Goal: Task Accomplishment & Management: Complete application form

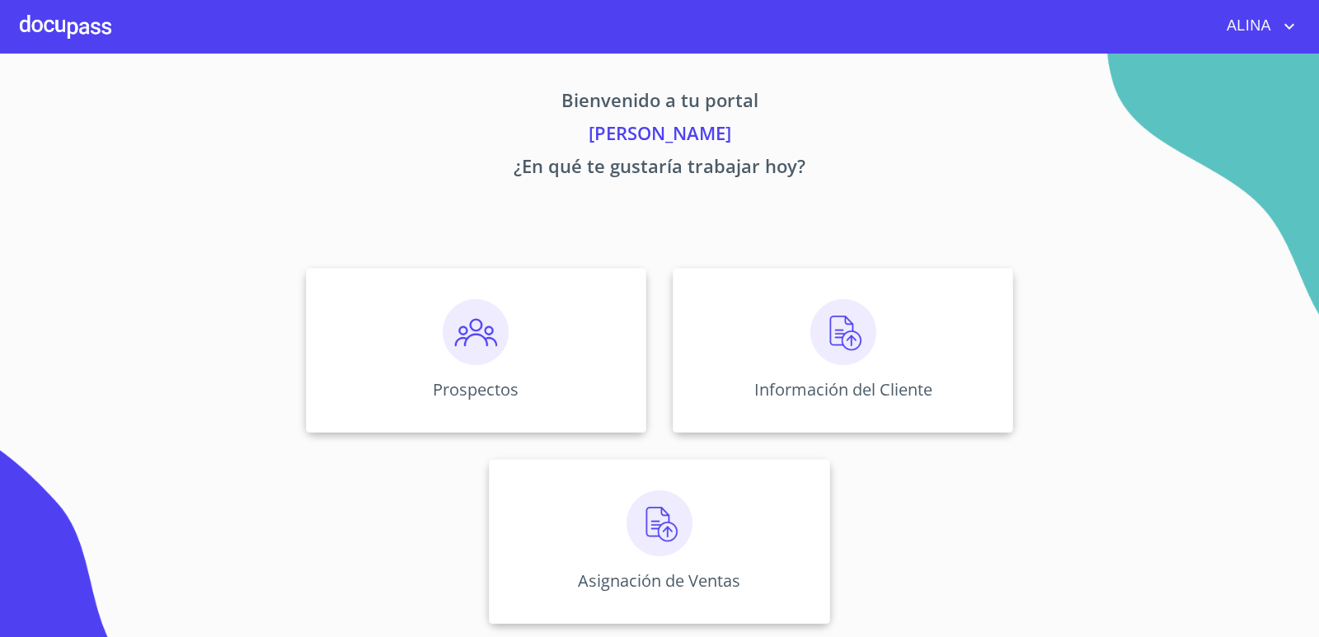
drag, startPoint x: 425, startPoint y: 54, endPoint x: 365, endPoint y: 77, distance: 63.4
drag, startPoint x: 365, startPoint y: 77, endPoint x: 199, endPoint y: 179, distance: 194.7
click at [200, 180] on p "¿En qué te gustaría trabajar hoy?" at bounding box center [660, 169] width 1016 height 33
click at [408, 343] on div "Prospectos" at bounding box center [476, 350] width 340 height 165
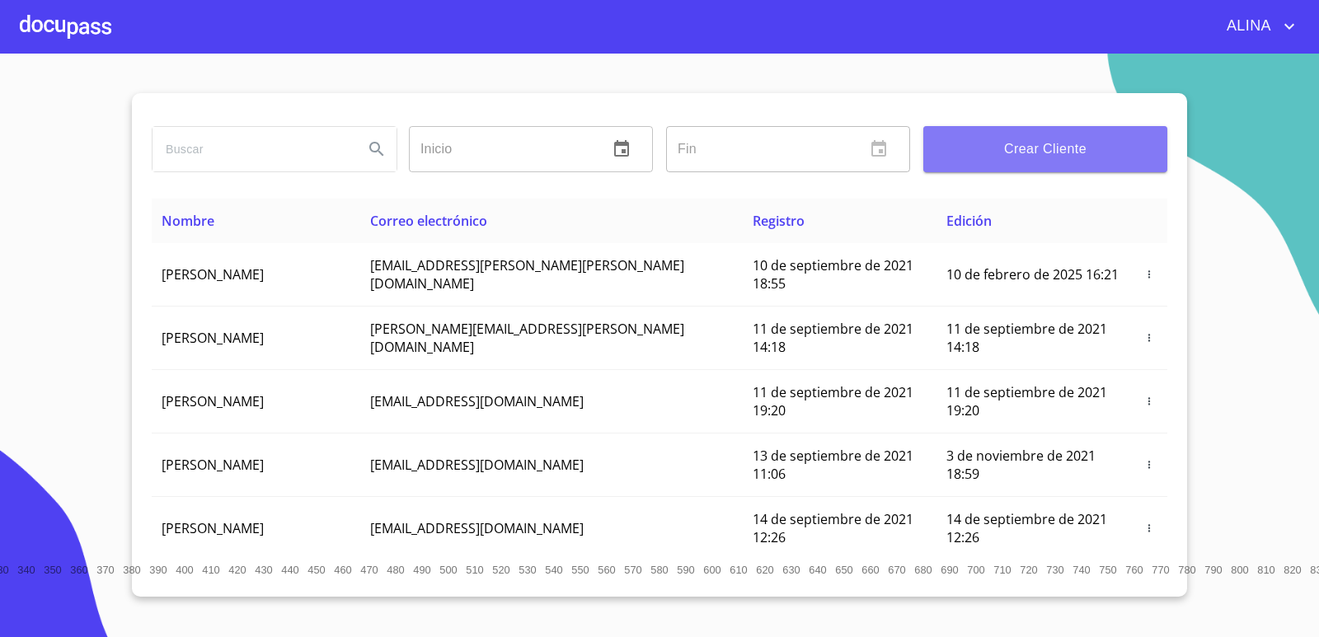
click at [1013, 154] on span "Crear Cliente" at bounding box center [1045, 149] width 218 height 23
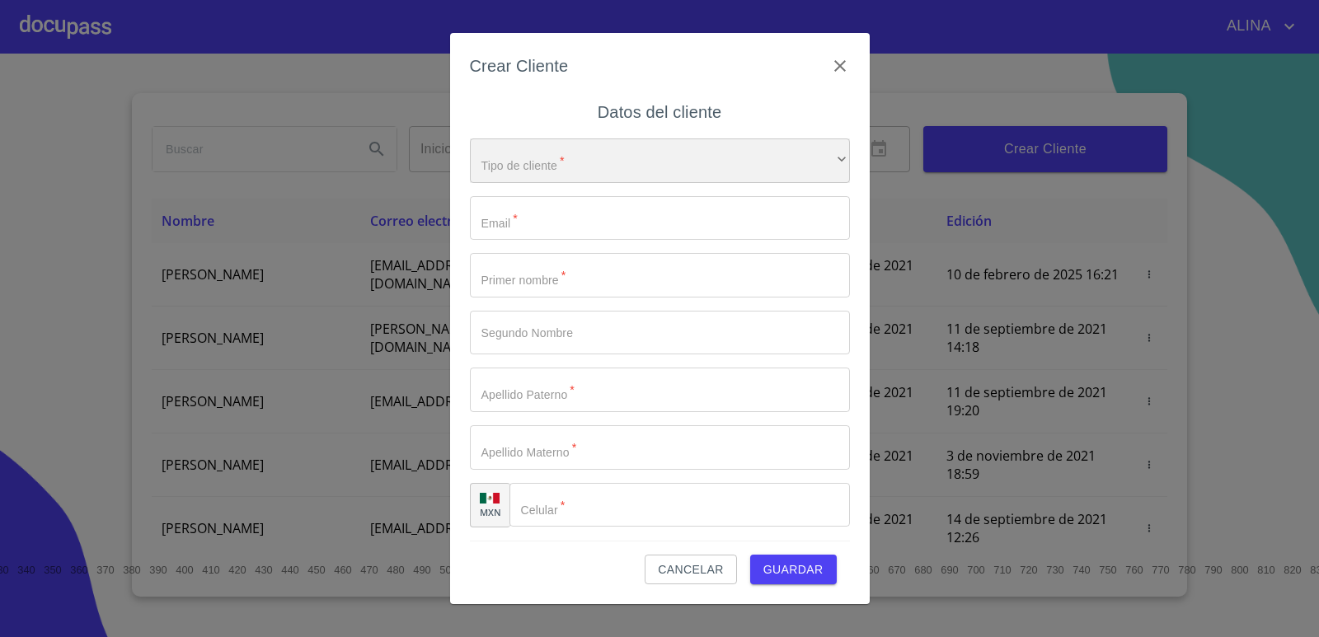
click at [747, 162] on div "​" at bounding box center [660, 160] width 380 height 45
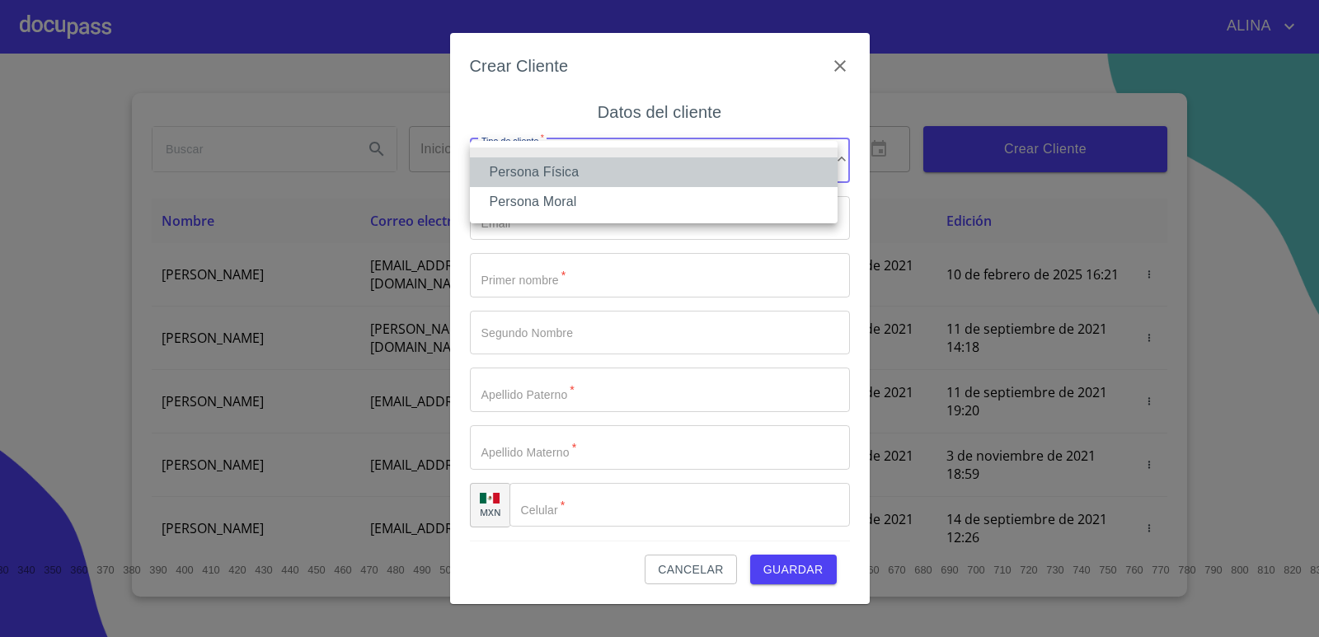
click at [569, 169] on li "Persona Física" at bounding box center [654, 172] width 368 height 30
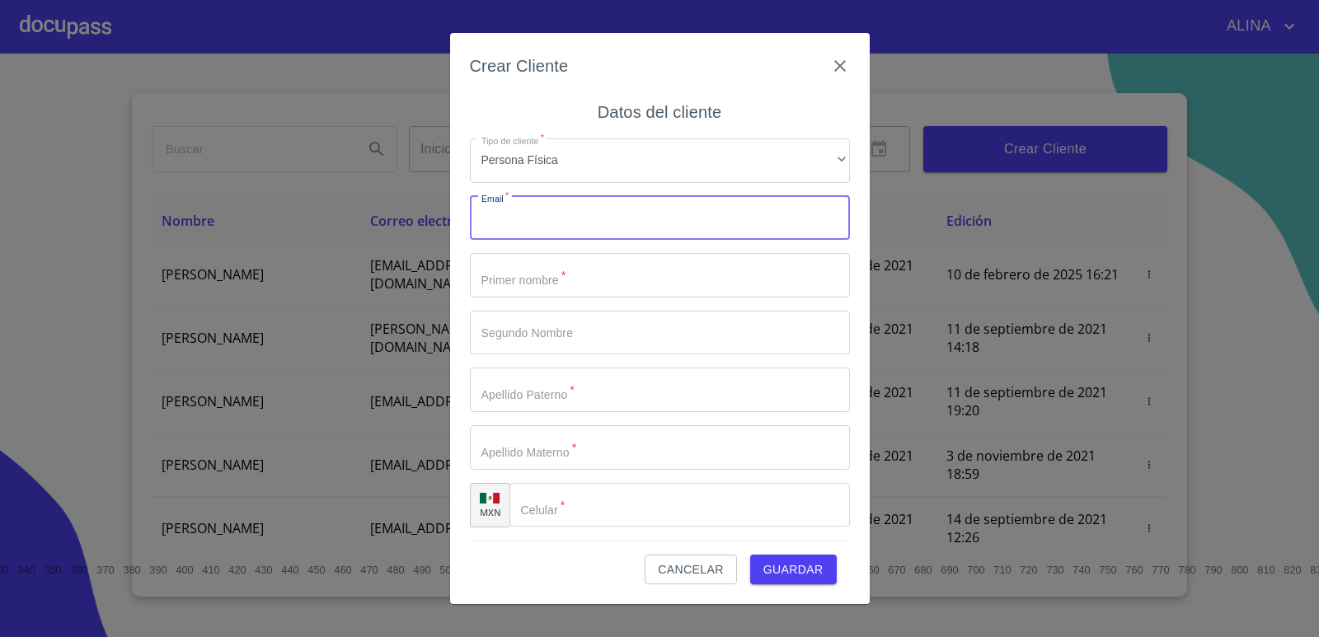
click at [530, 228] on input "Tipo de cliente   *" at bounding box center [660, 218] width 380 height 45
type input "[EMAIL_ADDRESS][DOMAIN_NAME]"
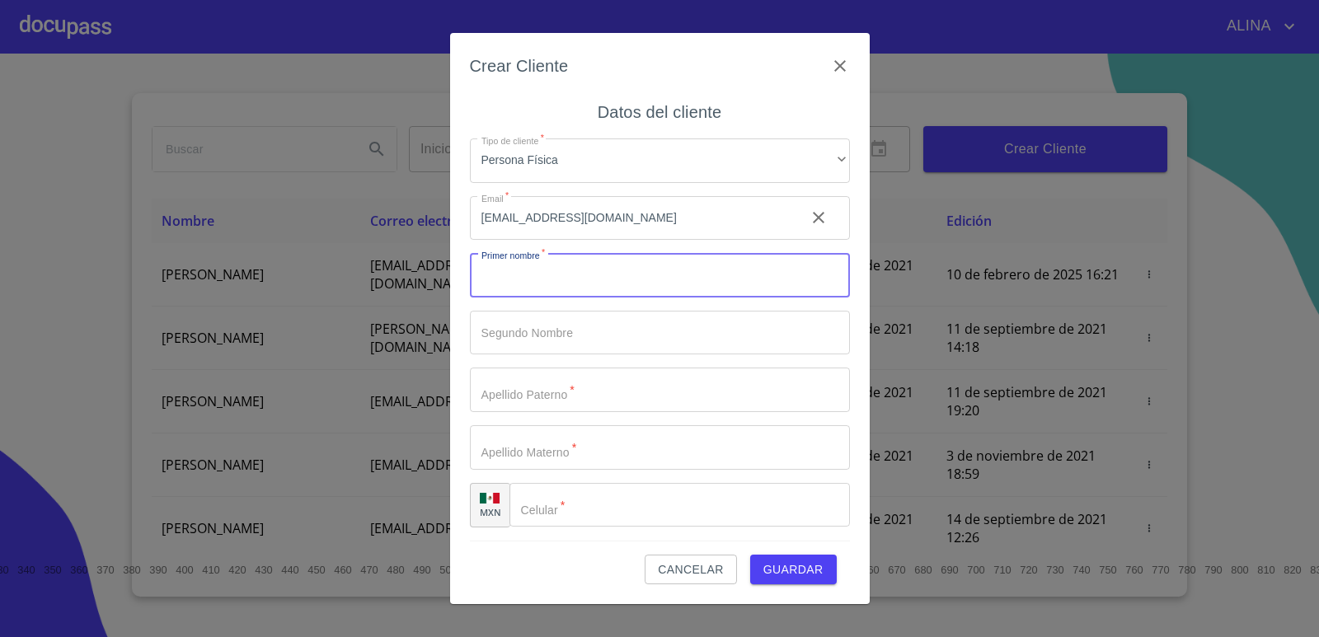
click at [520, 281] on input "Tipo de cliente   *" at bounding box center [660, 275] width 380 height 45
type input "e"
type input "[PERSON_NAME]"
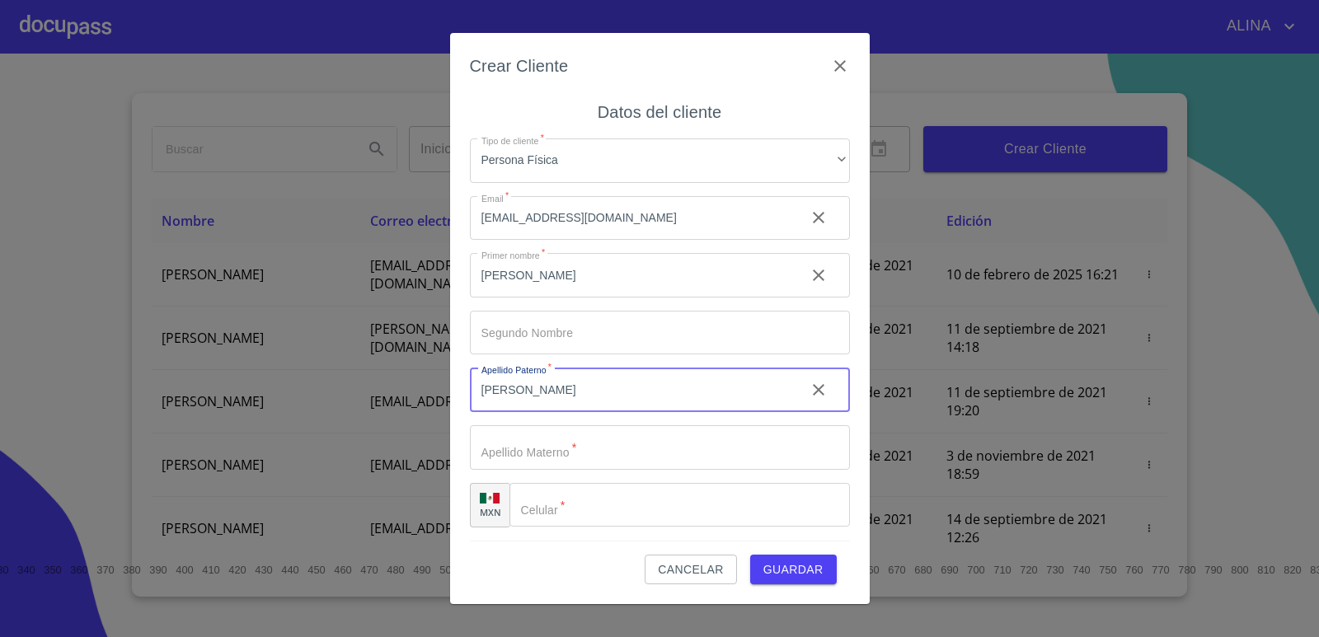
type input "[PERSON_NAME]"
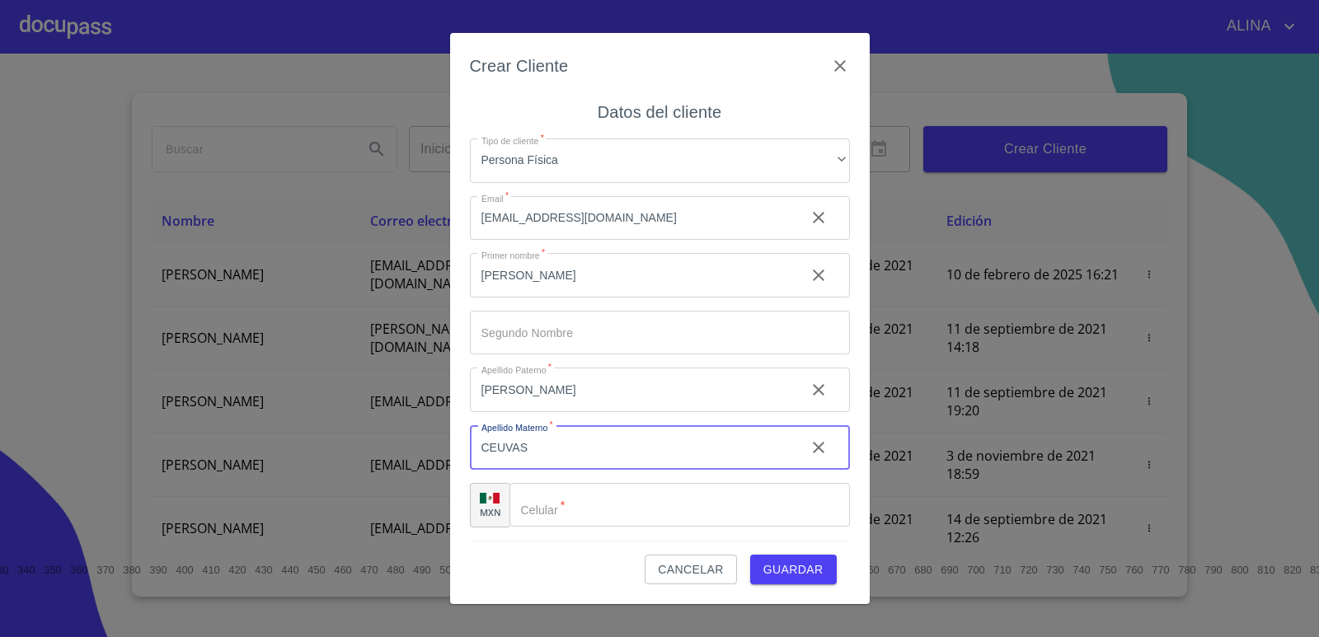
type input "CEUVAS"
click at [555, 501] on input "Tipo de cliente   *" at bounding box center [679, 505] width 340 height 45
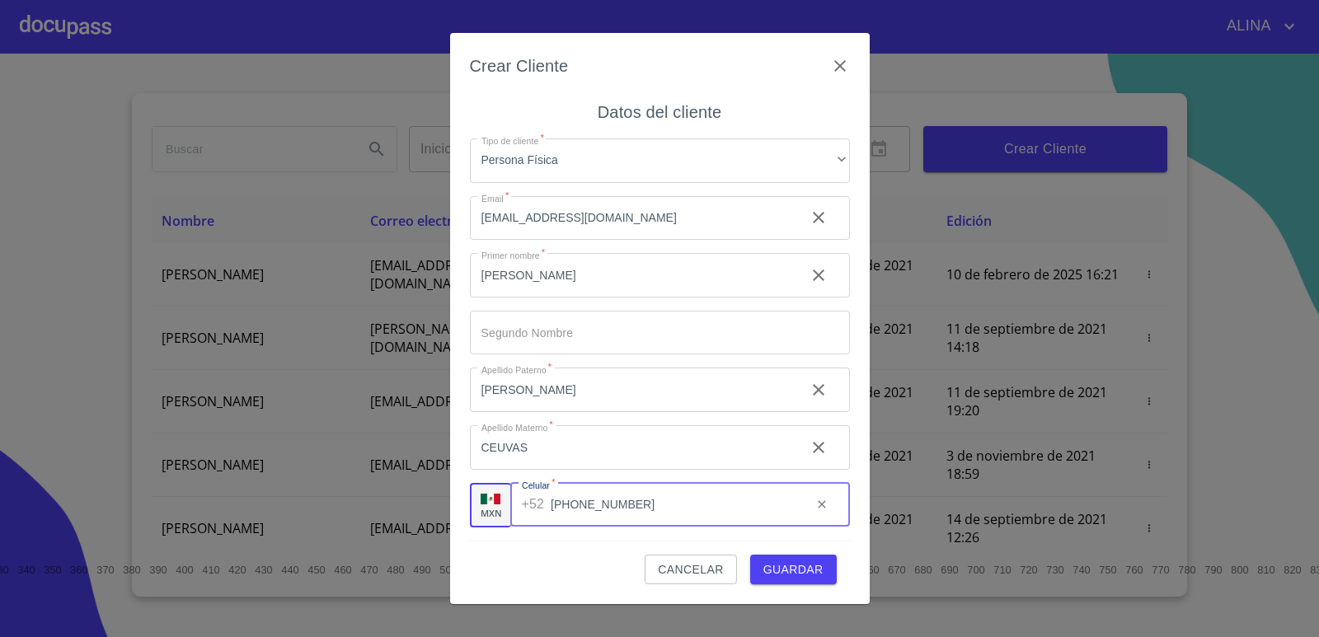
type input "[PHONE_NUMBER]"
click at [797, 575] on span "Guardar" at bounding box center [793, 570] width 60 height 21
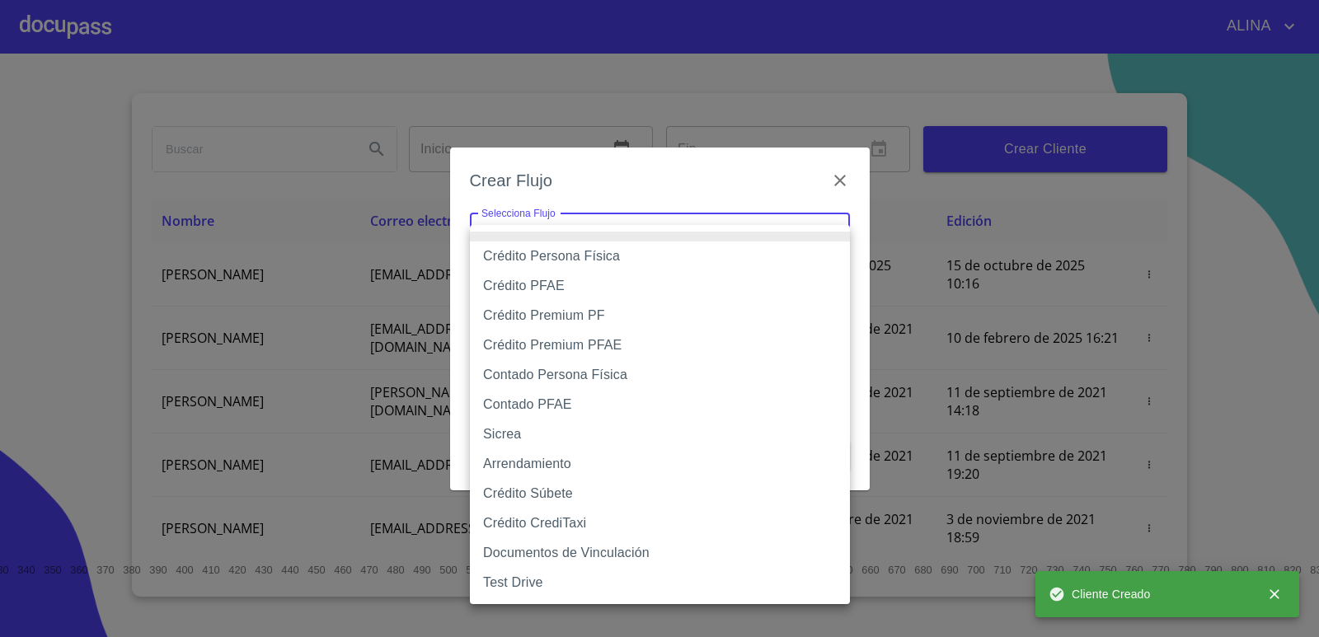
click at [567, 240] on body "[PERSON_NAME] ​ Fin ​ Crear Cliente Nombre Correo electrónico Registro Edición …" at bounding box center [659, 318] width 1319 height 637
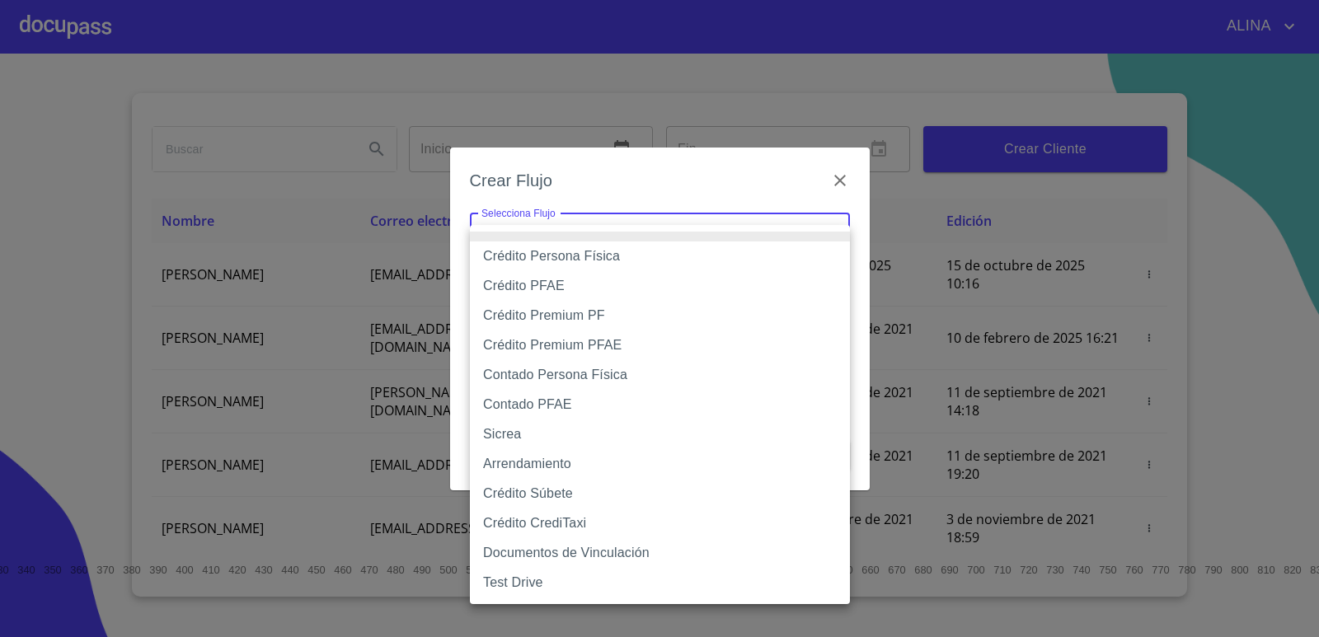
click at [558, 257] on li "Crédito Persona Física" at bounding box center [660, 257] width 380 height 30
type input "6009fb3c7d1714eb8809aa97"
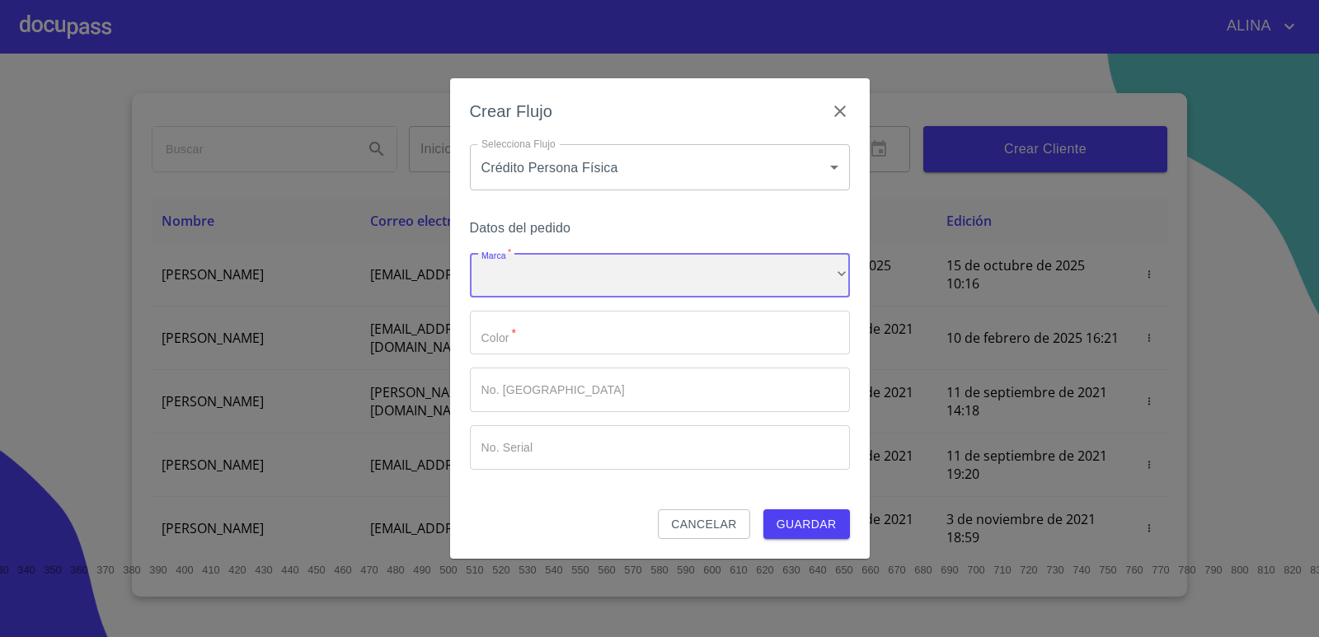
click at [556, 267] on div "​" at bounding box center [660, 275] width 380 height 45
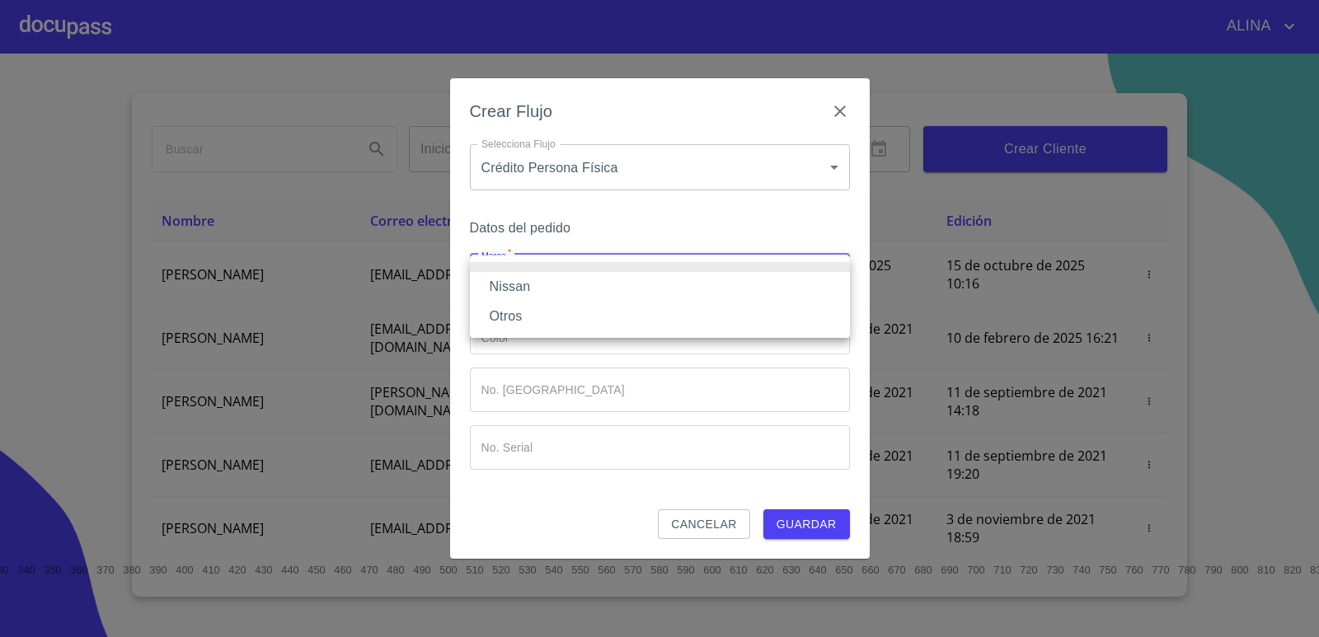
click at [523, 289] on li "Nissan" at bounding box center [660, 287] width 380 height 30
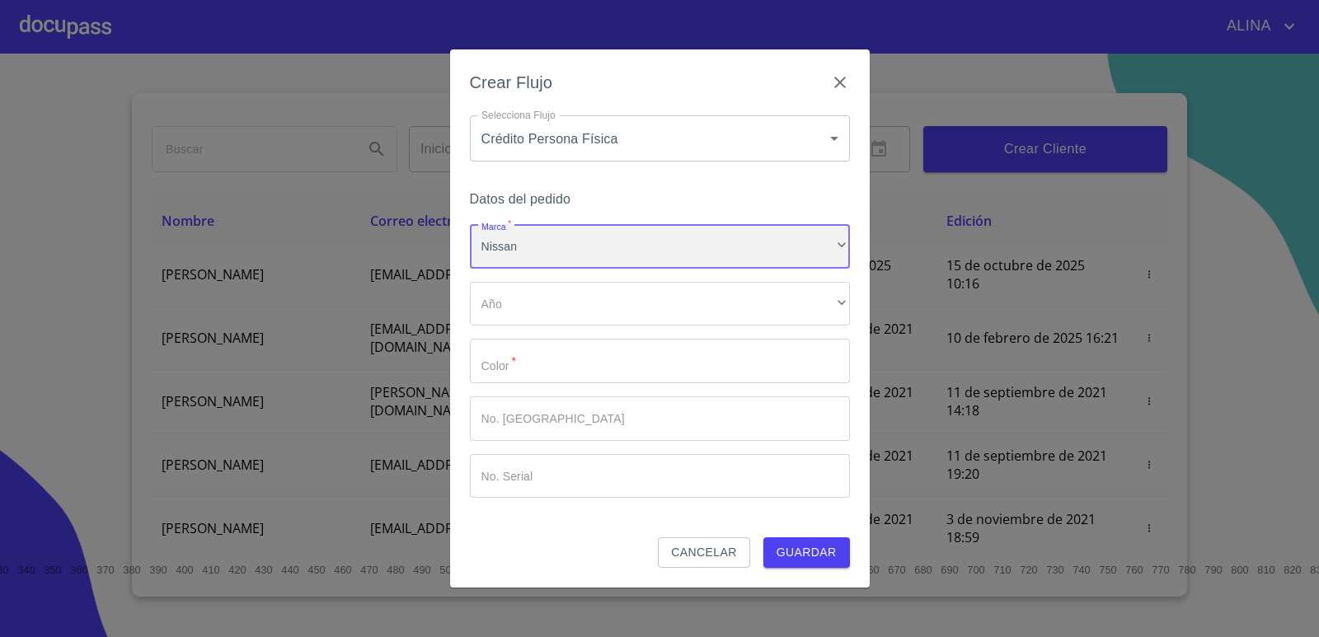
click at [556, 256] on div "Nissan" at bounding box center [660, 246] width 380 height 45
click at [516, 289] on li "Otros" at bounding box center [660, 288] width 380 height 30
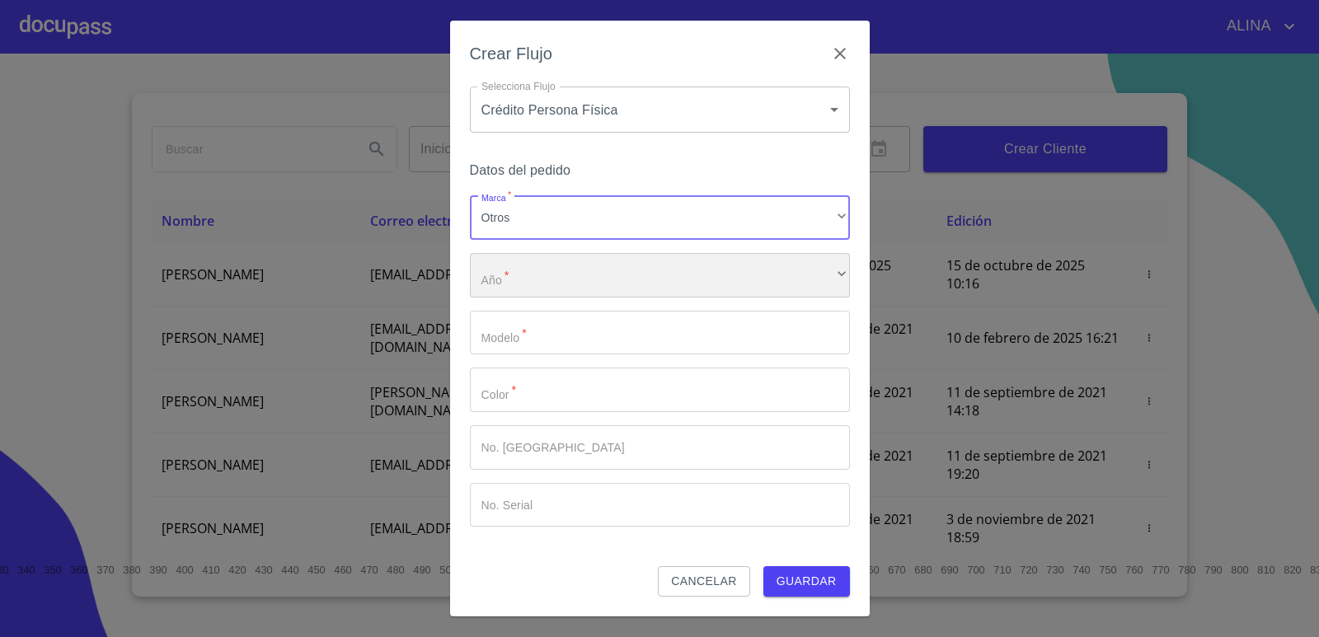
click at [530, 280] on div "​" at bounding box center [660, 275] width 380 height 45
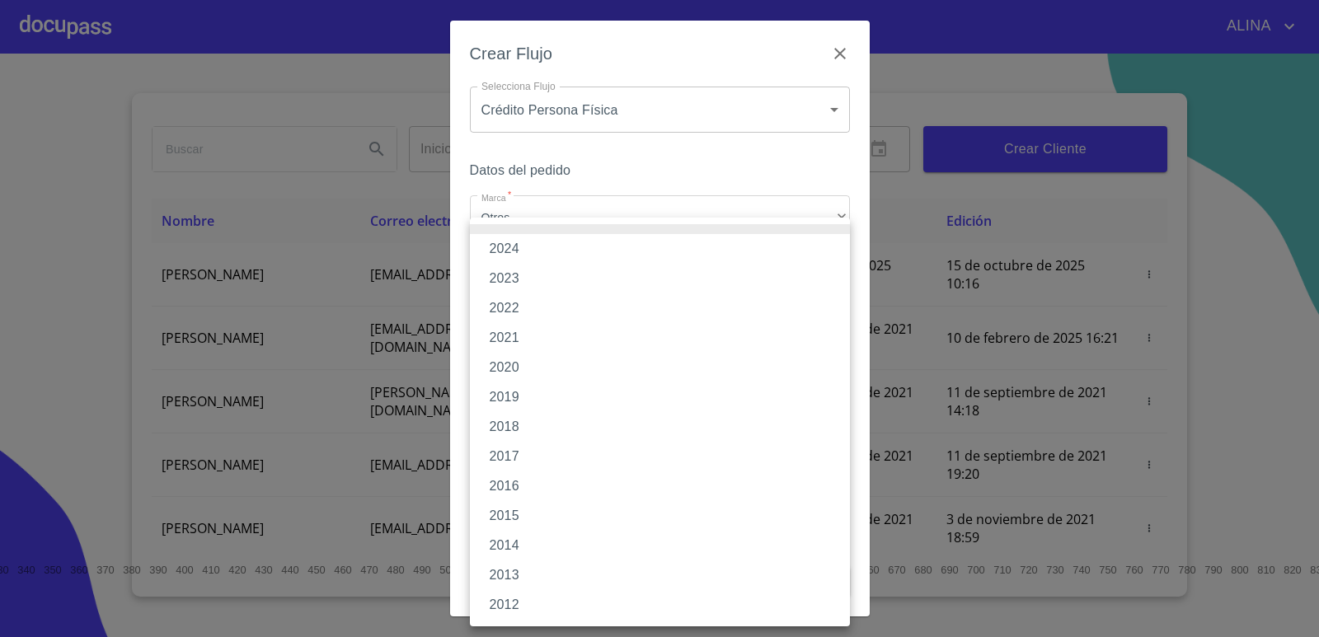
click at [522, 368] on li "2020" at bounding box center [660, 368] width 380 height 30
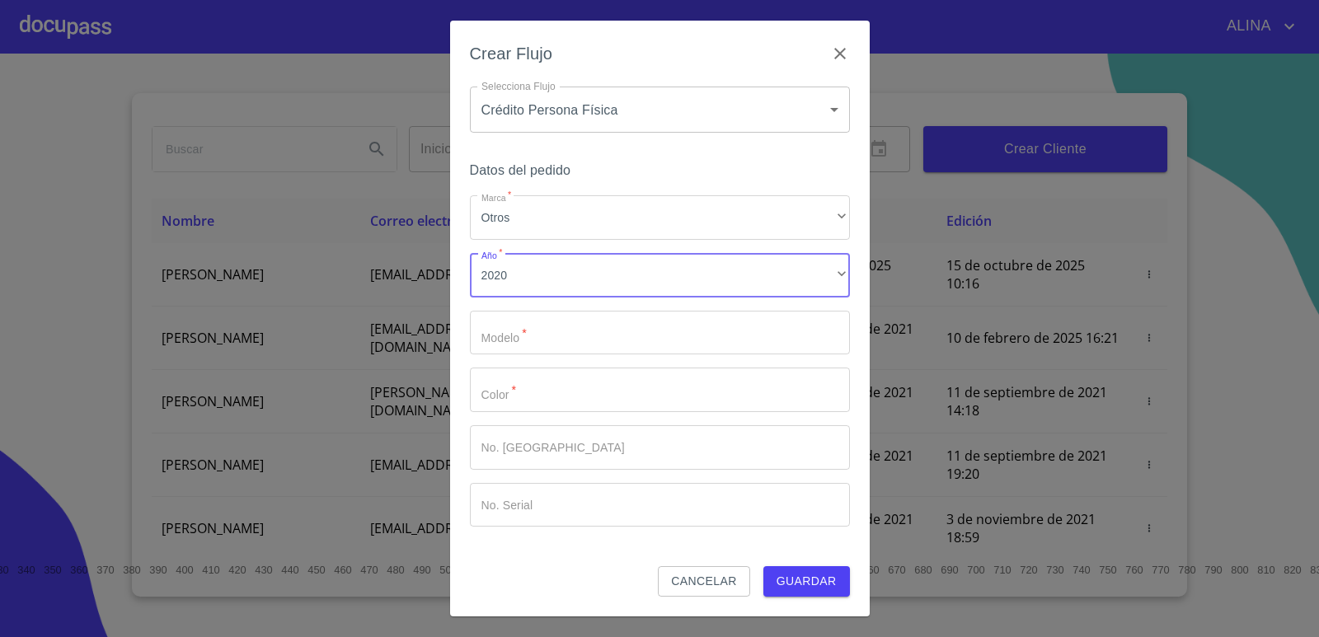
click at [534, 340] on input "Marca   *" at bounding box center [660, 333] width 380 height 45
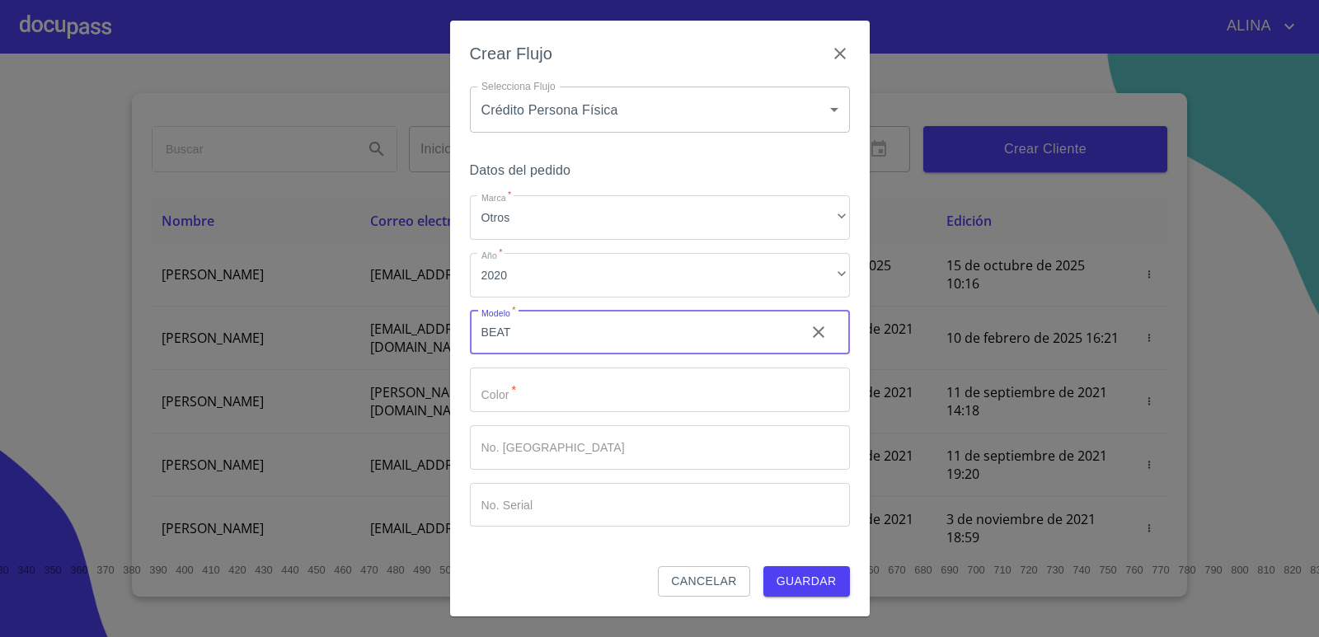
type input "BEAT"
click at [582, 393] on input "Marca   *" at bounding box center [660, 390] width 380 height 45
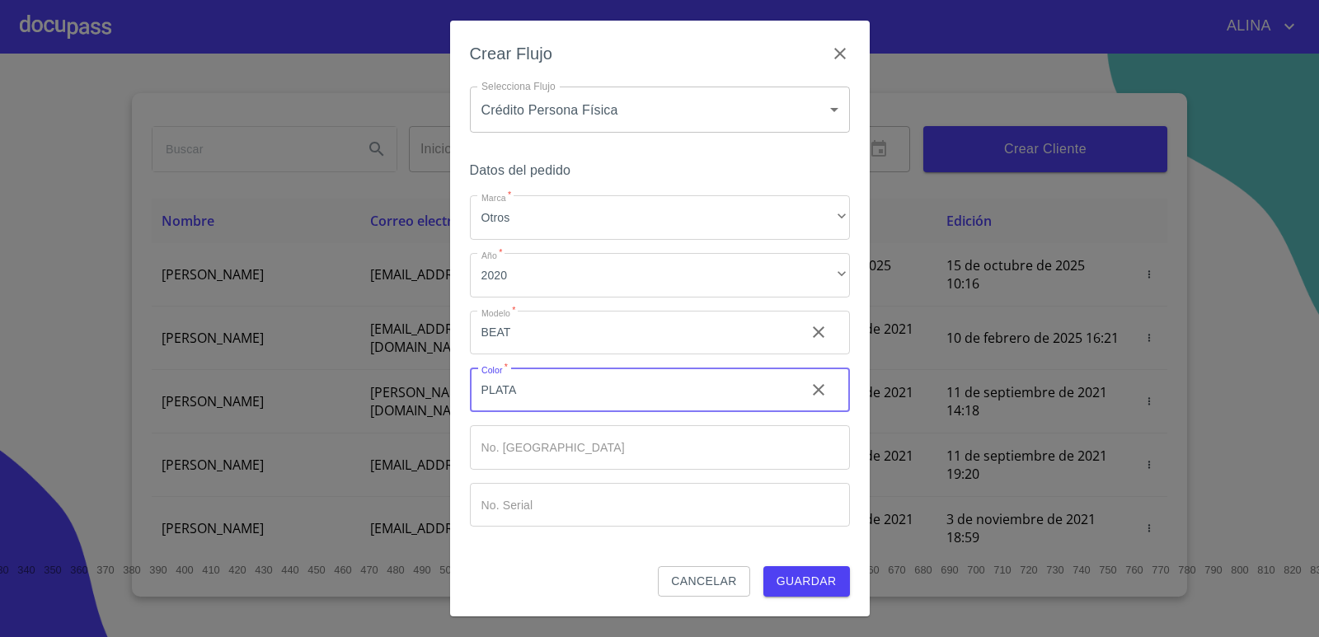
type input "PLATA"
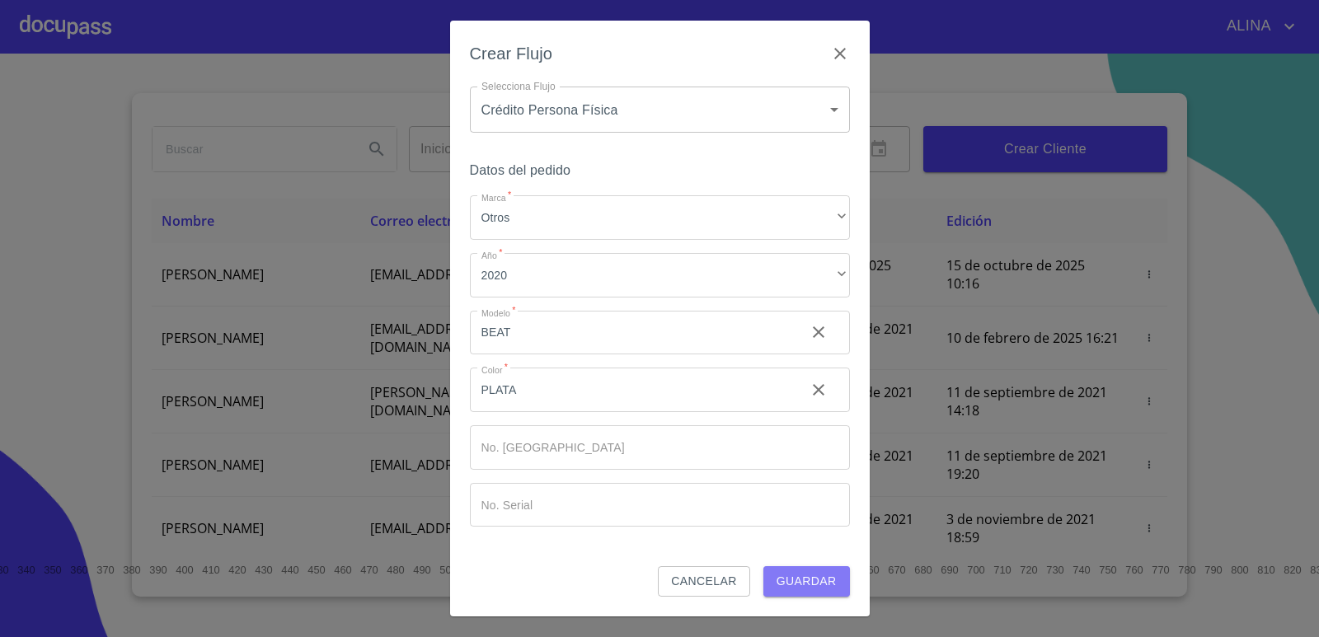
click at [801, 585] on span "Guardar" at bounding box center [807, 581] width 60 height 21
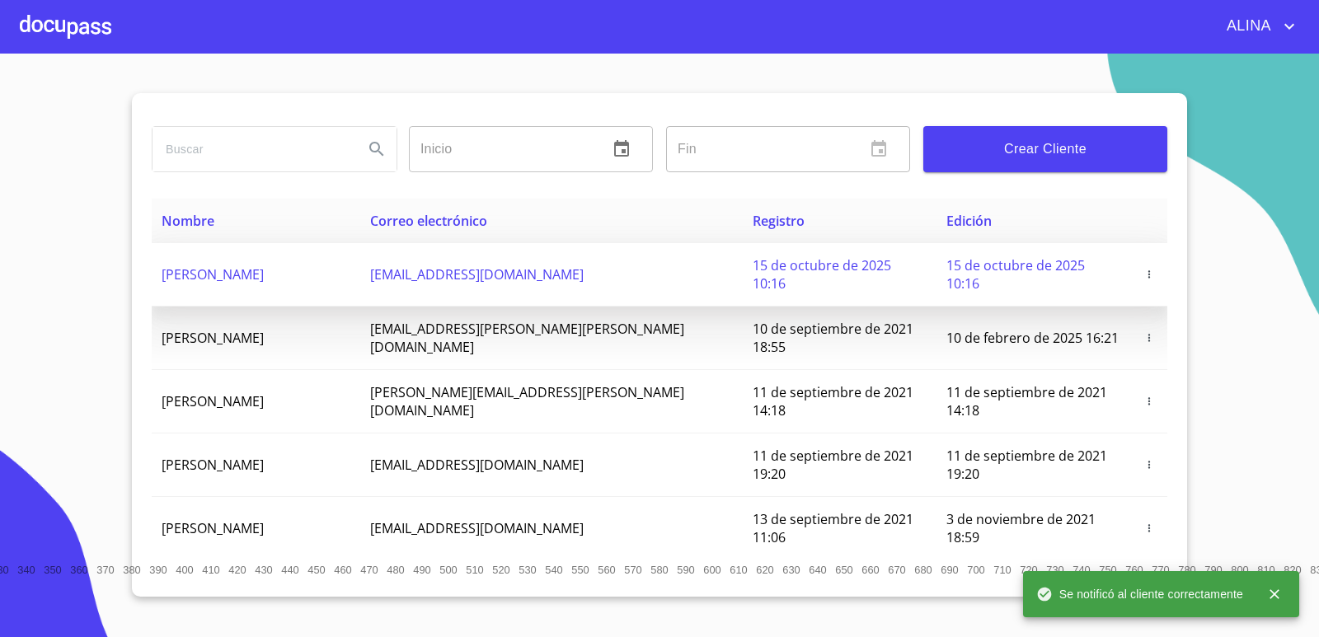
drag, startPoint x: 158, startPoint y: 272, endPoint x: 340, endPoint y: 282, distance: 181.6
click at [340, 282] on td "[PERSON_NAME]" at bounding box center [256, 274] width 209 height 63
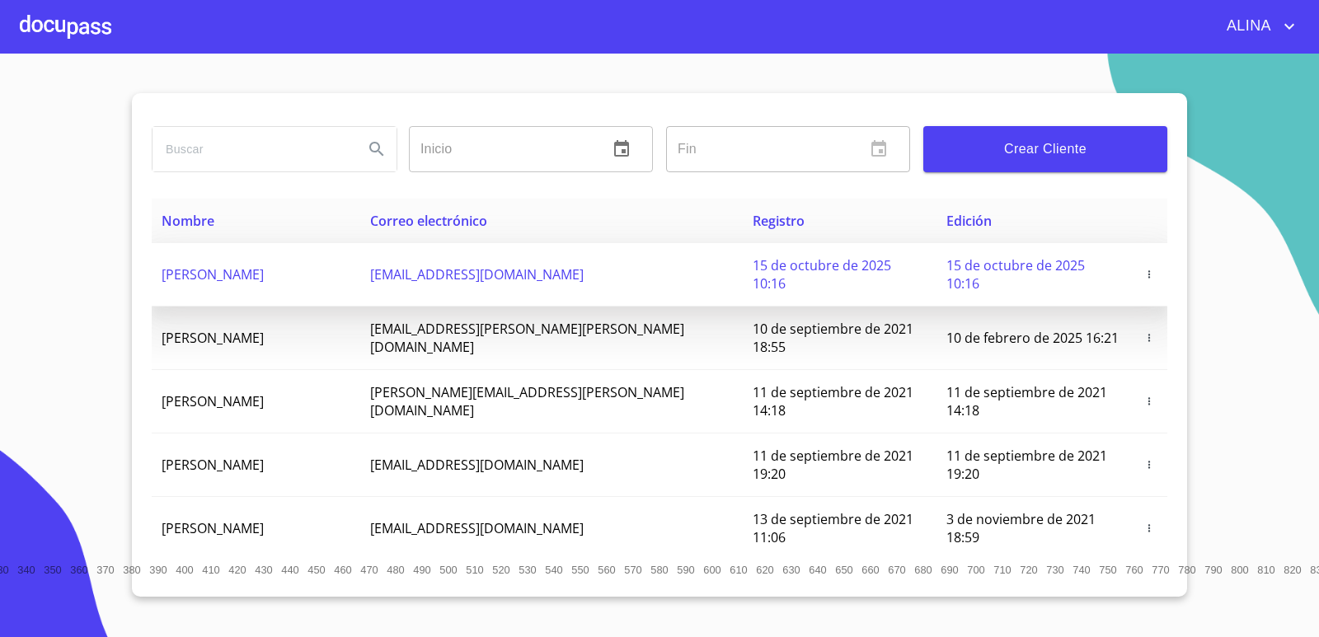
copy span "[PERSON_NAME]"
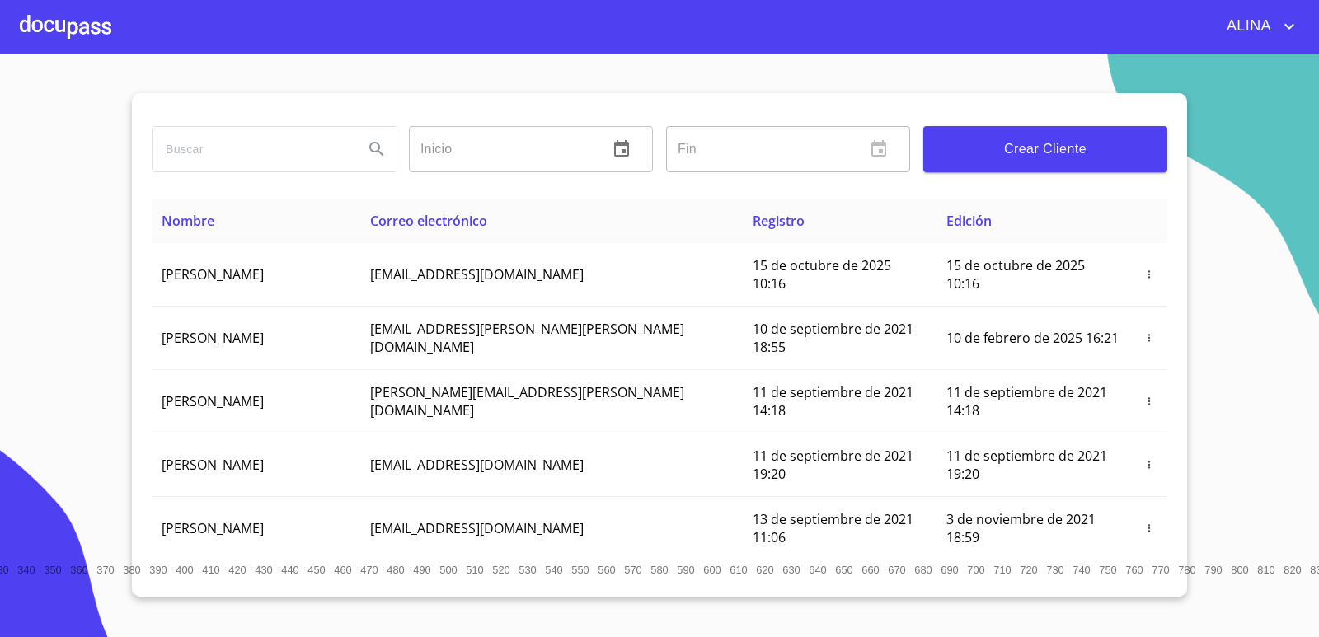
click at [81, 10] on div at bounding box center [66, 26] width 92 height 53
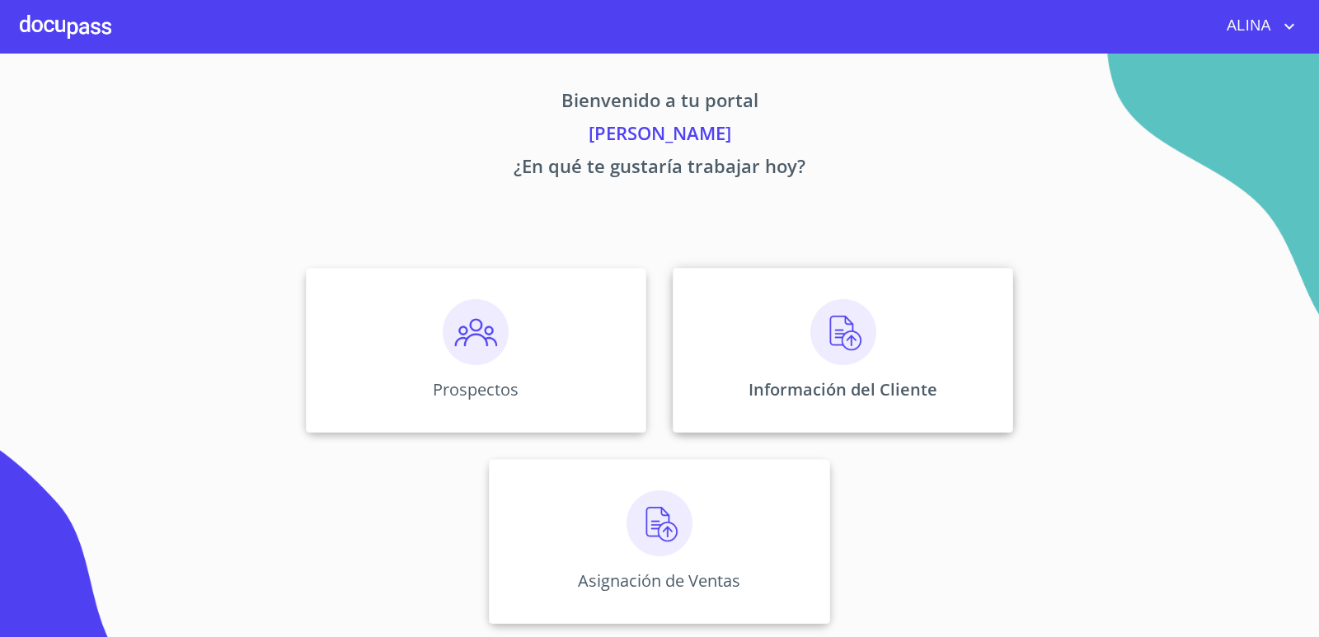
click at [754, 326] on div "Información del Cliente" at bounding box center [843, 350] width 340 height 165
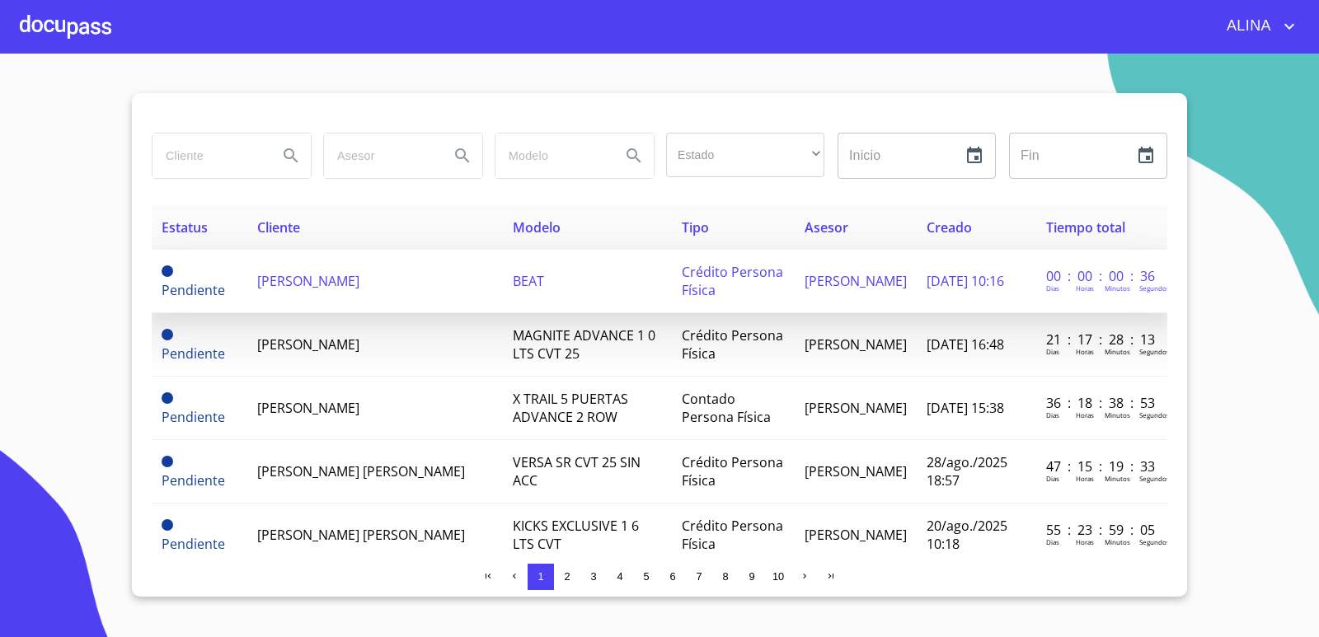
click at [337, 289] on span "[PERSON_NAME]" at bounding box center [308, 281] width 102 height 18
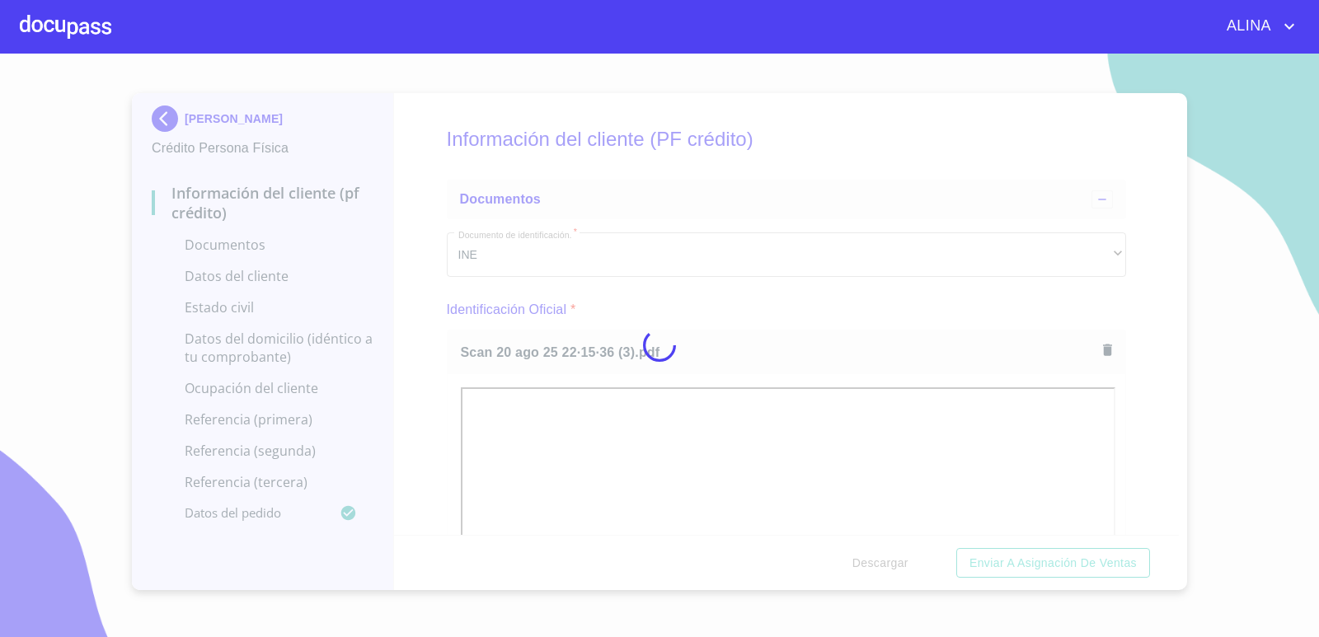
click at [838, 161] on div at bounding box center [659, 346] width 1319 height 584
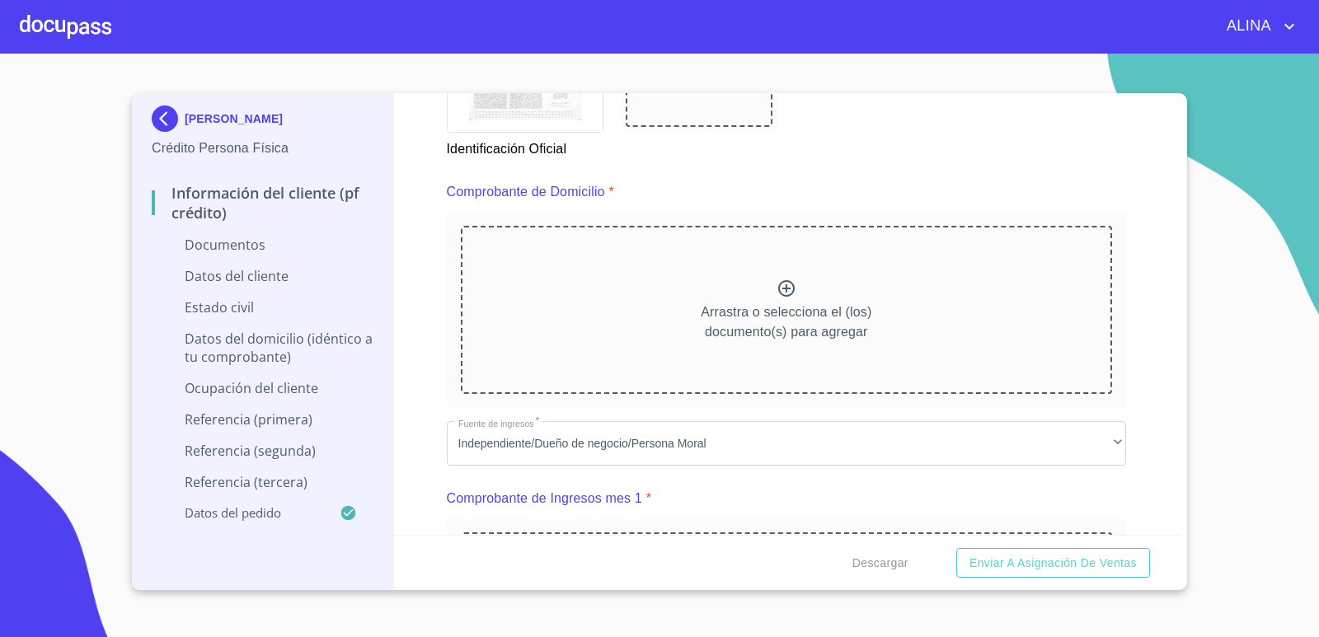
scroll to position [824, 0]
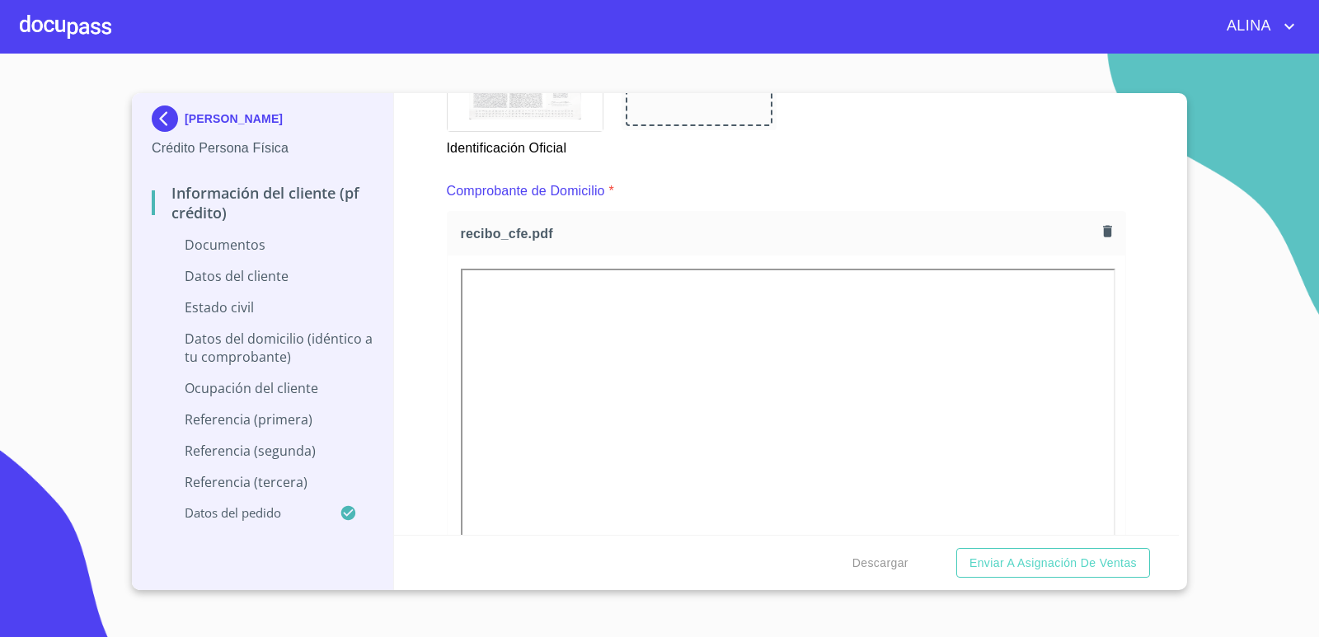
click at [849, 180] on div "Comprobante de Domicilio *" at bounding box center [787, 191] width 680 height 40
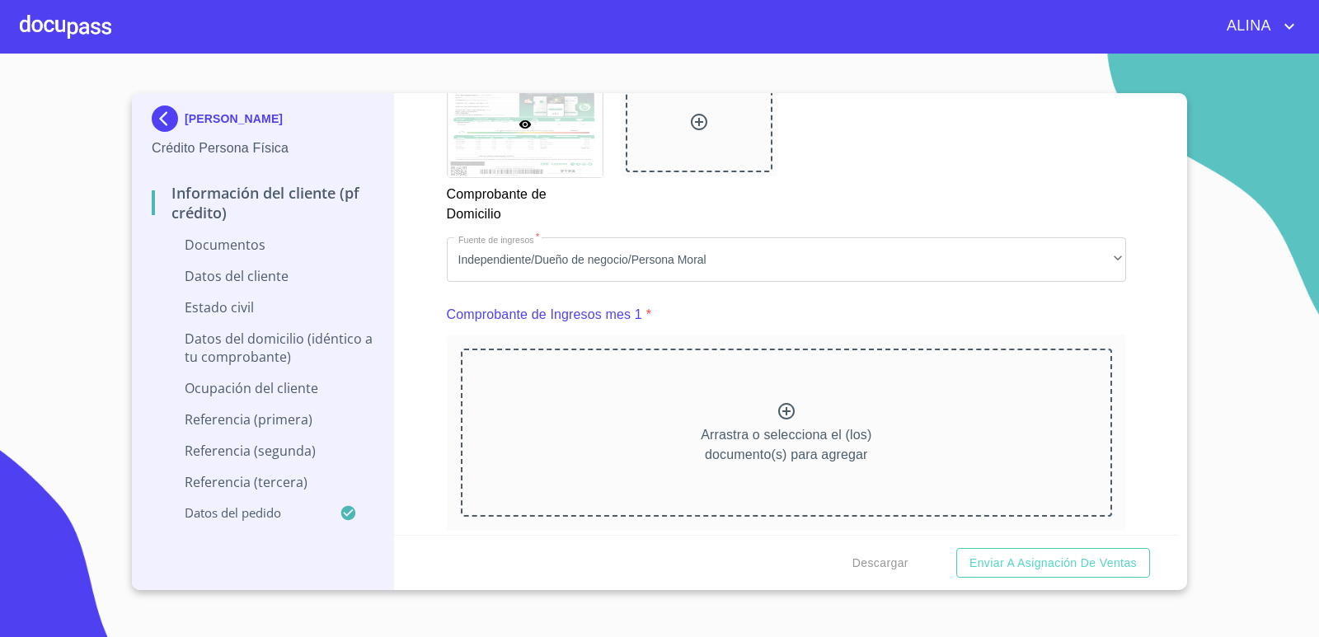
scroll to position [1566, 0]
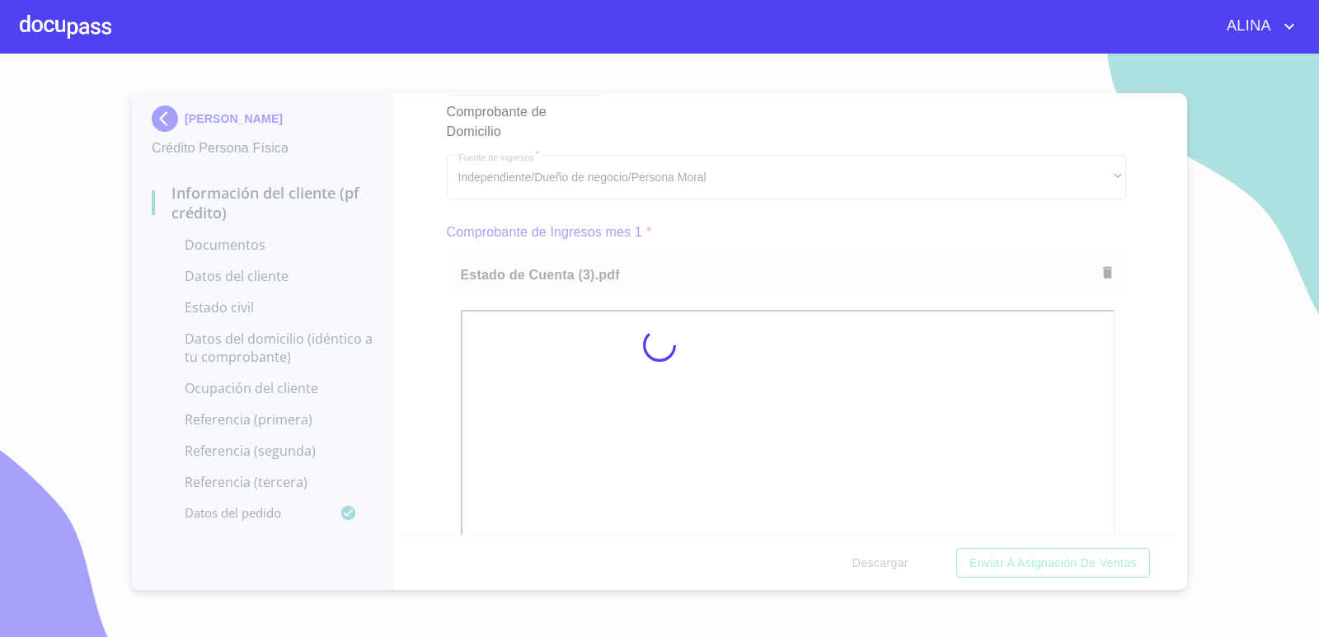
click at [1153, 505] on div at bounding box center [659, 346] width 1319 height 584
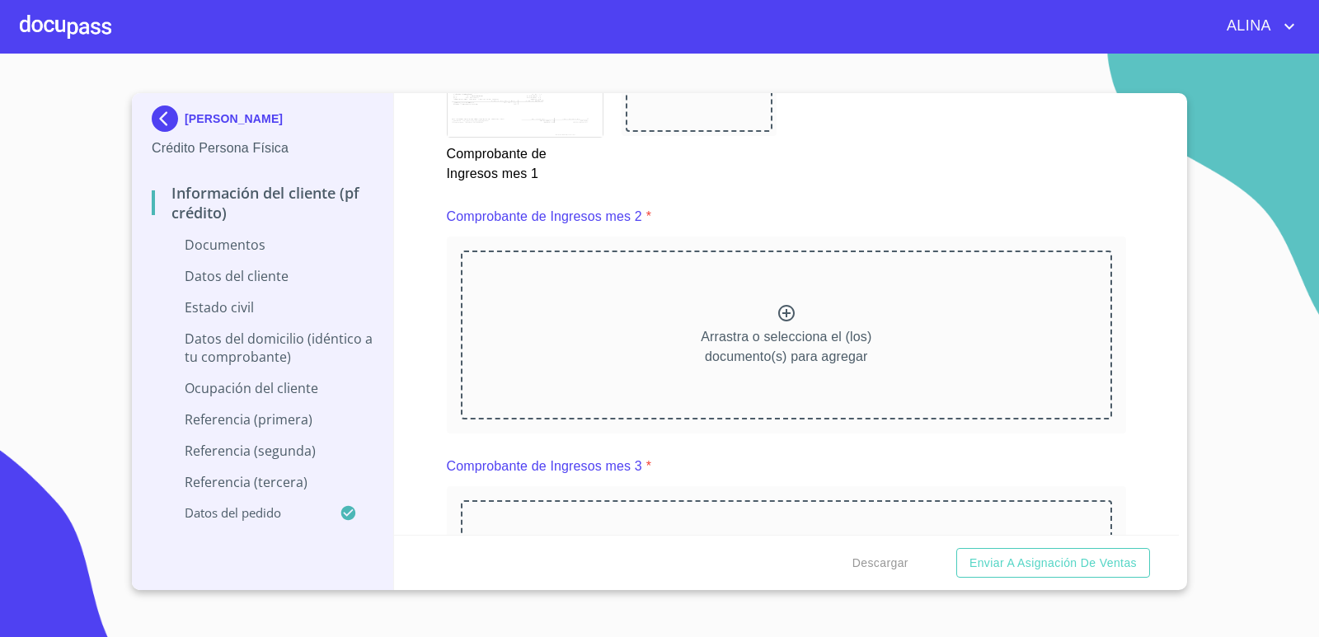
scroll to position [2308, 0]
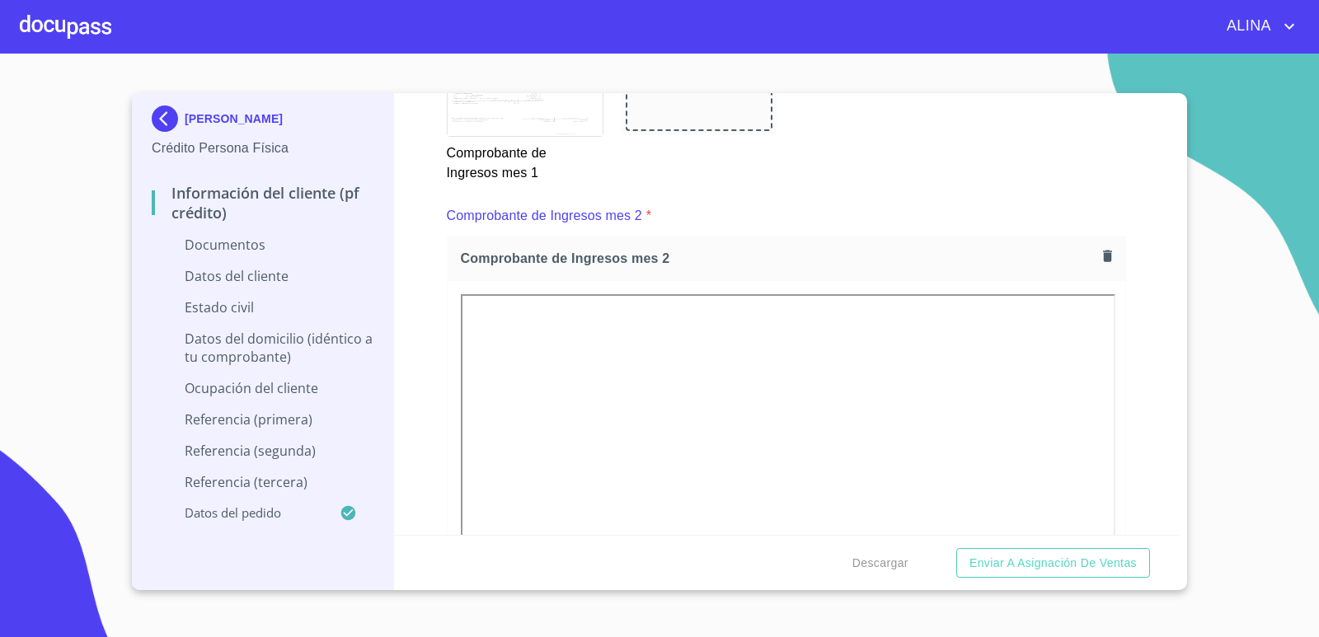
click at [876, 170] on div "Comprobante de Ingresos mes 1" at bounding box center [787, 106] width 700 height 173
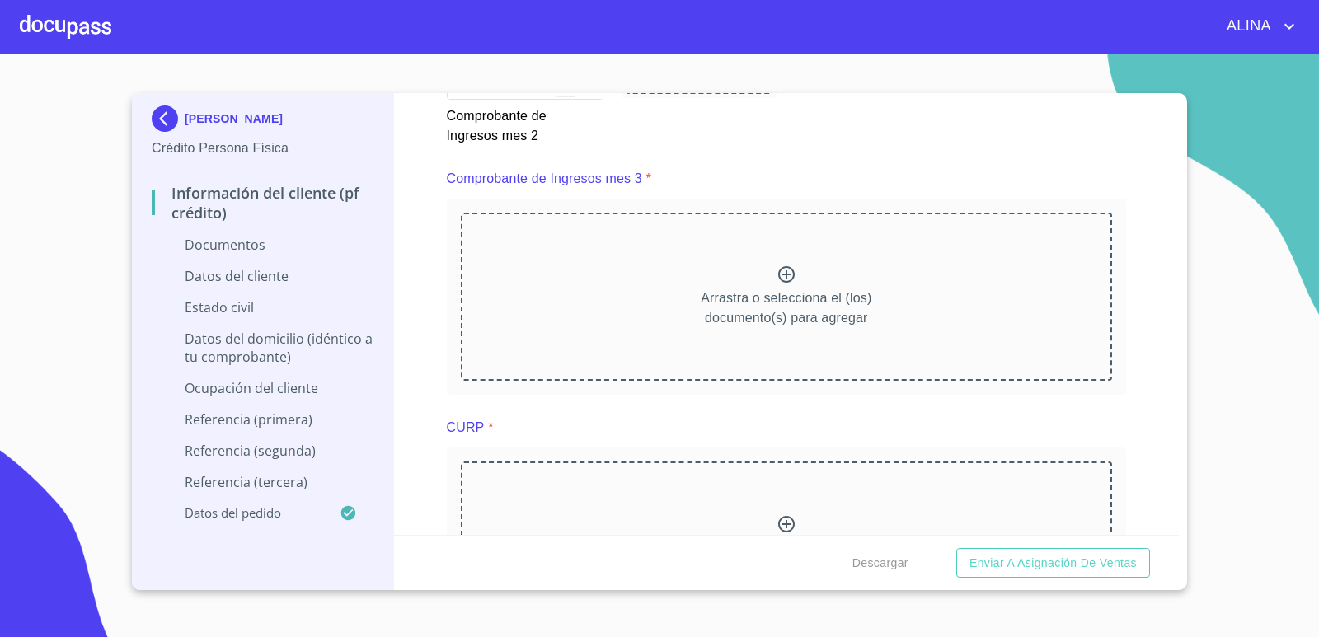
scroll to position [3133, 0]
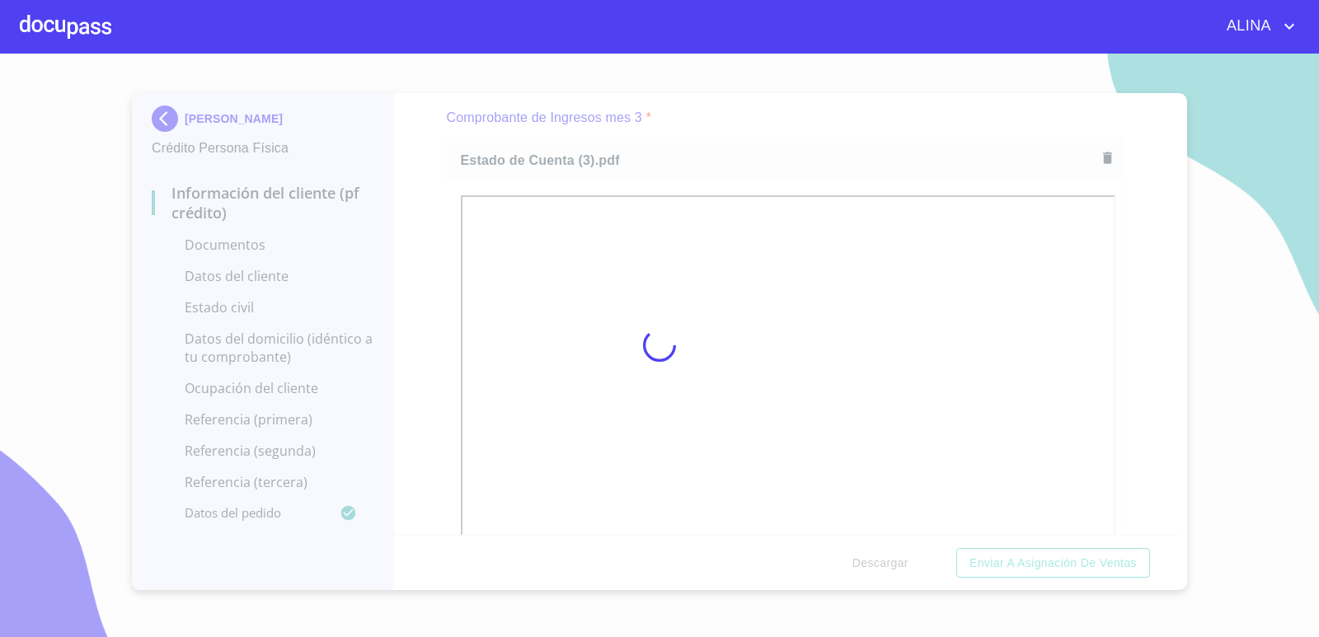
click at [838, 131] on div at bounding box center [659, 346] width 1319 height 584
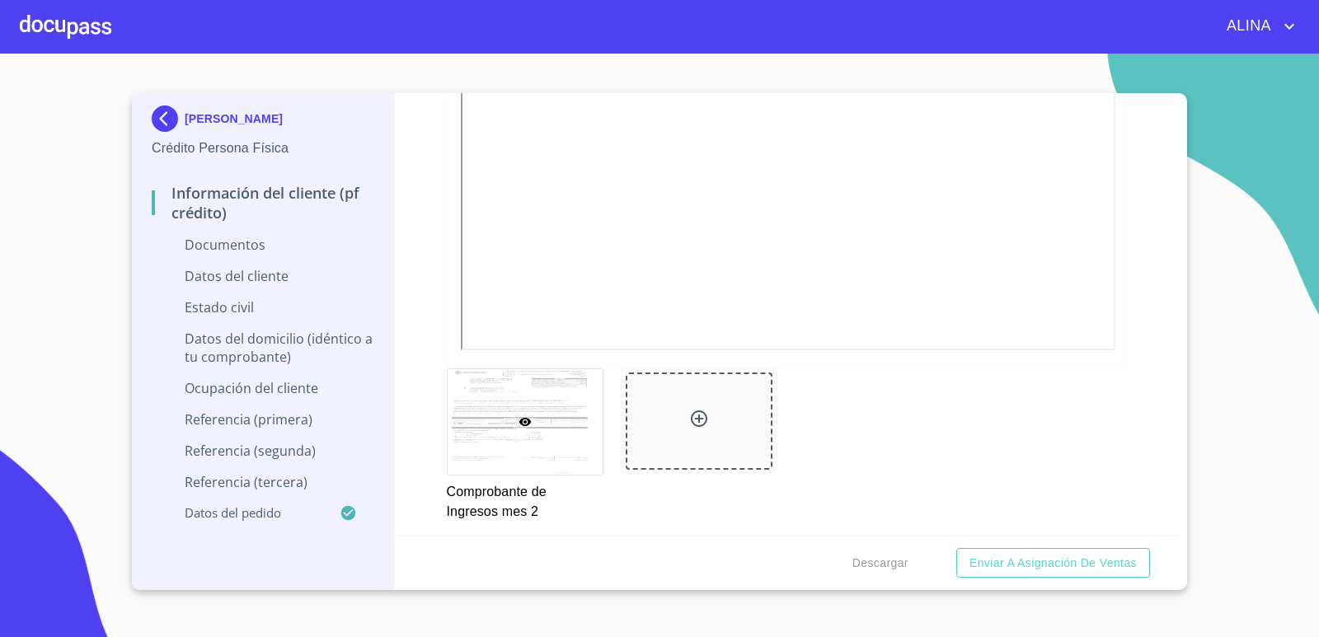
scroll to position [2720, 0]
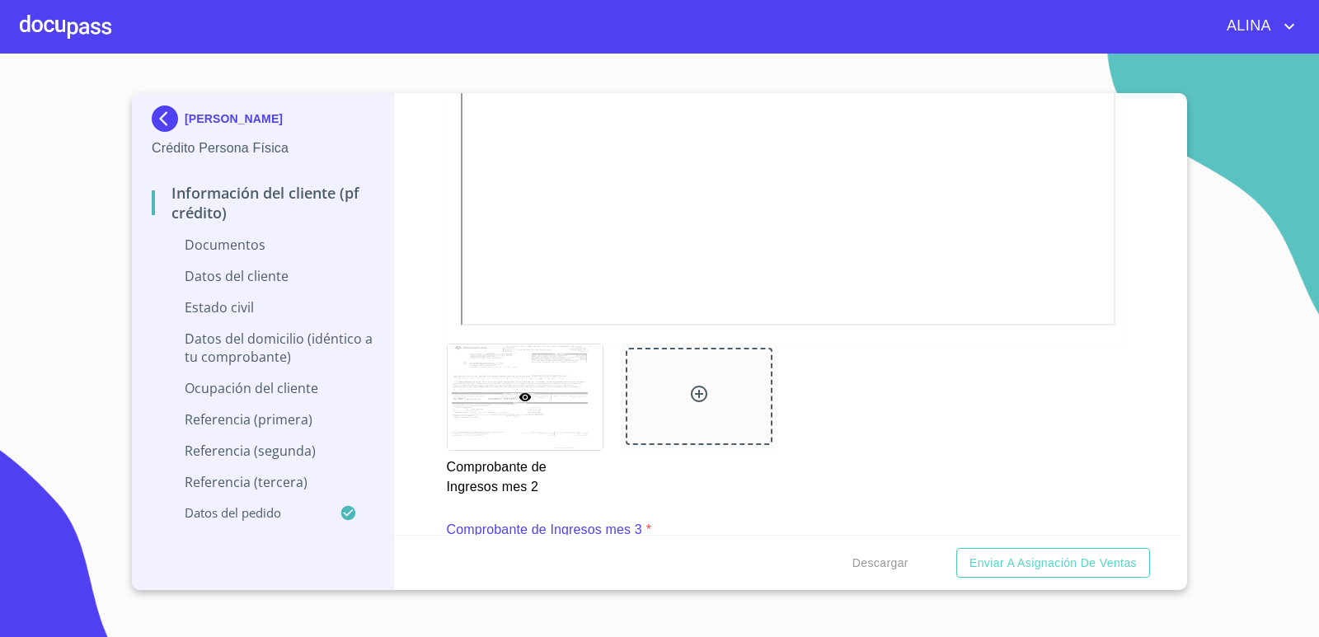
click at [1140, 462] on div "Información del cliente (PF crédito) Documentos Documento de identificación.   …" at bounding box center [787, 314] width 786 height 442
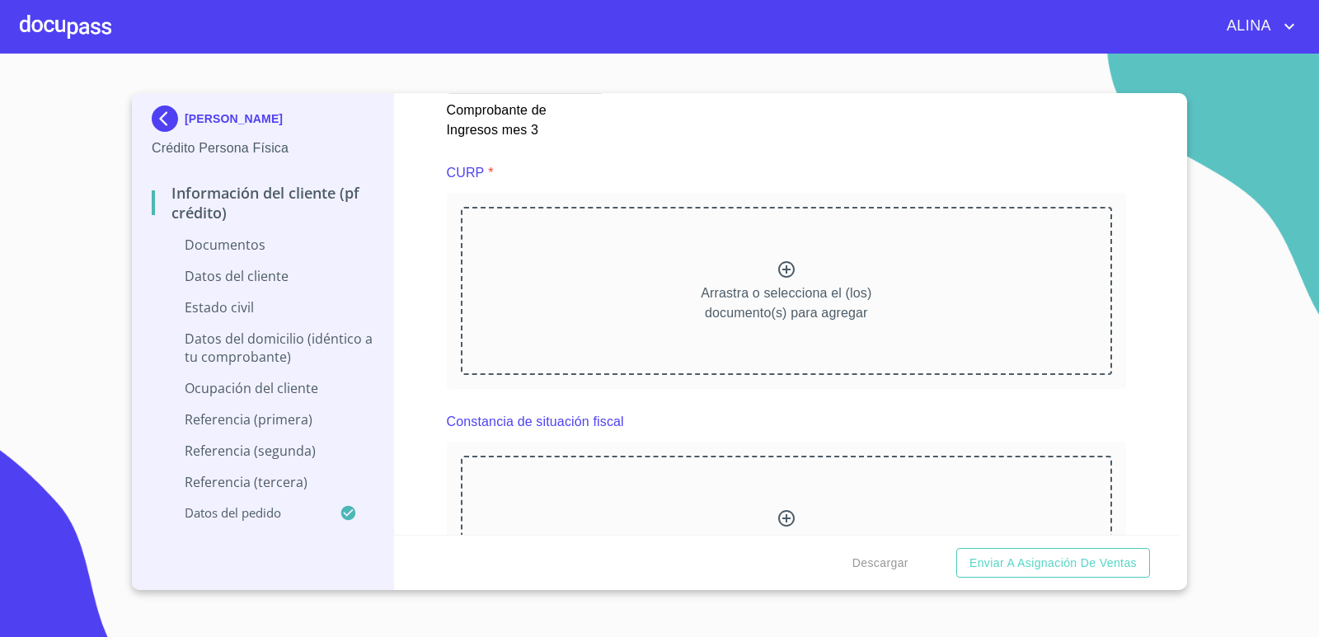
scroll to position [3792, 0]
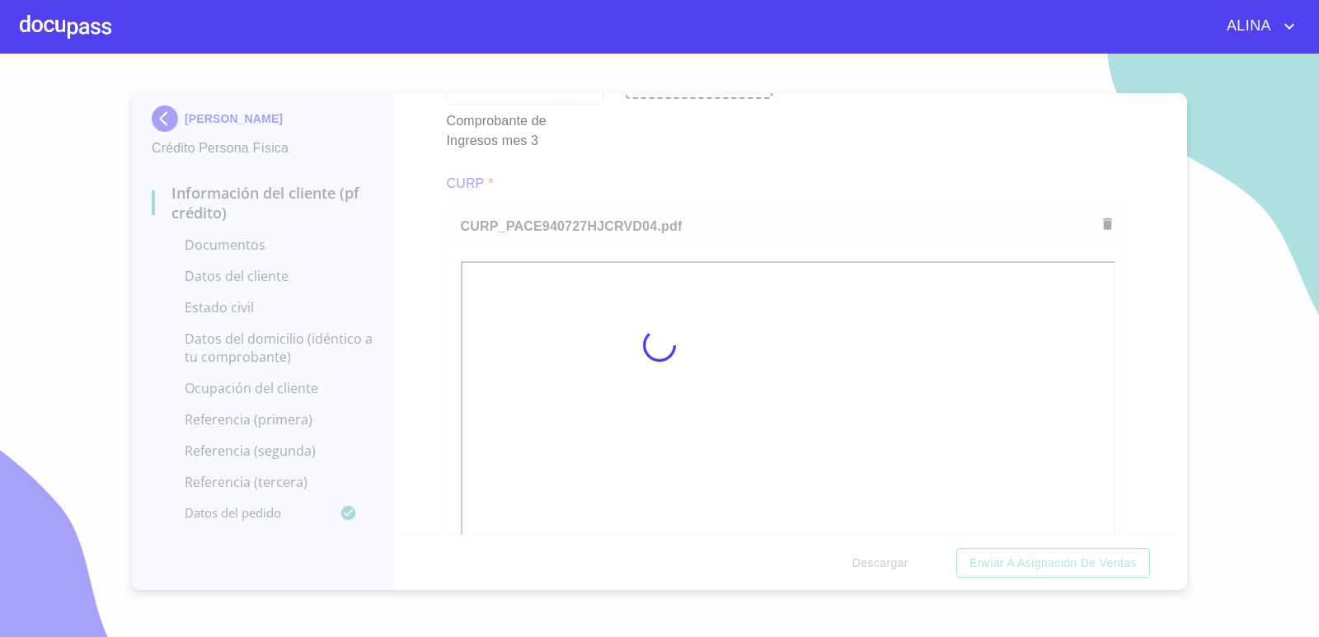
click at [842, 134] on div at bounding box center [659, 346] width 1319 height 584
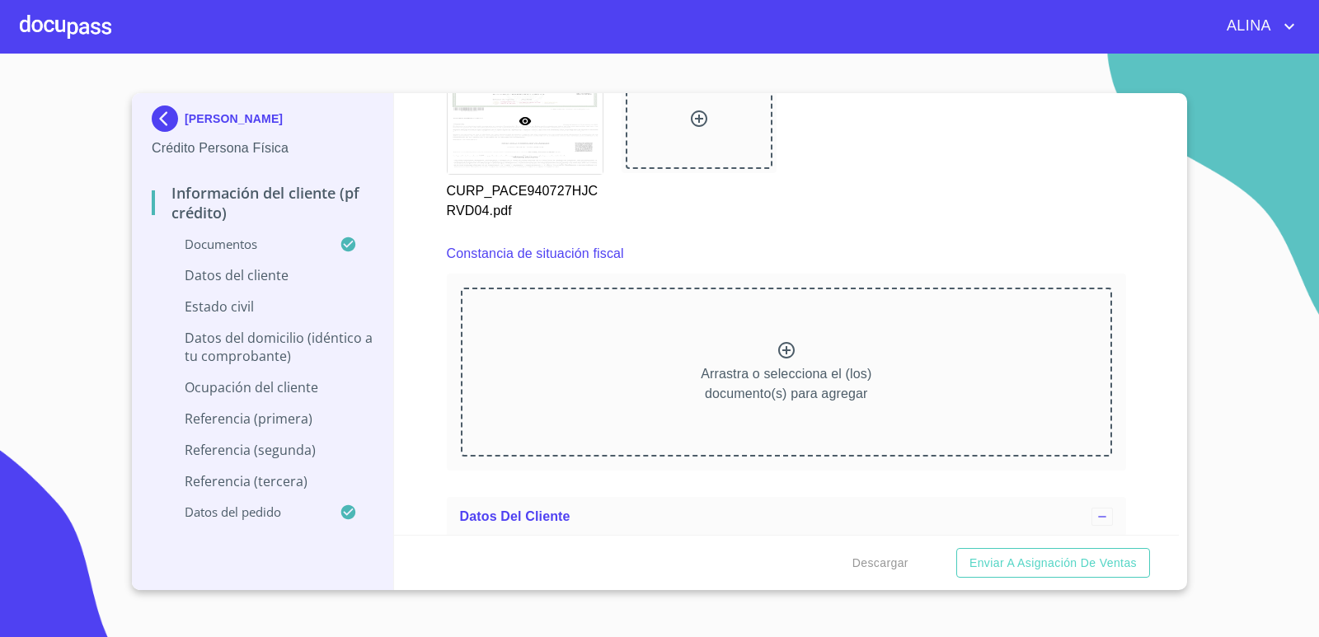
scroll to position [4452, 0]
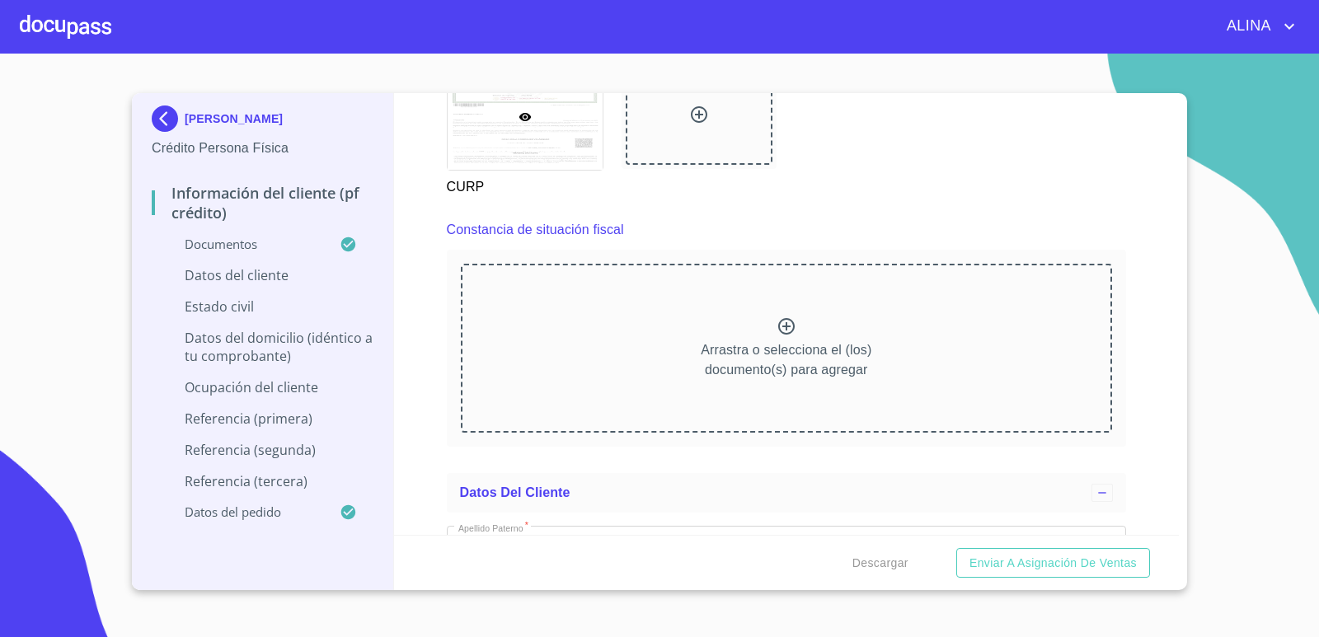
click at [781, 320] on icon at bounding box center [786, 326] width 16 height 16
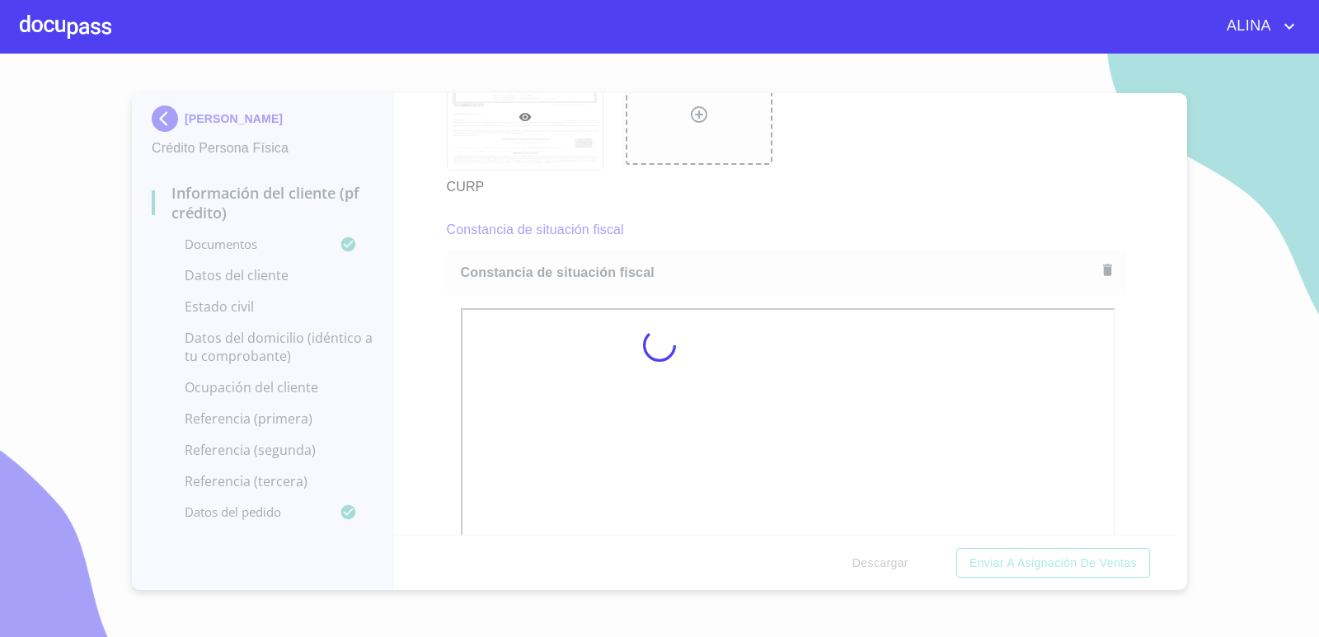
click at [1014, 222] on div at bounding box center [659, 346] width 1319 height 584
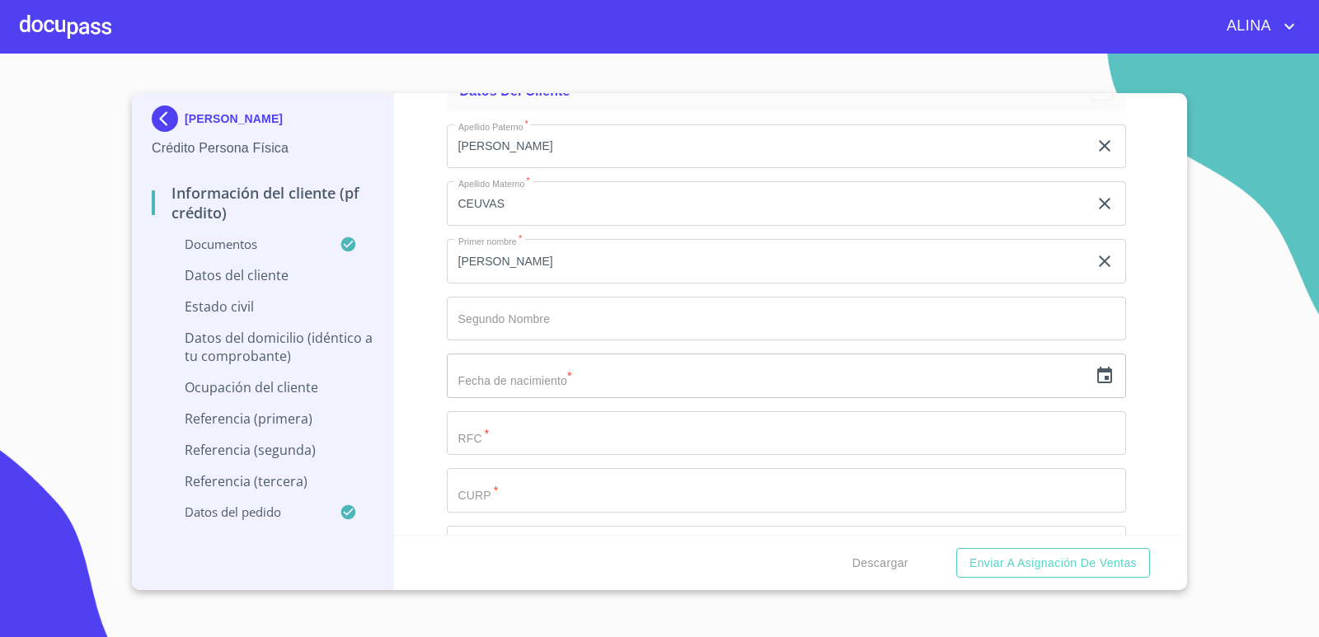
scroll to position [5358, 0]
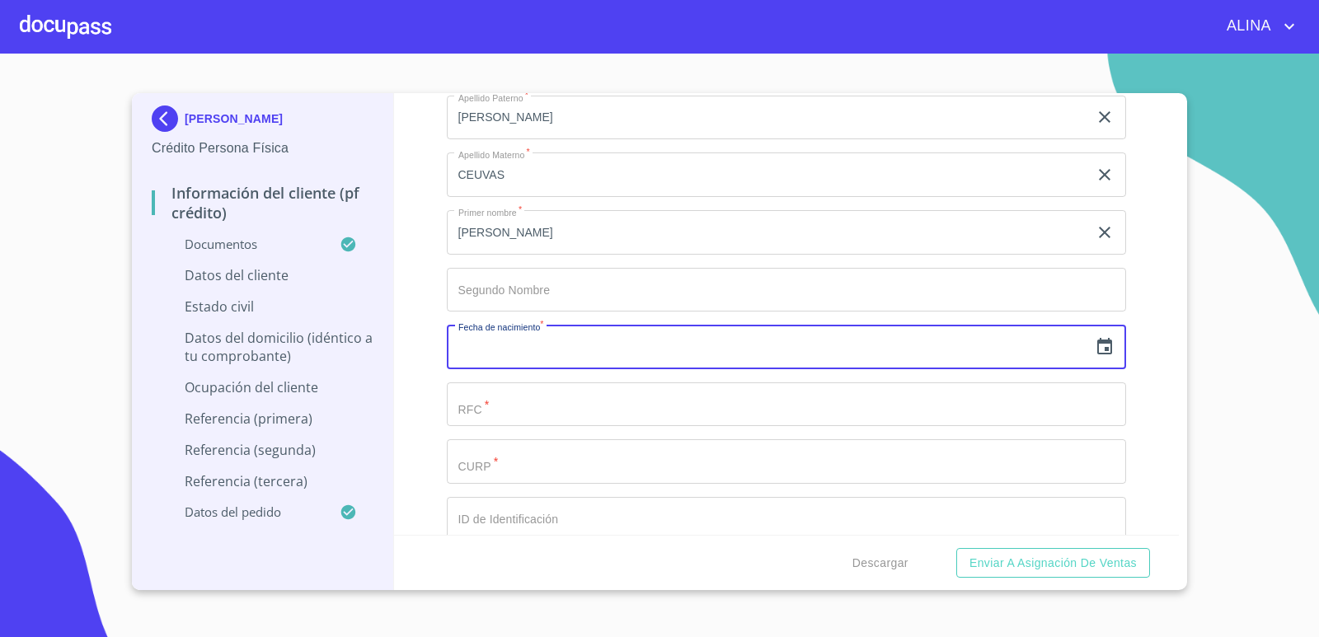
click at [579, 355] on input "text" at bounding box center [768, 347] width 642 height 45
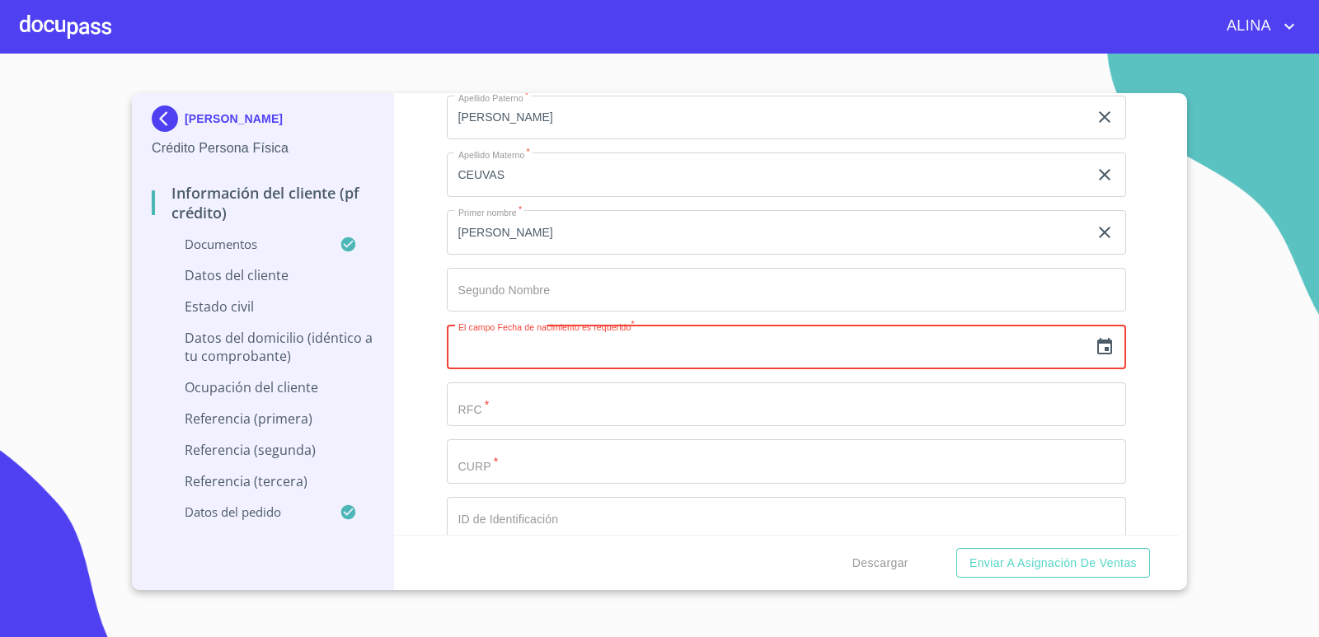
click at [545, 350] on input "text" at bounding box center [768, 347] width 642 height 45
type input "27"
drag, startPoint x: 1088, startPoint y: 345, endPoint x: 1007, endPoint y: 345, distance: 81.6
click at [1049, 345] on div "27 ​" at bounding box center [787, 347] width 680 height 45
drag, startPoint x: 688, startPoint y: 344, endPoint x: 387, endPoint y: 344, distance: 300.9
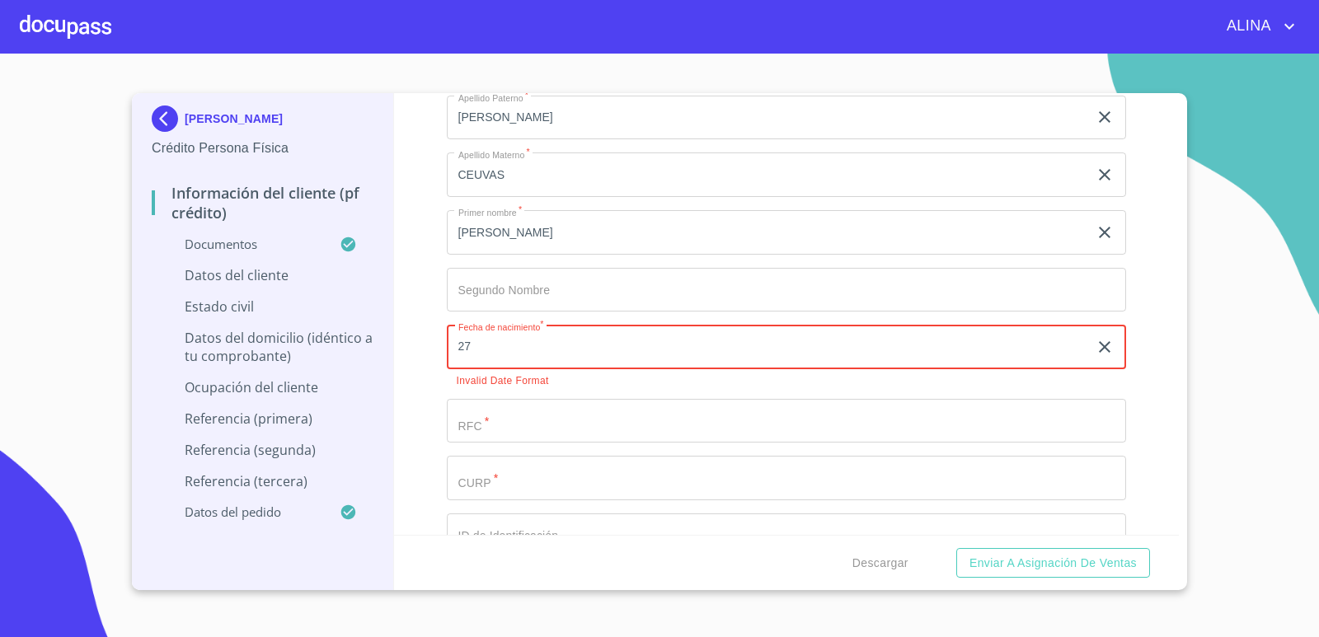
click at [387, 344] on div "[PERSON_NAME] Crédito Persona Física Información del cliente (PF crédito) Docum…" at bounding box center [655, 341] width 1047 height 497
click at [1097, 343] on icon "button" at bounding box center [1104, 346] width 15 height 16
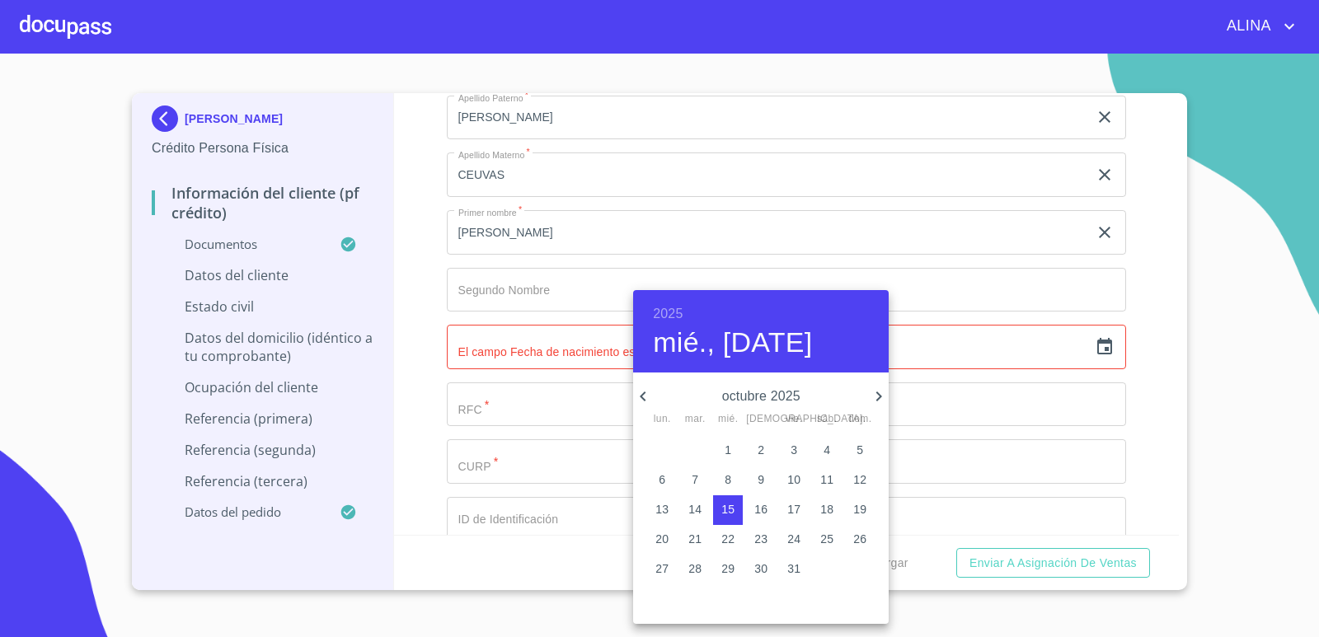
click at [672, 308] on h6 "2025" at bounding box center [668, 314] width 30 height 23
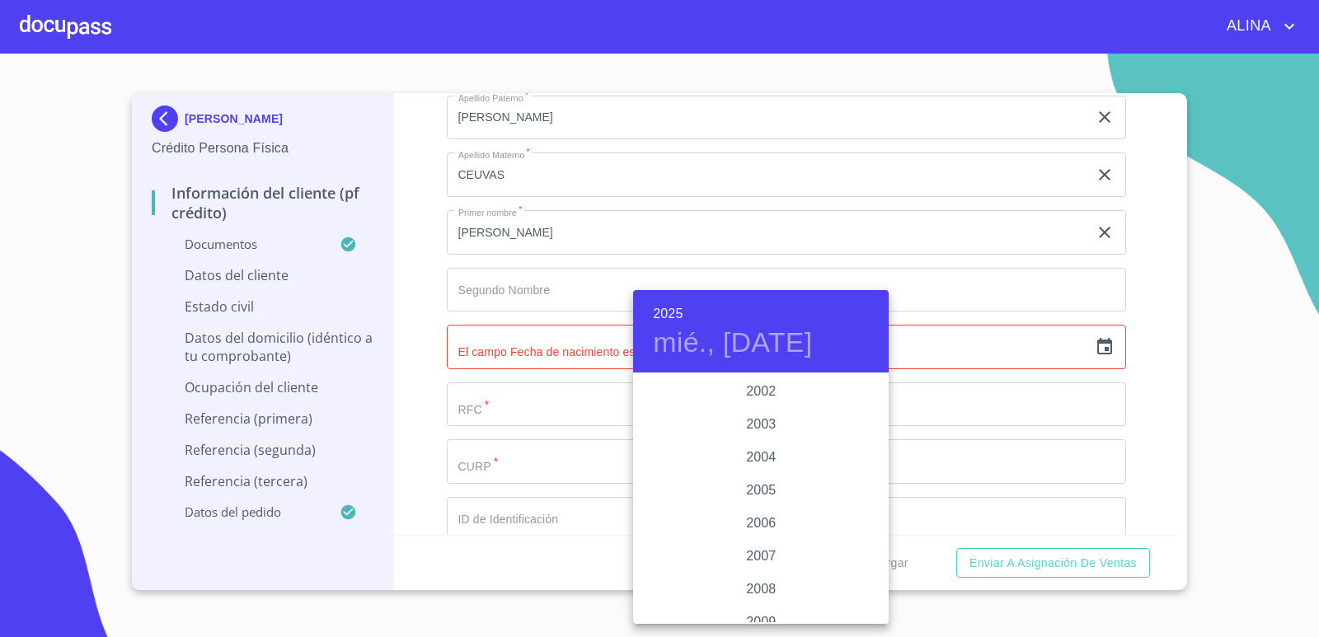
scroll to position [2209, 0]
click at [753, 457] on div "1994" at bounding box center [761, 457] width 256 height 33
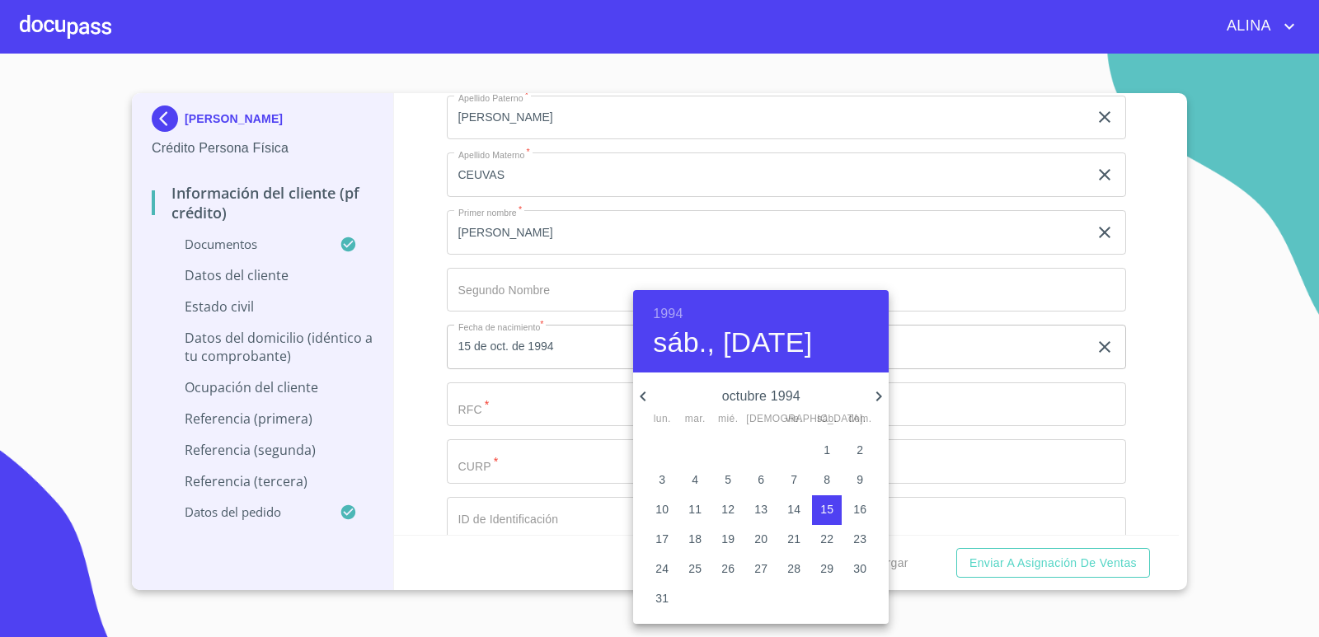
click at [650, 390] on icon "button" at bounding box center [643, 397] width 20 height 20
click at [720, 565] on span "27" at bounding box center [728, 569] width 30 height 16
type input "27 de [DATE]. de 1994"
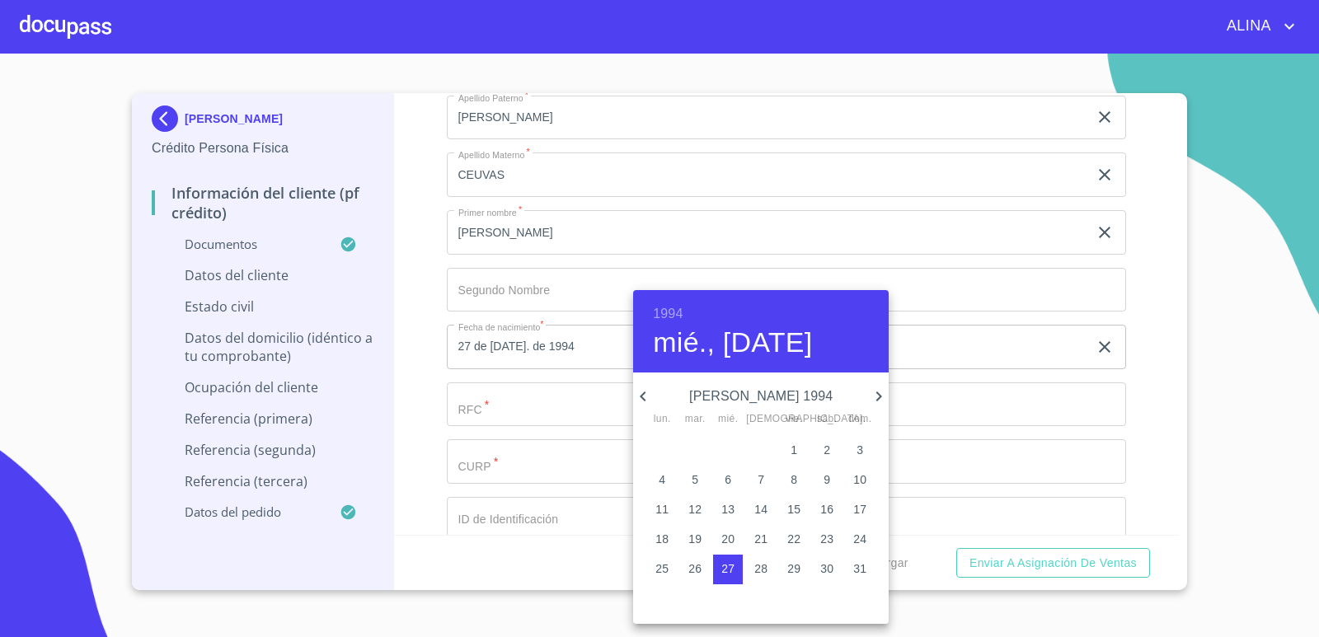
drag, startPoint x: 1148, startPoint y: 445, endPoint x: 1110, endPoint y: 454, distance: 38.2
click at [1122, 453] on div at bounding box center [659, 318] width 1319 height 637
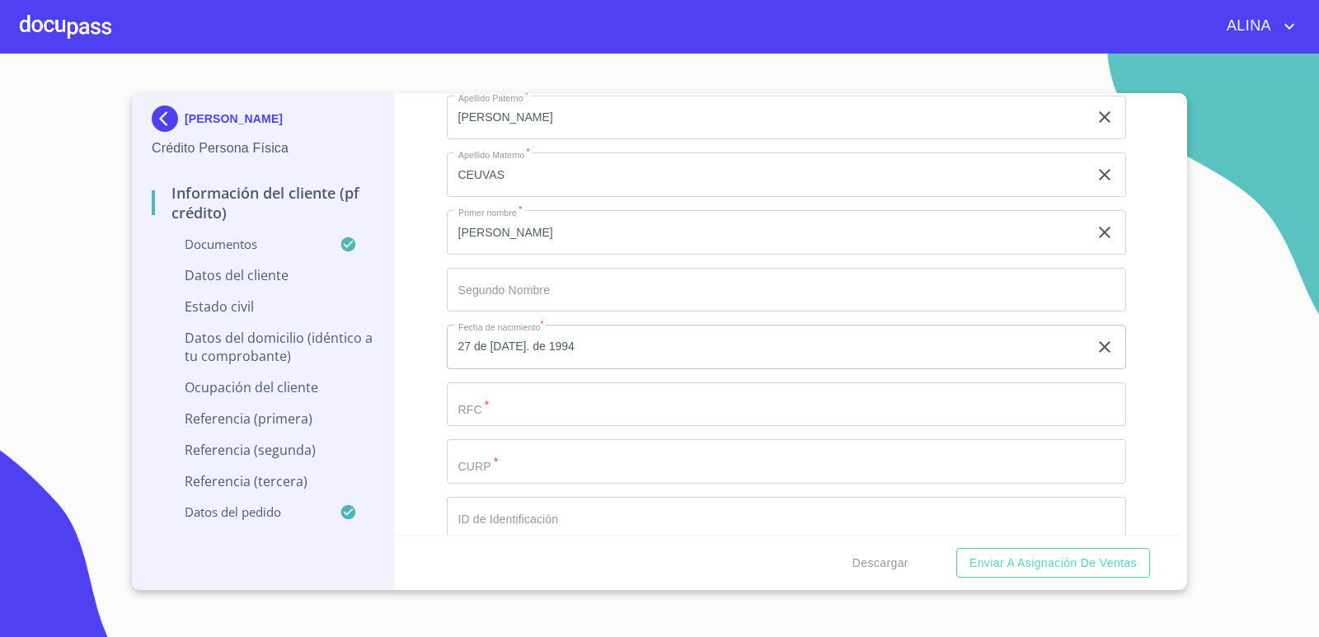
click at [580, 406] on input "Documento de identificación.   *" at bounding box center [787, 405] width 680 height 45
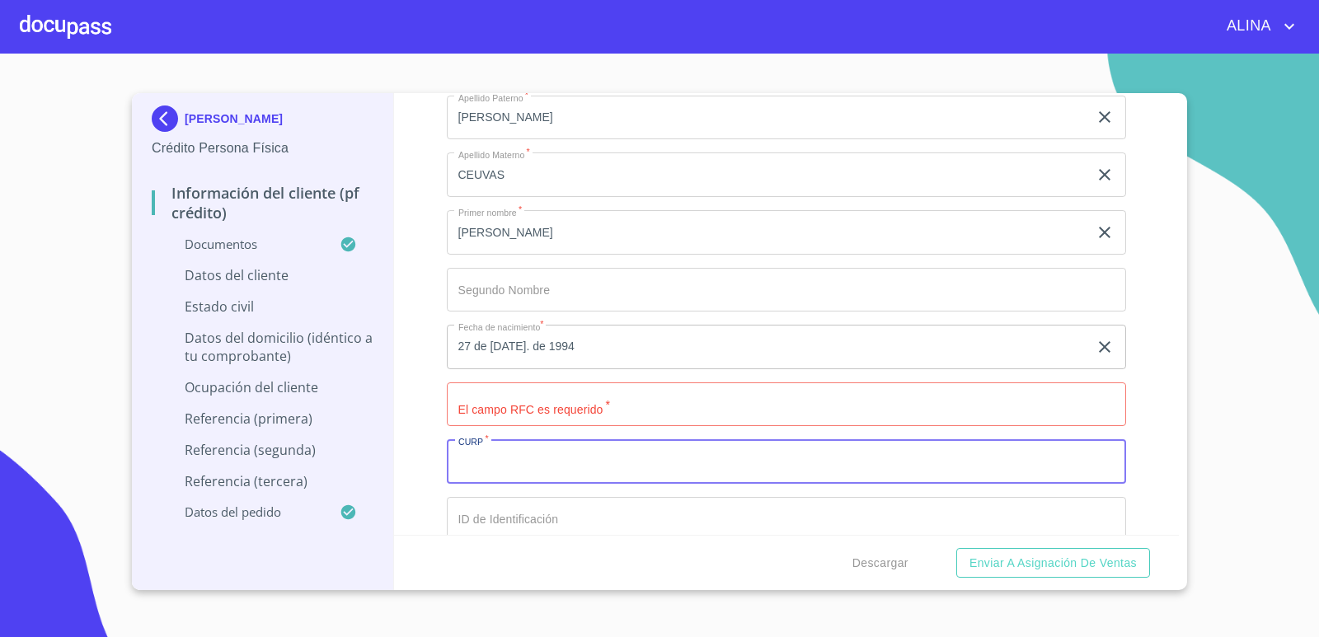
click at [554, 471] on input "Documento de identificación.   *" at bounding box center [787, 461] width 680 height 45
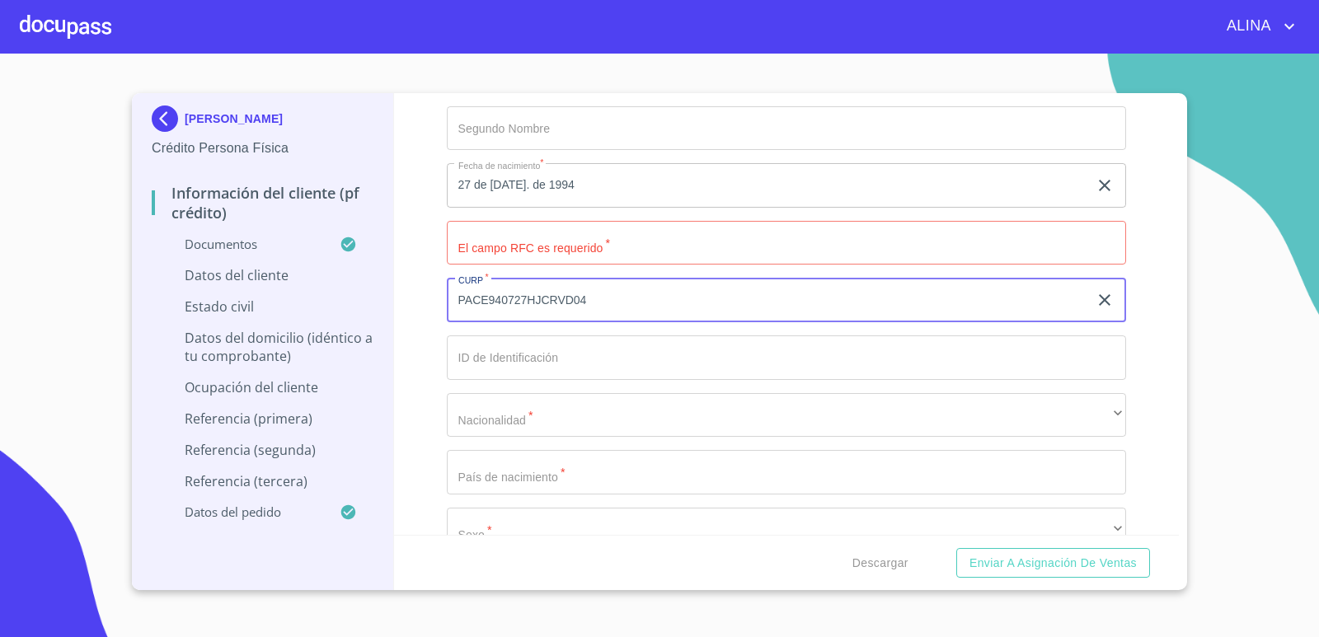
scroll to position [5523, 0]
type input "PACE940727HJCRVD04"
click at [577, 359] on input "Documento de identificación.   *" at bounding box center [787, 354] width 680 height 45
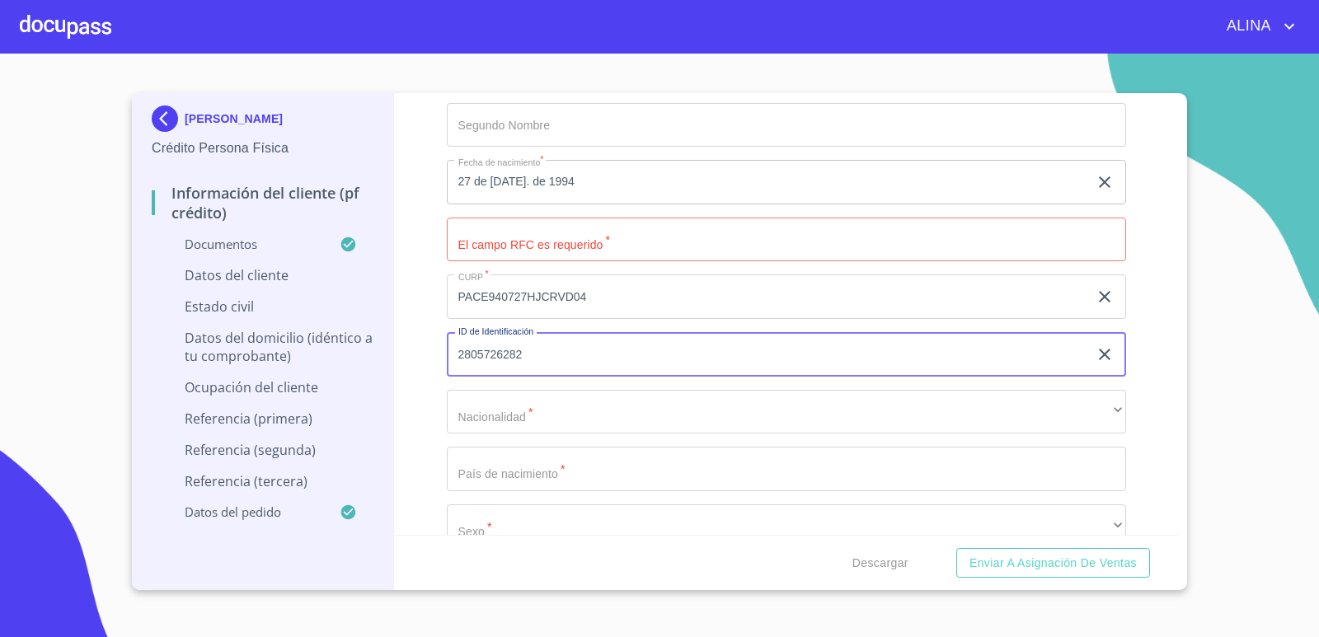
type input "2805726282"
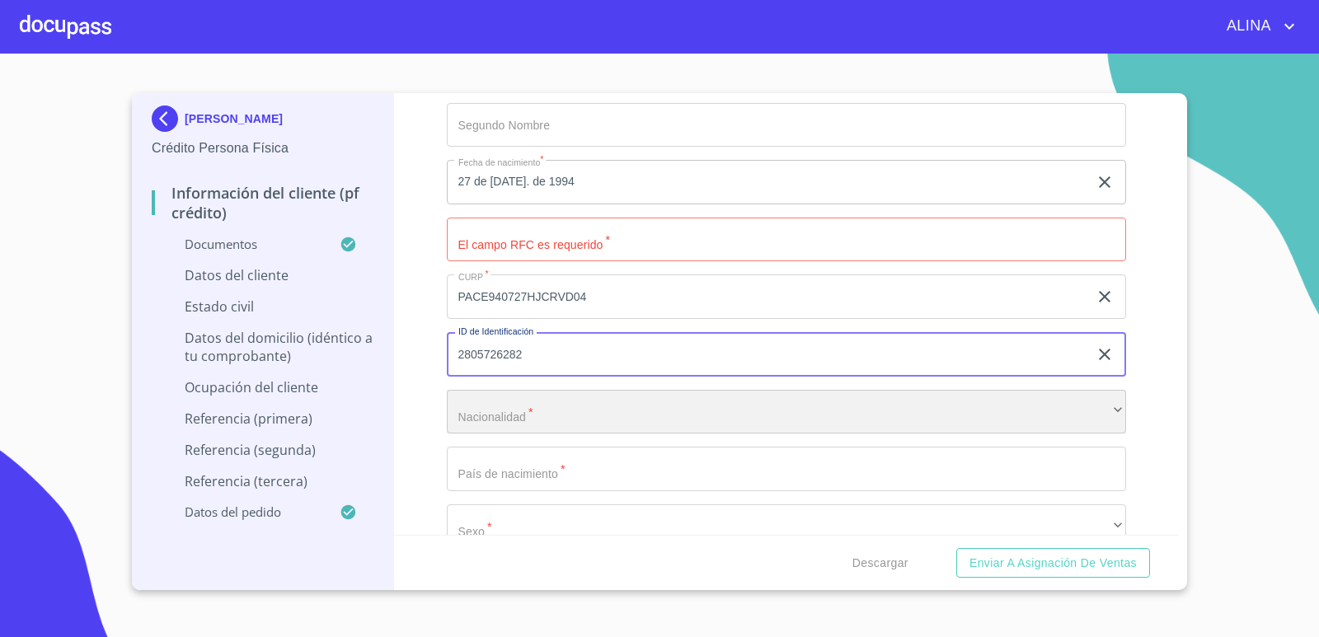
click at [566, 415] on div "​" at bounding box center [787, 412] width 680 height 45
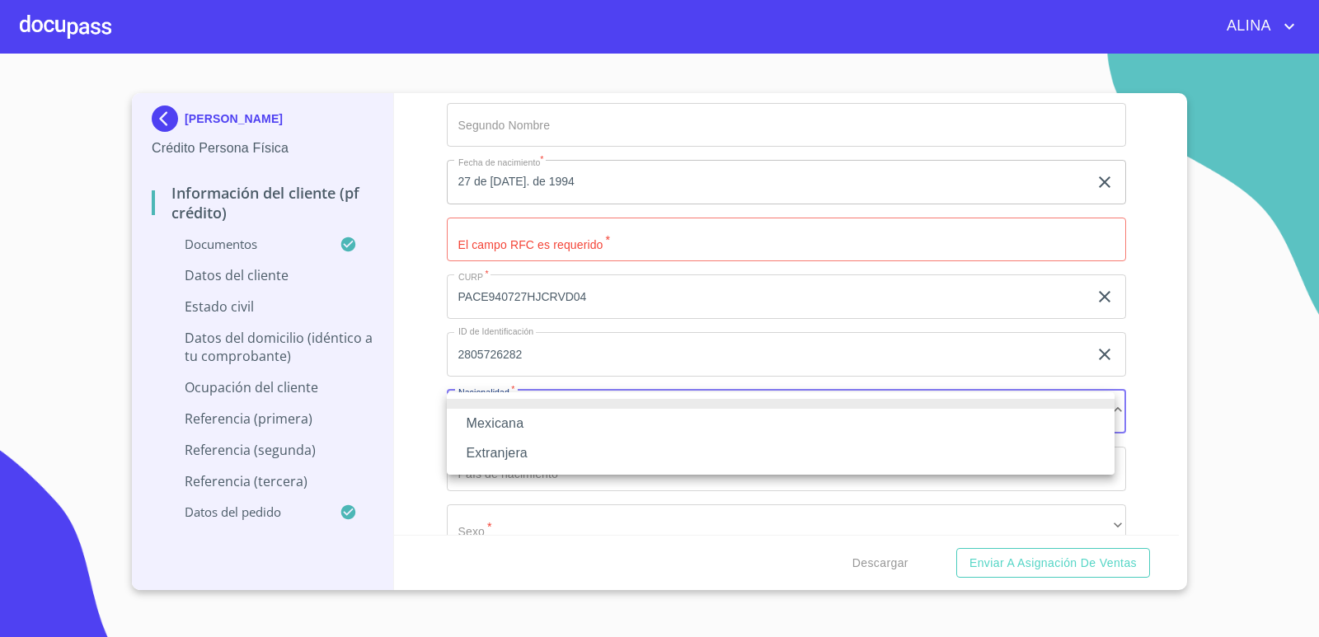
click at [509, 424] on li "Mexicana" at bounding box center [781, 424] width 668 height 30
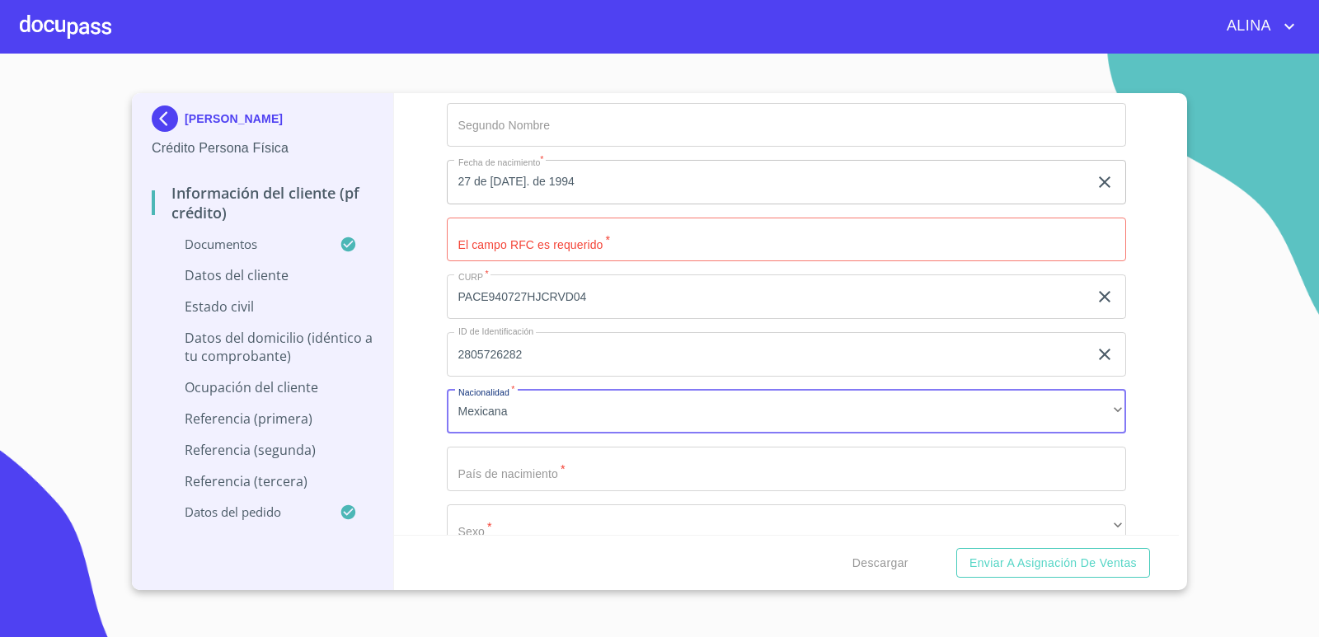
click at [530, 469] on input "Documento de identificación.   *" at bounding box center [787, 469] width 680 height 45
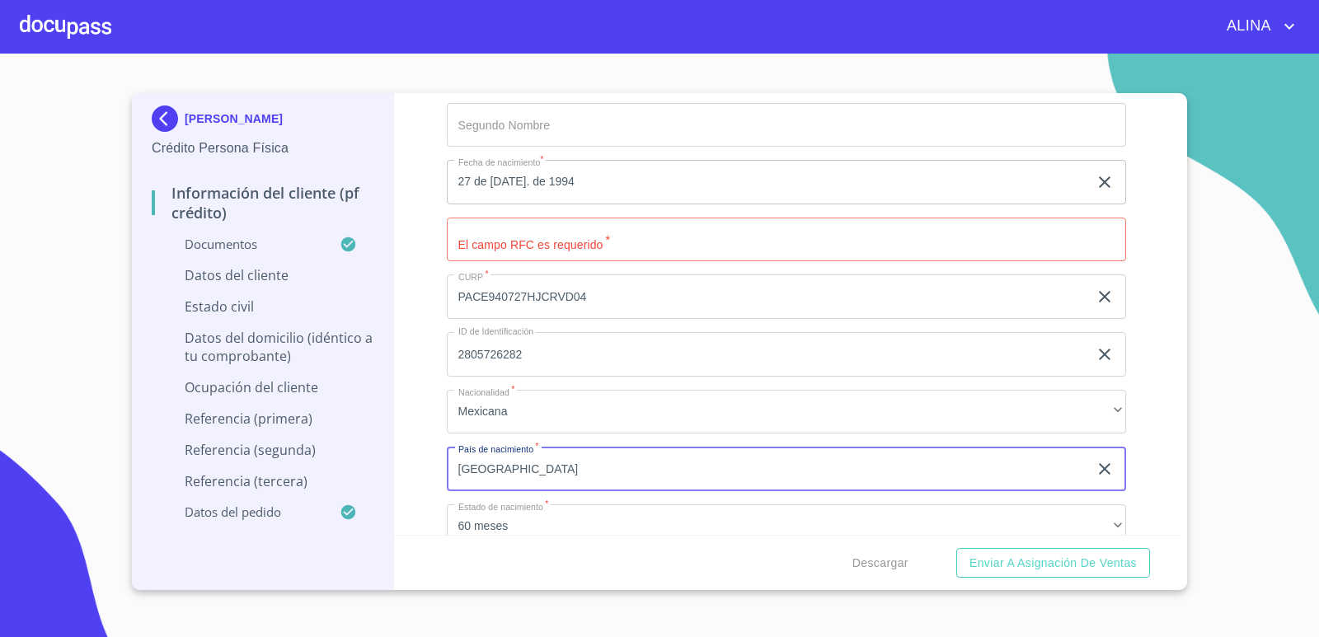
type input "[GEOGRAPHIC_DATA]"
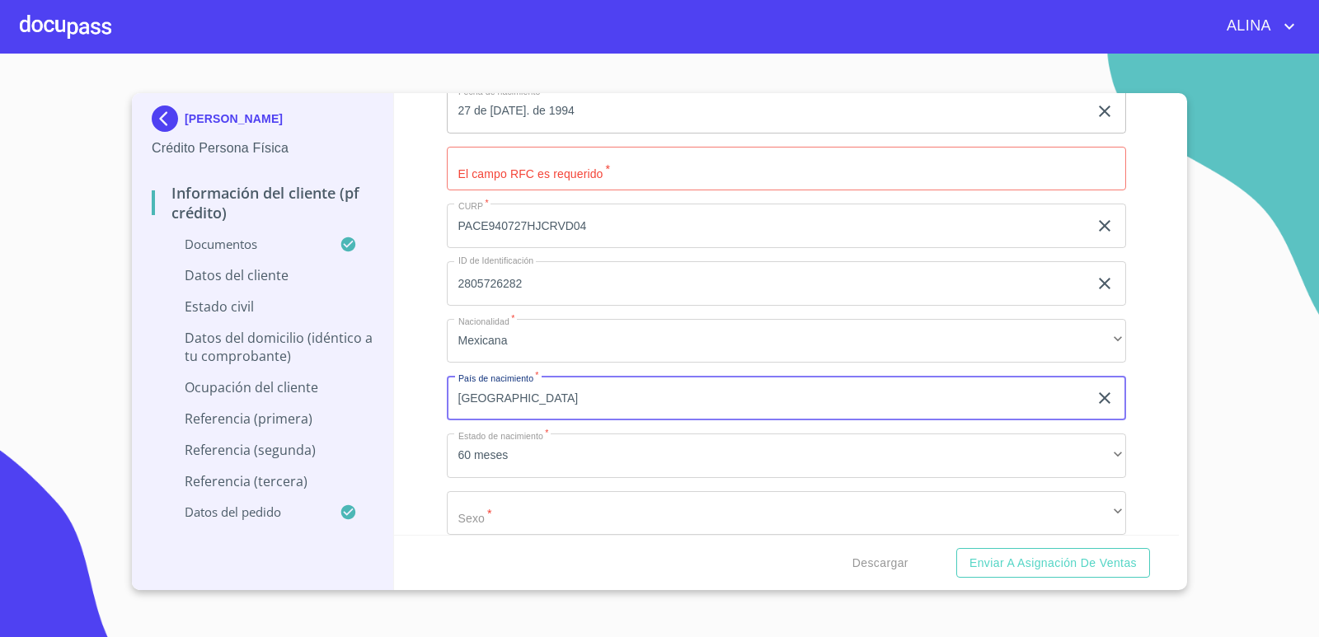
scroll to position [5688, 0]
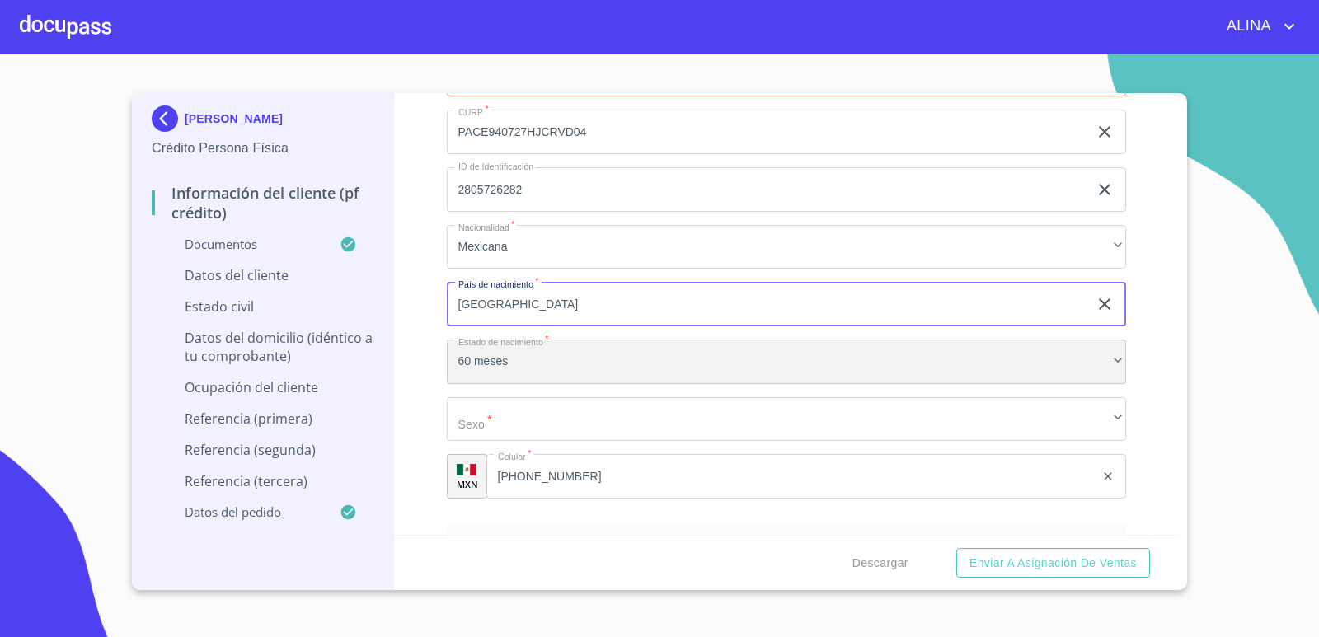
click at [580, 360] on div "60 meses" at bounding box center [787, 362] width 680 height 45
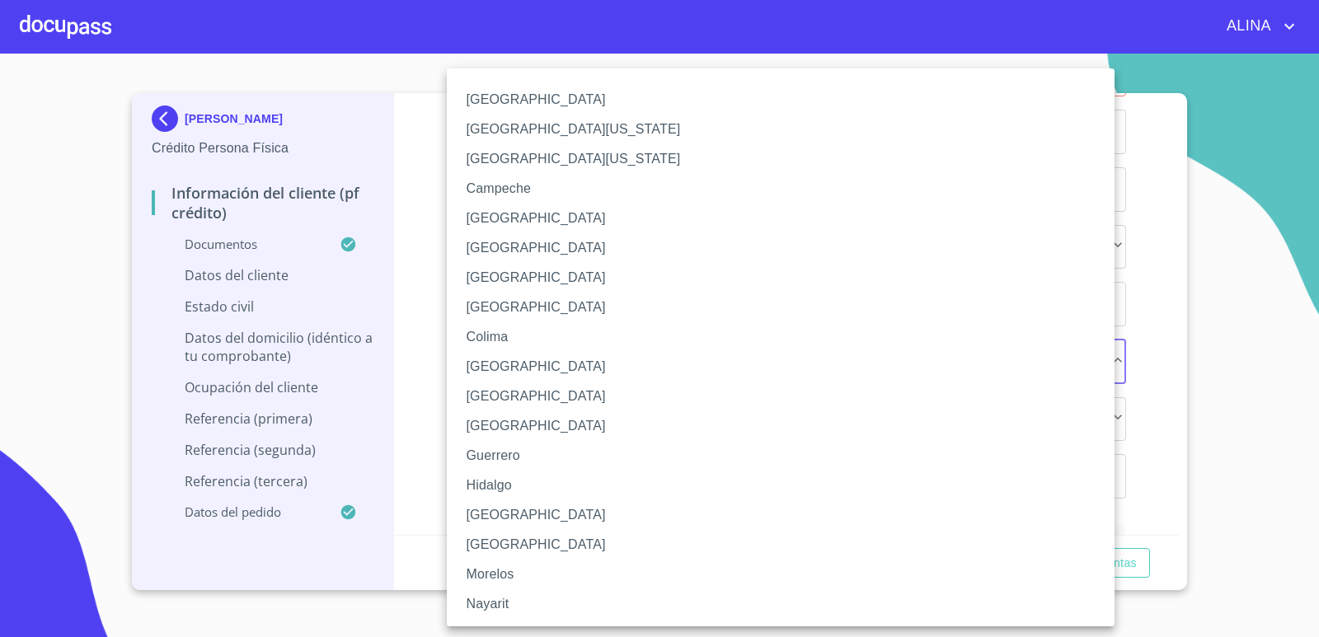
click at [500, 511] on li "[GEOGRAPHIC_DATA]" at bounding box center [787, 515] width 680 height 30
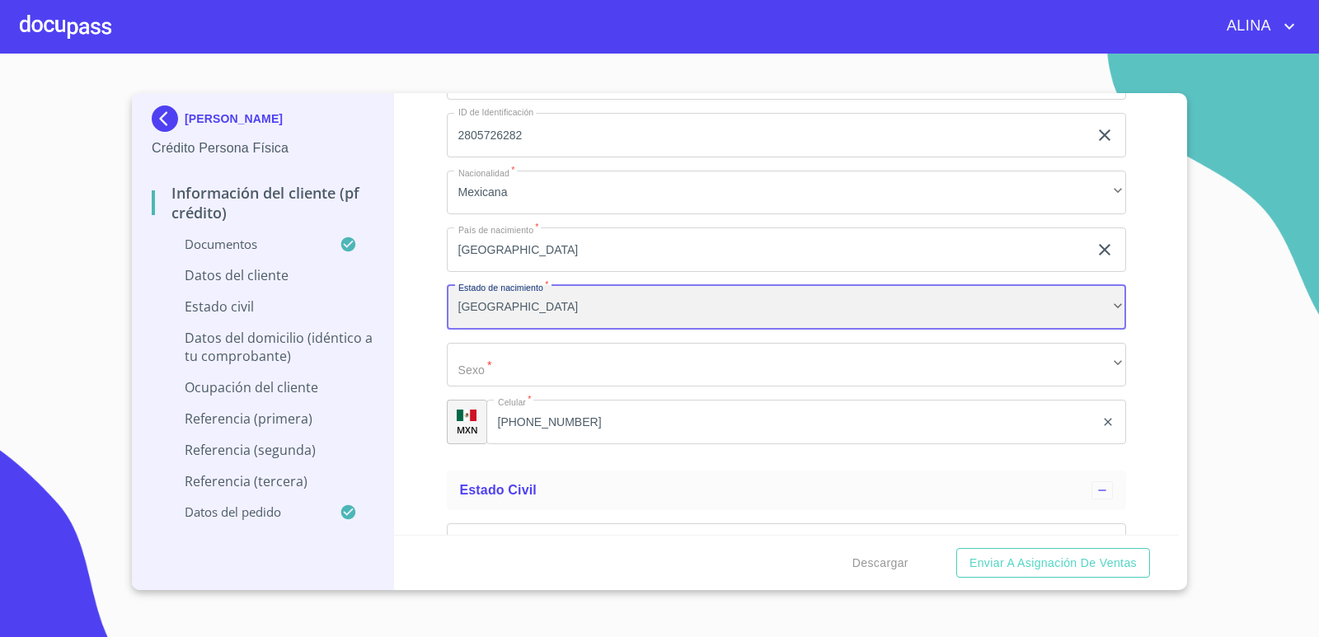
scroll to position [5771, 0]
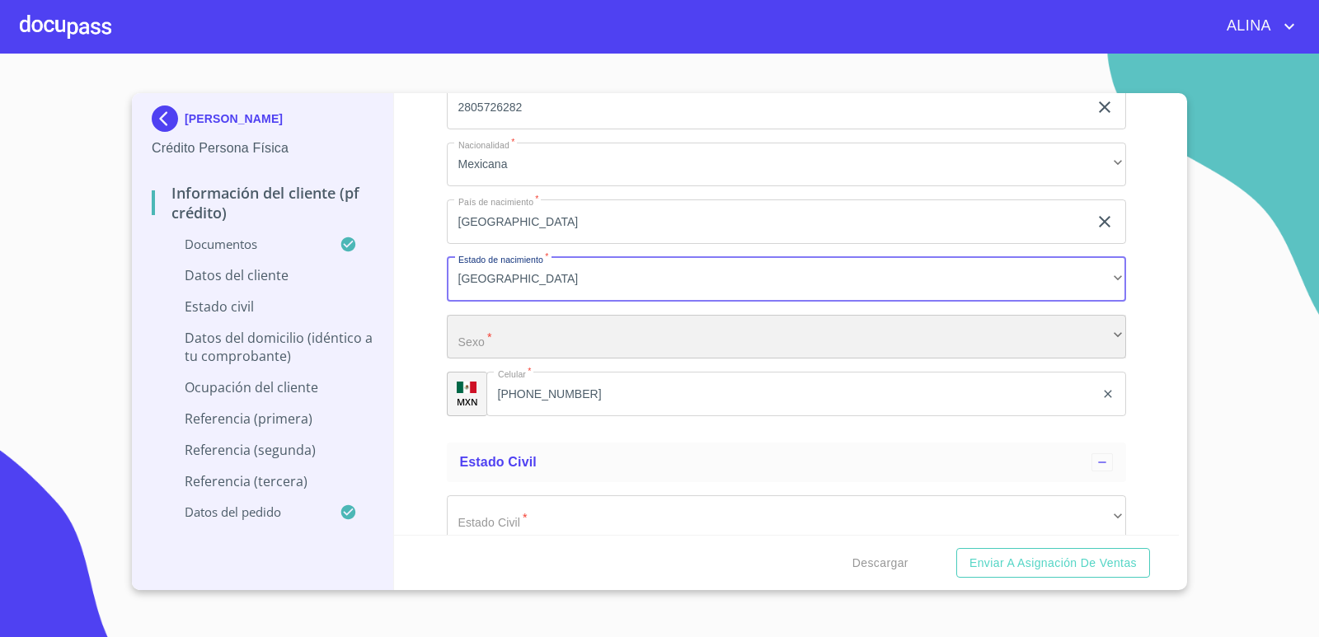
click at [565, 330] on div "​" at bounding box center [787, 337] width 680 height 45
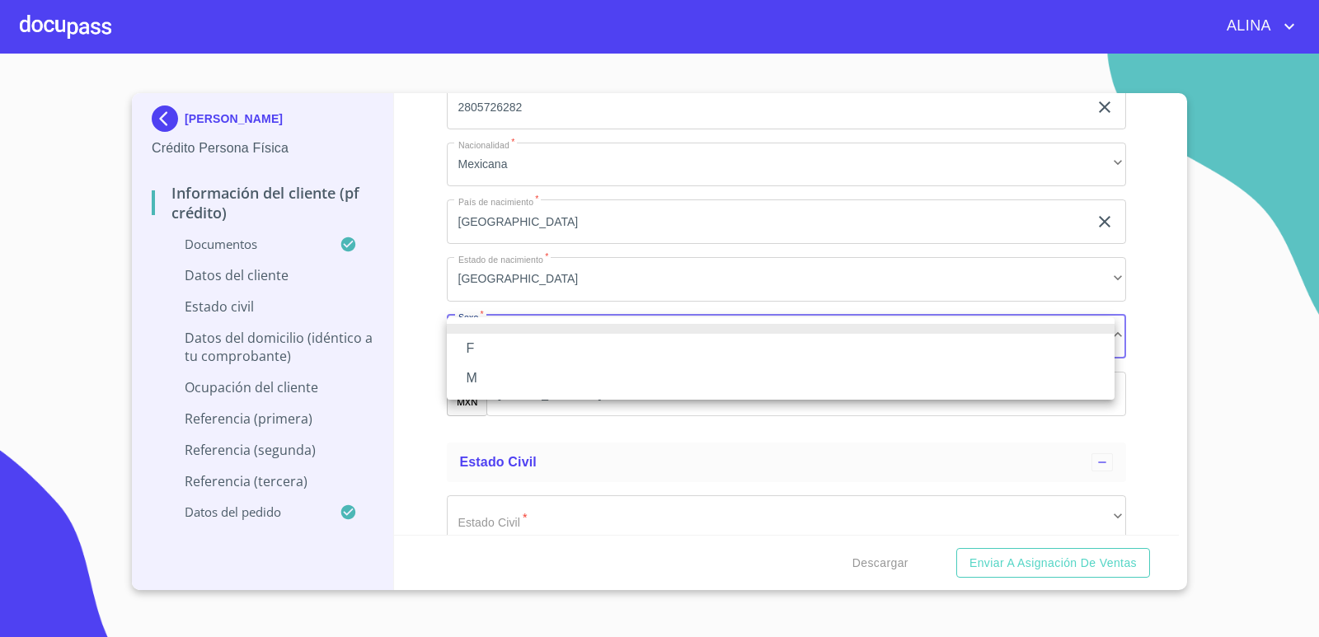
click at [481, 378] on li "M" at bounding box center [781, 379] width 668 height 30
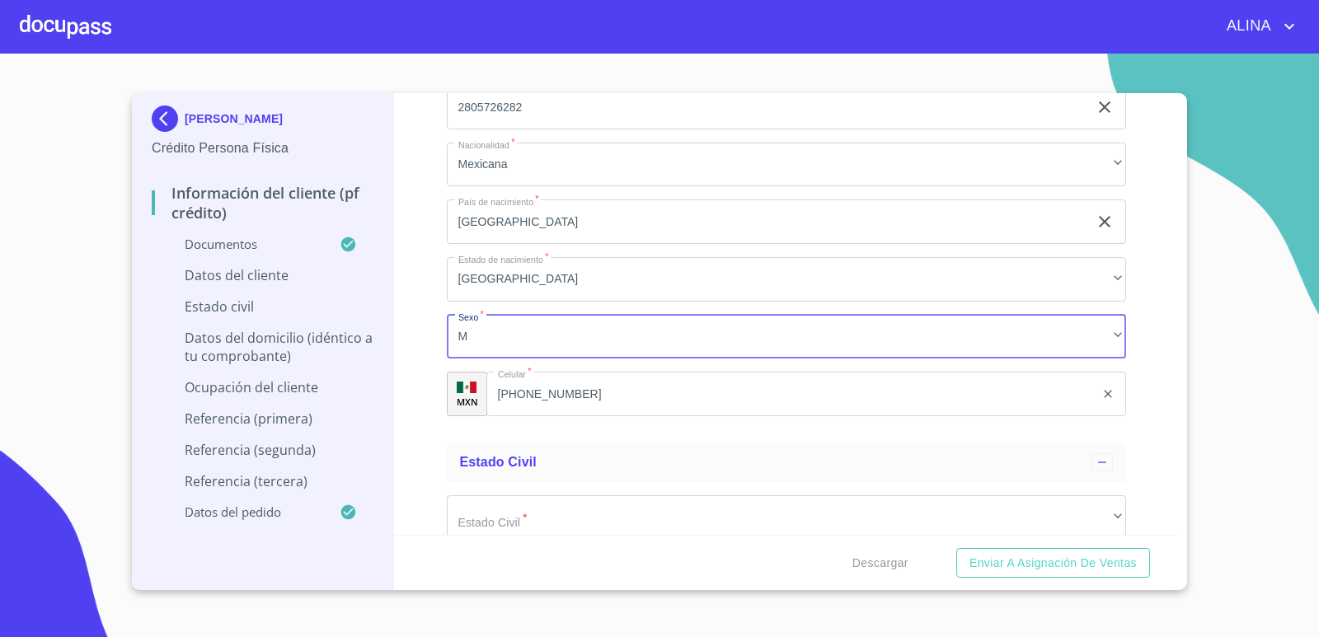
click at [603, 396] on input "[PHONE_NUMBER]" at bounding box center [790, 394] width 609 height 45
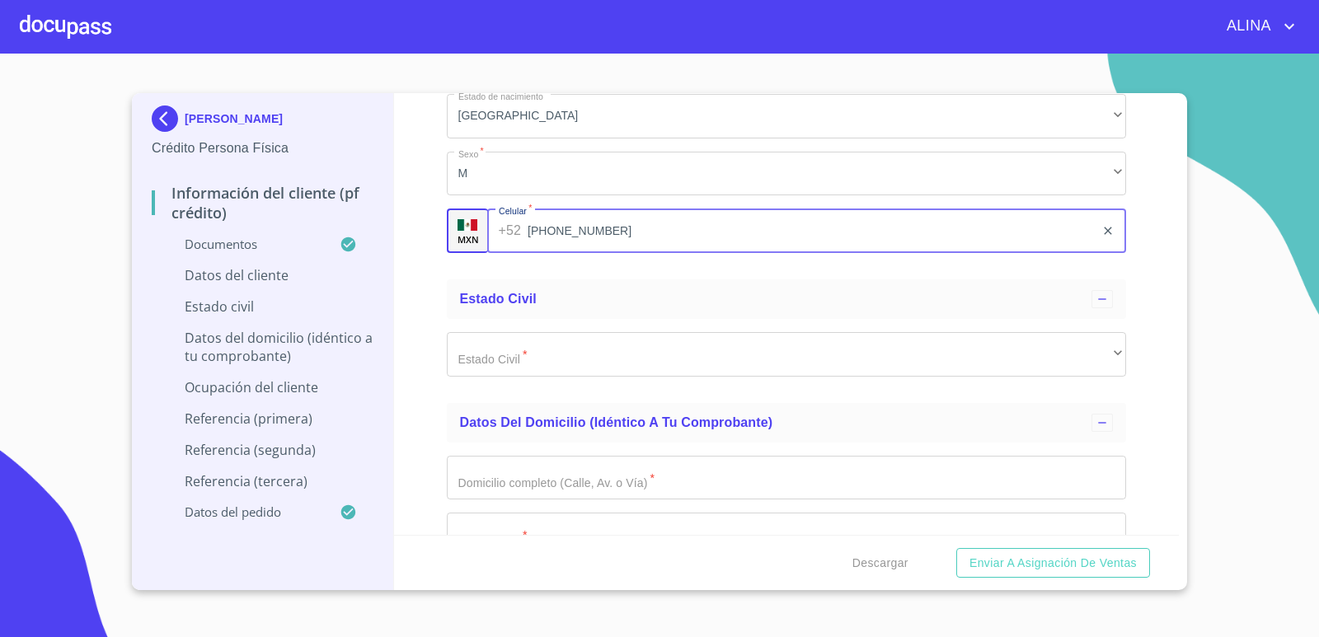
scroll to position [5935, 0]
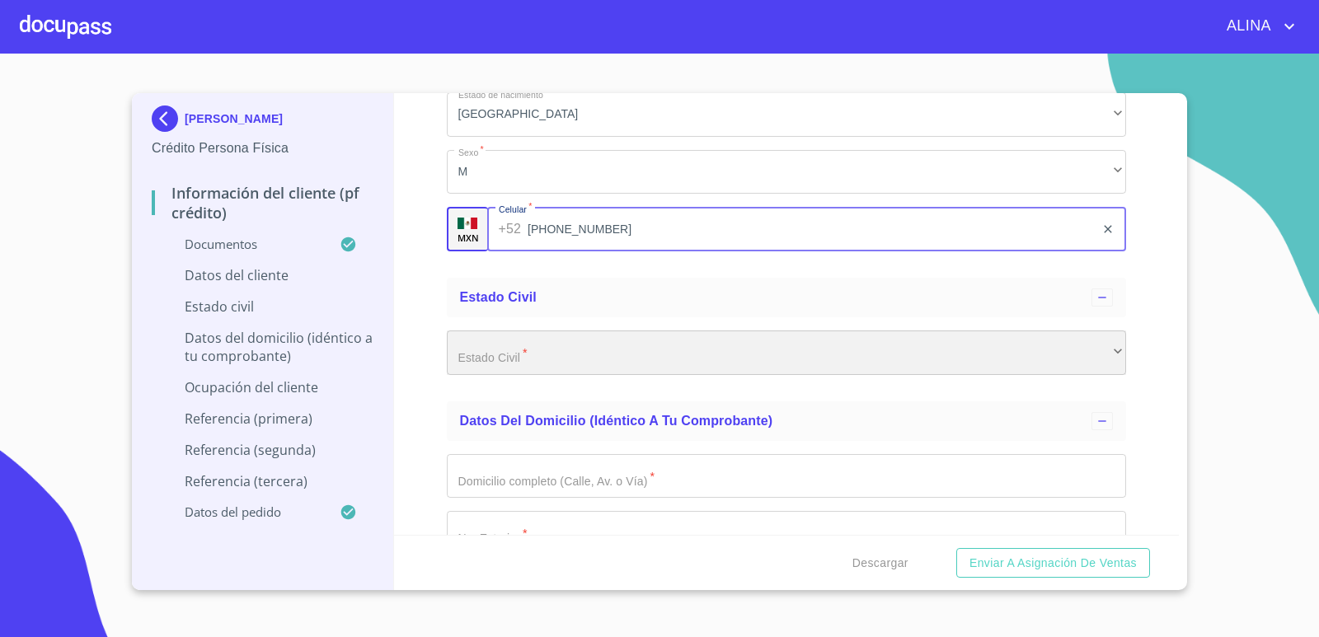
click at [608, 351] on div "​" at bounding box center [787, 353] width 680 height 45
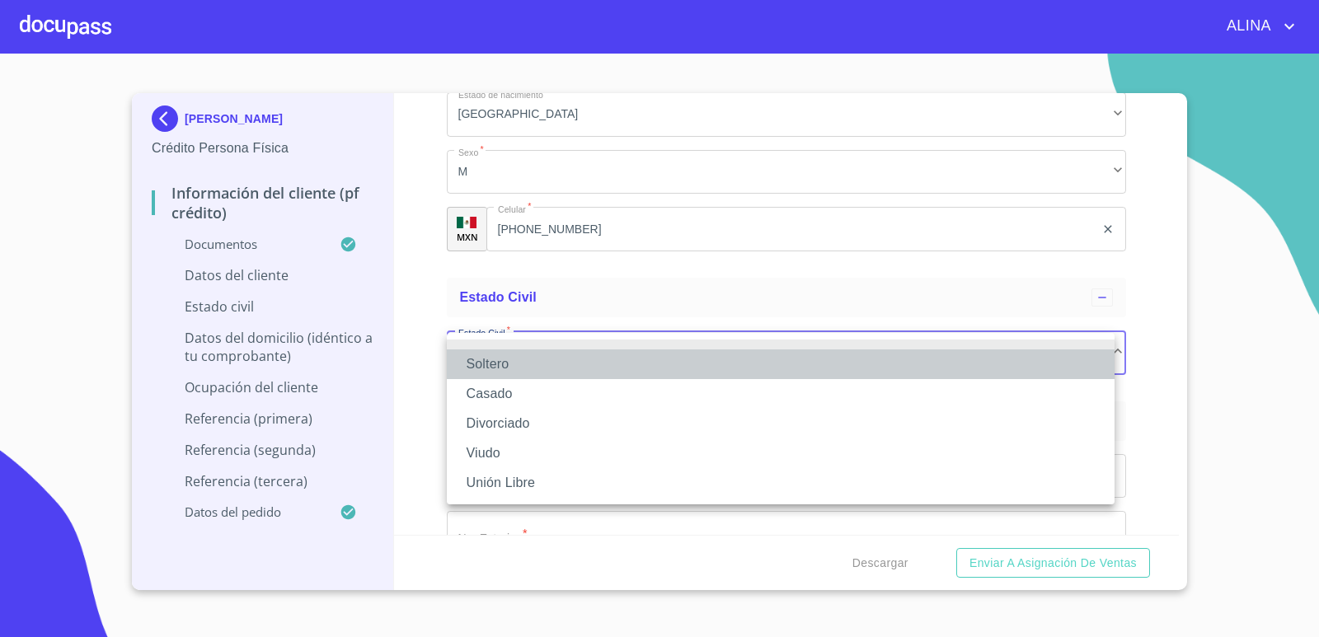
click at [511, 369] on li "Soltero" at bounding box center [781, 365] width 668 height 30
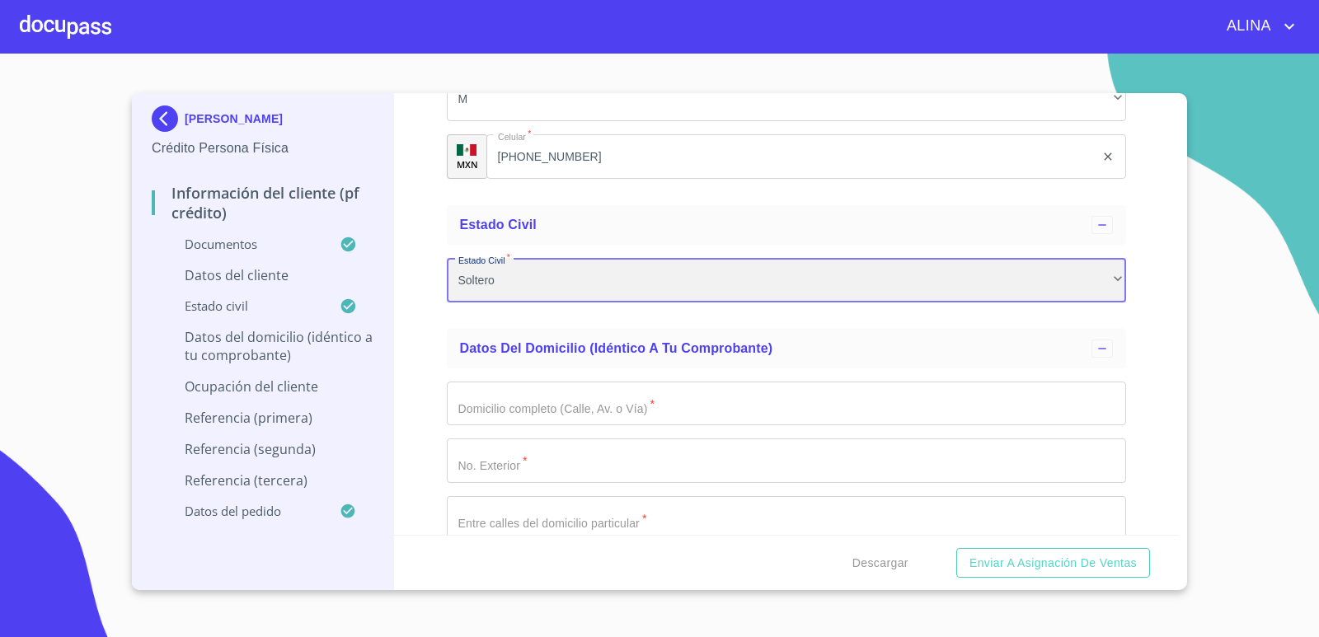
scroll to position [6100, 0]
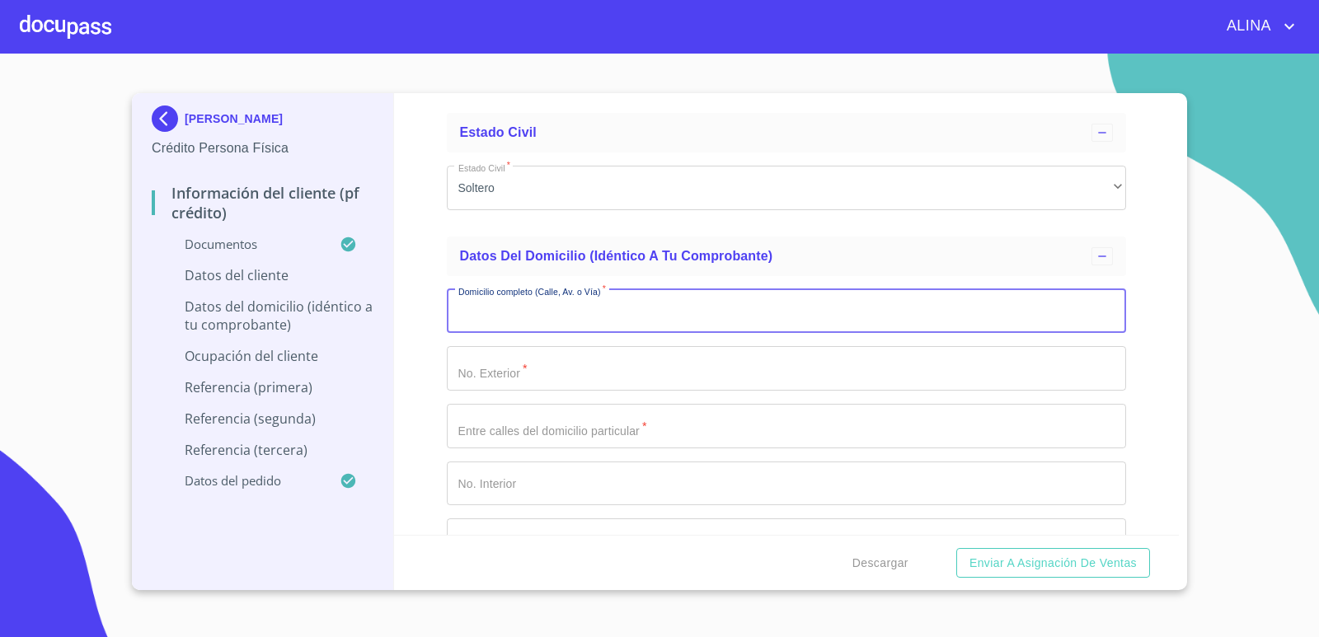
click at [563, 318] on input "Documento de identificación.   *" at bounding box center [787, 311] width 680 height 45
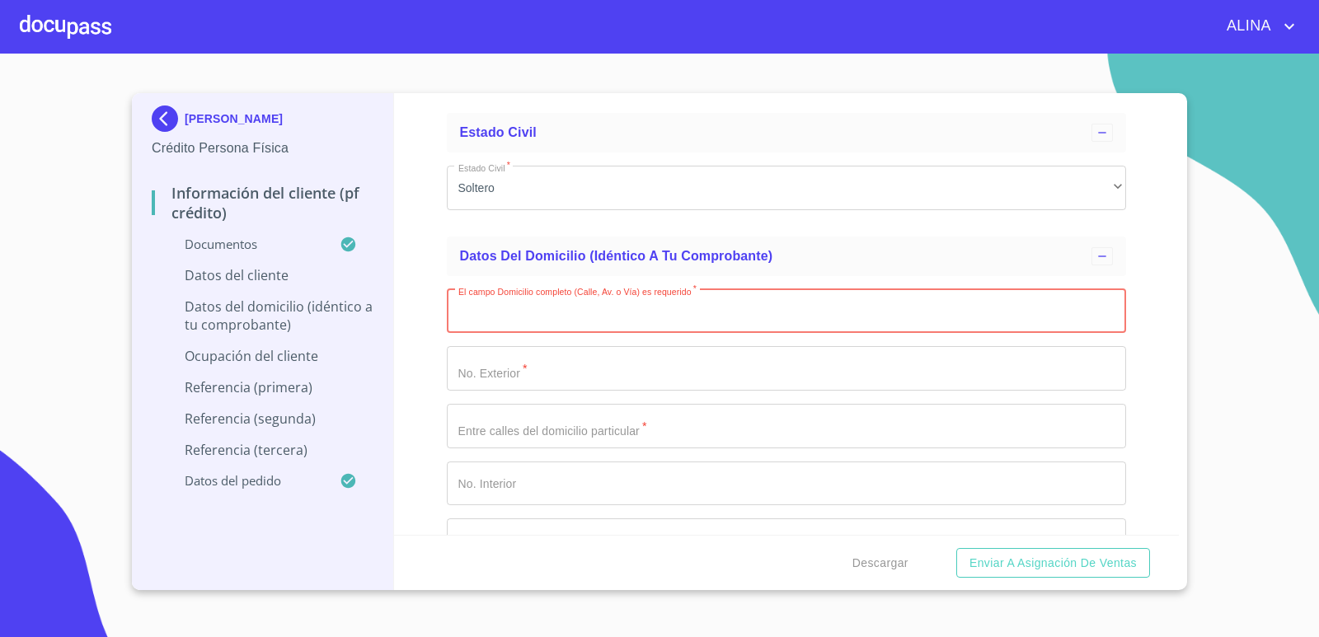
click at [529, 310] on input "Documento de identificación.   *" at bounding box center [787, 311] width 680 height 45
paste input "PACURA"
type input "PACURA"
click at [525, 364] on input "Documento de identificación.   *" at bounding box center [787, 368] width 680 height 45
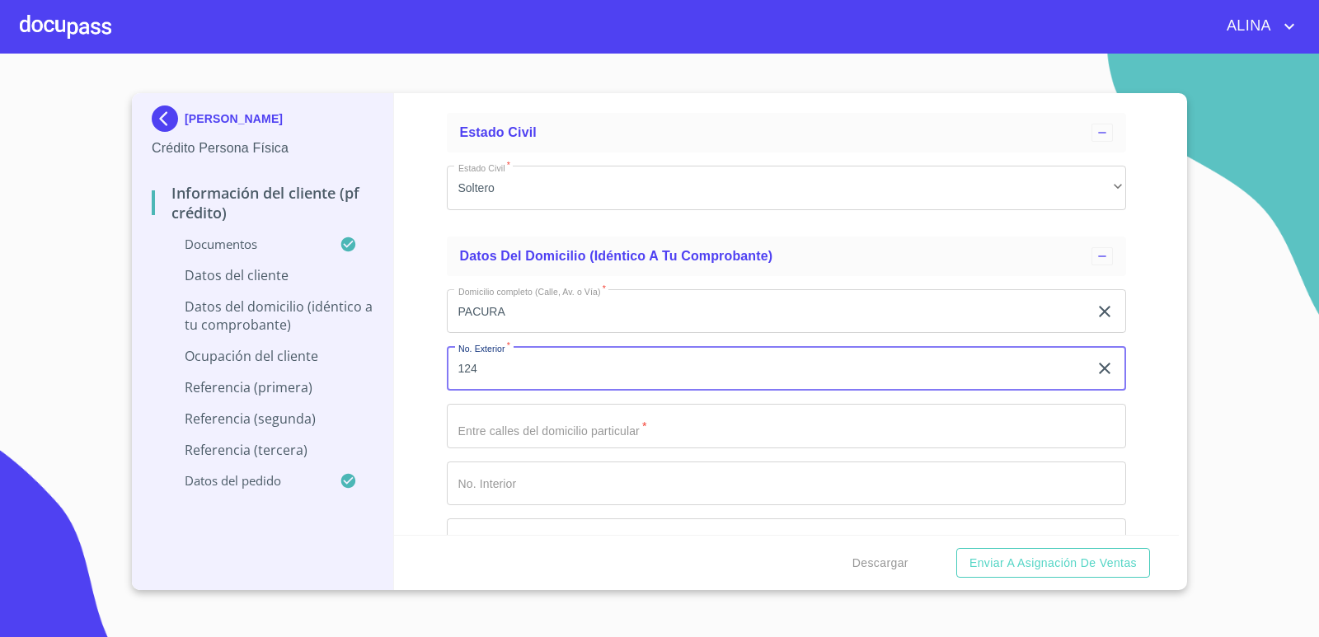
type input "124"
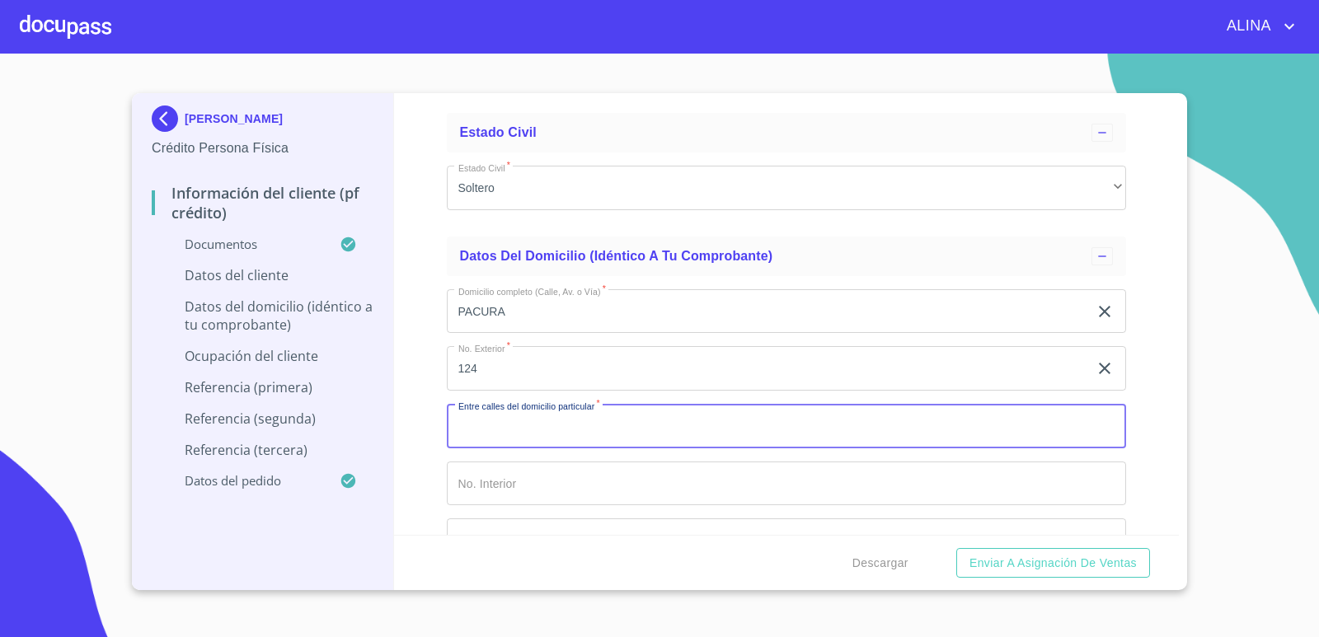
click at [500, 439] on input "Documento de identificación.   *" at bounding box center [787, 426] width 680 height 45
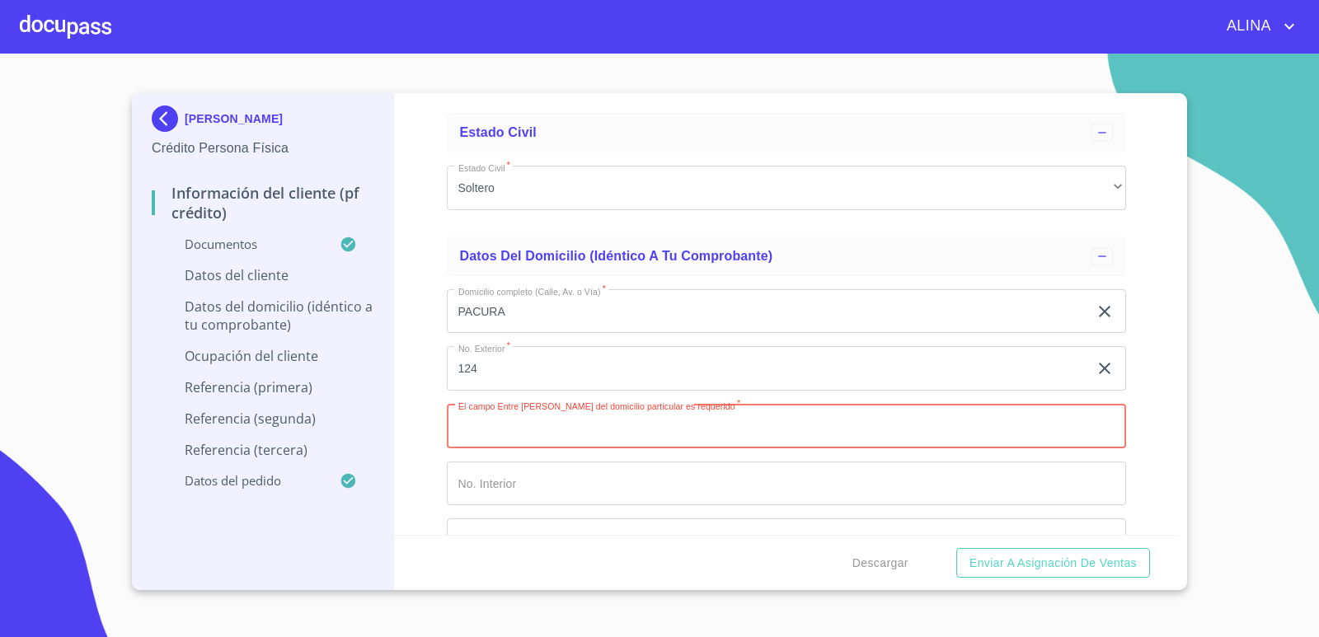
click at [525, 436] on input "Documento de identificación.   *" at bounding box center [787, 426] width 680 height 45
paste input "BLVD AMERICA SUR MOROS"
type input "BLVD AMERICA SUR MOROS"
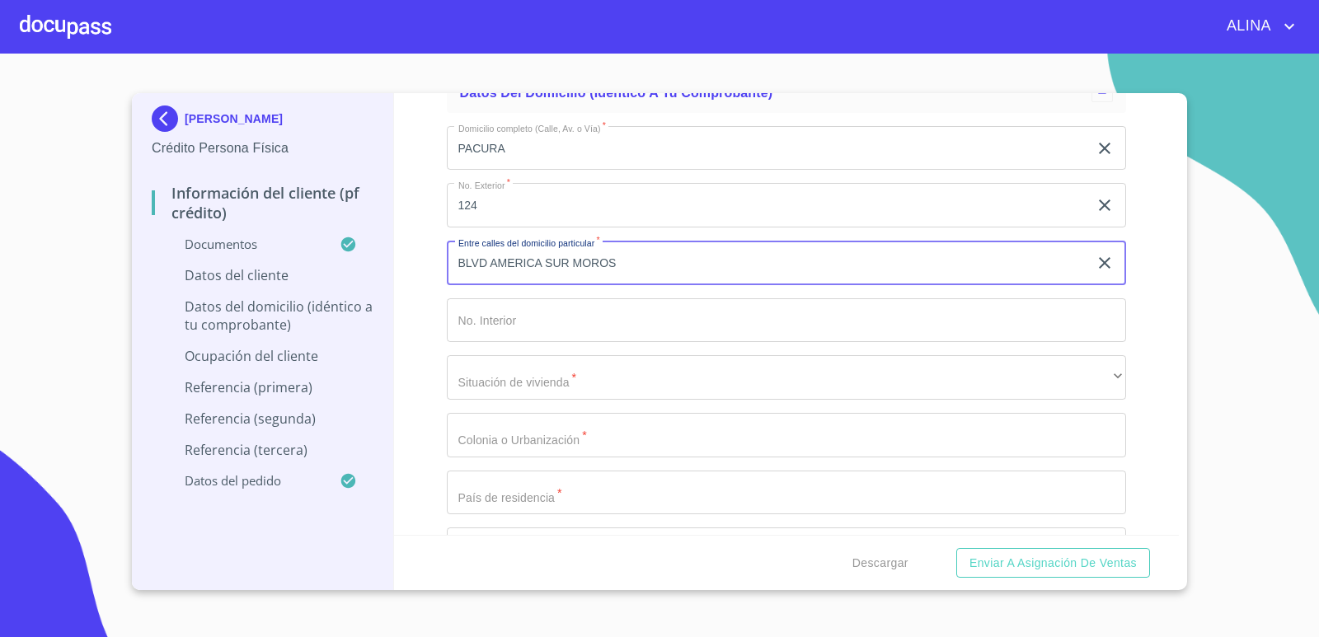
scroll to position [6265, 0]
click at [552, 443] on input "Documento de identificación.   *" at bounding box center [787, 433] width 680 height 45
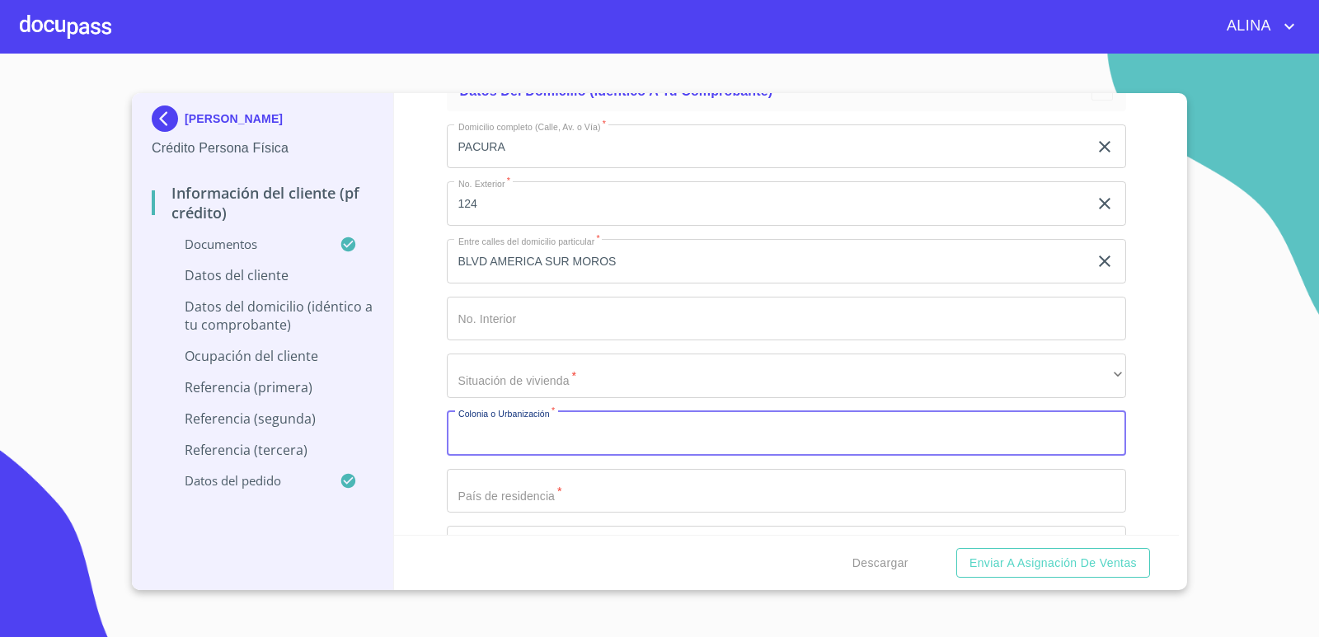
paste input "HACIENDA [GEOGRAPHIC_DATA]"
type input "HACIENDA [GEOGRAPHIC_DATA]"
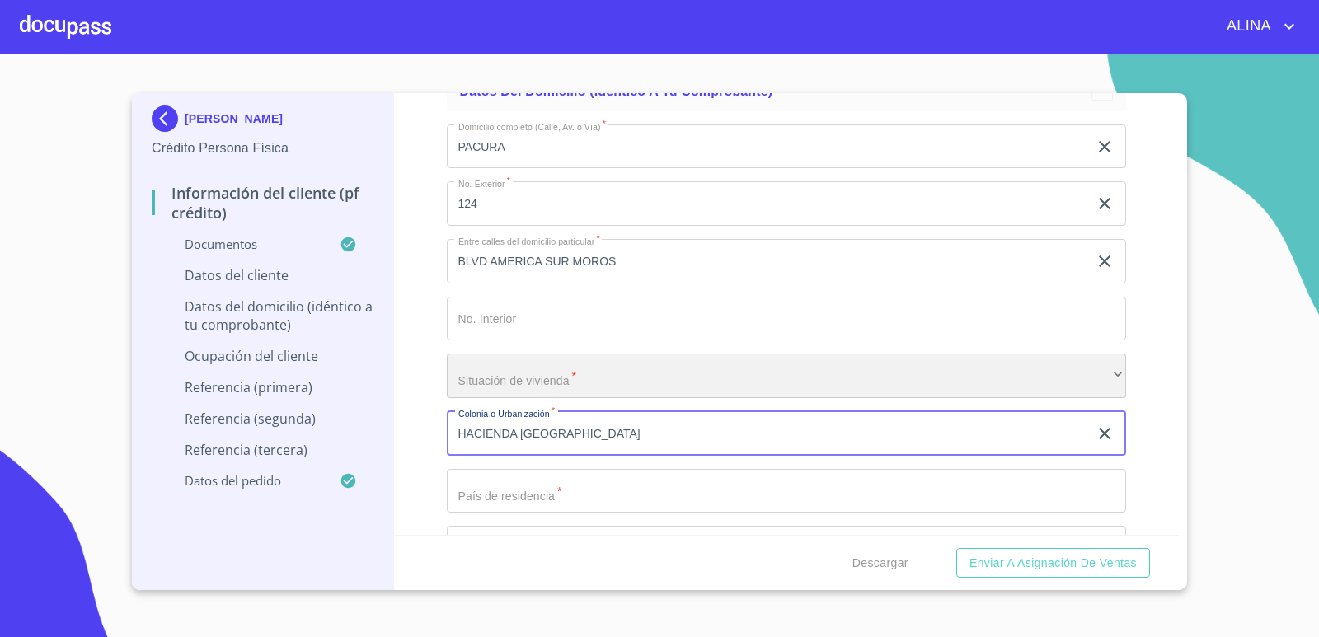
click at [515, 376] on div "​" at bounding box center [787, 376] width 680 height 45
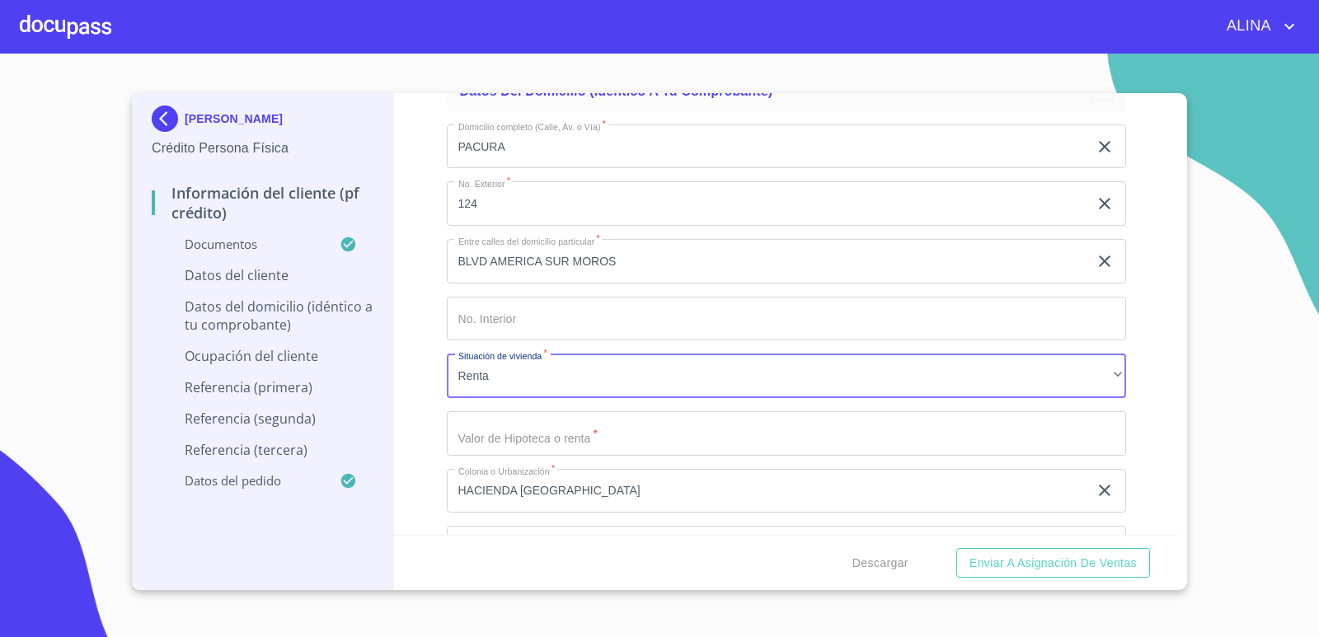
click at [552, 439] on input "Documento de identificación.   *" at bounding box center [787, 433] width 680 height 45
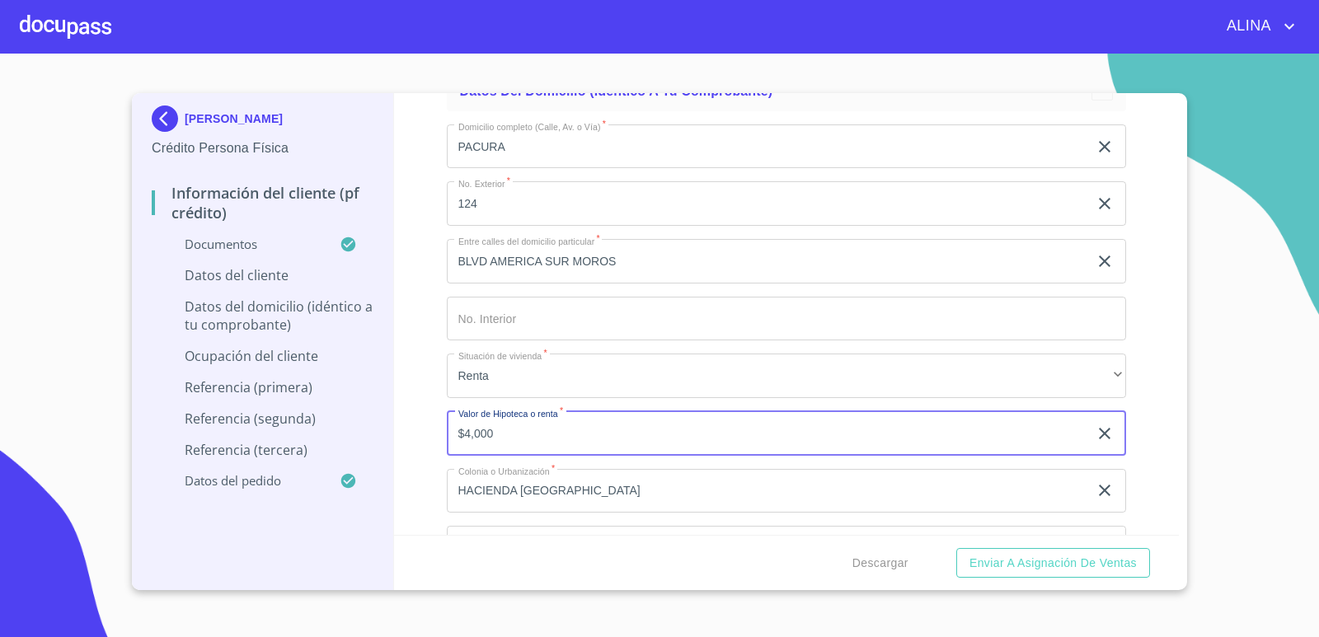
type input "$4,000"
click at [1144, 387] on div "Información del cliente (PF crédito) Documentos Documento de identificación.   …" at bounding box center [787, 314] width 786 height 442
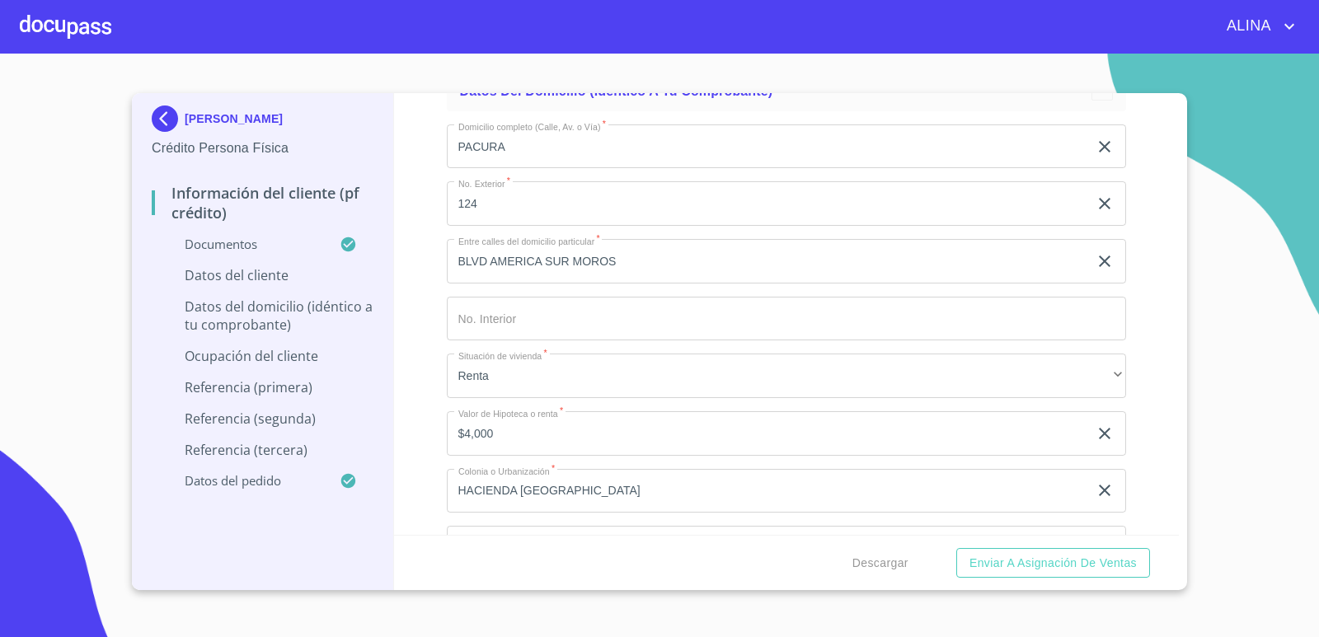
scroll to position [6348, 0]
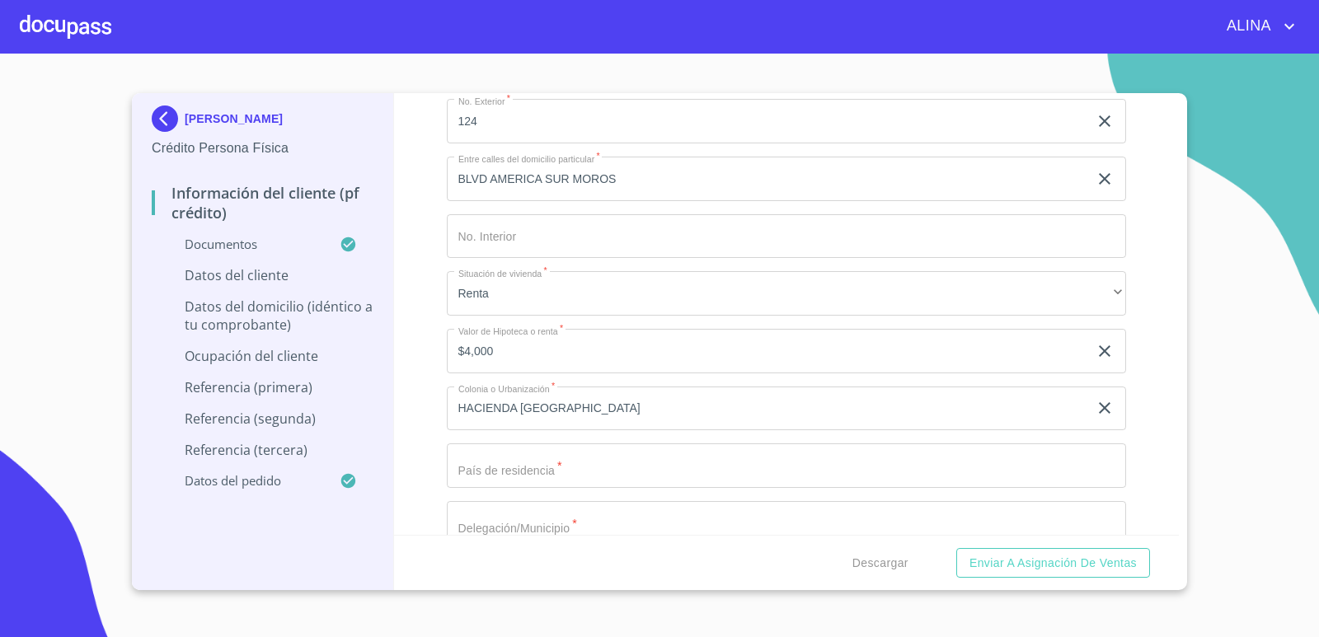
click at [645, 476] on input "Documento de identificación.   *" at bounding box center [787, 466] width 680 height 45
type input "[GEOGRAPHIC_DATA]"
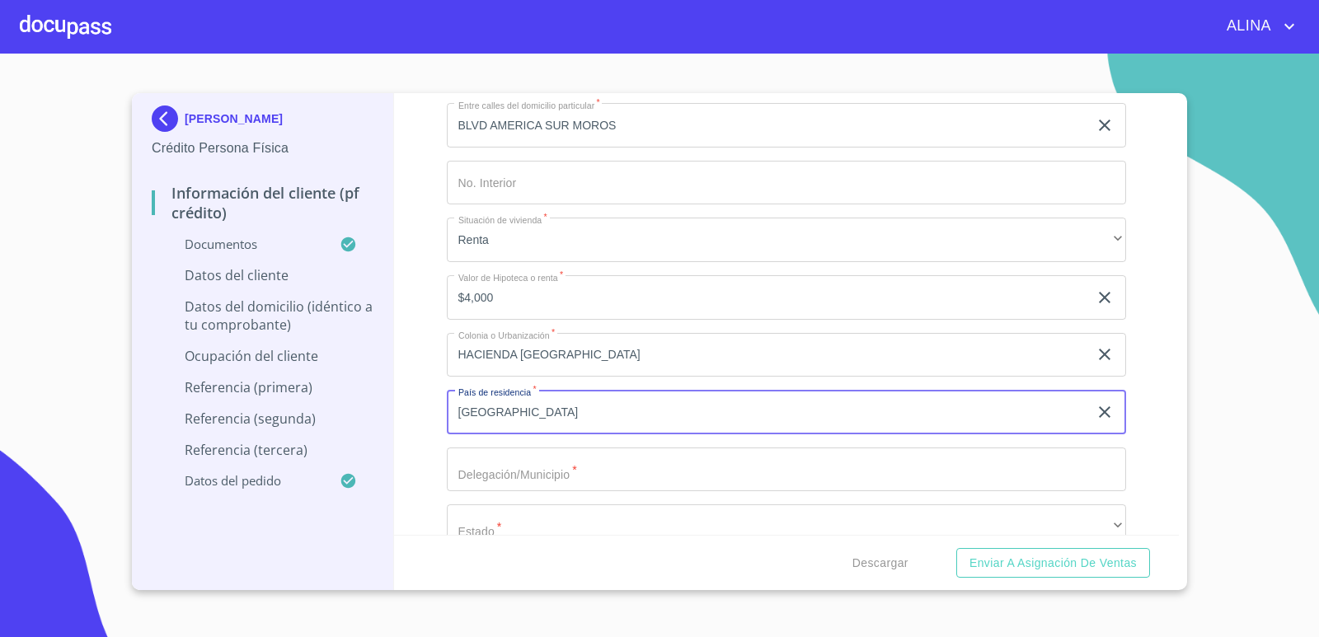
scroll to position [6430, 0]
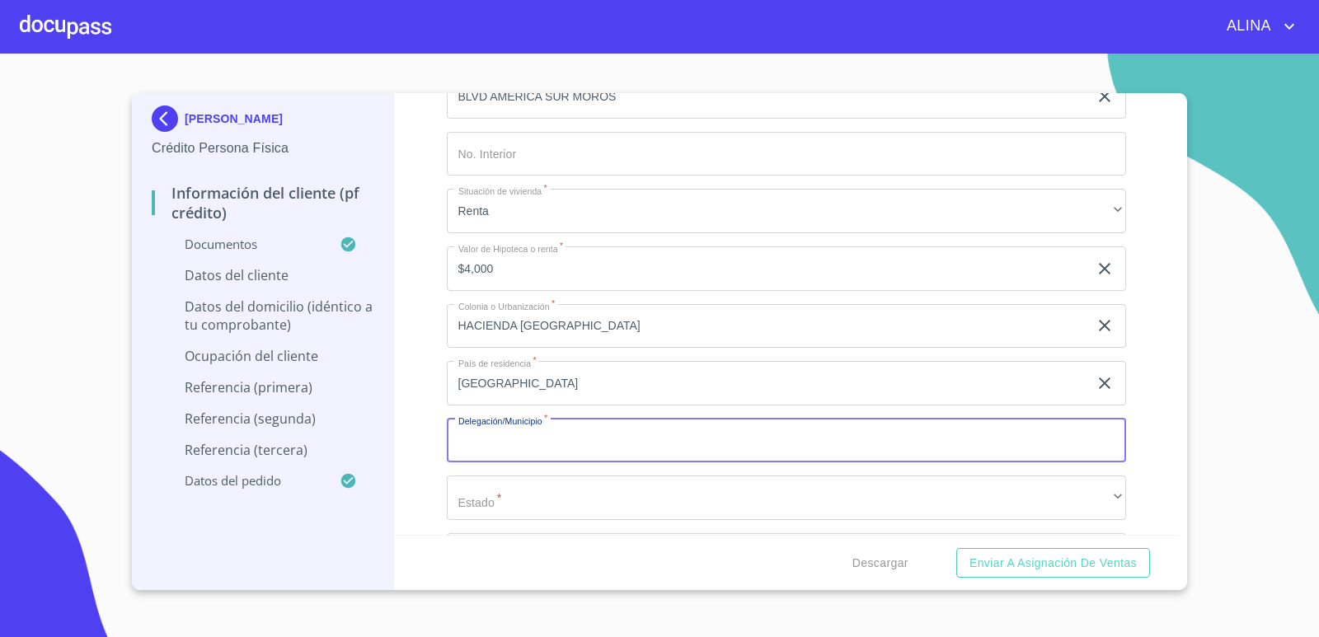
click at [549, 437] on input "Documento de identificación.   *" at bounding box center [787, 441] width 680 height 45
type input "t"
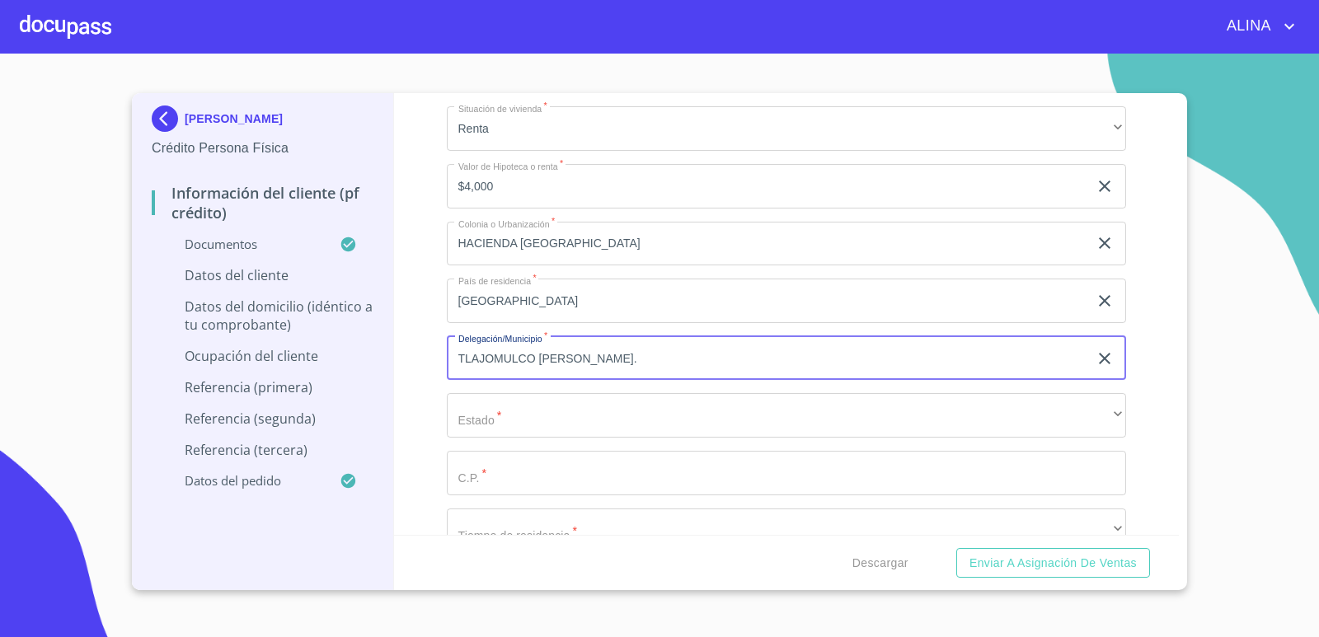
type input "TLAJOMULCO [PERSON_NAME]."
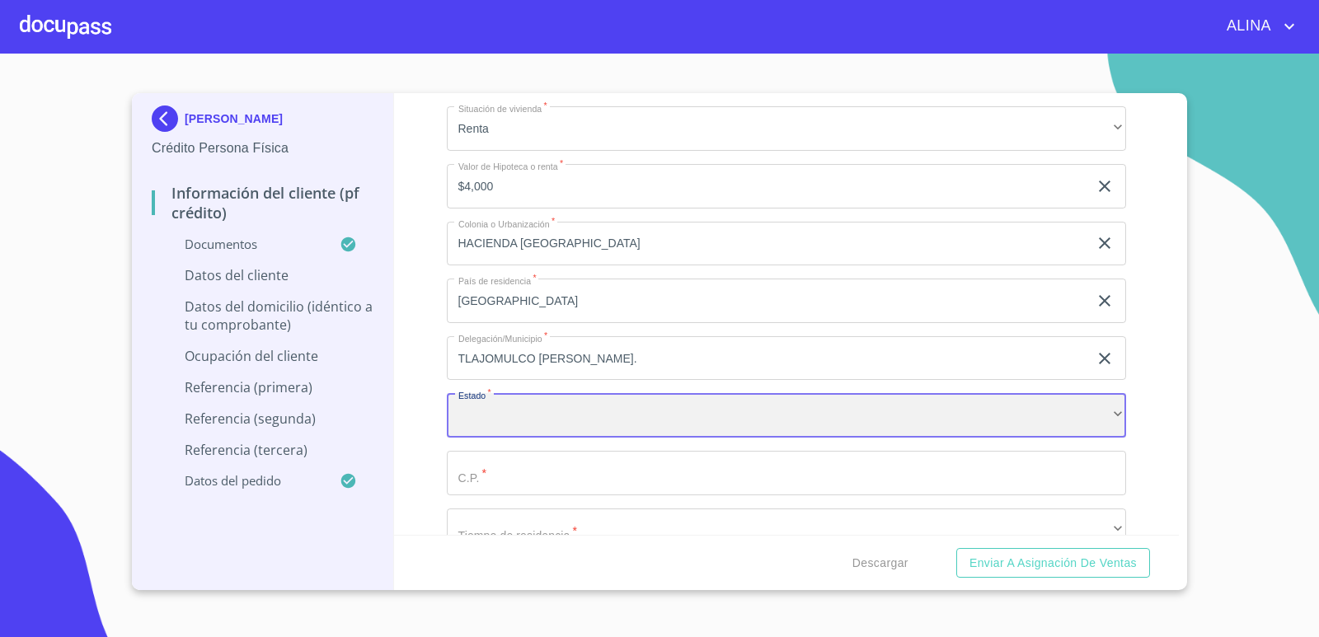
click at [534, 413] on div "​" at bounding box center [787, 415] width 680 height 45
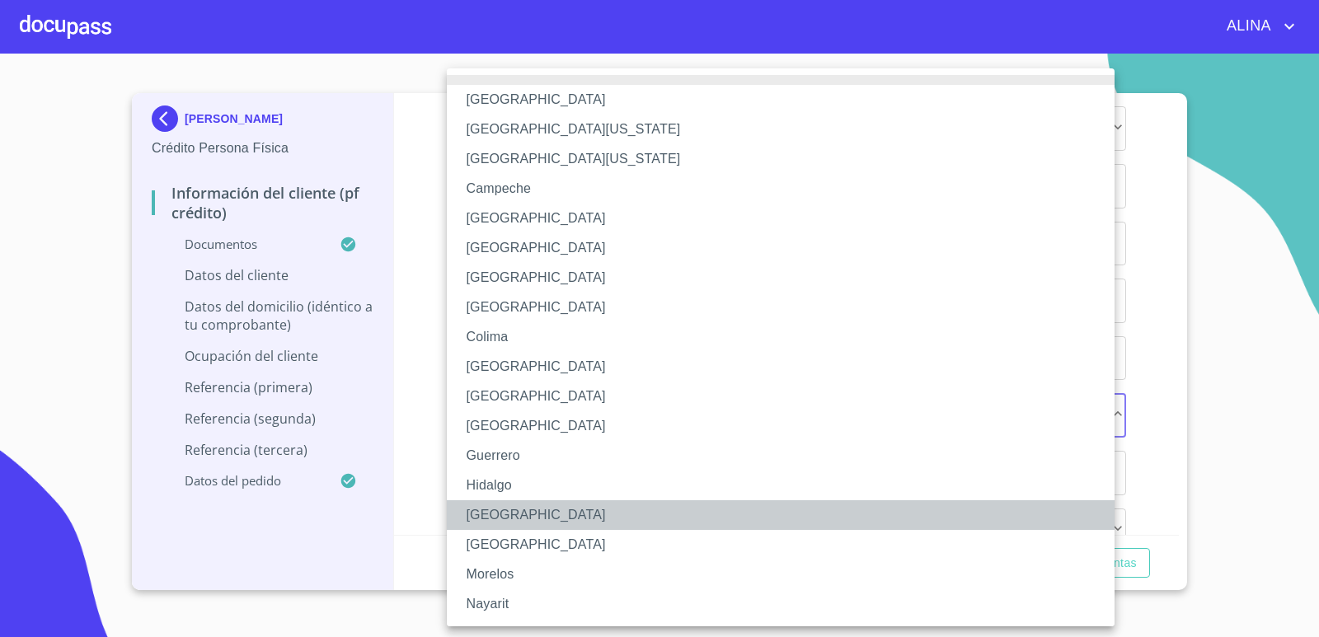
click at [491, 508] on li "[GEOGRAPHIC_DATA]" at bounding box center [787, 515] width 680 height 30
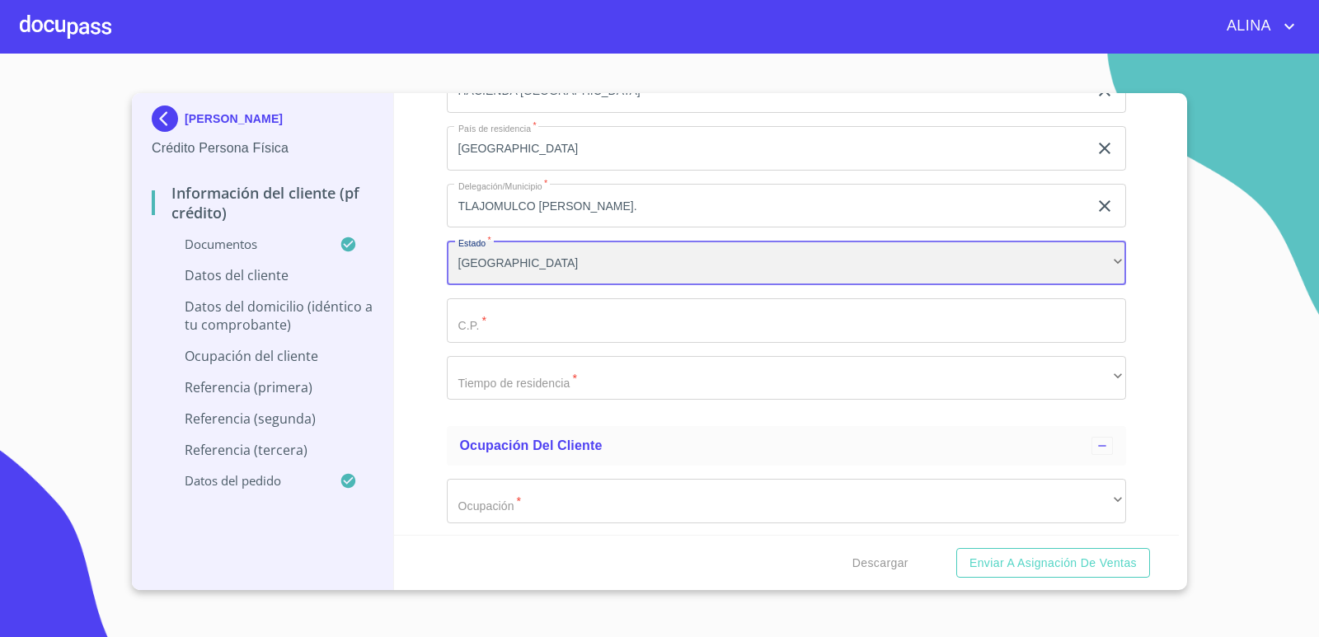
scroll to position [6677, 0]
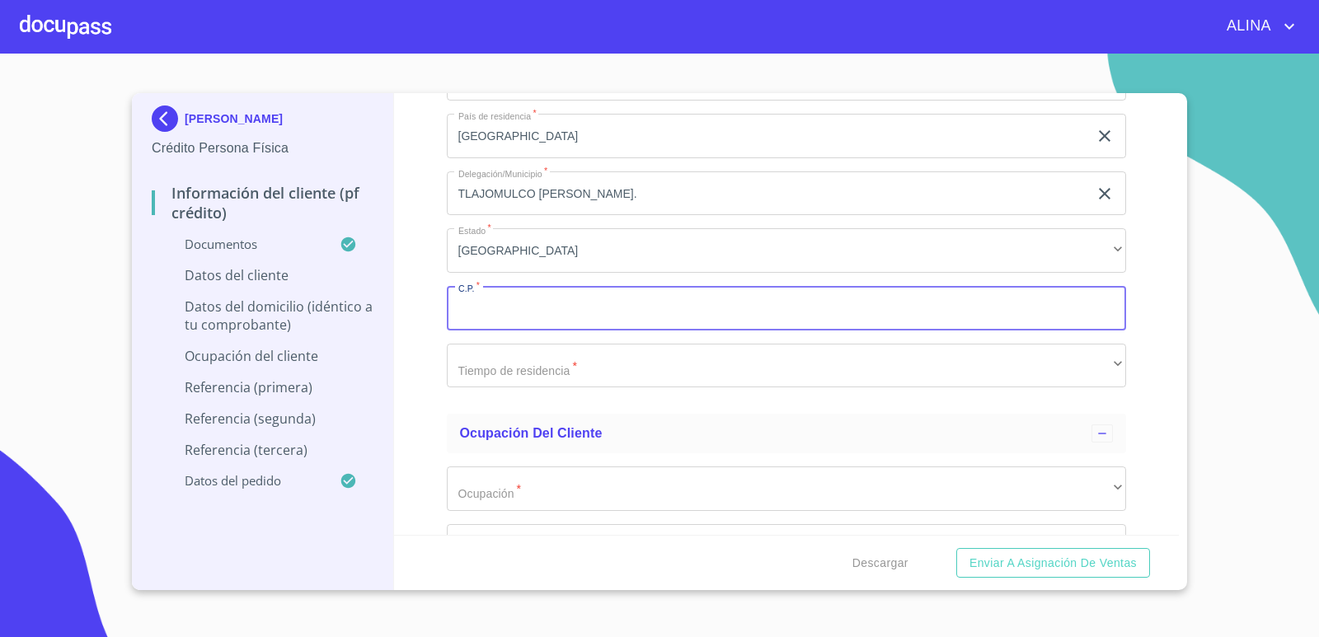
click at [552, 309] on input "Documento de identificación.   *" at bounding box center [787, 308] width 680 height 45
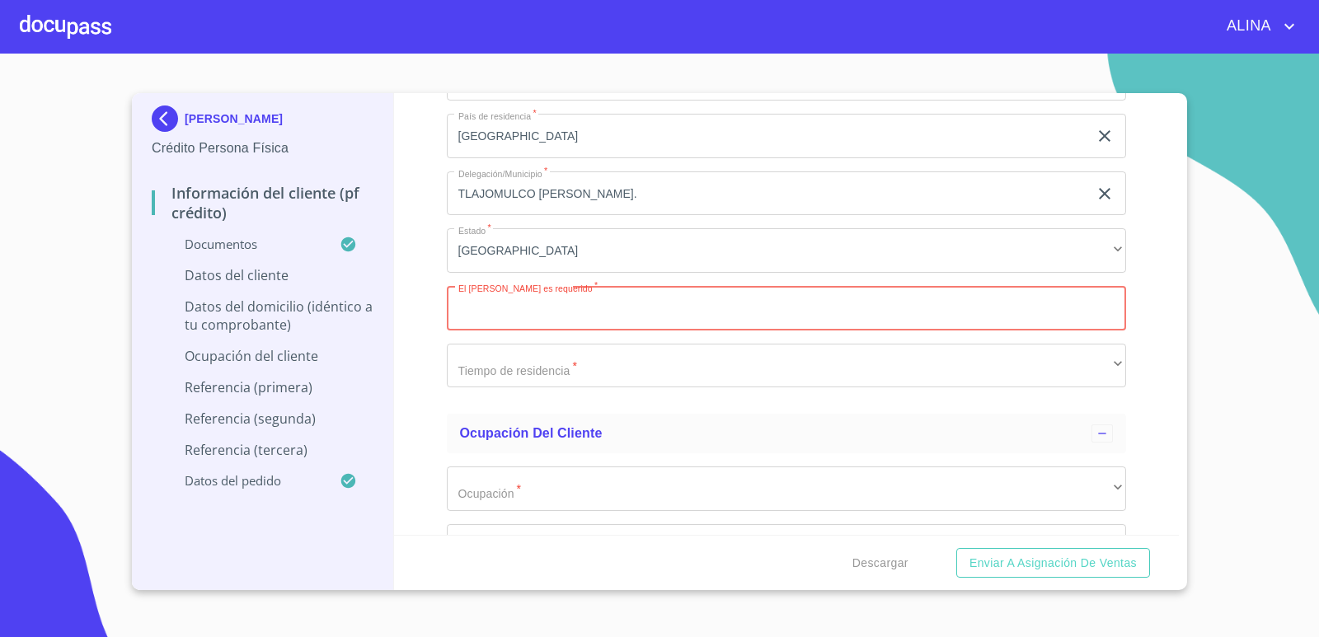
click at [558, 311] on input "Documento de identificación.   *" at bounding box center [787, 308] width 680 height 45
paste input "45653"
type input "45653"
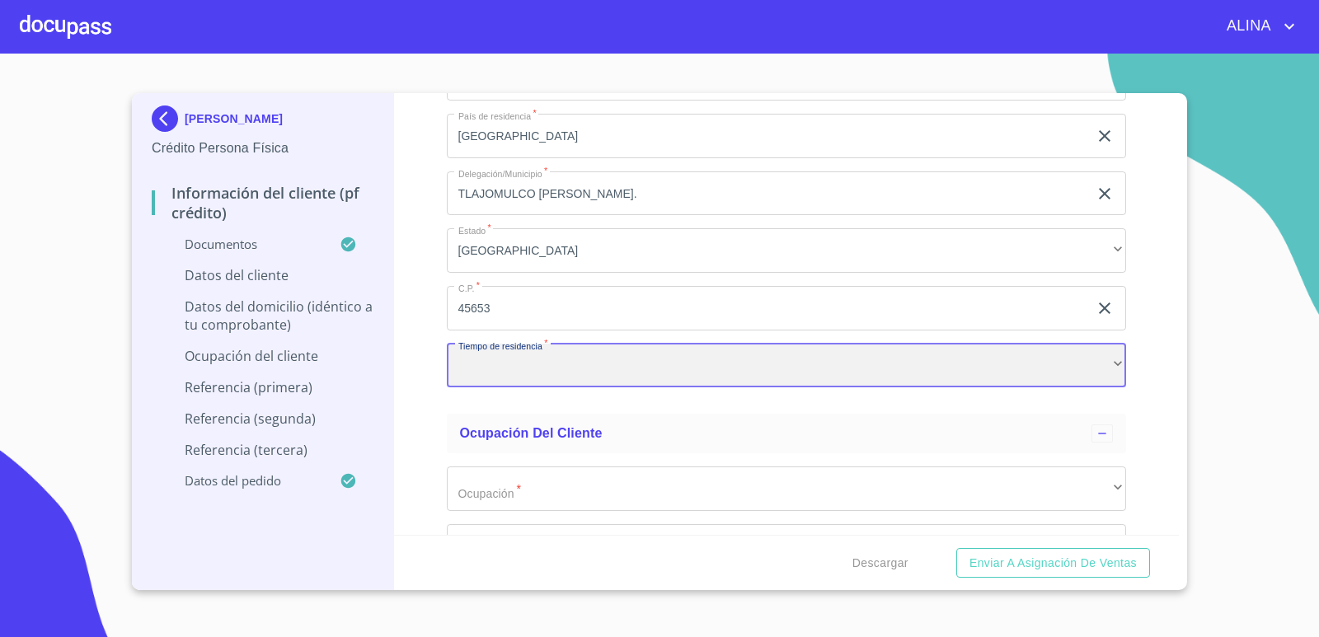
click at [531, 367] on div "​" at bounding box center [787, 366] width 680 height 45
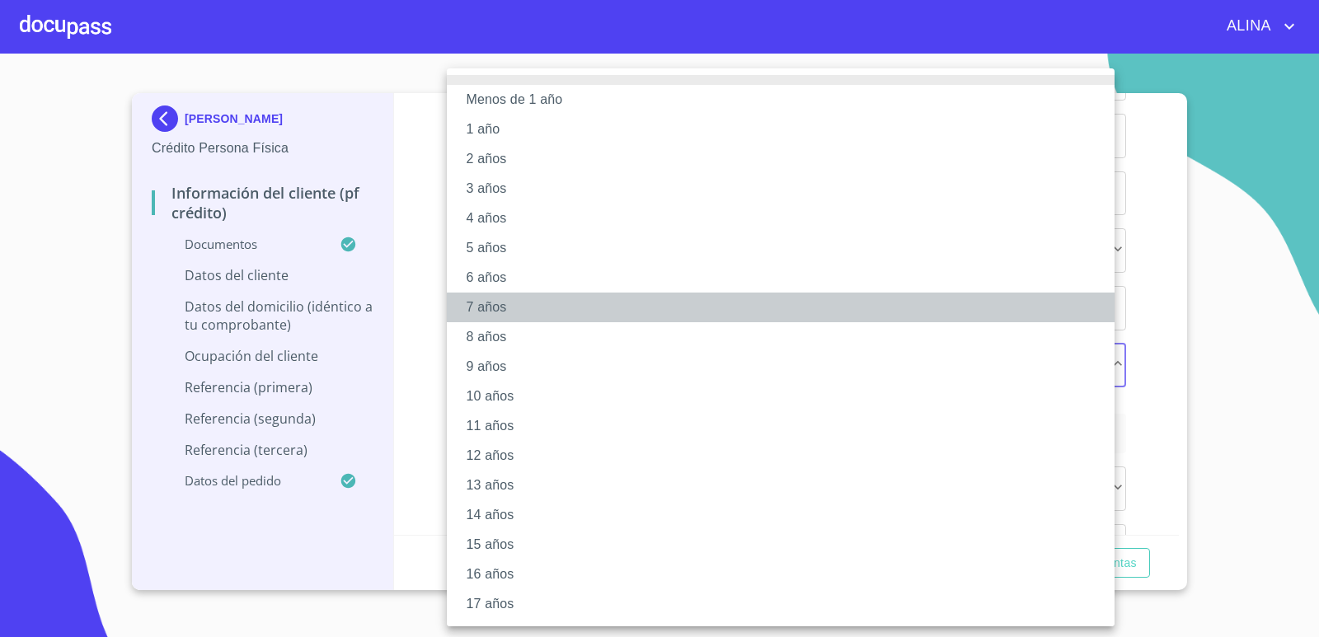
click at [491, 309] on li "7 años" at bounding box center [787, 308] width 680 height 30
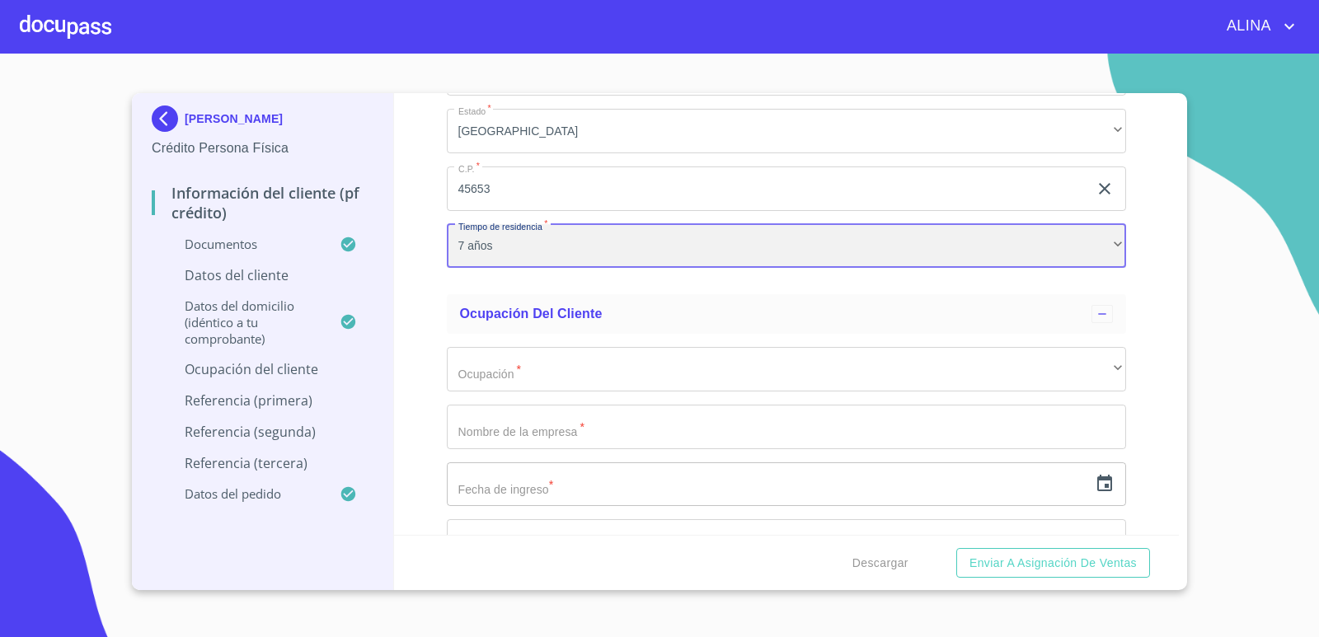
scroll to position [6842, 0]
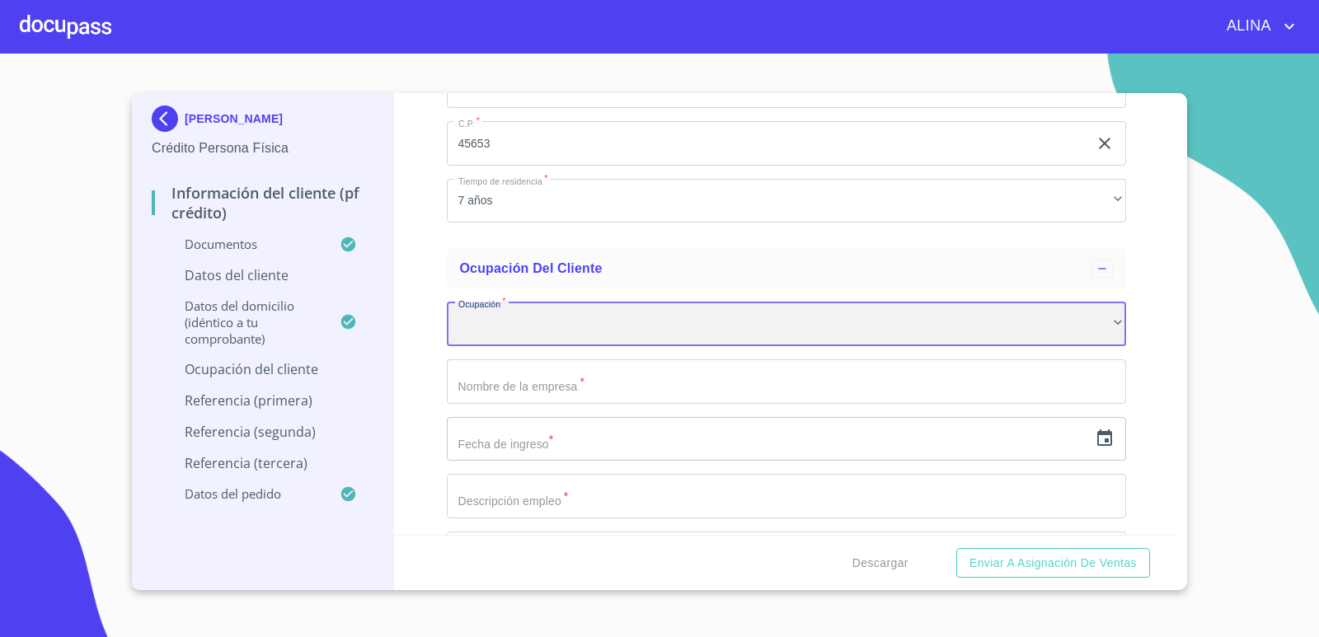
click at [570, 322] on div "​" at bounding box center [787, 324] width 680 height 45
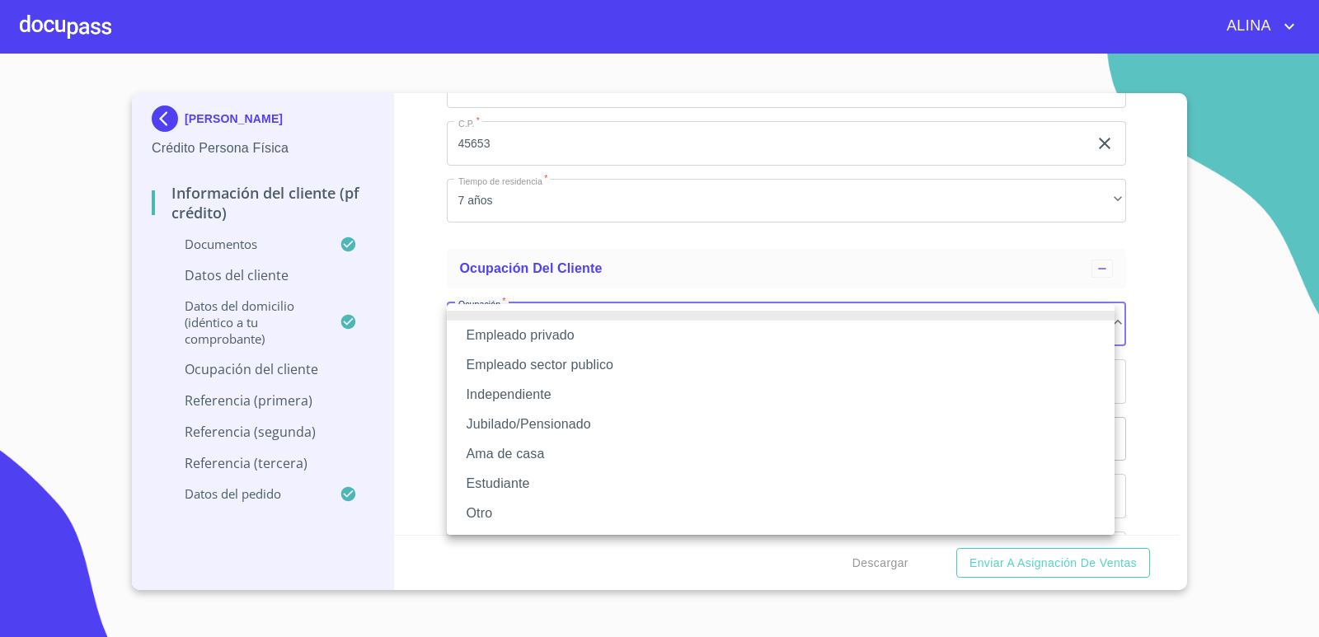
click at [549, 334] on li "Empleado privado" at bounding box center [781, 336] width 668 height 30
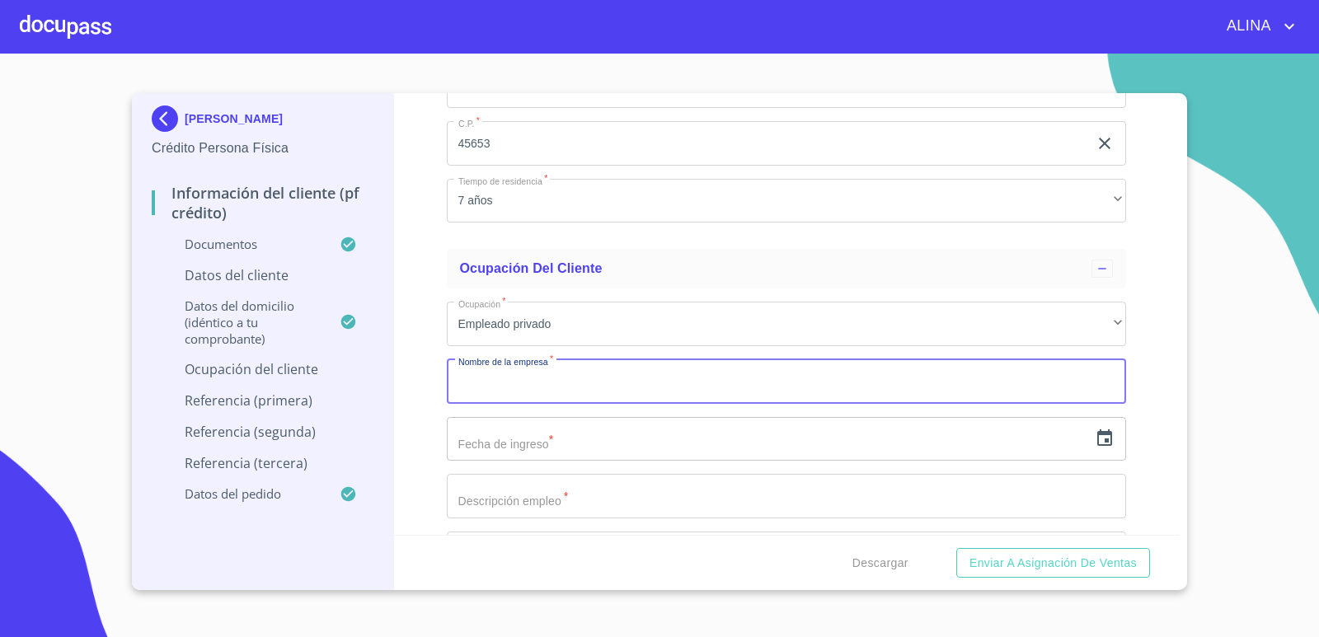
click at [539, 390] on input "Documento de identificación.   *" at bounding box center [787, 381] width 680 height 45
type input "PISA"
click at [539, 447] on input "text" at bounding box center [768, 439] width 642 height 45
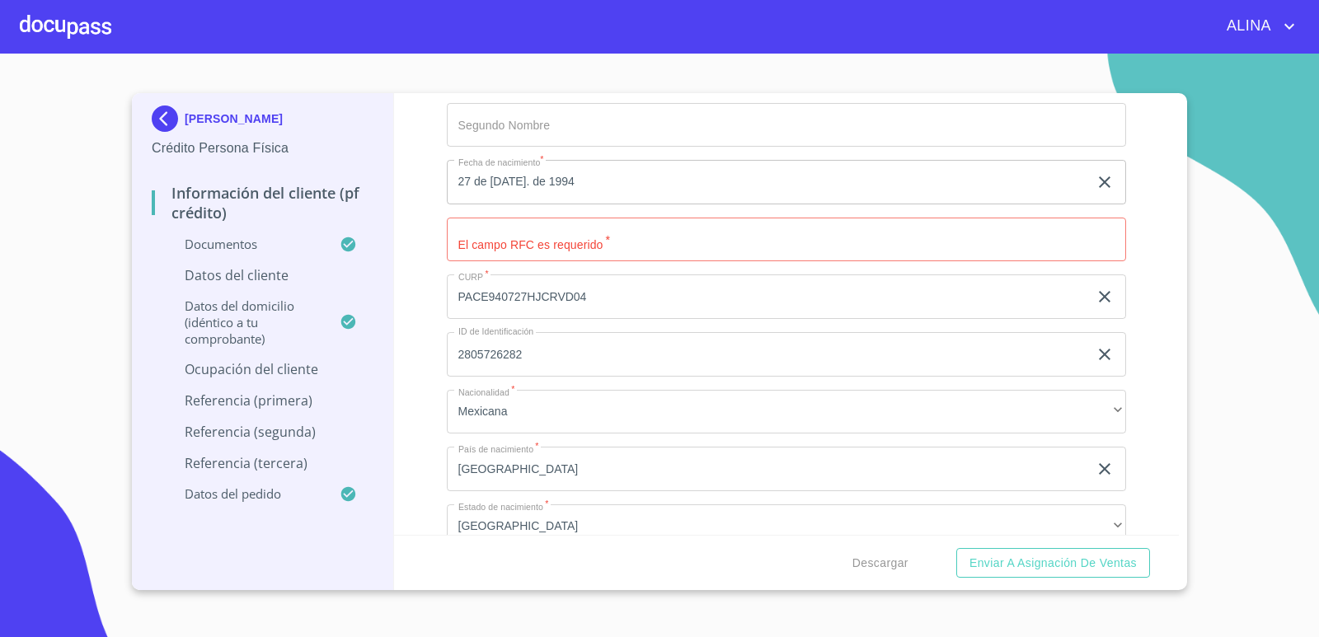
scroll to position [5441, 0]
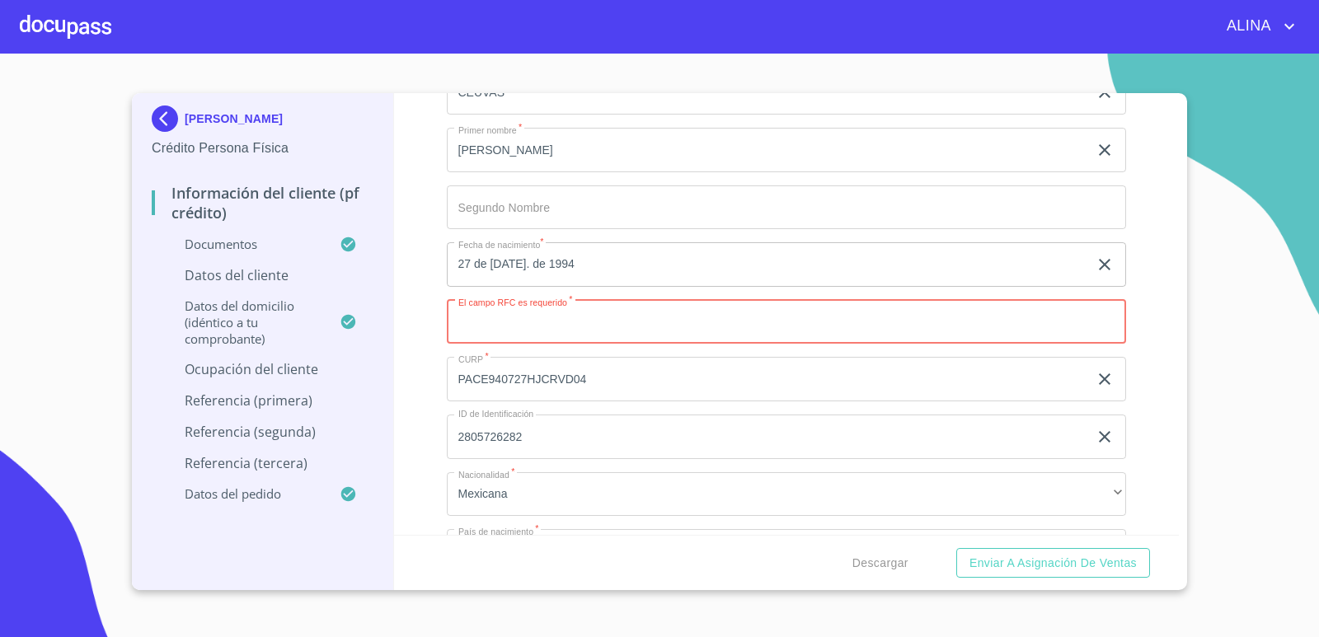
click at [528, 330] on input "Documento de identificación.   *" at bounding box center [787, 322] width 680 height 45
type input "PACE9704277W2"
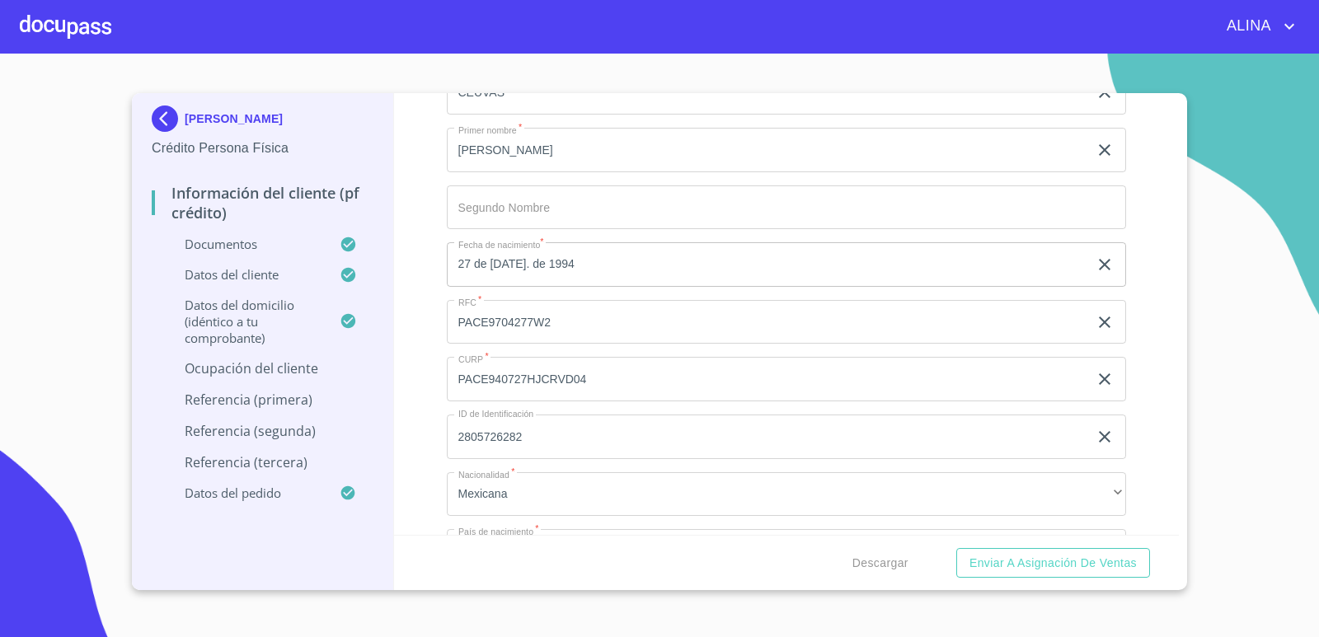
click at [1146, 433] on div "Información del cliente (PF crédito) Documentos Documento de identificación.   …" at bounding box center [787, 314] width 786 height 442
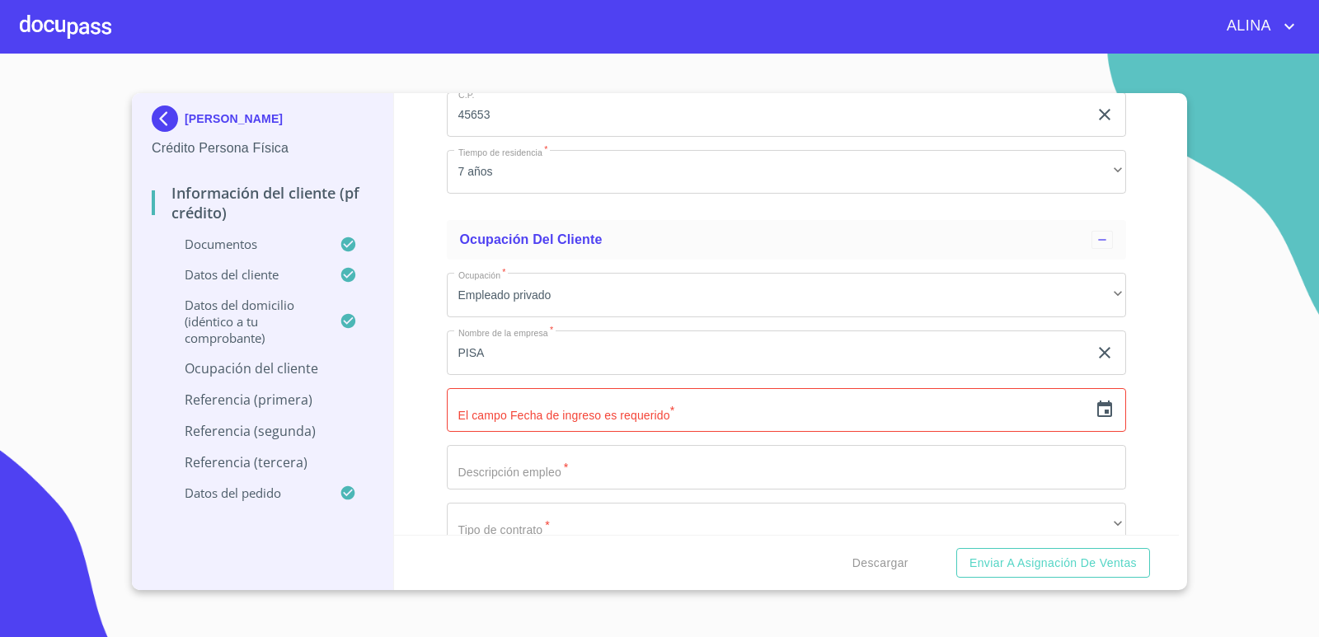
scroll to position [7007, 0]
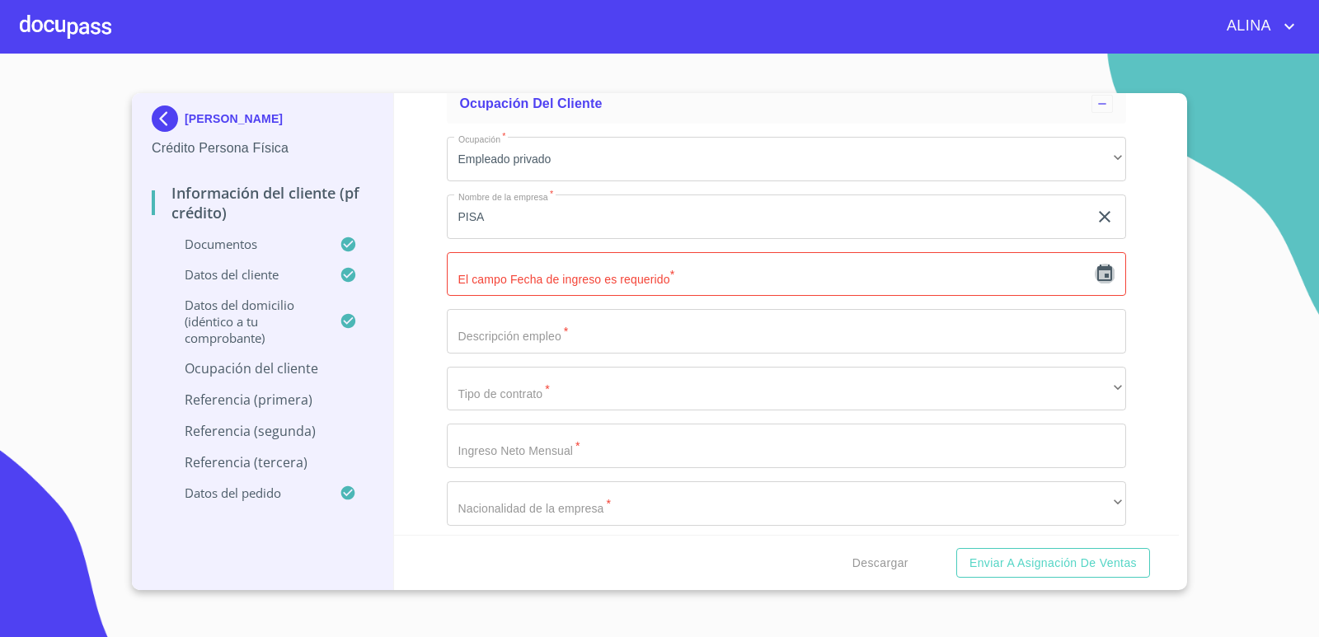
click at [1095, 274] on icon "button" at bounding box center [1105, 274] width 20 height 20
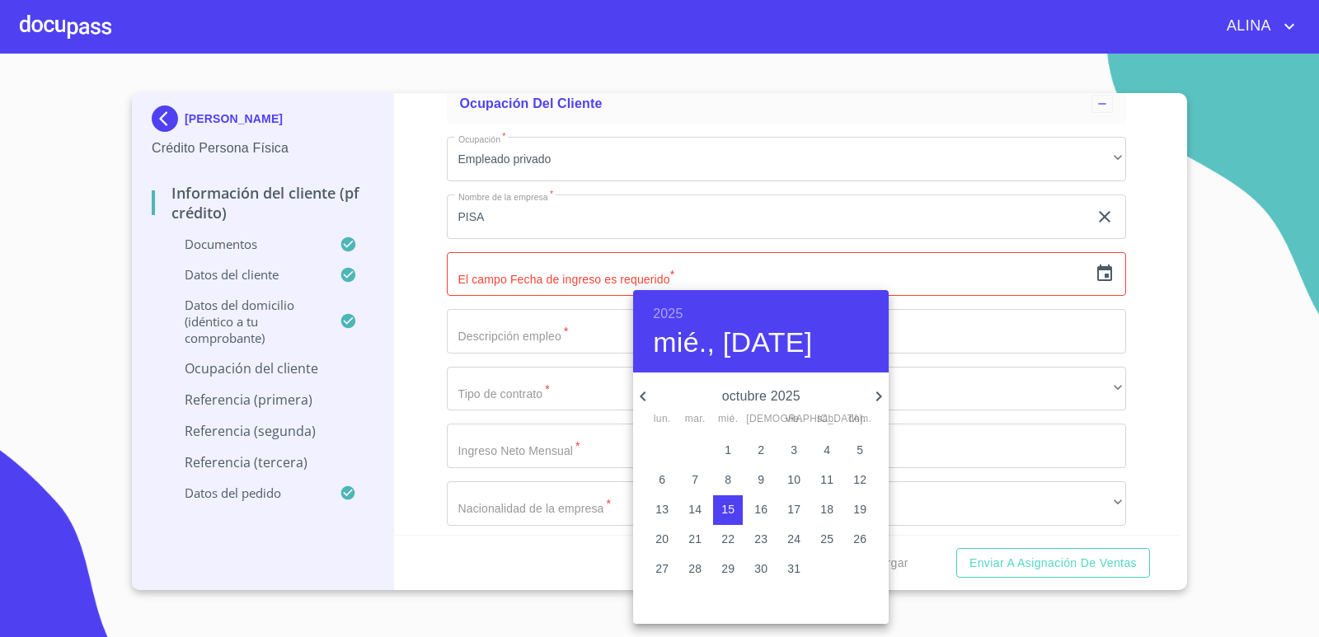
click at [1019, 275] on div at bounding box center [659, 318] width 1319 height 637
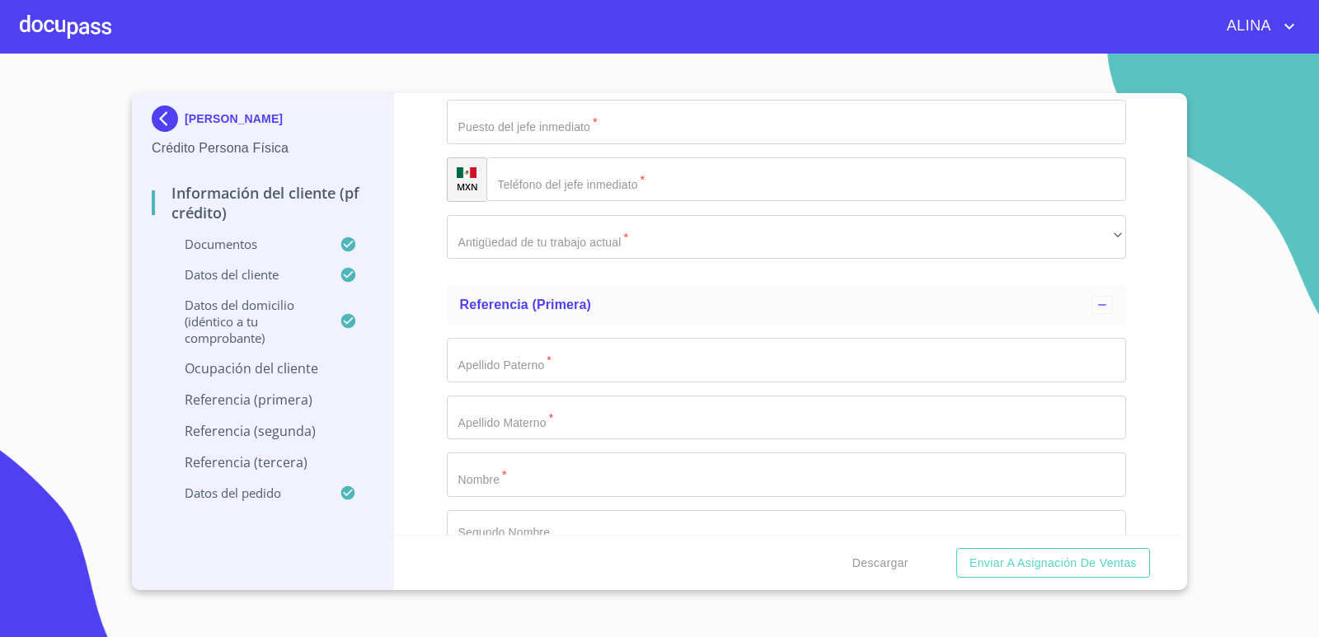
scroll to position [8079, 0]
click at [542, 359] on input "Documento de identificación.   *" at bounding box center [787, 359] width 680 height 45
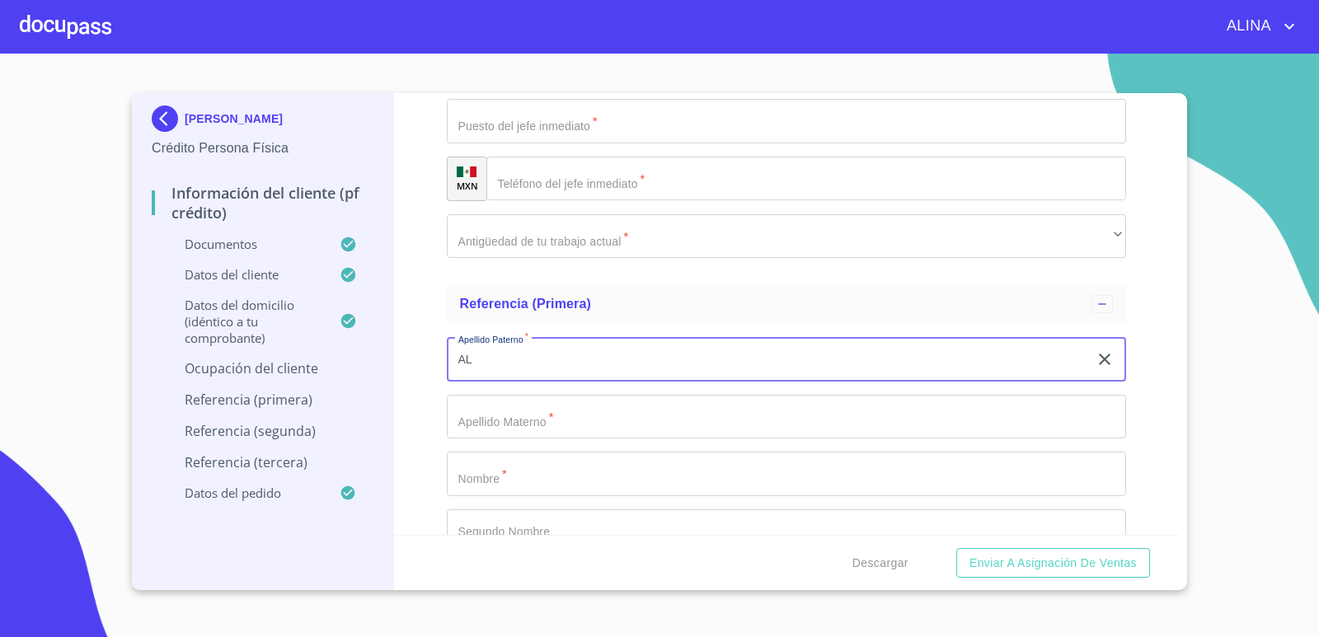
type input "A"
type input "[PERSON_NAME]"
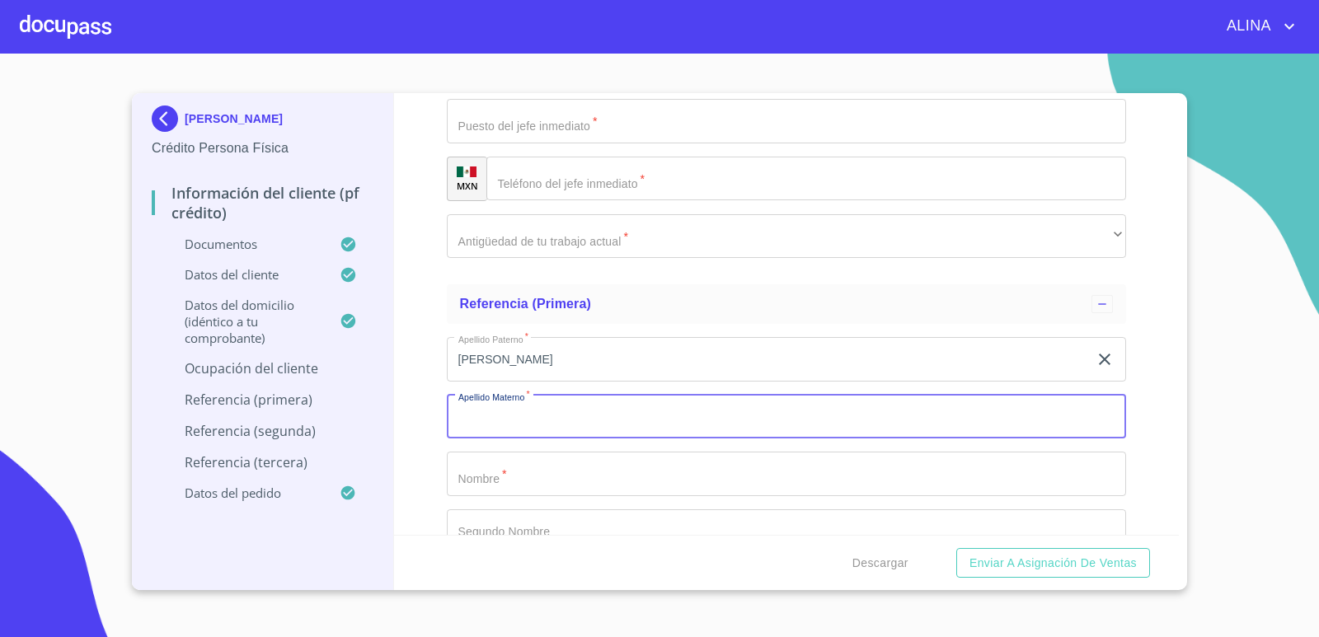
type input "."
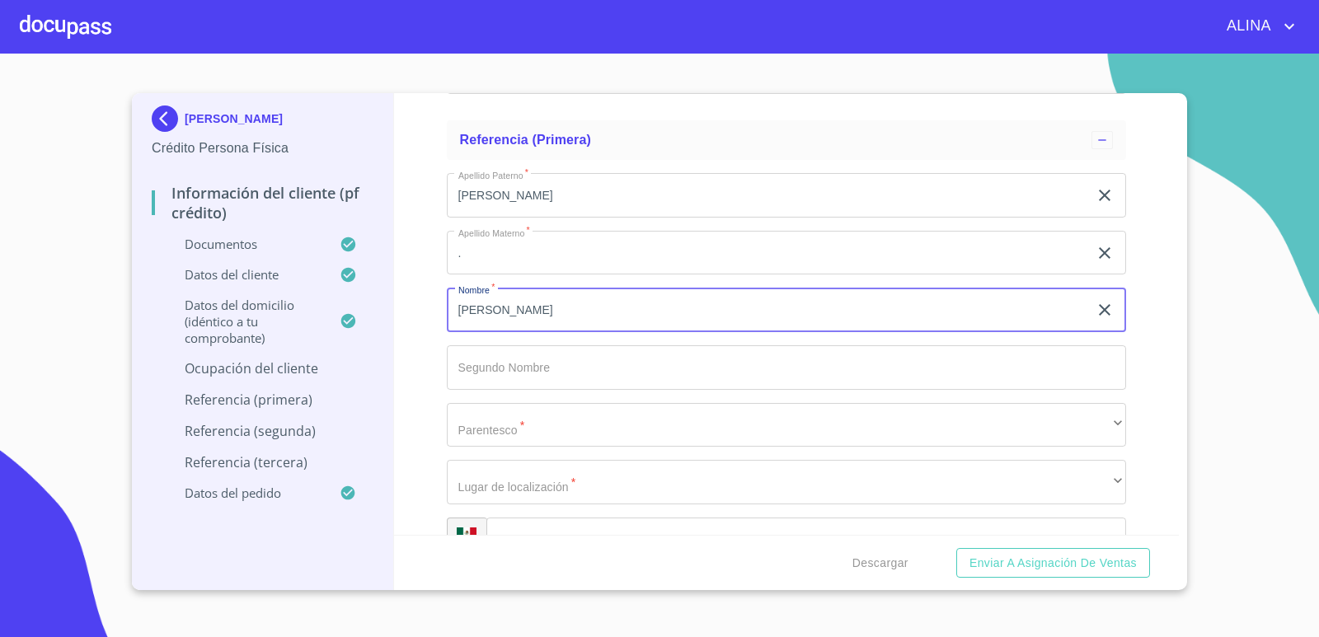
scroll to position [8244, 0]
type input "[PERSON_NAME]"
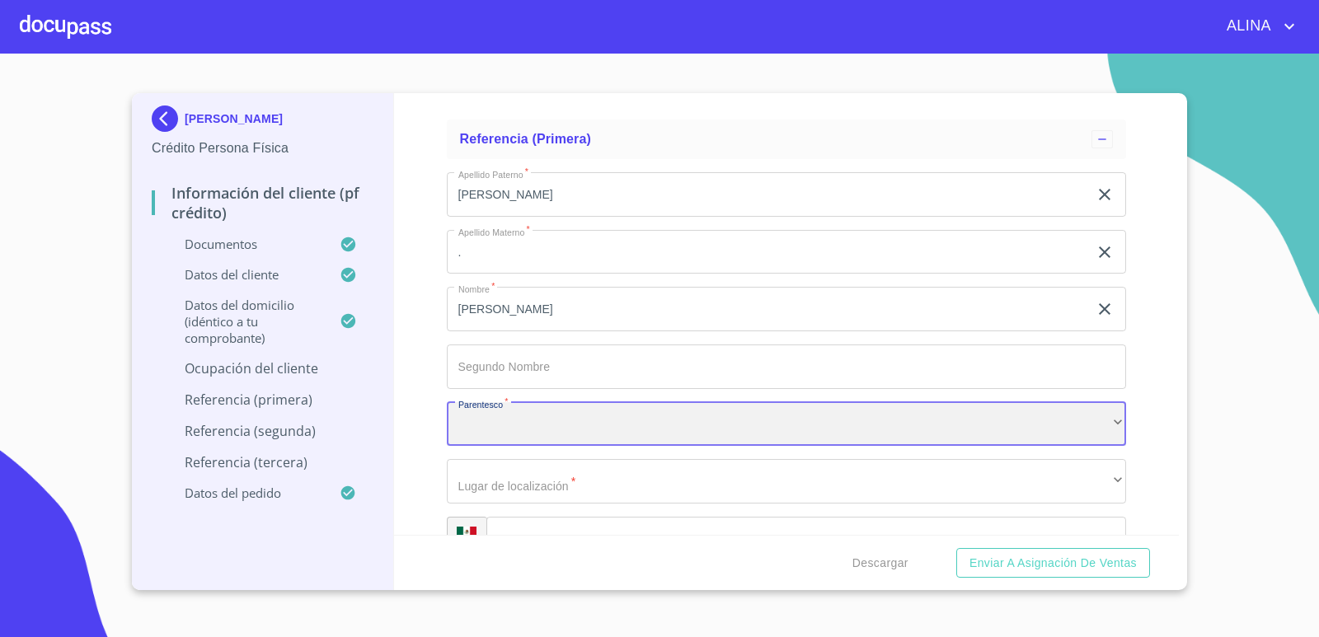
click at [497, 434] on div "​" at bounding box center [787, 424] width 680 height 45
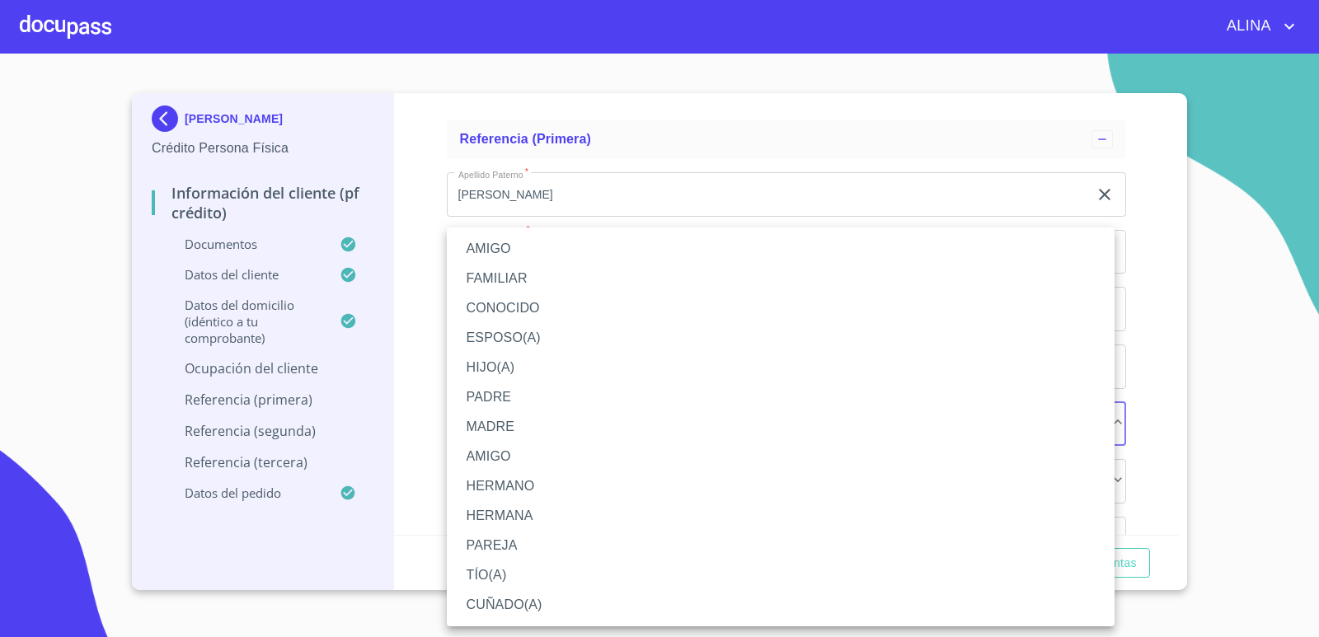
click at [504, 454] on li "AMIGO" at bounding box center [781, 457] width 668 height 30
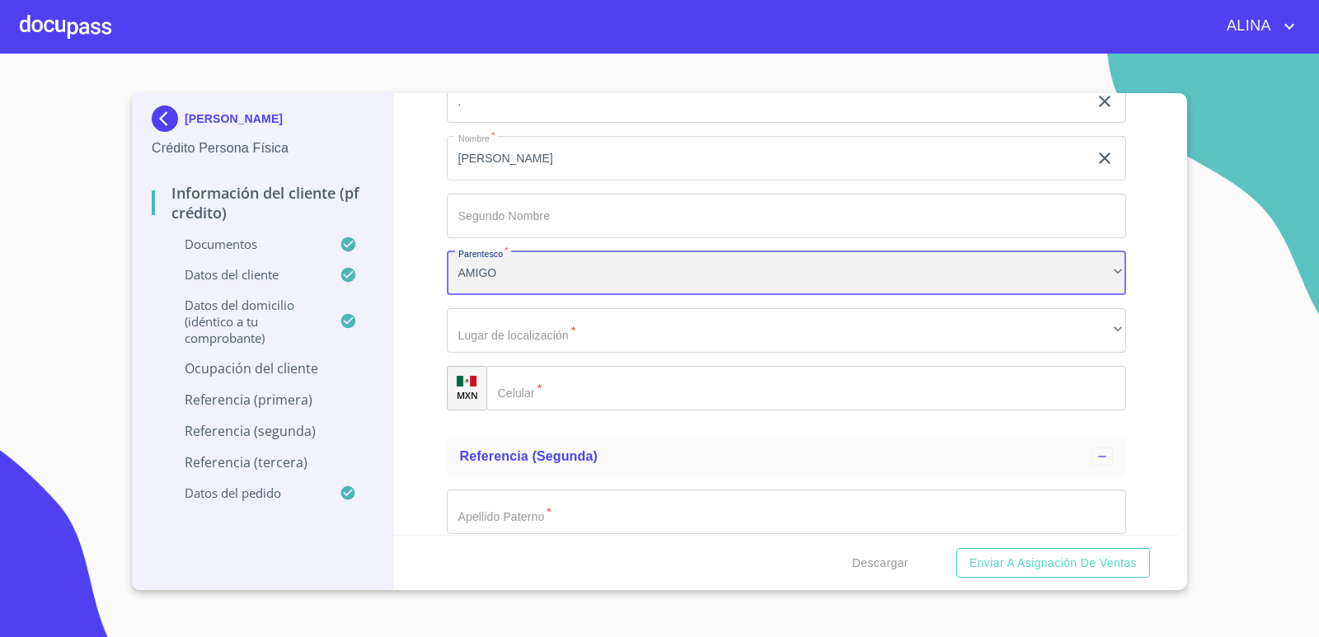
scroll to position [8409, 0]
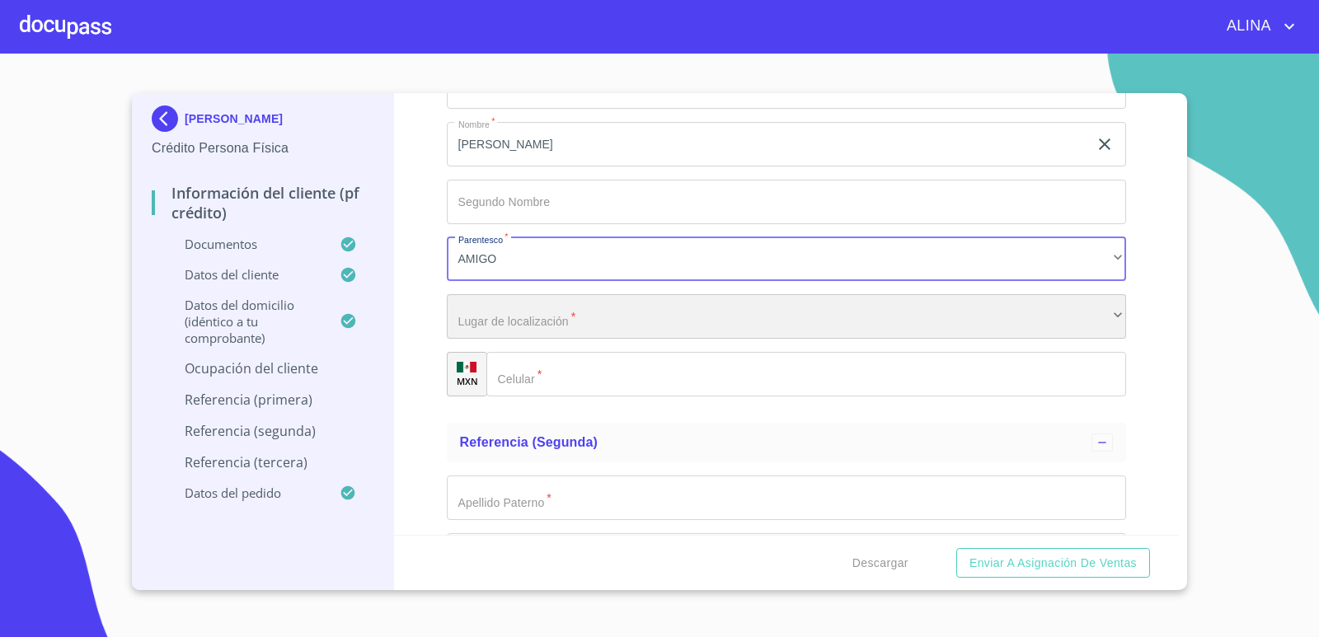
click at [569, 315] on div "​" at bounding box center [787, 316] width 680 height 45
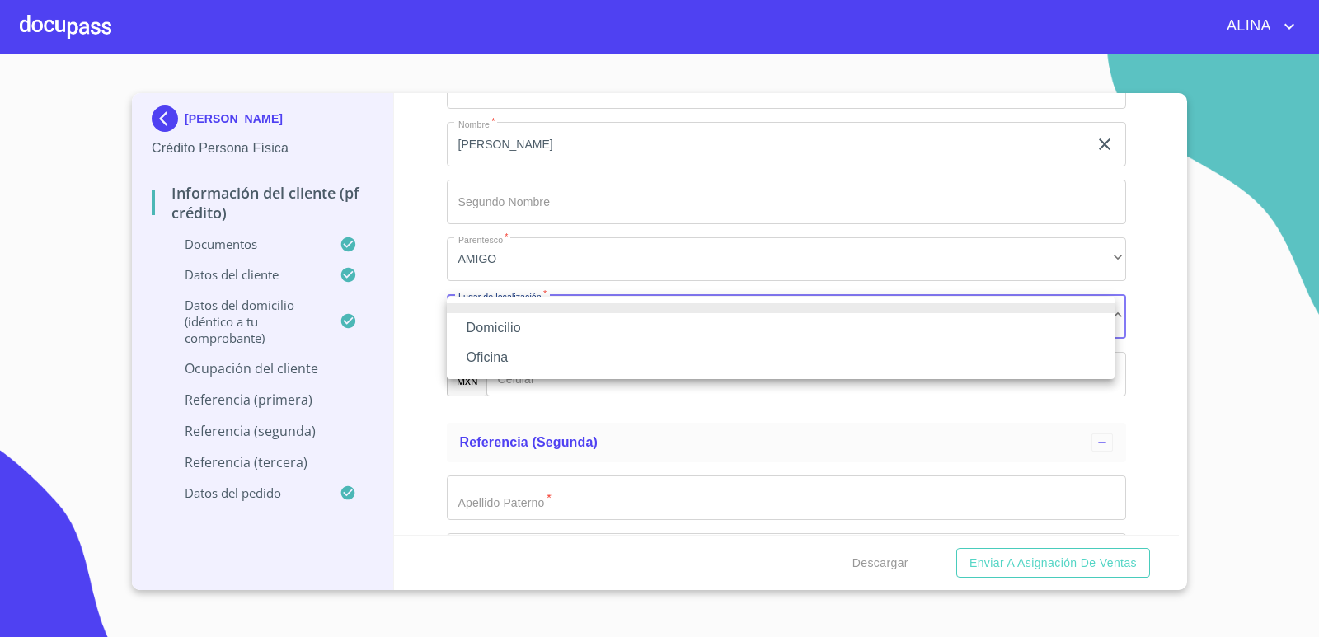
click at [485, 350] on li "Oficina" at bounding box center [781, 358] width 668 height 30
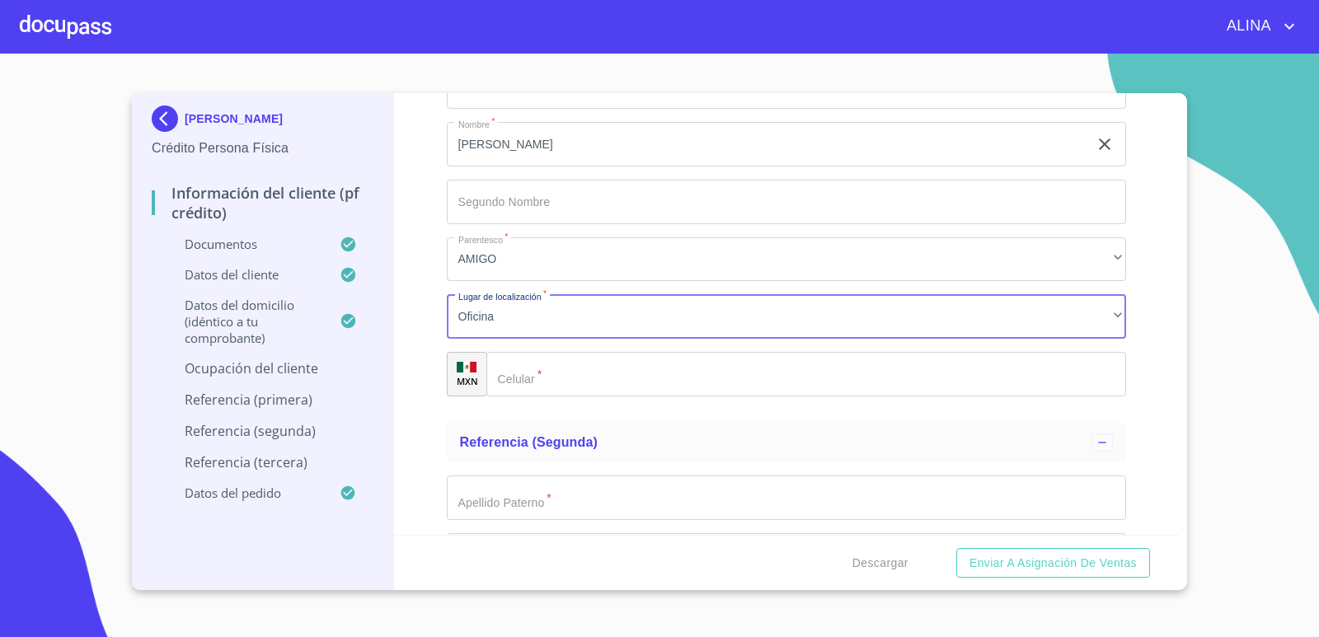
click at [562, 378] on input "Documento de identificación.   *" at bounding box center [806, 374] width 641 height 45
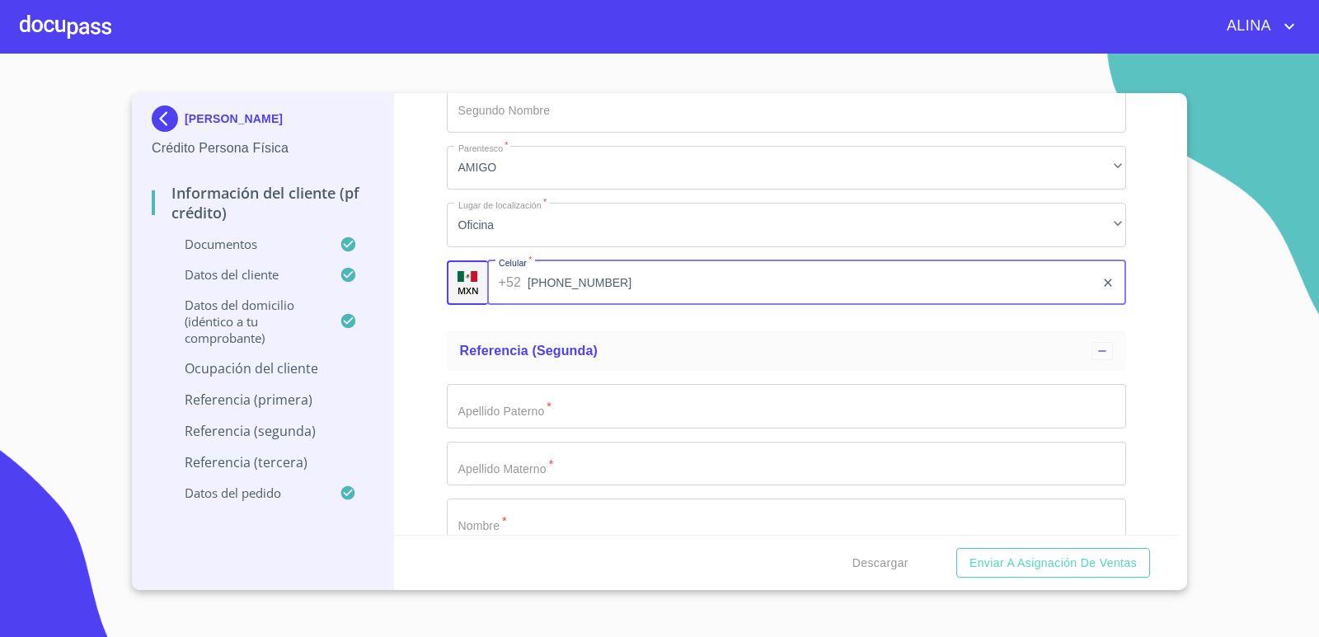
scroll to position [8573, 0]
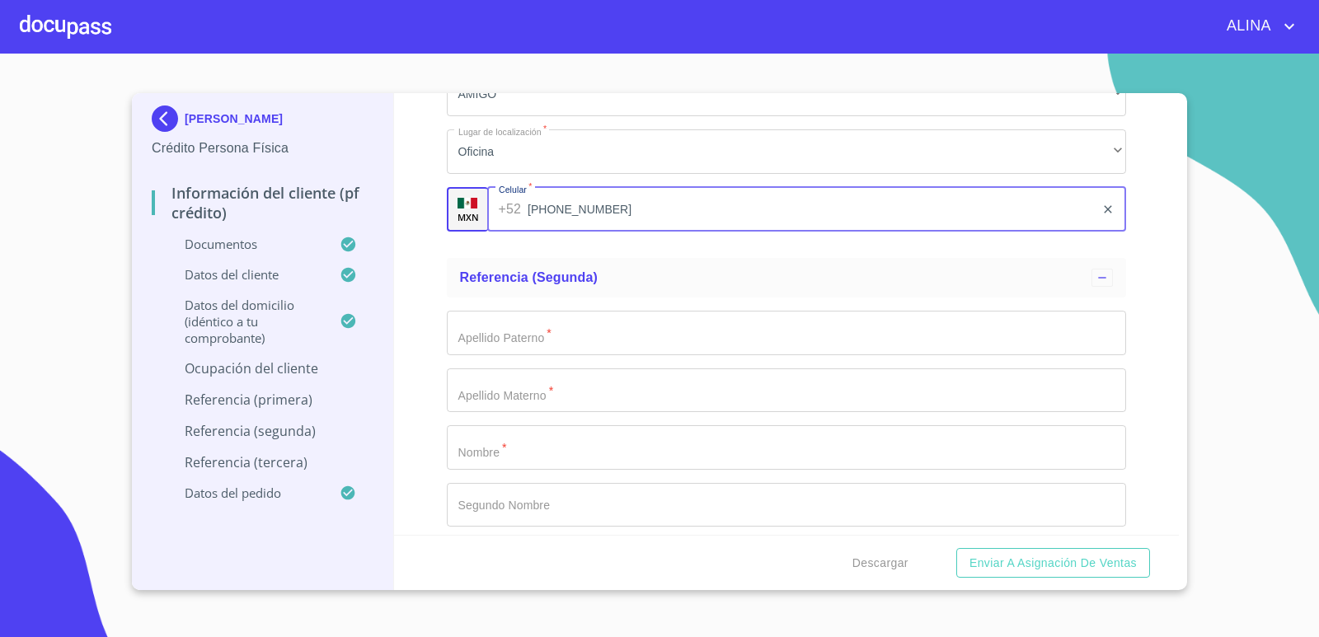
type input "[PHONE_NUMBER]"
click at [605, 333] on input "Documento de identificación.   *" at bounding box center [787, 333] width 680 height 45
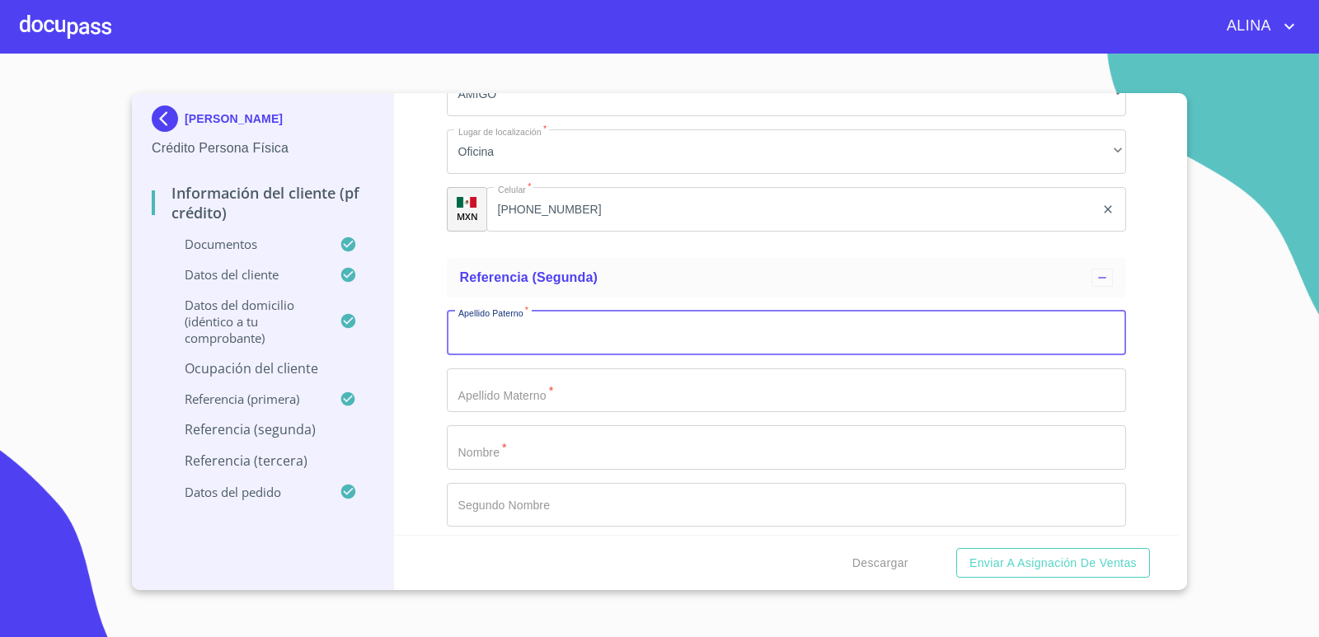
click at [514, 336] on input "Documento de identificación.   *" at bounding box center [787, 333] width 680 height 45
type input "[PERSON_NAME]"
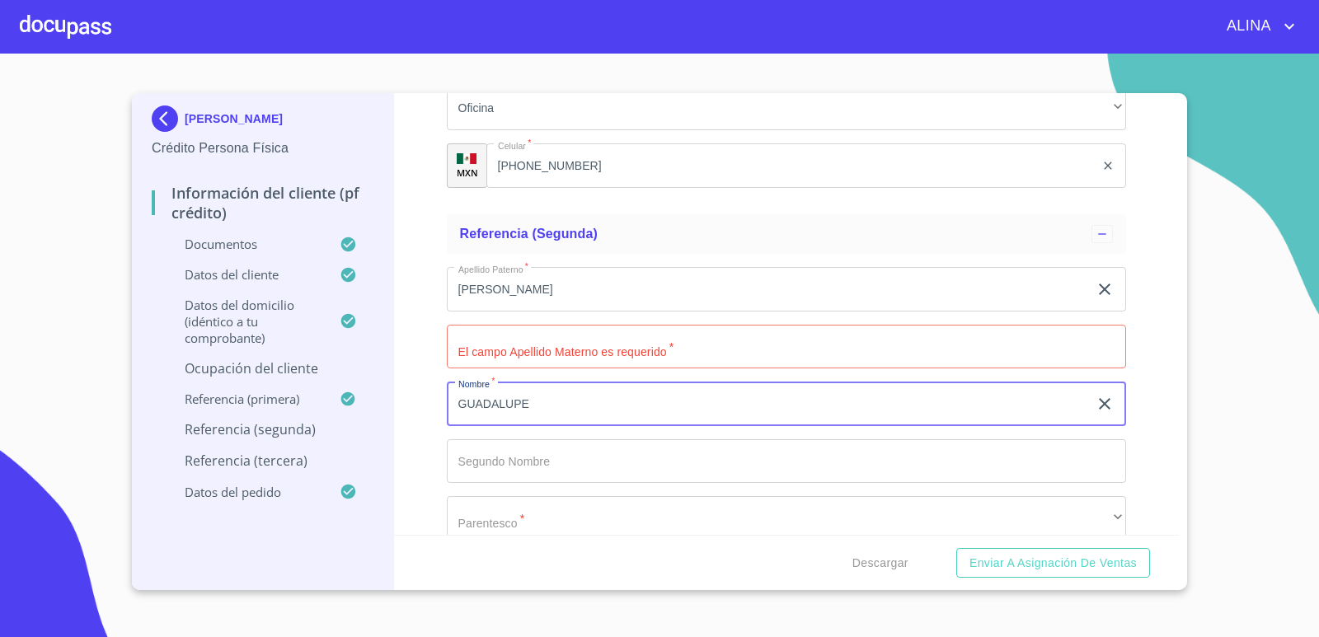
scroll to position [8656, 0]
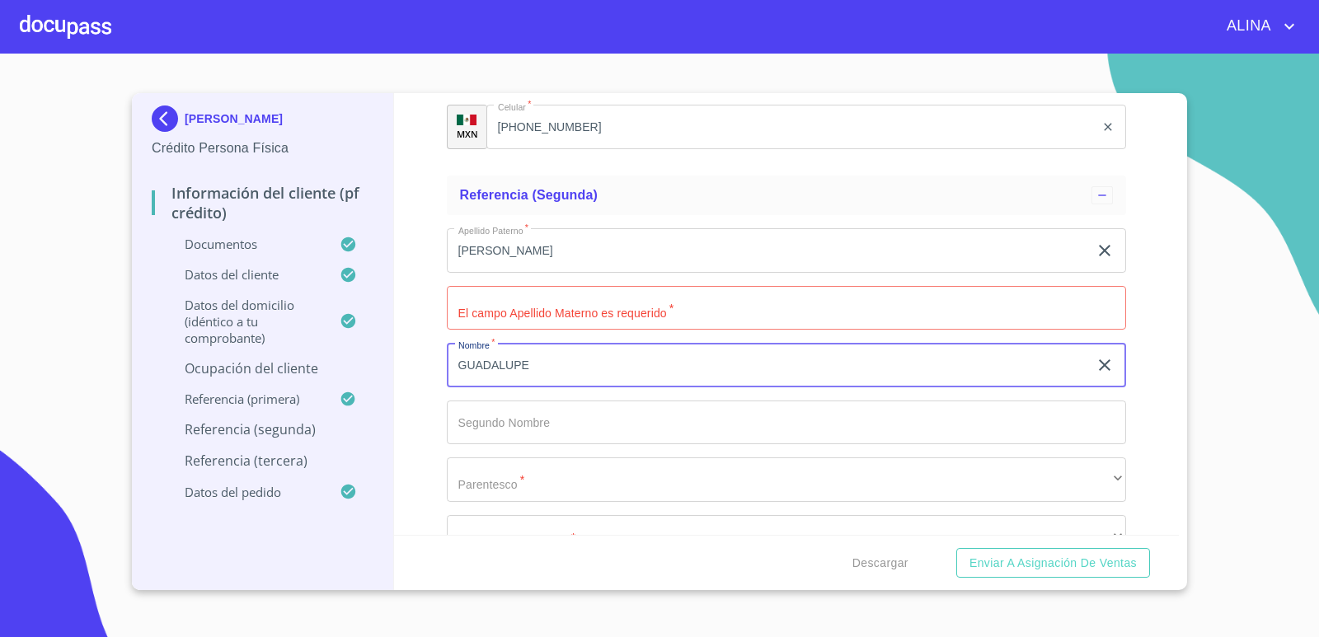
type input "GUADALUPE"
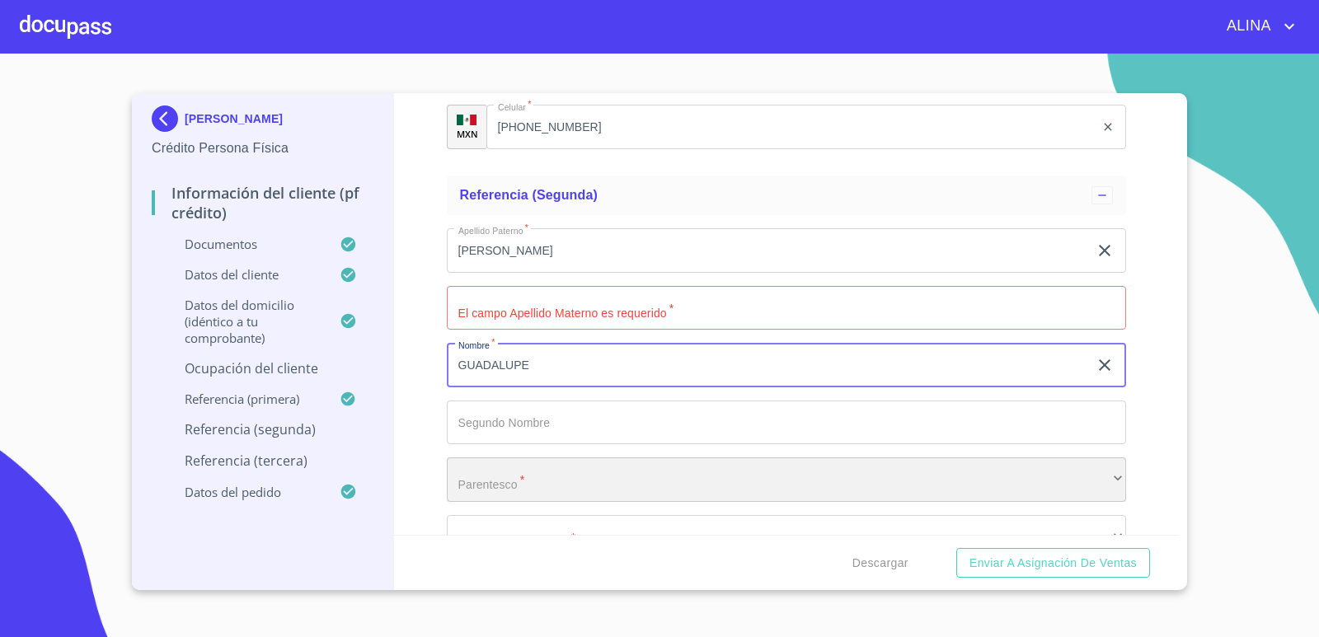
click at [533, 489] on div "​" at bounding box center [787, 480] width 680 height 45
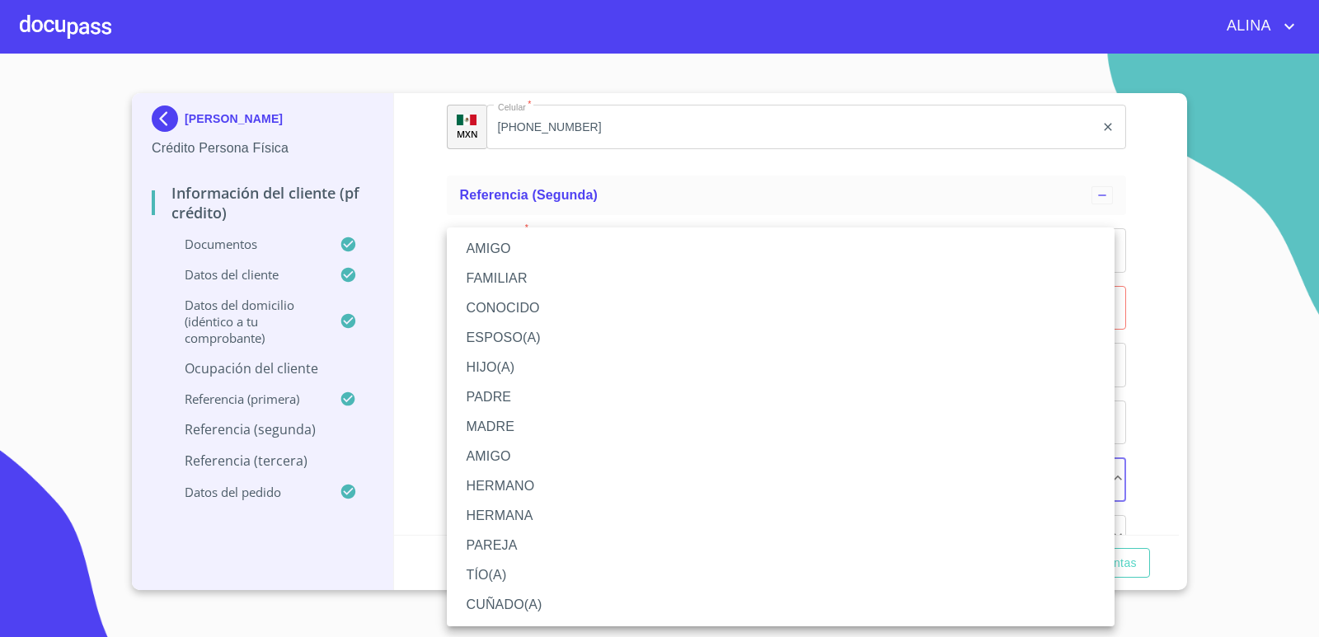
click at [495, 435] on li "MADRE" at bounding box center [781, 427] width 668 height 30
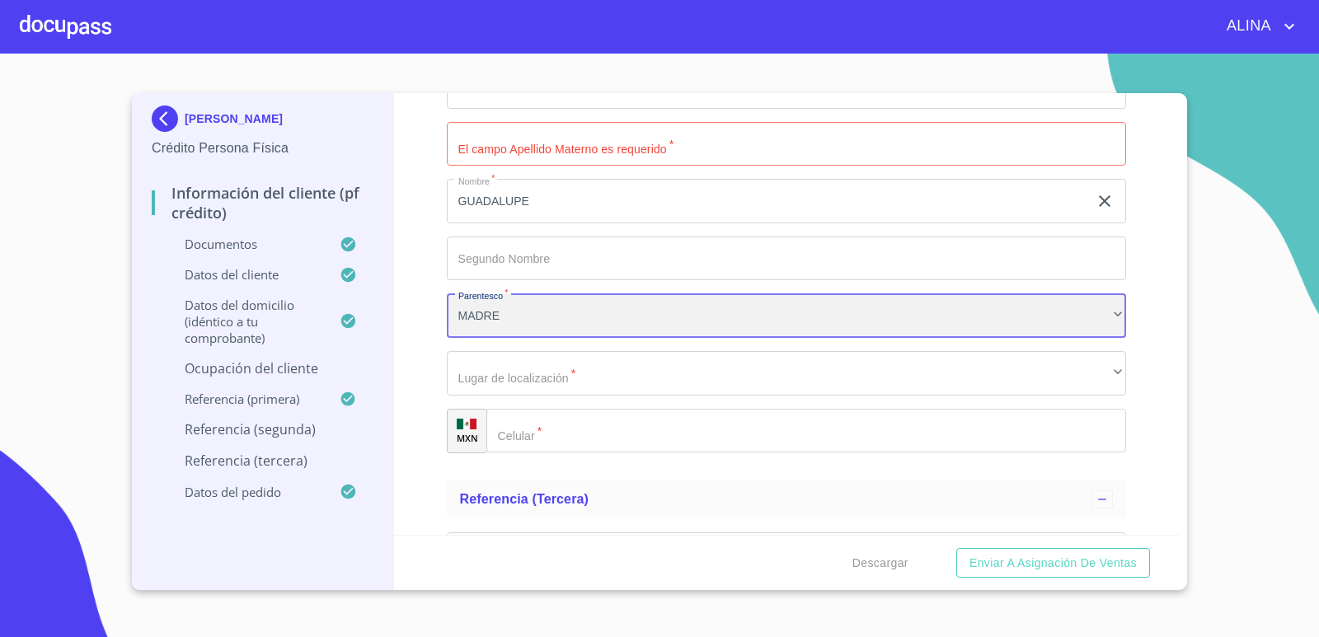
scroll to position [8821, 0]
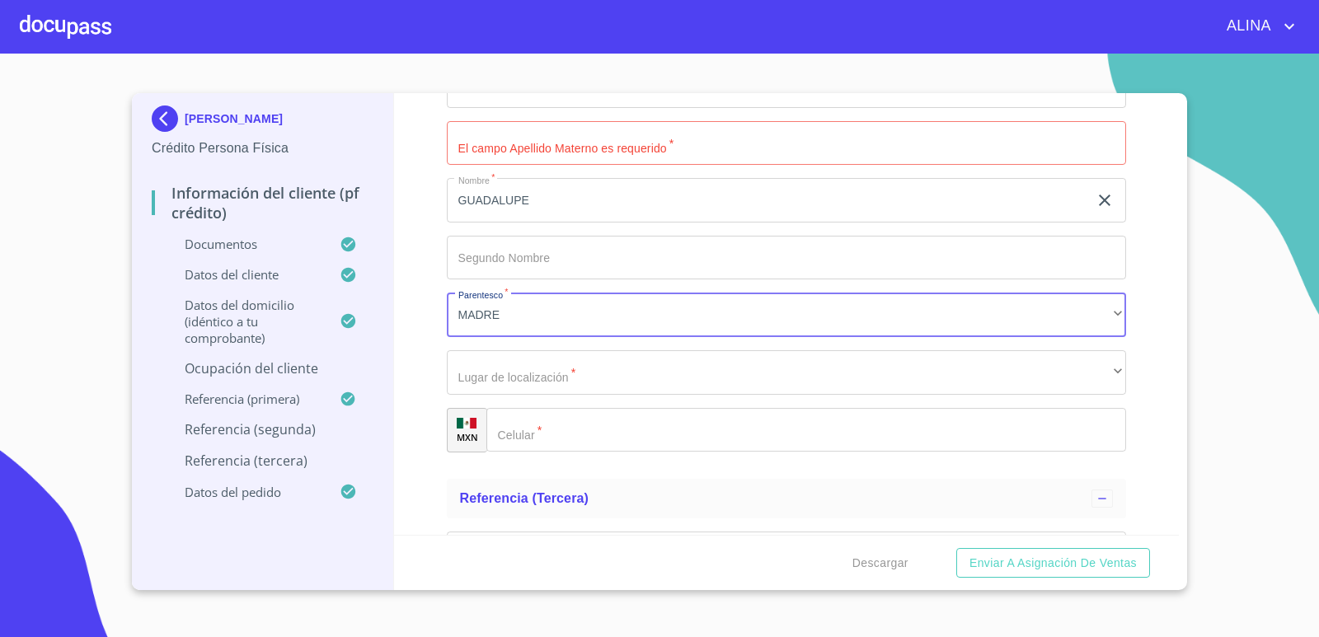
click at [600, 148] on input "Documento de identificación.   *" at bounding box center [787, 143] width 680 height 45
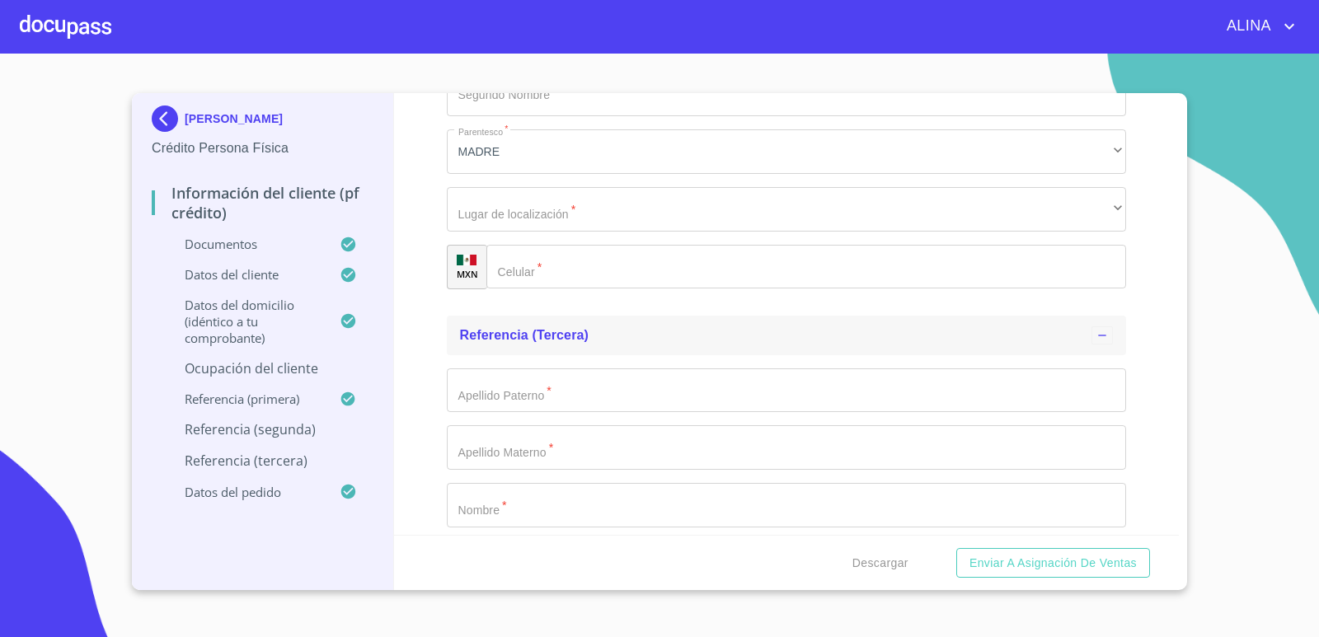
scroll to position [8986, 0]
type input "."
drag, startPoint x: 861, startPoint y: 420, endPoint x: 784, endPoint y: 380, distance: 87.4
click at [859, 420] on div "Apellido Paterno   * ​ Apellido Materno   * ​ Nombre   * ​ Segundo Nombre ​ Par…" at bounding box center [787, 561] width 680 height 415
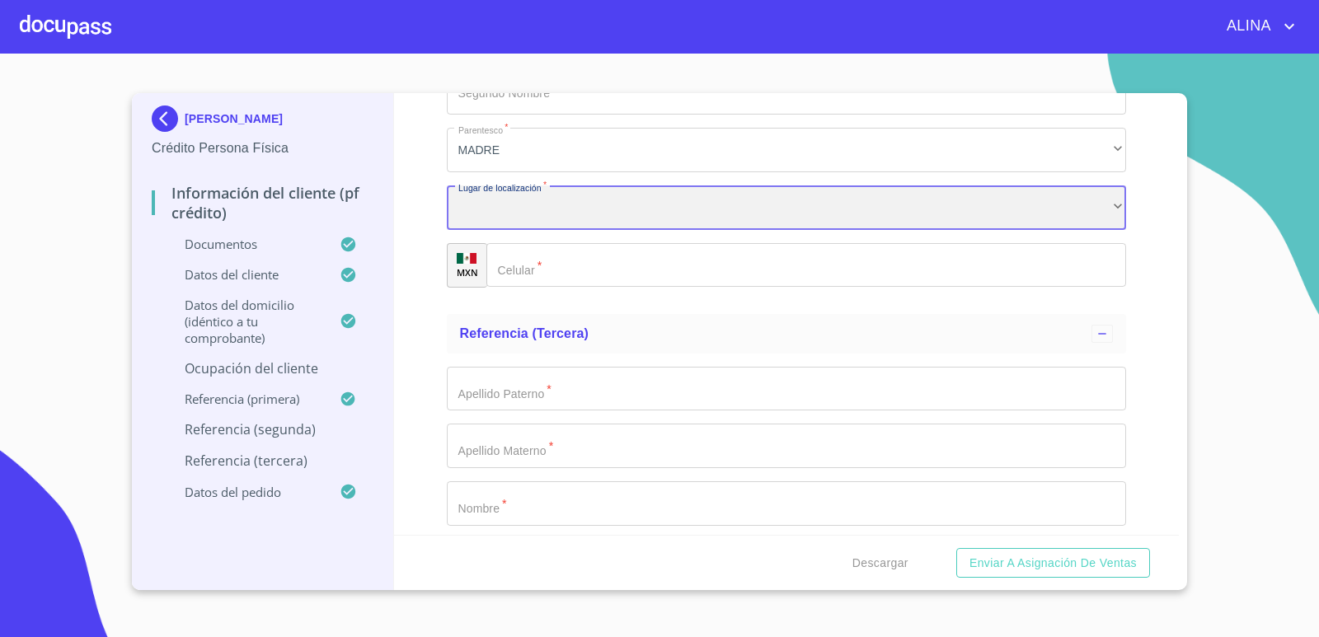
click at [524, 199] on div "​" at bounding box center [787, 207] width 680 height 45
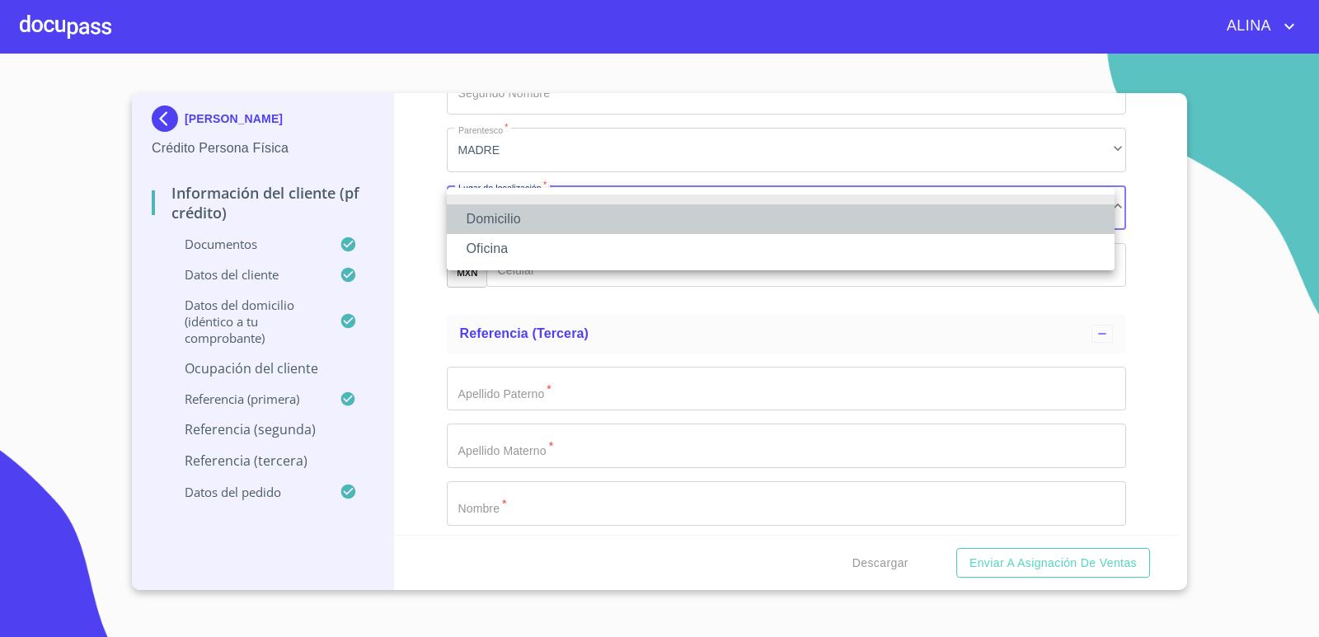
click at [502, 220] on li "Domicilio" at bounding box center [781, 219] width 668 height 30
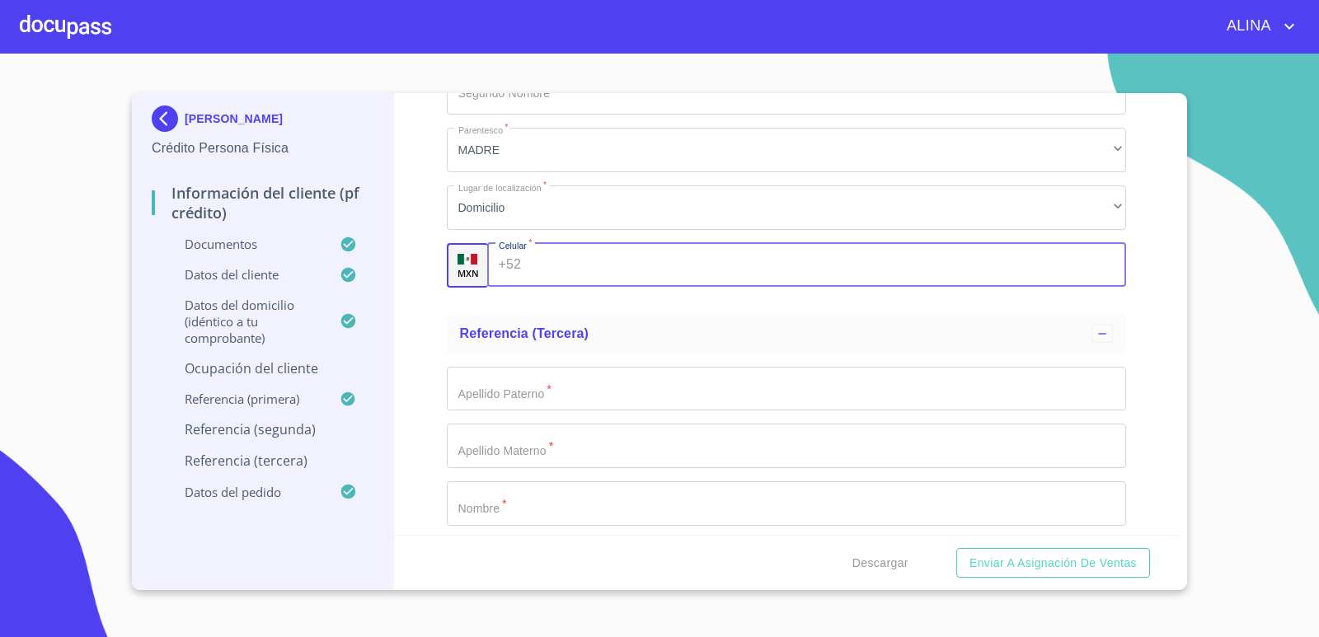
click at [537, 272] on input "Documento de identificación.   *" at bounding box center [827, 265] width 598 height 45
type input "[PHONE_NUMBER]"
click at [558, 401] on input "Documento de identificación.   *" at bounding box center [787, 389] width 680 height 45
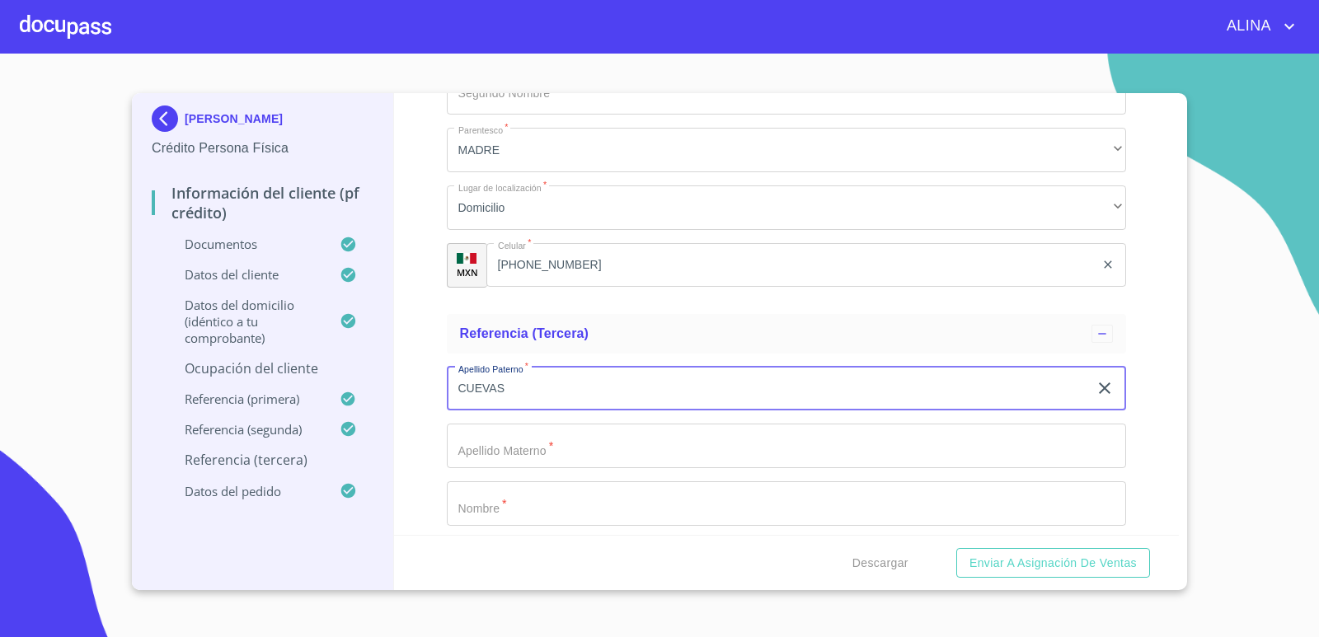
type input "CUEVAS"
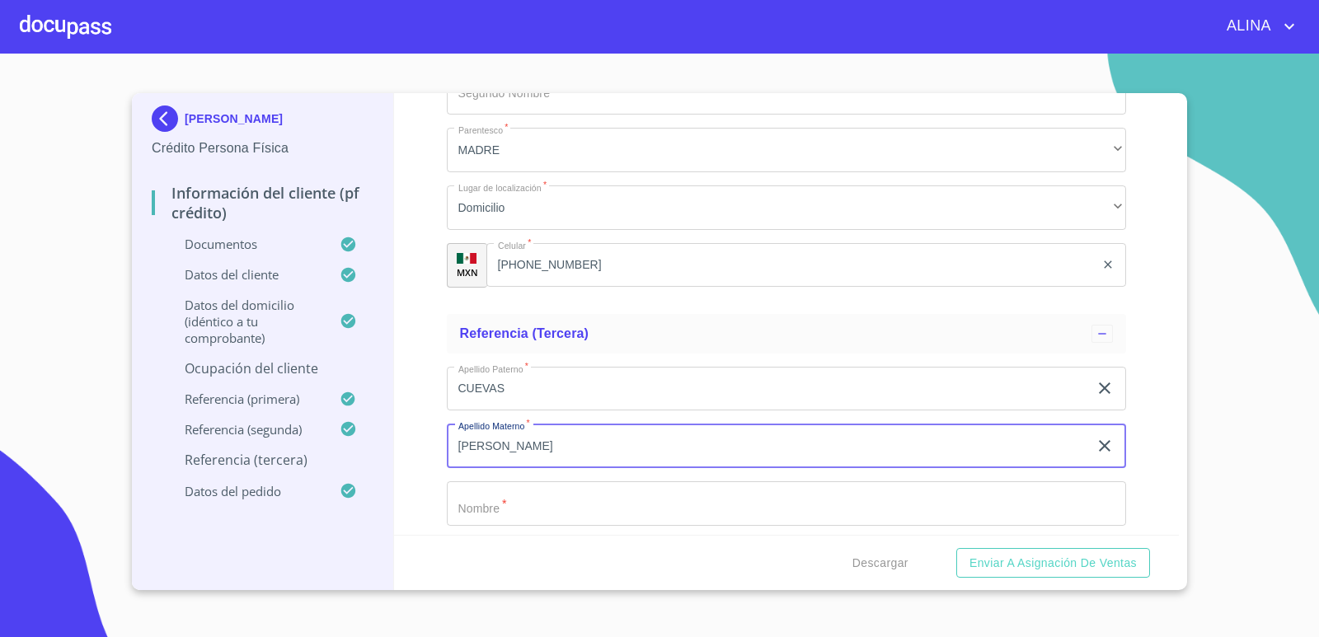
type input "[PERSON_NAME]"
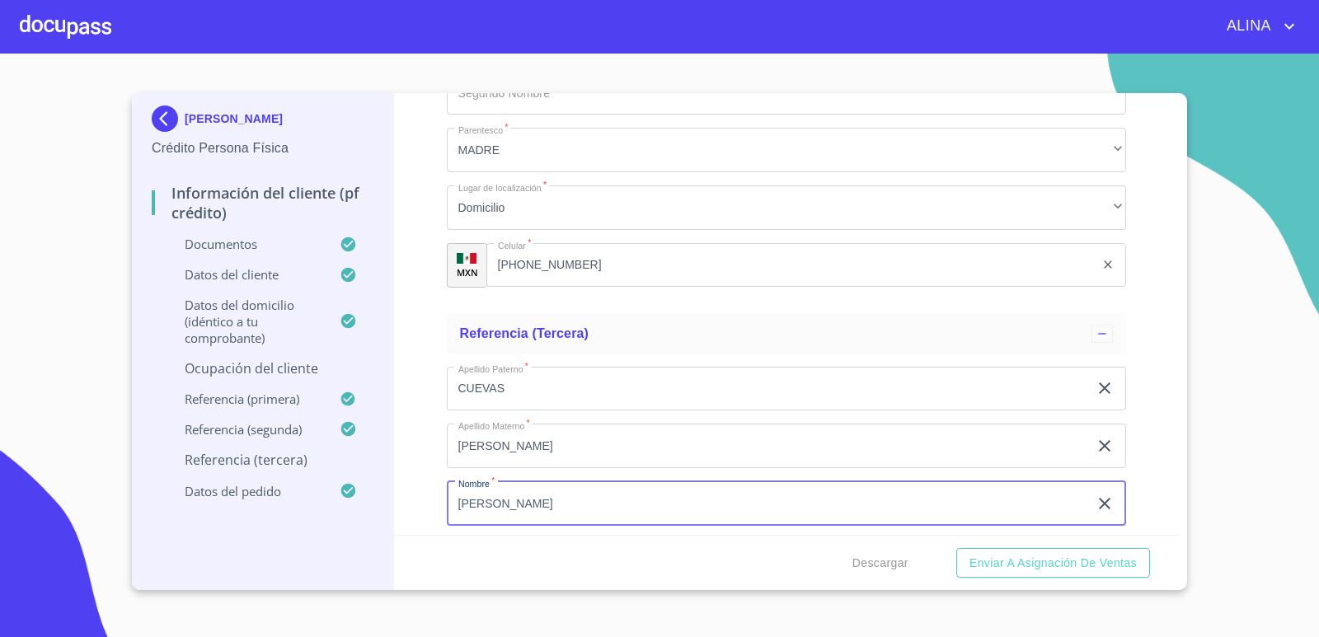
type input "[PERSON_NAME]"
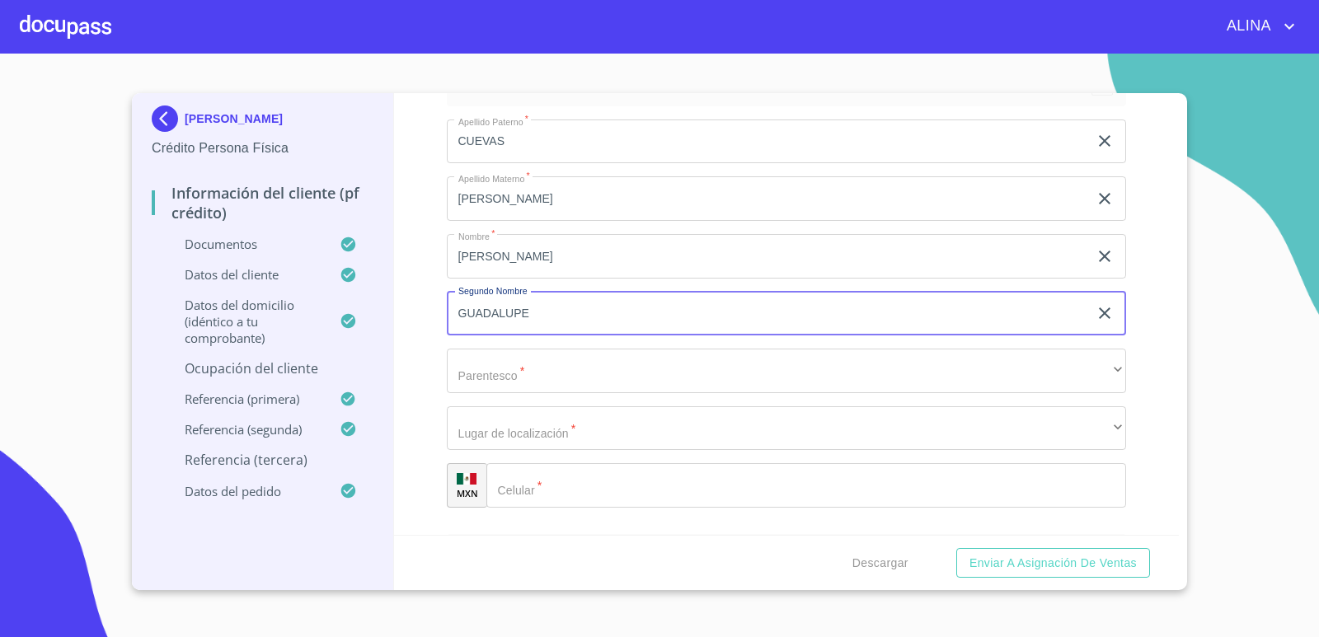
type input "GUADALUPE"
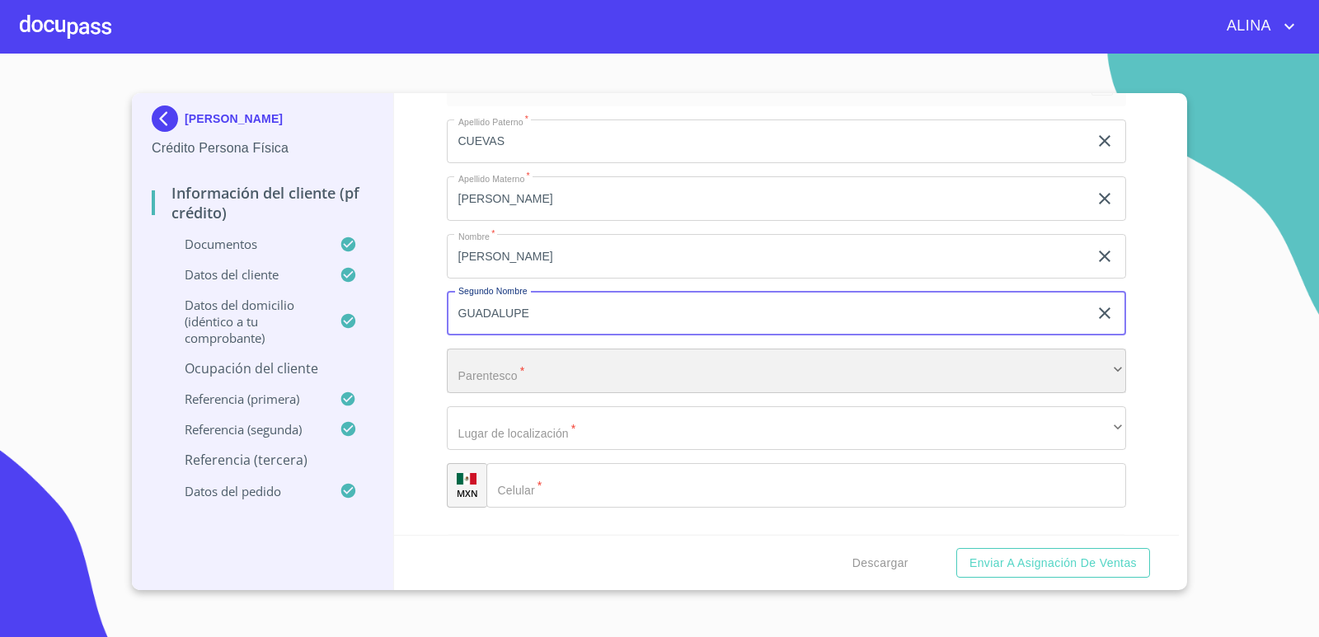
click at [520, 364] on div "​" at bounding box center [787, 371] width 680 height 45
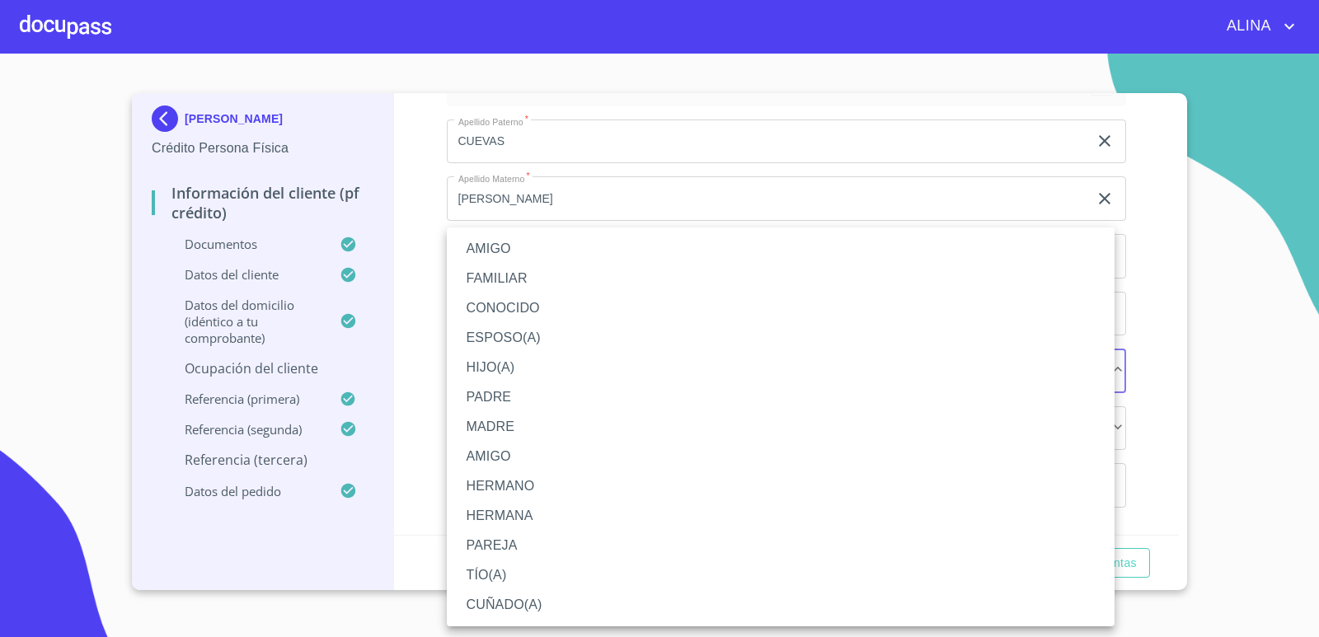
click at [508, 425] on li "MADRE" at bounding box center [781, 427] width 668 height 30
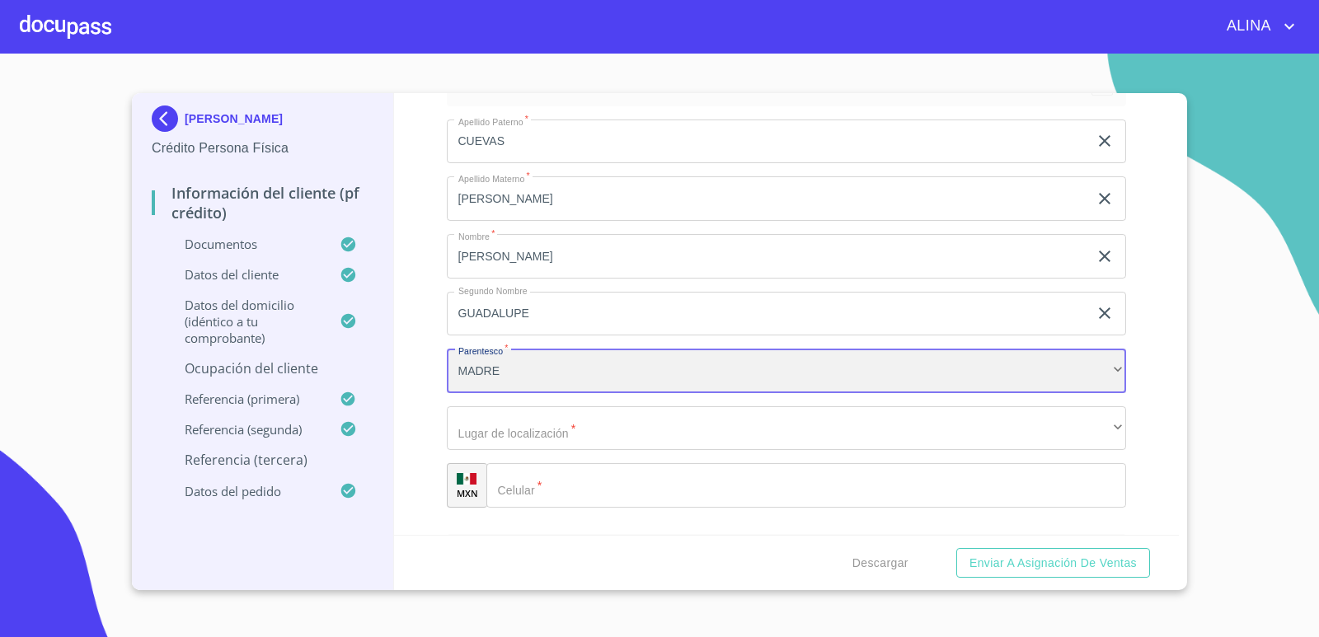
click at [516, 373] on div "MADRE" at bounding box center [787, 371] width 680 height 45
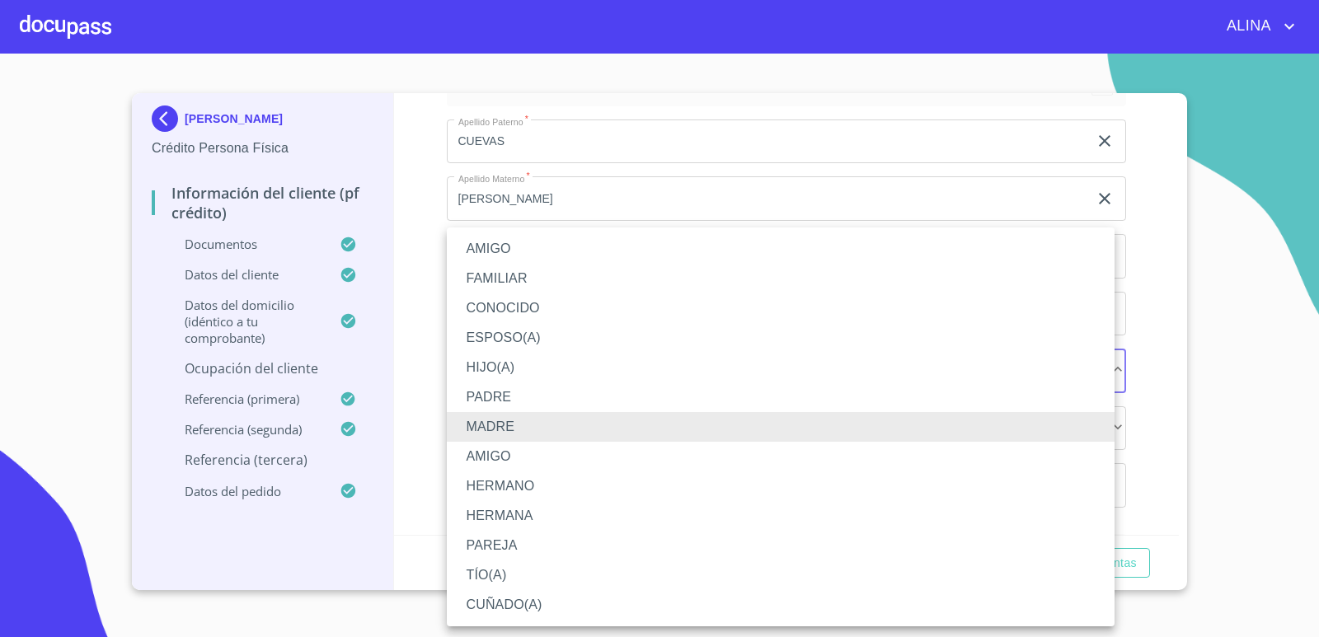
click at [500, 250] on li "AMIGO" at bounding box center [781, 249] width 668 height 30
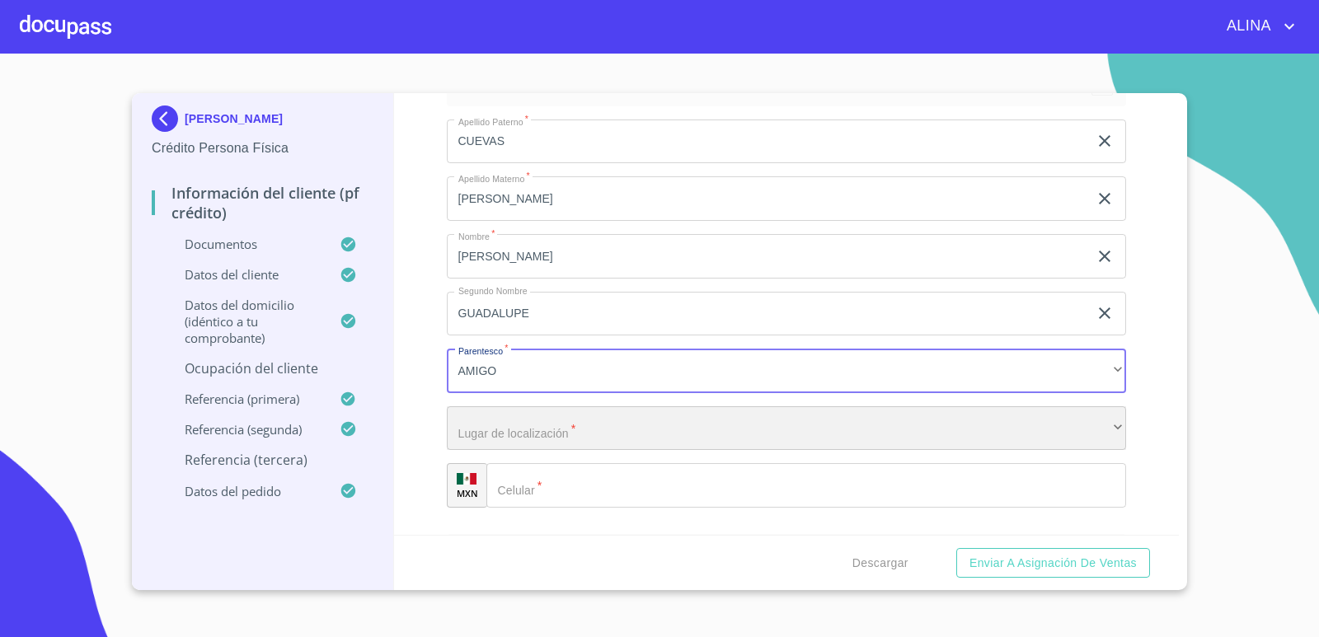
click at [522, 433] on div "​" at bounding box center [787, 428] width 680 height 45
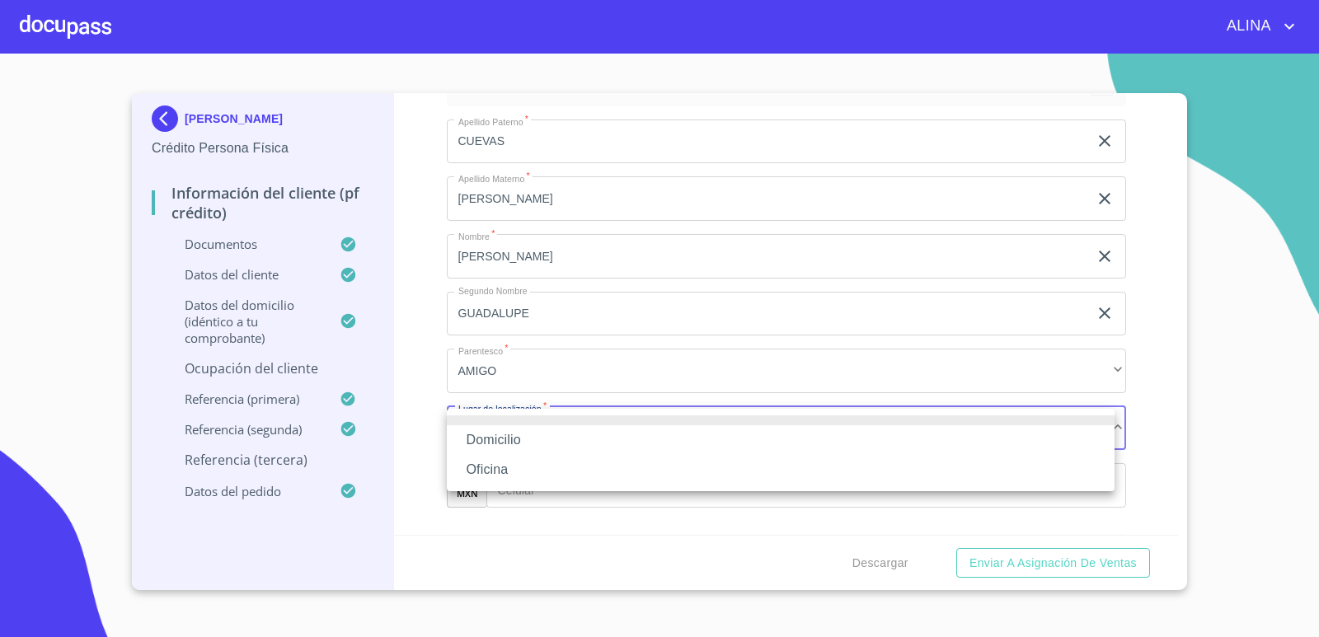
click at [510, 439] on li "Domicilio" at bounding box center [781, 440] width 668 height 30
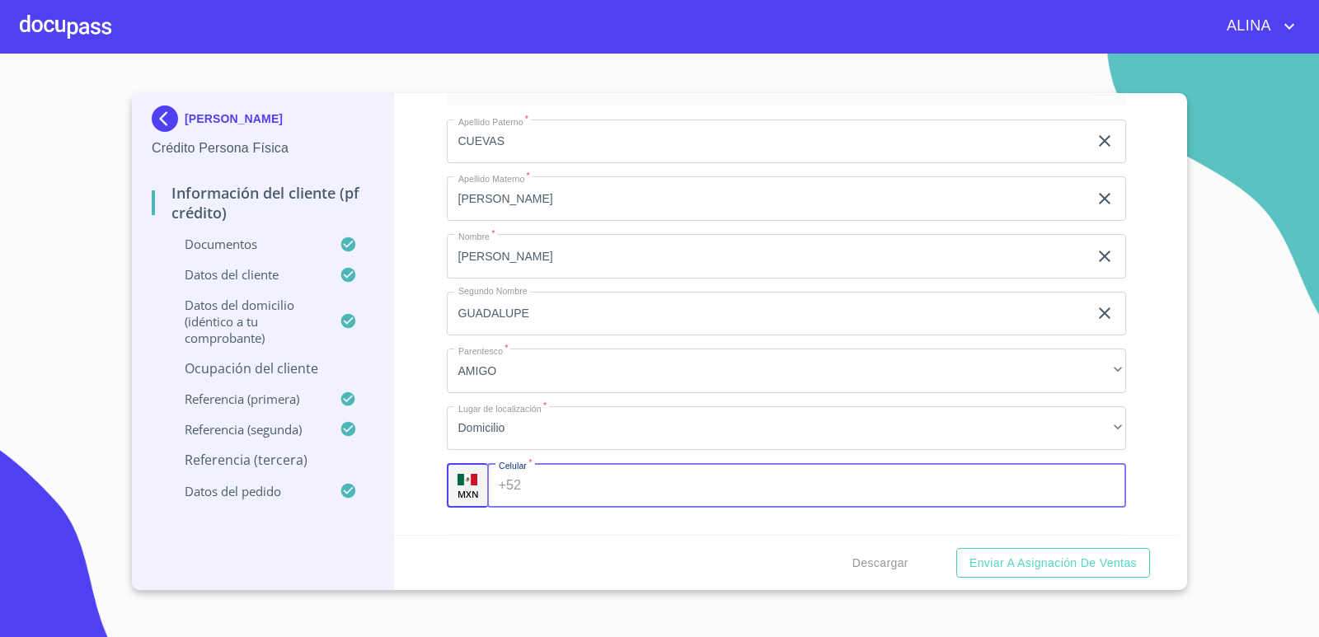
click at [519, 483] on div "+52 ​" at bounding box center [807, 485] width 640 height 45
type input "[PHONE_NUMBER]"
click at [1138, 462] on div "Información del cliente (PF crédito) Documentos Documento de identificación.   …" at bounding box center [787, 314] width 786 height 442
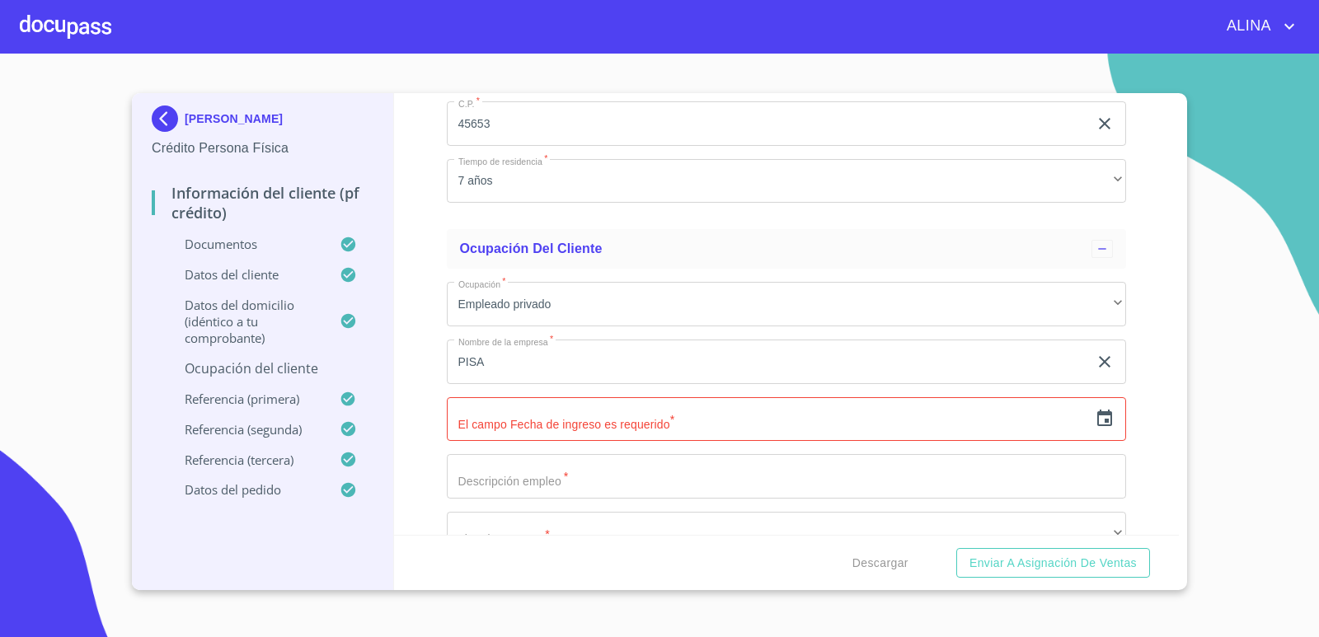
scroll to position [6998, 0]
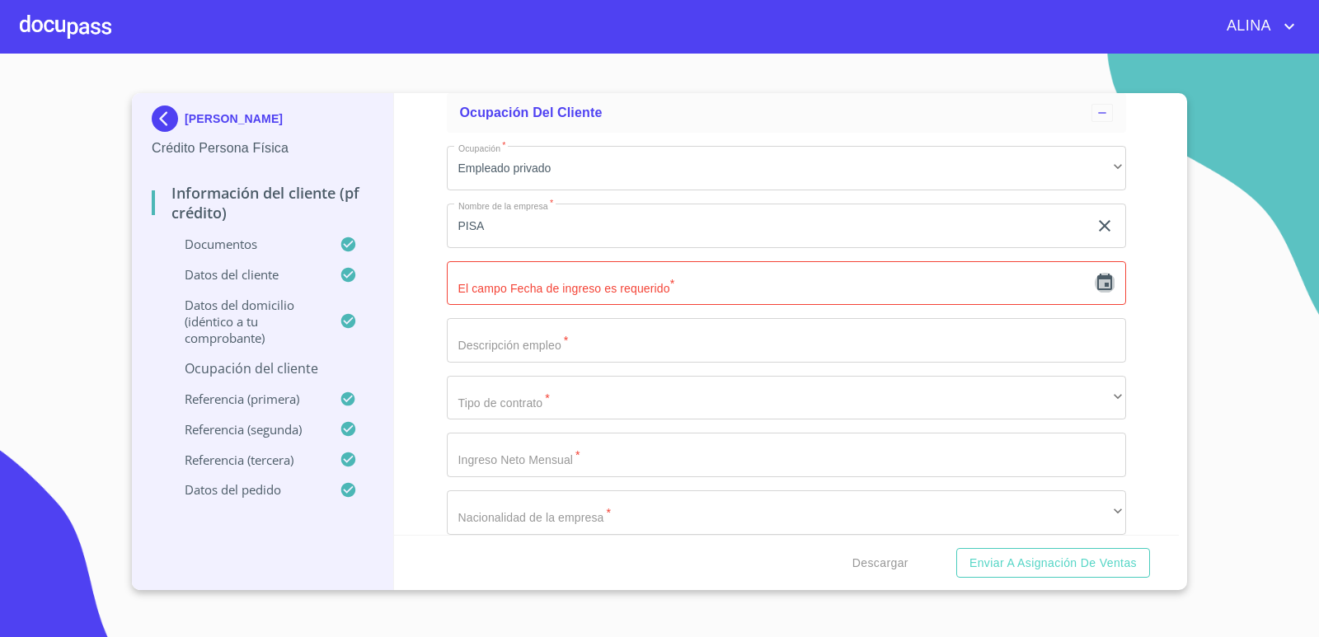
click at [1095, 285] on icon "button" at bounding box center [1105, 283] width 20 height 20
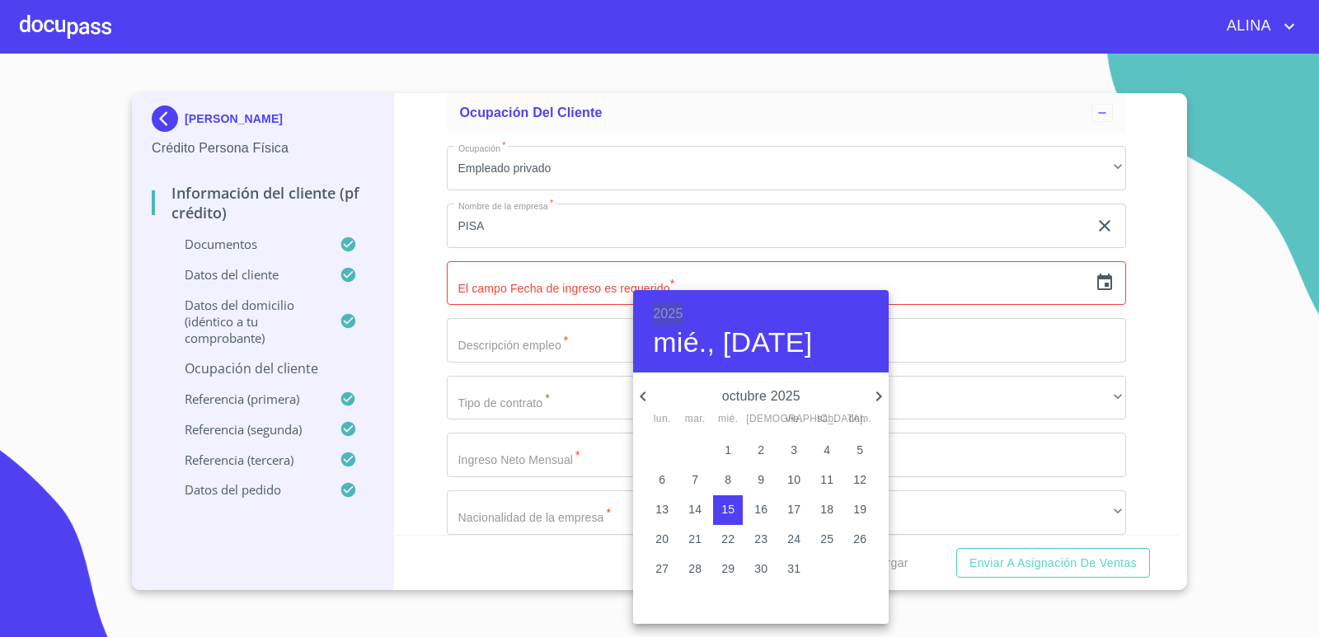
click at [674, 305] on h6 "2025" at bounding box center [668, 314] width 30 height 23
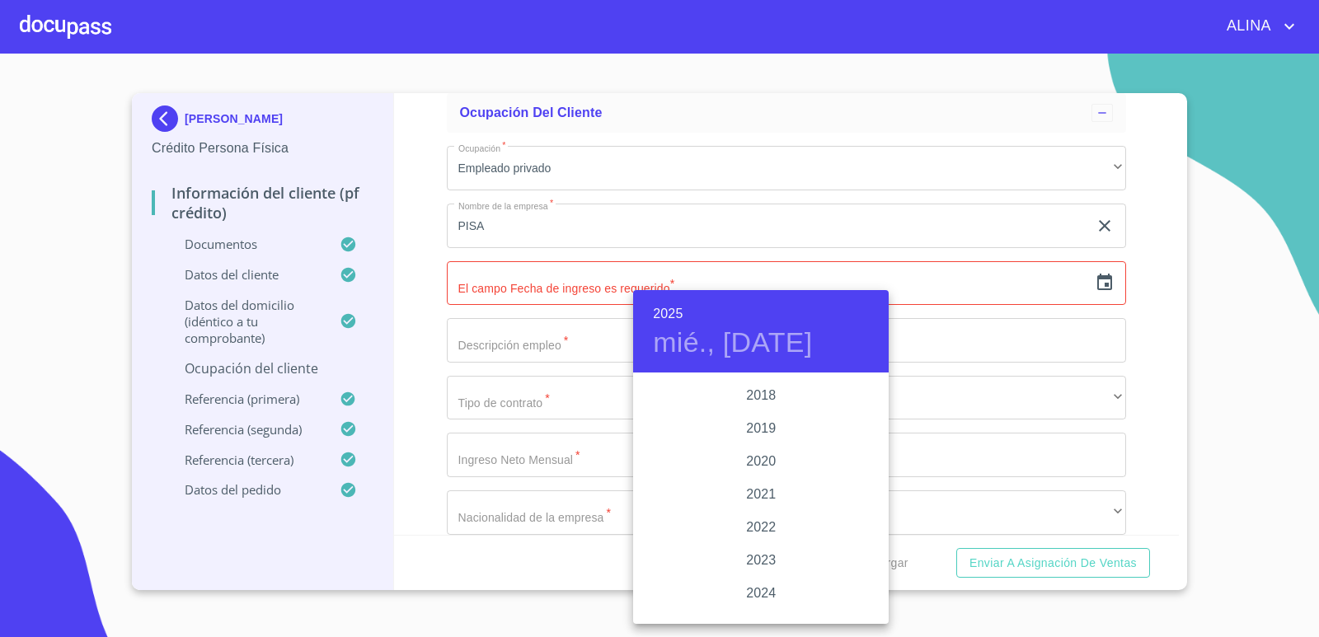
scroll to position [3034, 0]
click at [763, 455] on div "2019" at bounding box center [761, 457] width 256 height 33
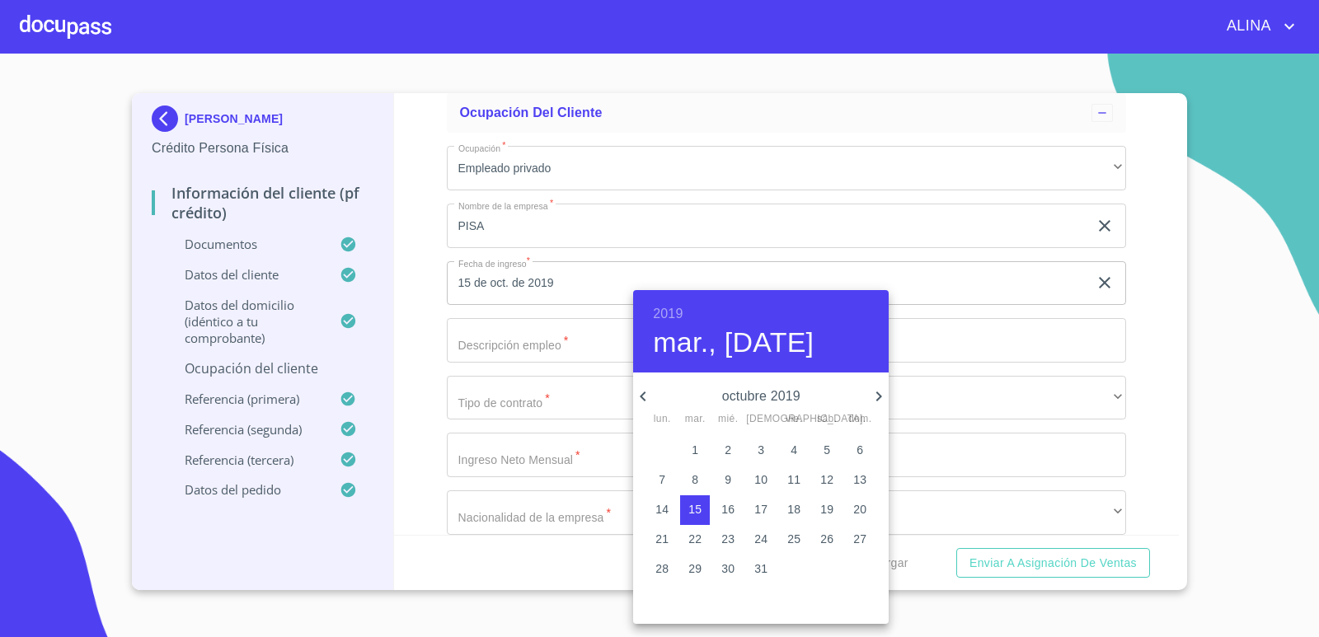
click at [650, 394] on icon "button" at bounding box center [643, 397] width 20 height 20
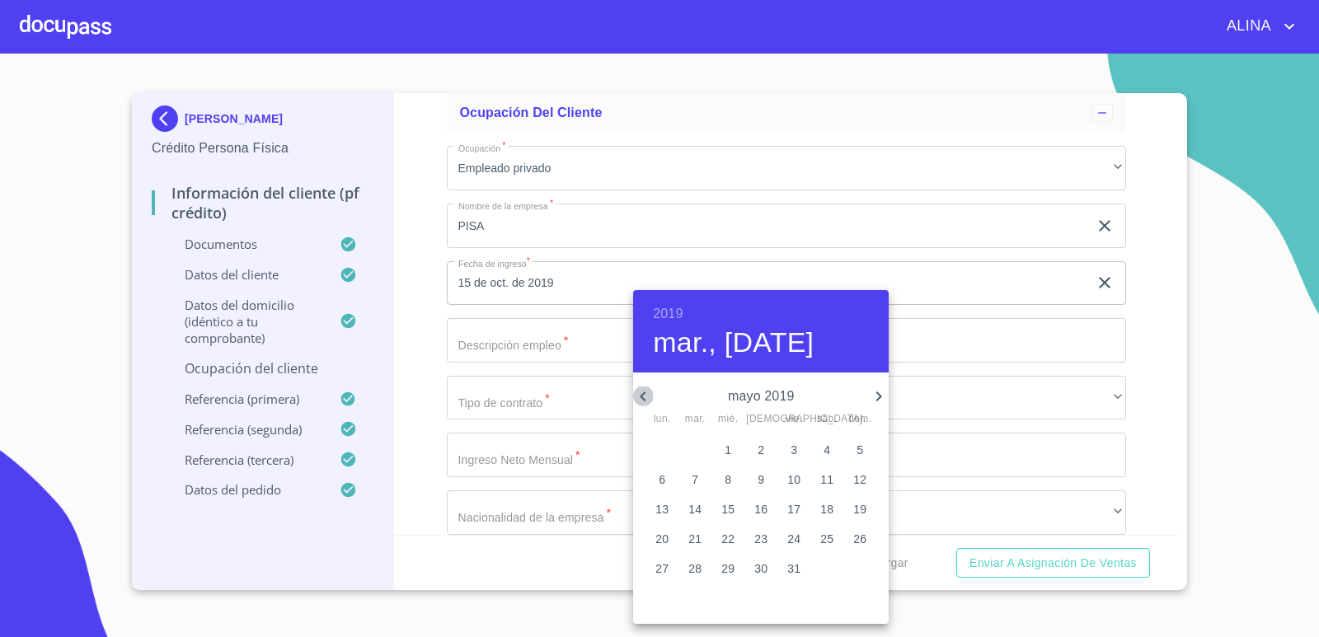
click at [650, 394] on icon "button" at bounding box center [643, 397] width 20 height 20
click at [800, 478] on span "8" at bounding box center [794, 480] width 30 height 16
type input "8 de mar. de 2019"
click at [1251, 343] on div at bounding box center [659, 318] width 1319 height 637
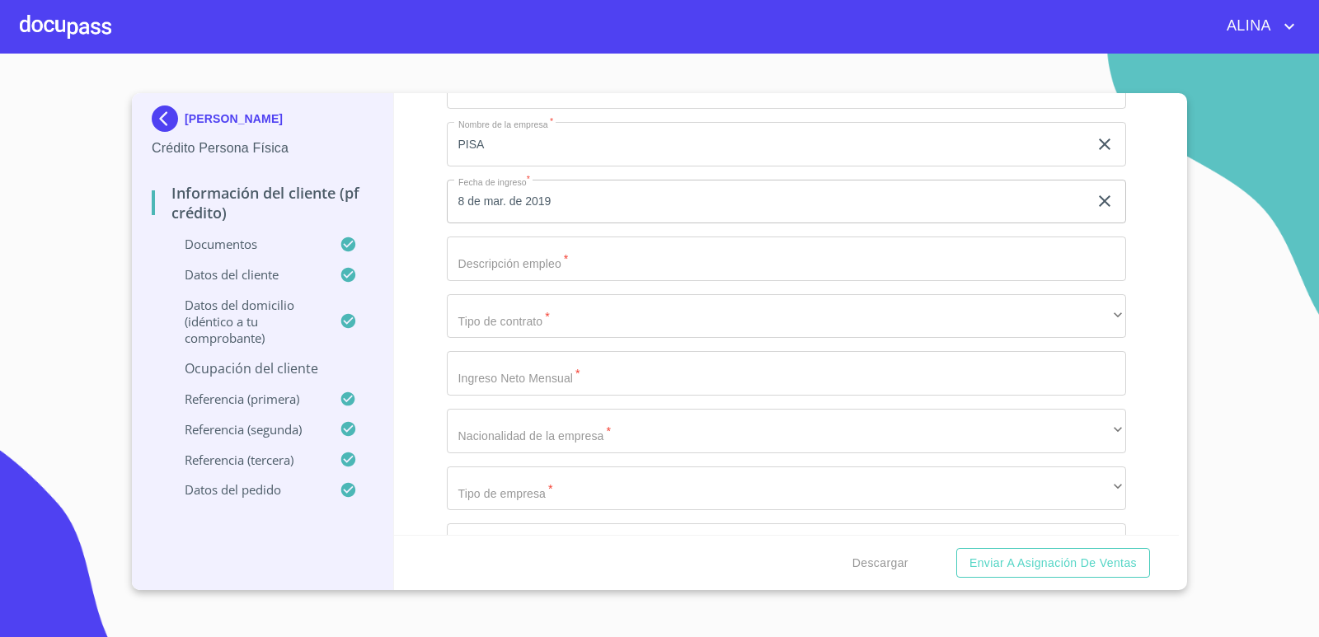
scroll to position [7081, 0]
click at [537, 261] on input "Documento de identificación.   *" at bounding box center [787, 258] width 680 height 45
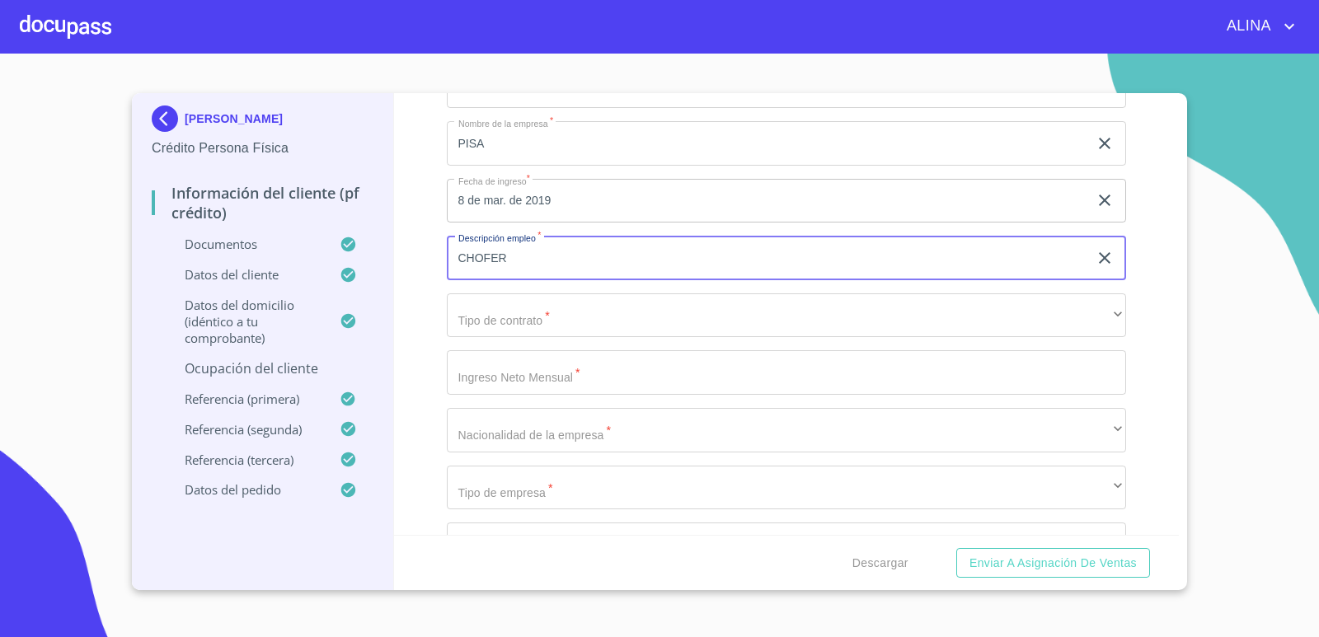
type input "CHOFER"
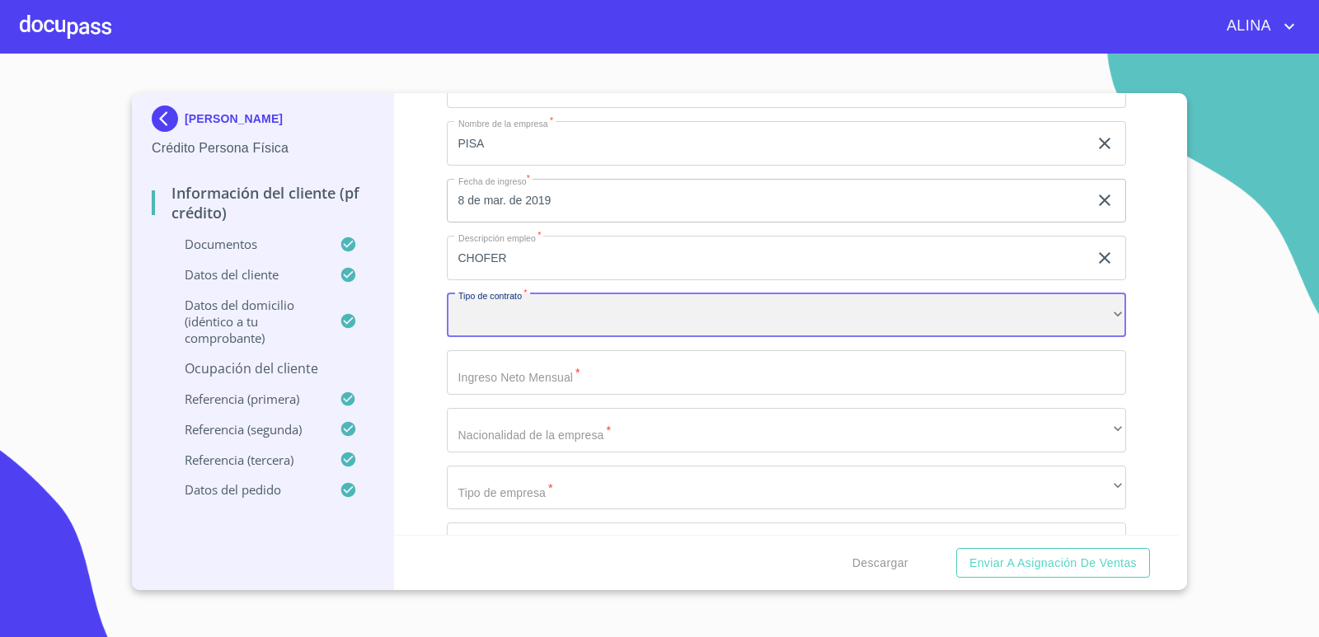
click at [547, 313] on div "​" at bounding box center [787, 315] width 680 height 45
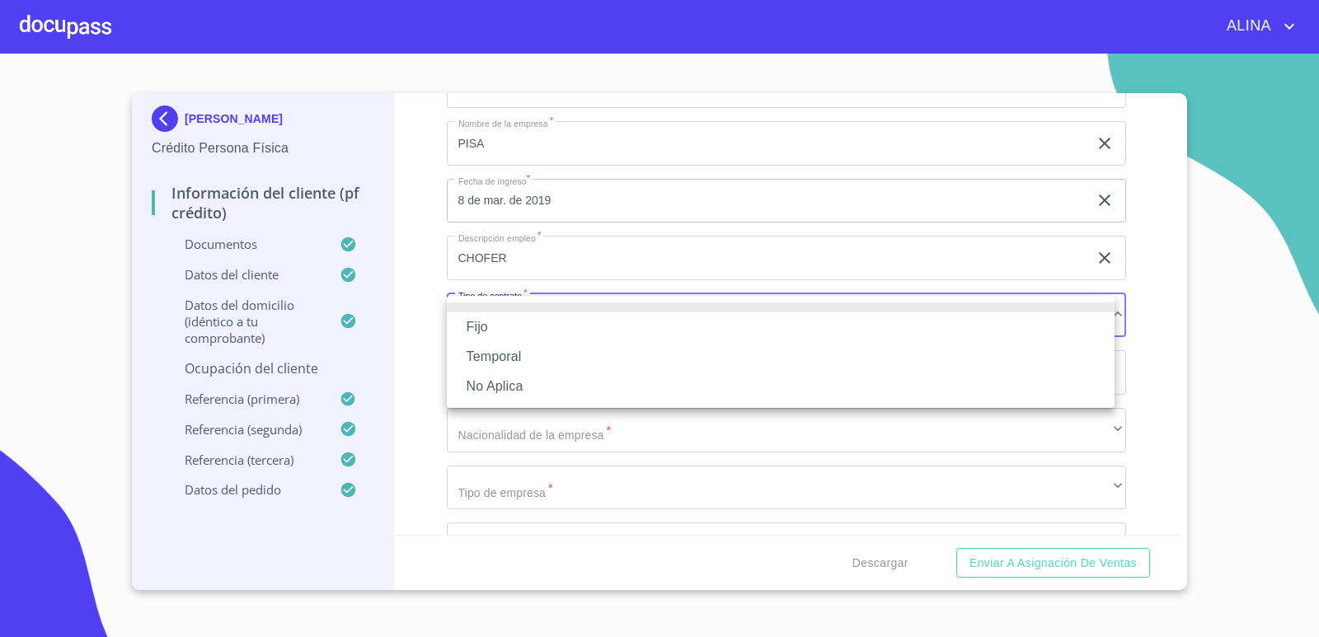
click at [477, 323] on li "Fijo" at bounding box center [781, 327] width 668 height 30
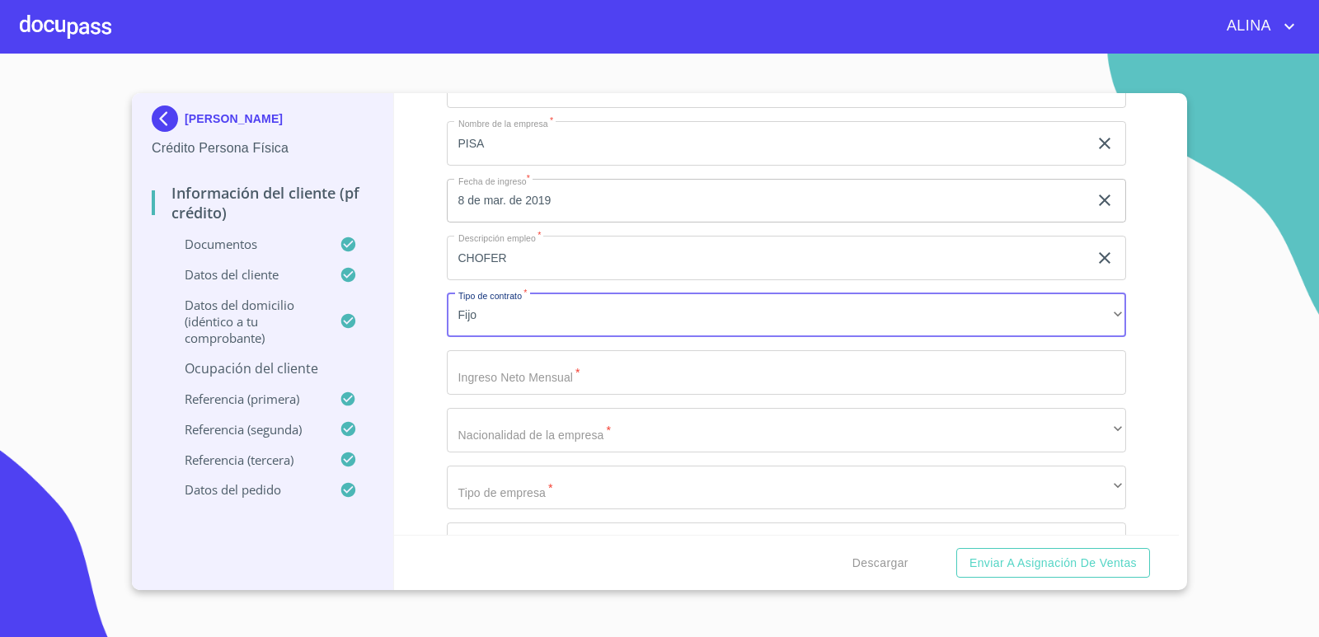
click at [519, 373] on input "Documento de identificación.   *" at bounding box center [787, 372] width 680 height 45
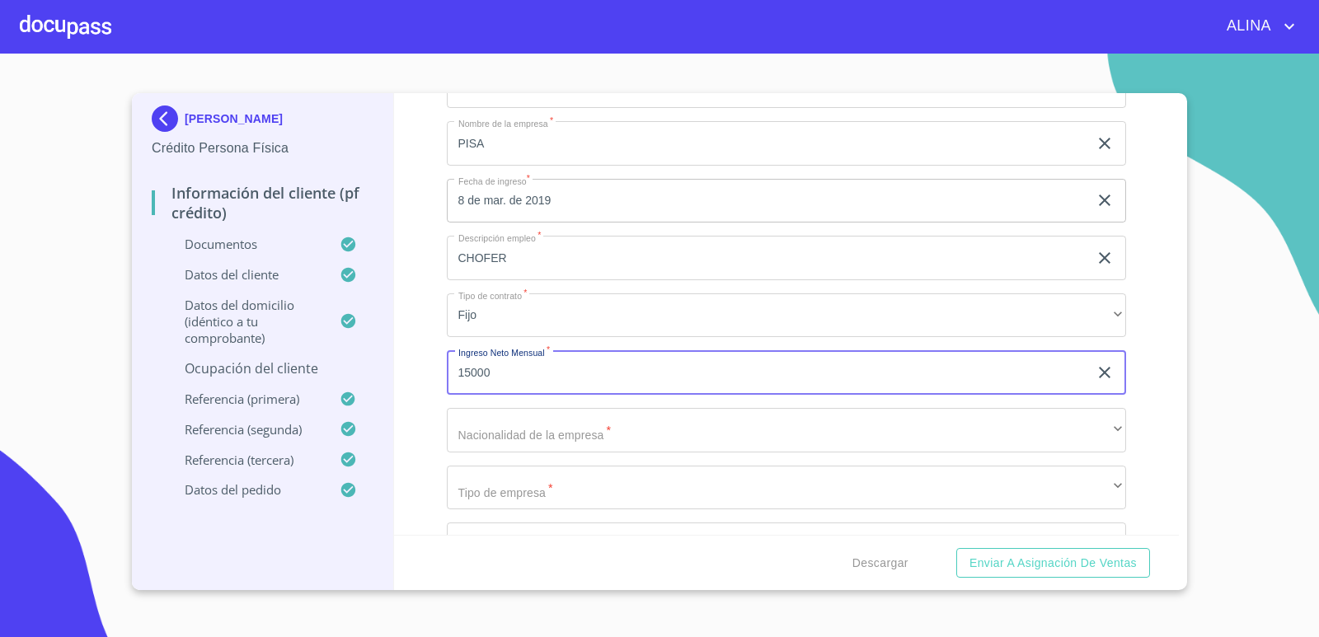
type input "15000"
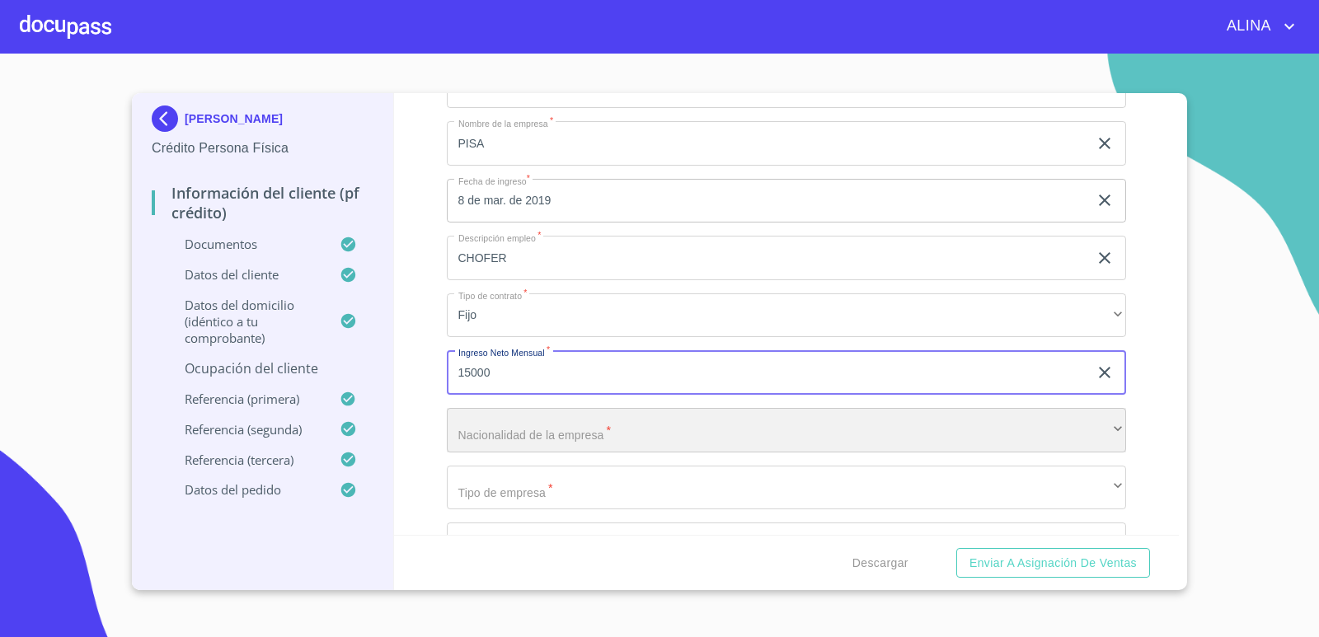
click at [525, 434] on div "​" at bounding box center [787, 430] width 680 height 45
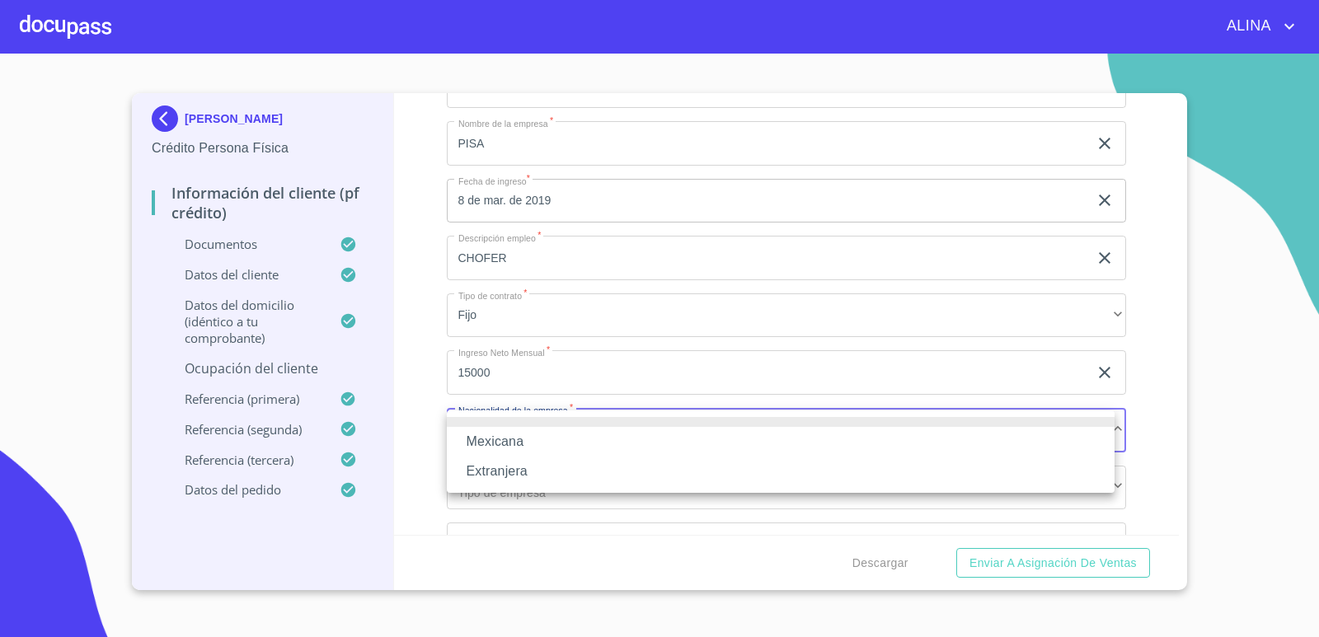
click at [514, 444] on li "Mexicana" at bounding box center [781, 442] width 668 height 30
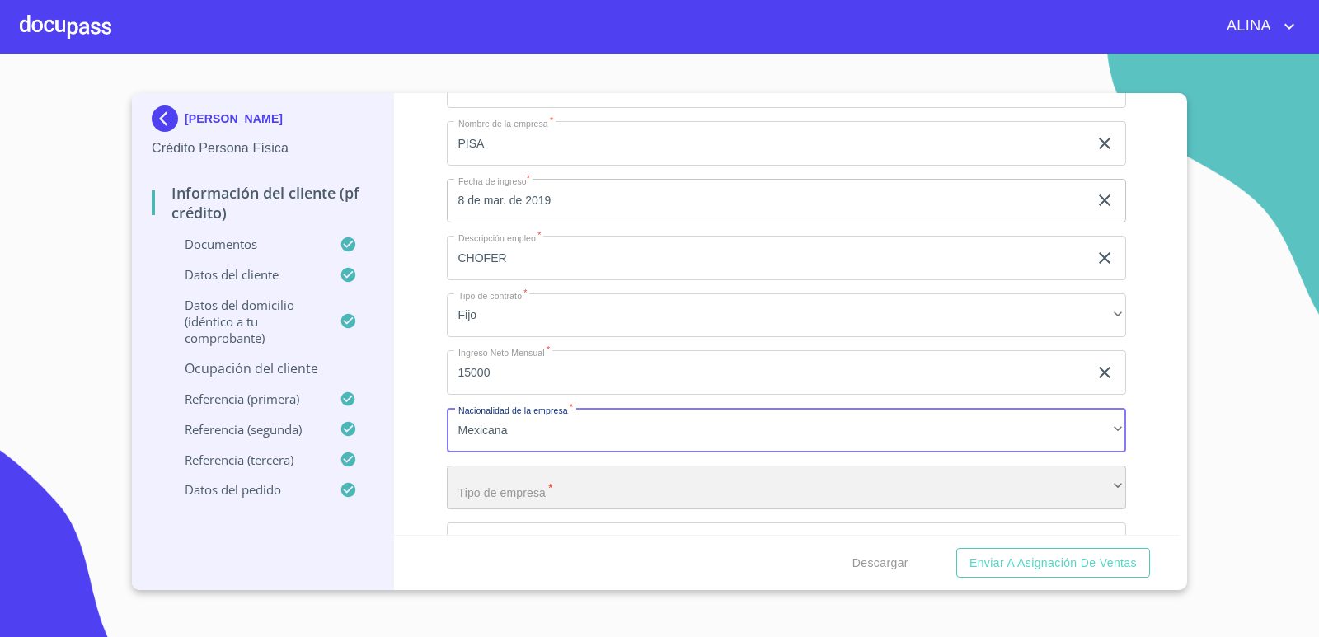
click at [525, 488] on div "​" at bounding box center [787, 488] width 680 height 45
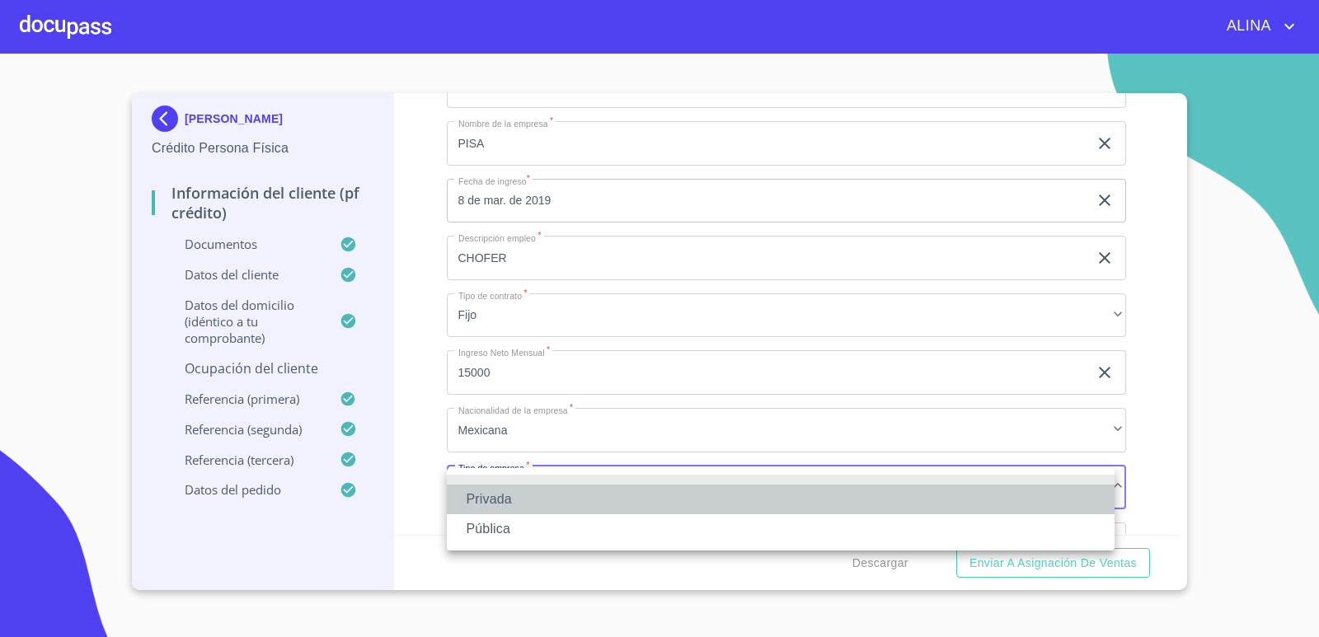
click at [495, 497] on li "Privada" at bounding box center [781, 500] width 668 height 30
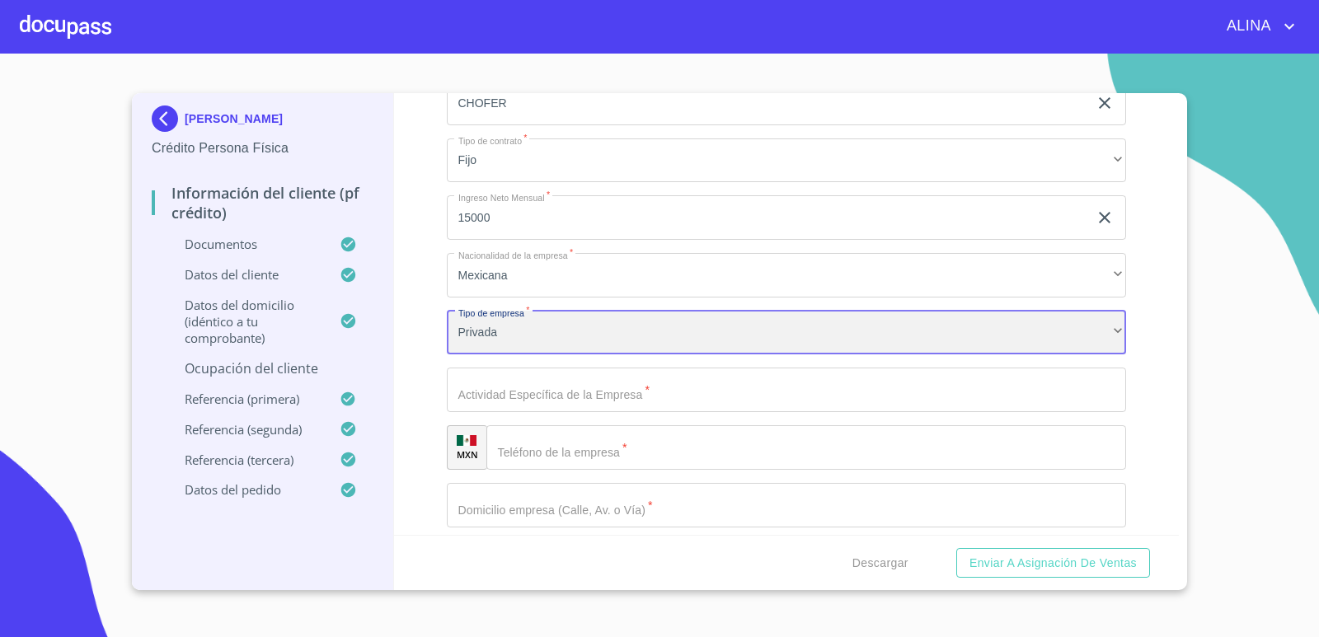
scroll to position [7245, 0]
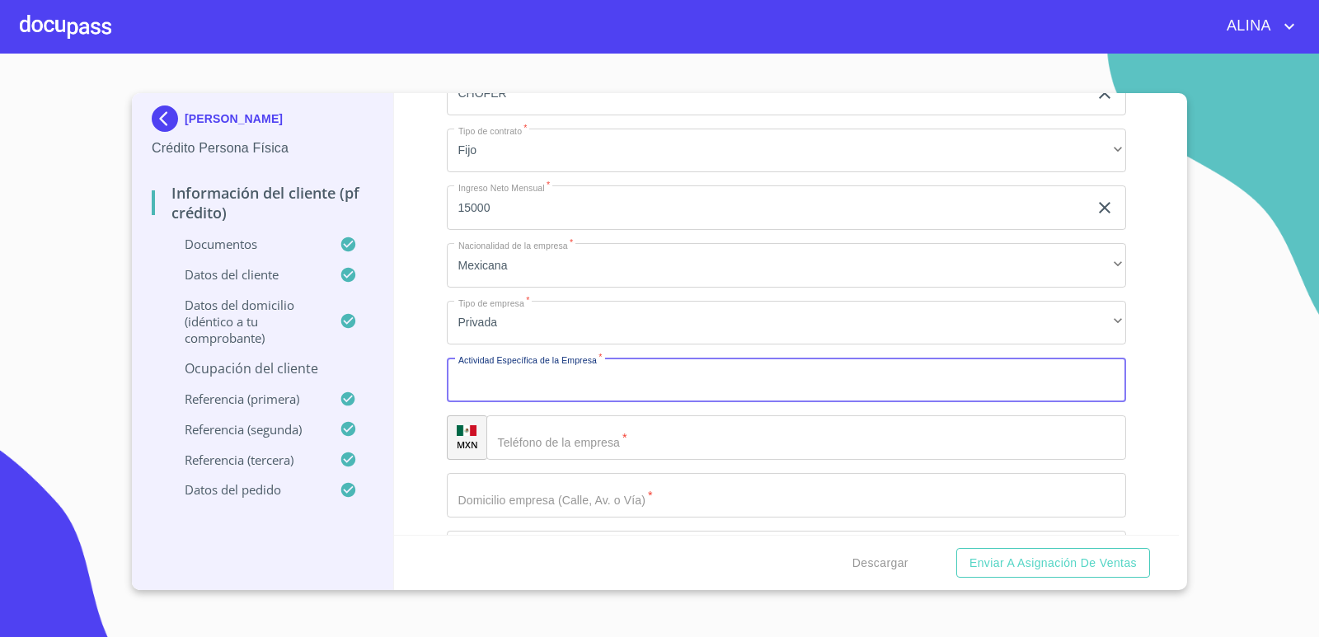
click at [580, 378] on input "Documento de identificación.   *" at bounding box center [787, 380] width 680 height 45
type input "F"
type input "LABORATORIOS"
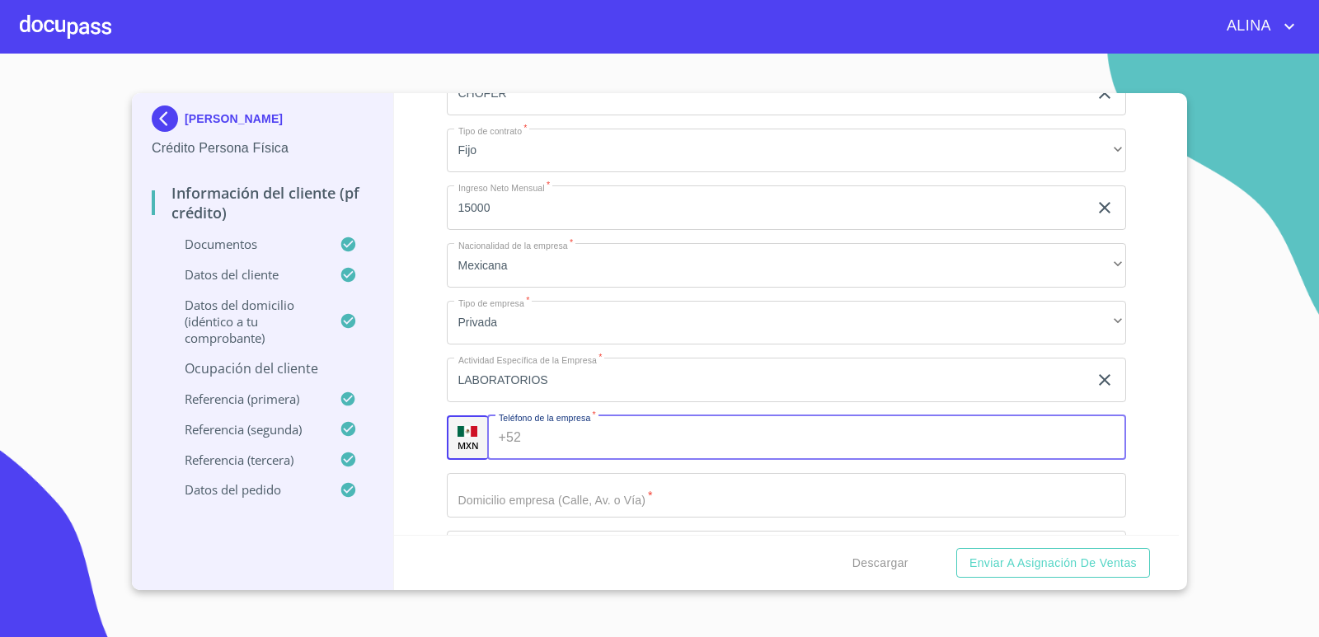
click at [577, 442] on input "Documento de identificación.   *" at bounding box center [827, 437] width 598 height 45
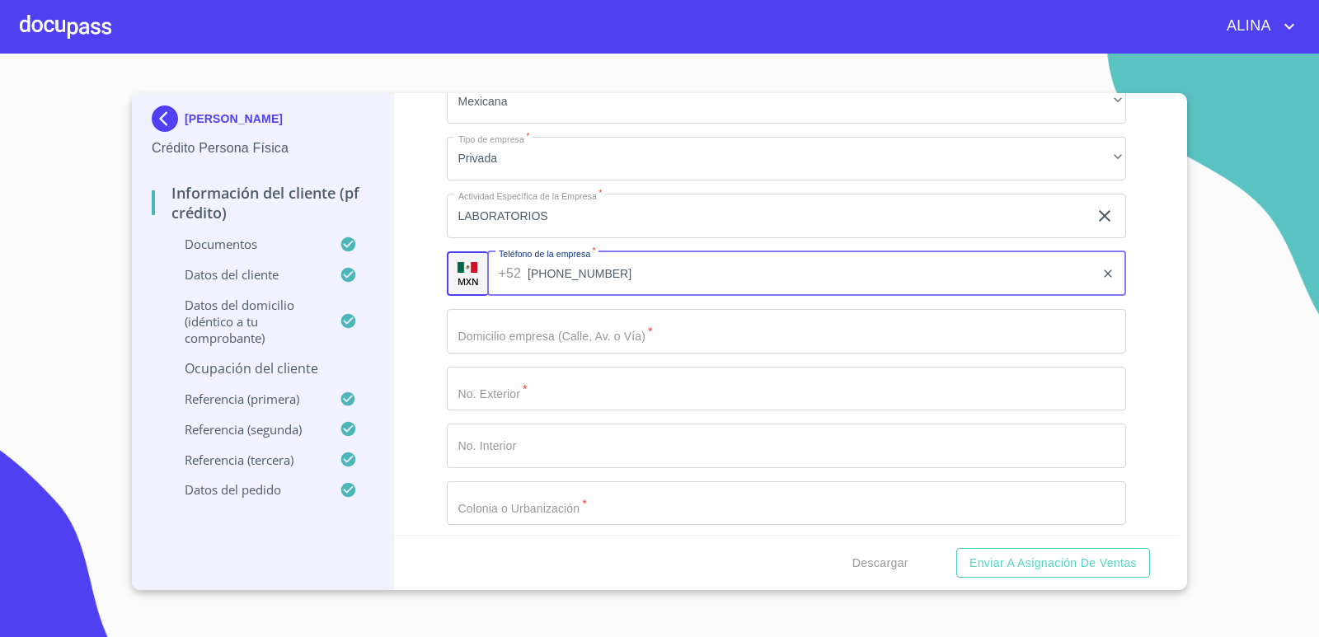
scroll to position [7410, 0]
type input "[PHONE_NUMBER]"
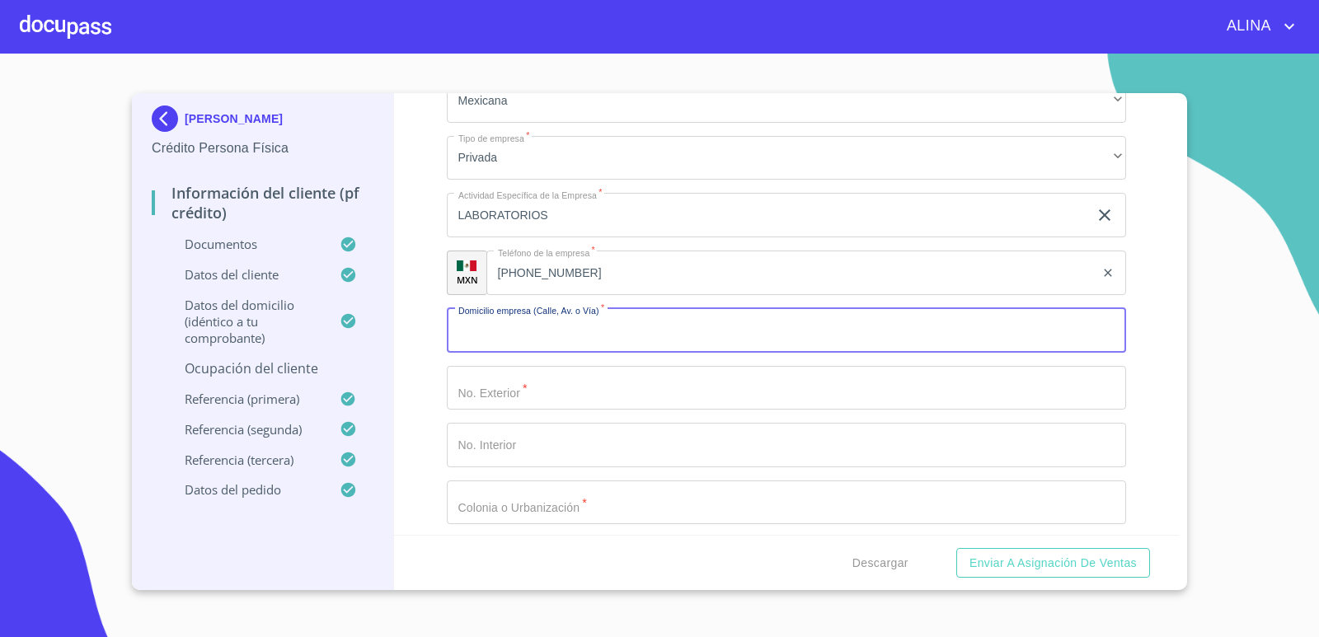
click at [590, 339] on input "Documento de identificación.   *" at bounding box center [787, 330] width 680 height 45
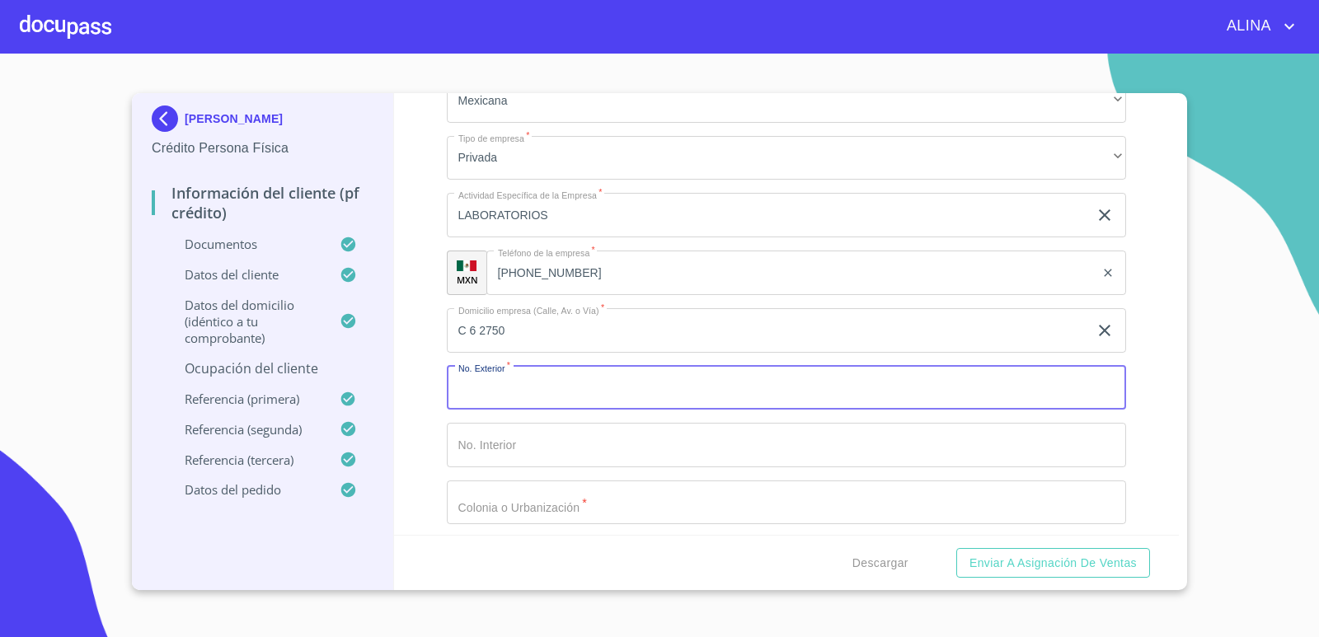
click at [570, 397] on input "Documento de identificación.   *" at bounding box center [787, 388] width 680 height 45
click at [505, 444] on input "Documento de identificación.   *" at bounding box center [787, 445] width 680 height 45
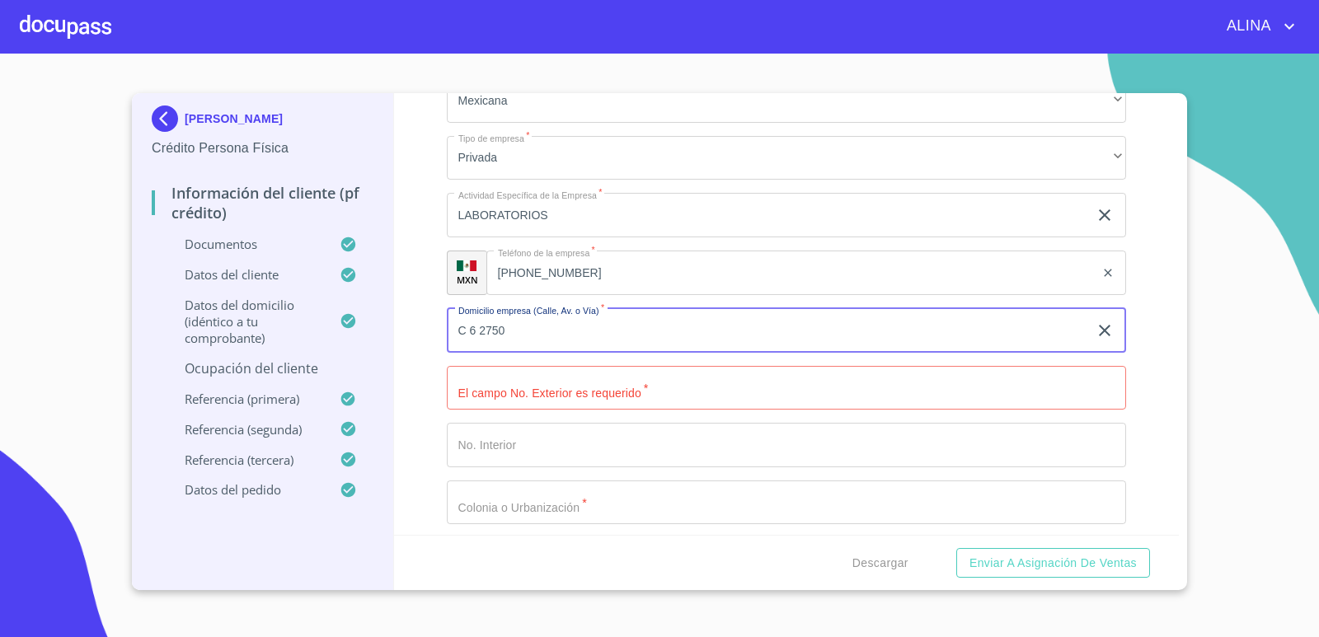
drag, startPoint x: 528, startPoint y: 337, endPoint x: 478, endPoint y: 338, distance: 50.3
click at [478, 338] on input "C 6 2750" at bounding box center [768, 330] width 642 height 45
type input "C 6"
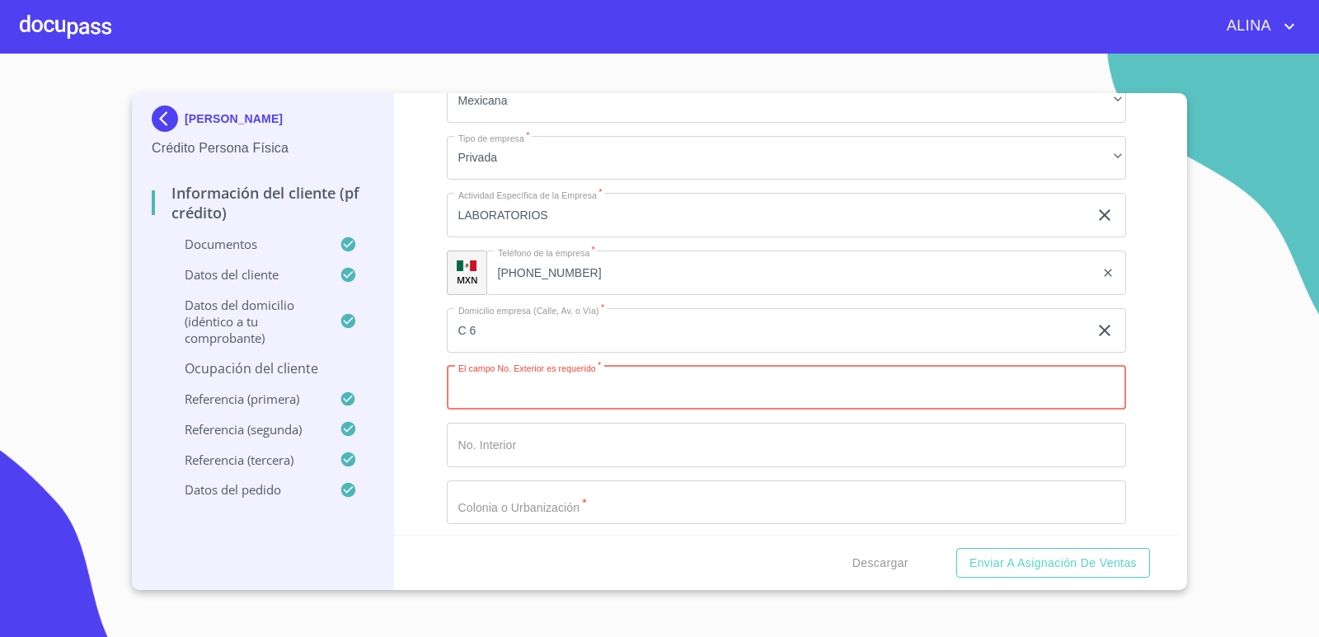
click at [495, 383] on input "Documento de identificación.   *" at bounding box center [787, 388] width 680 height 45
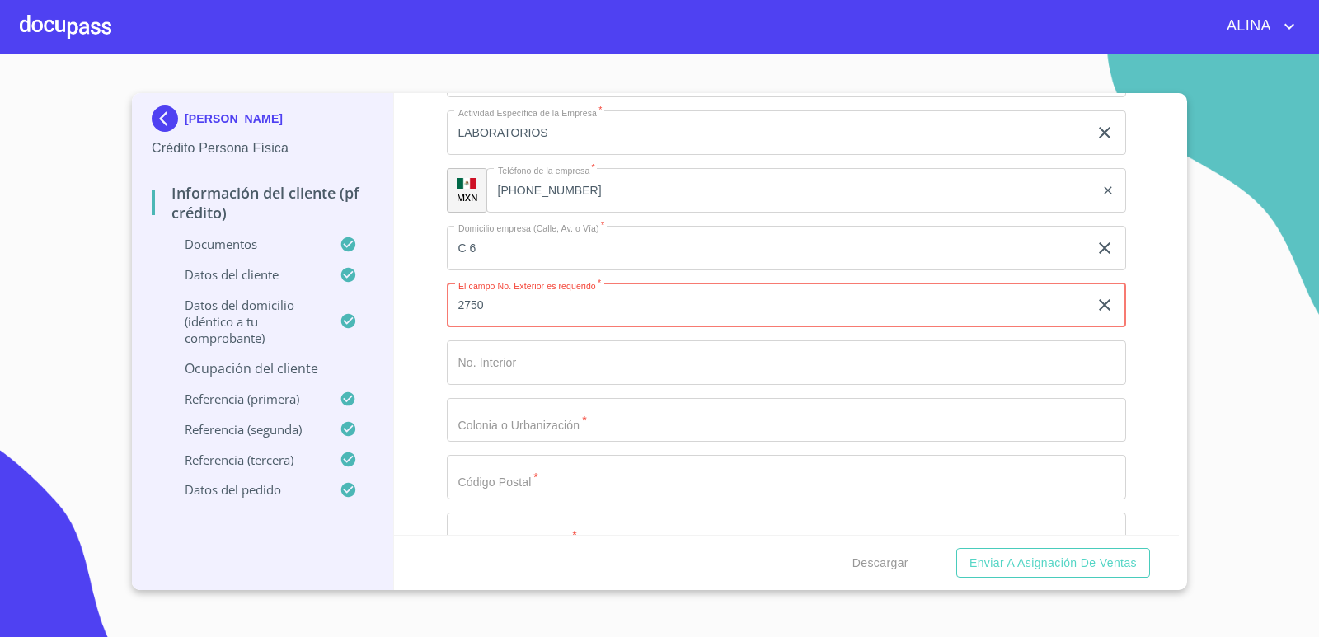
type input "2750"
click at [505, 411] on input "Documento de identificación.   *" at bounding box center [787, 420] width 680 height 45
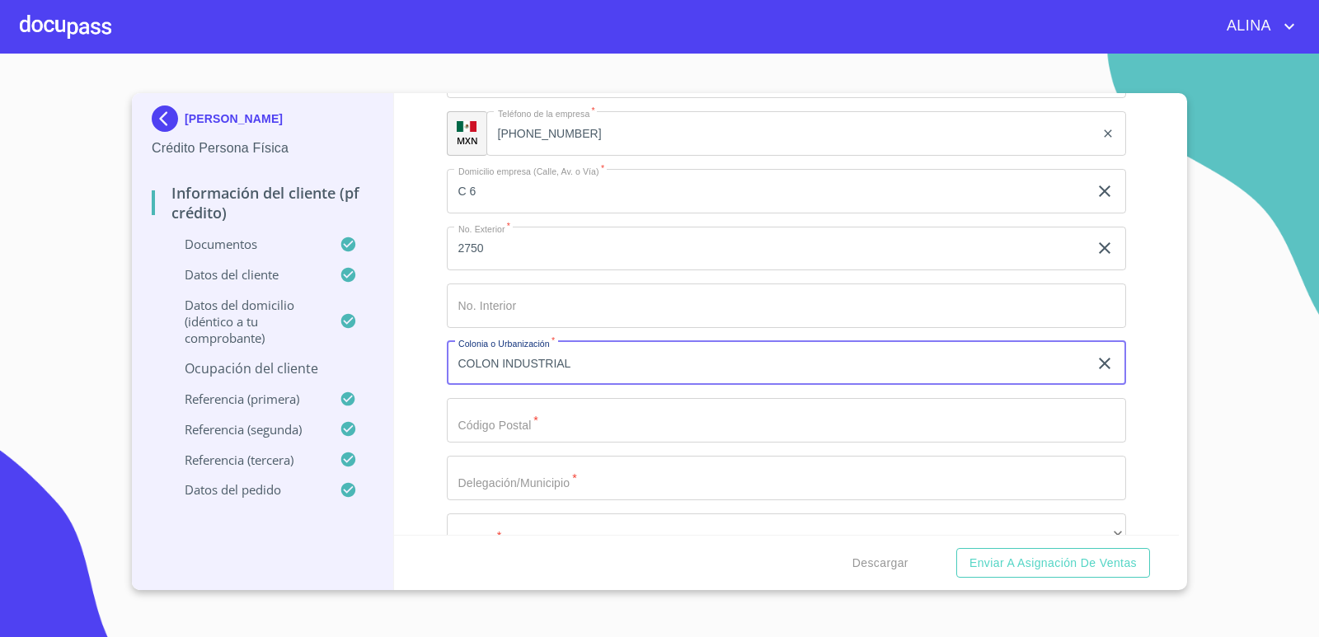
scroll to position [7575, 0]
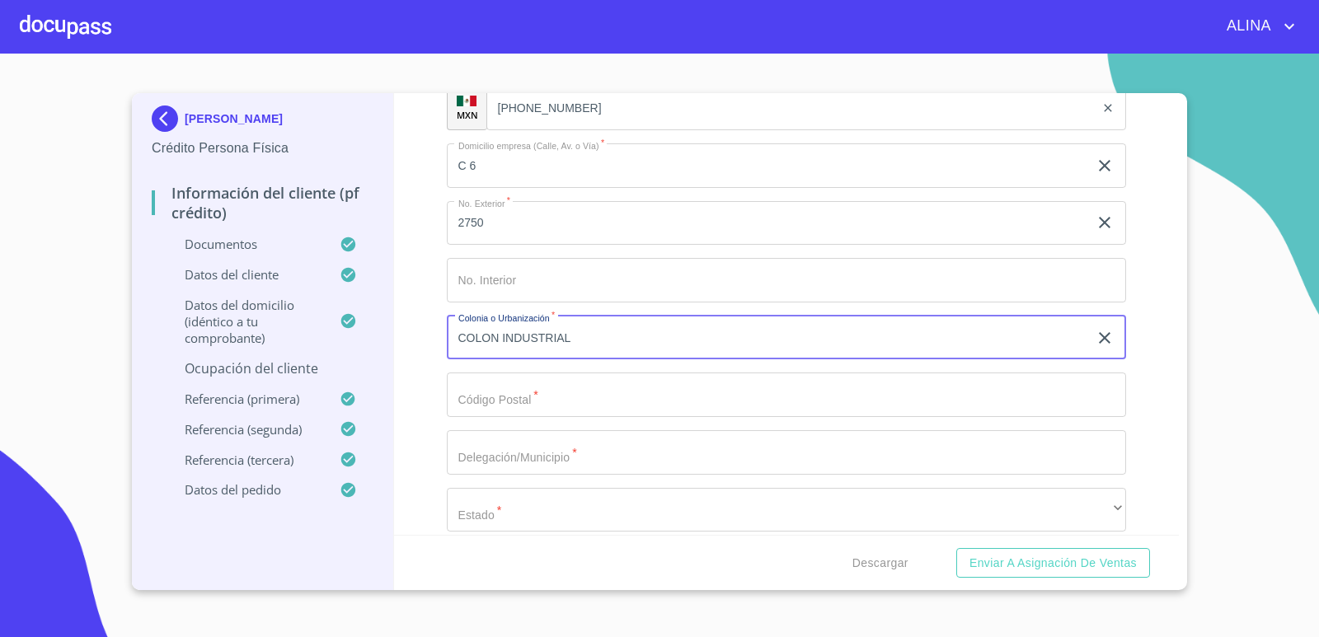
type input "COLON INDUSTRIAL"
click at [550, 410] on input "Documento de identificación.   *" at bounding box center [787, 395] width 680 height 45
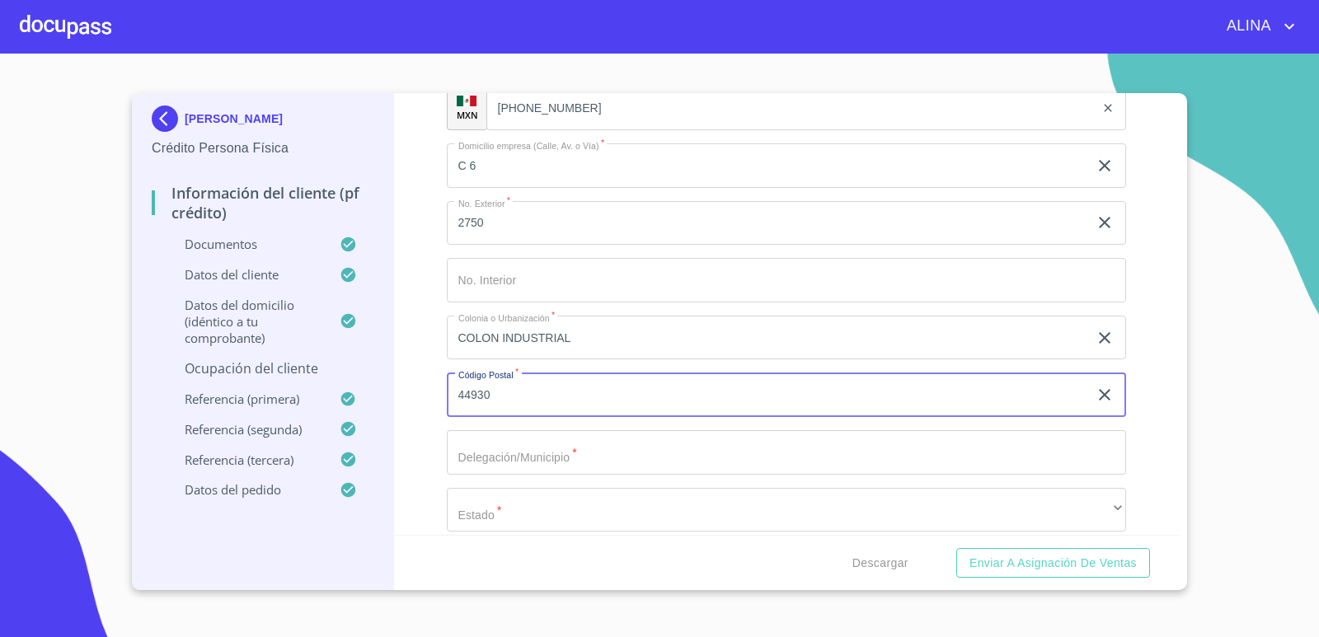
type input "44930"
click at [516, 462] on input "Documento de identificación.   *" at bounding box center [787, 452] width 680 height 45
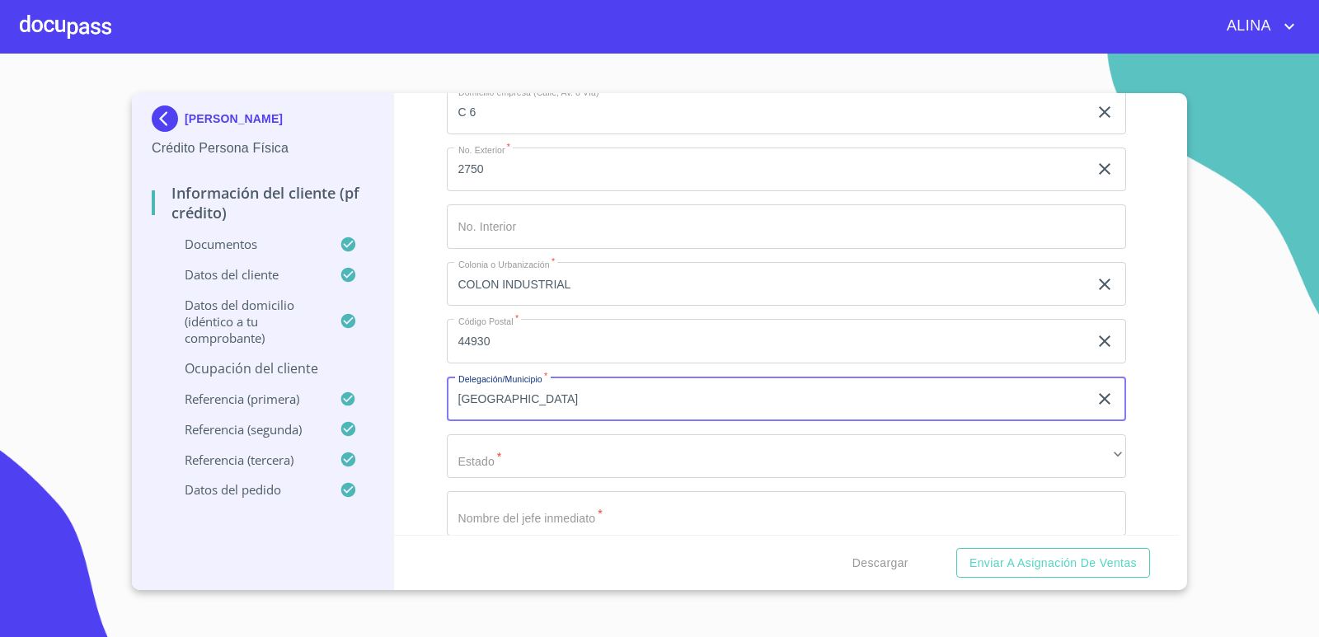
scroll to position [7658, 0]
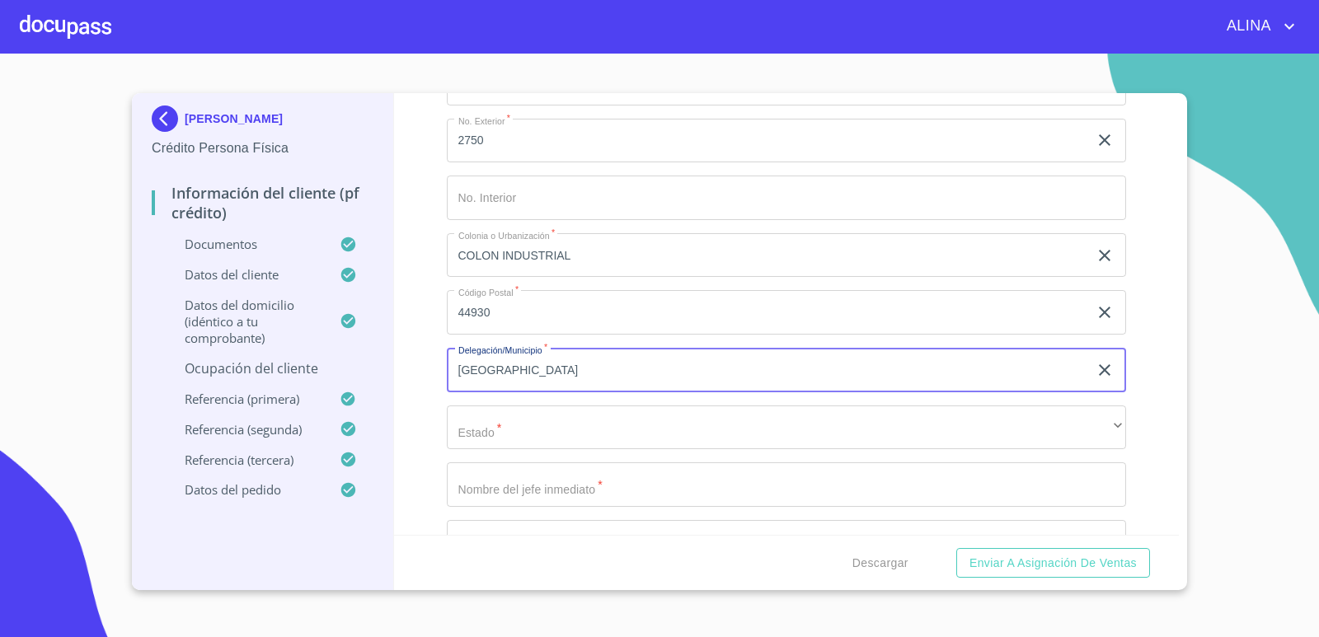
type input "[GEOGRAPHIC_DATA]"
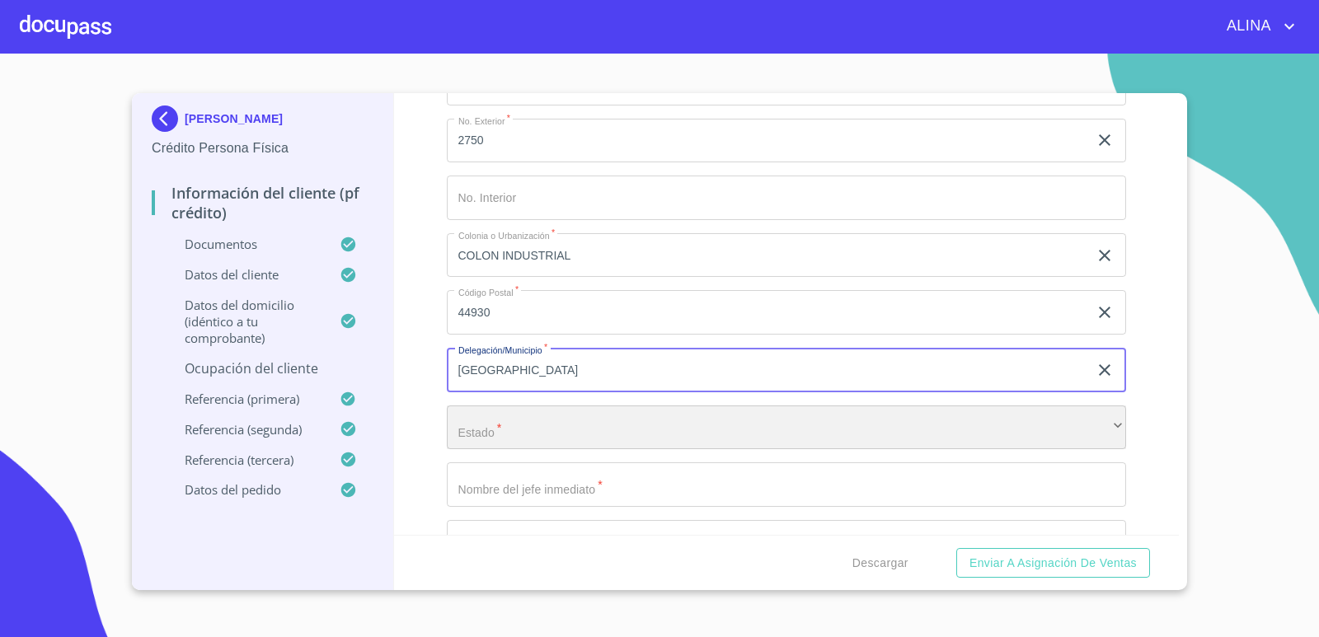
click at [546, 423] on div "​" at bounding box center [787, 428] width 680 height 45
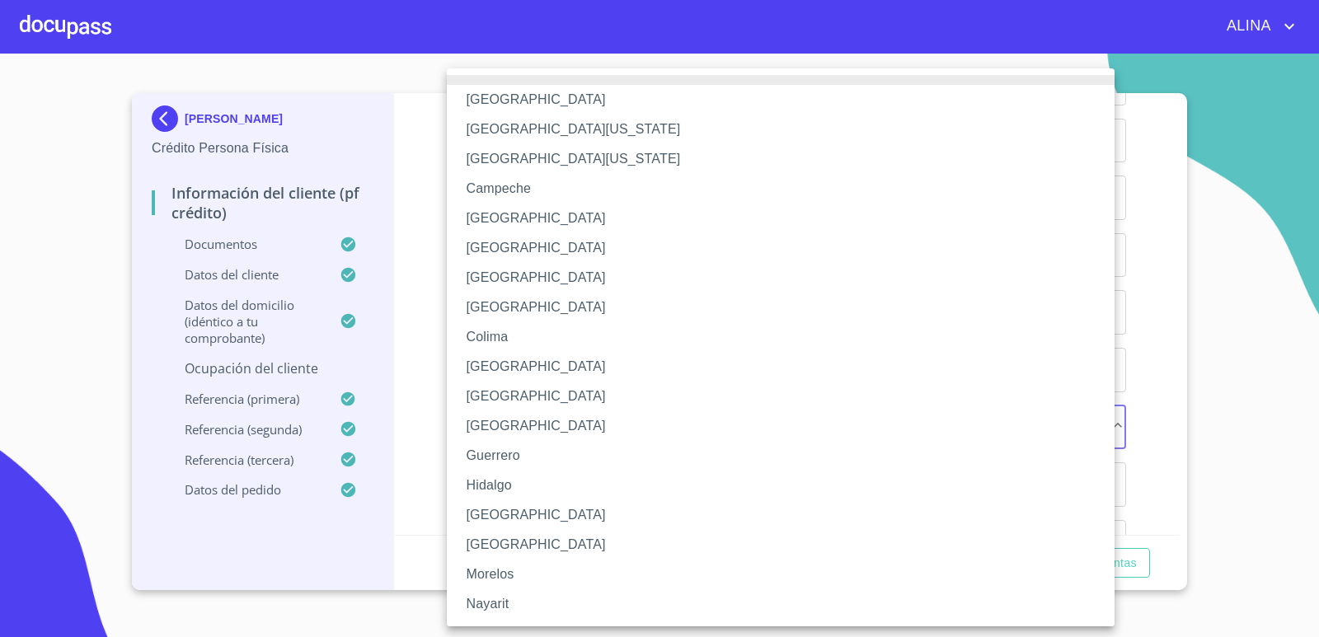
click at [500, 514] on li "[GEOGRAPHIC_DATA]" at bounding box center [787, 515] width 680 height 30
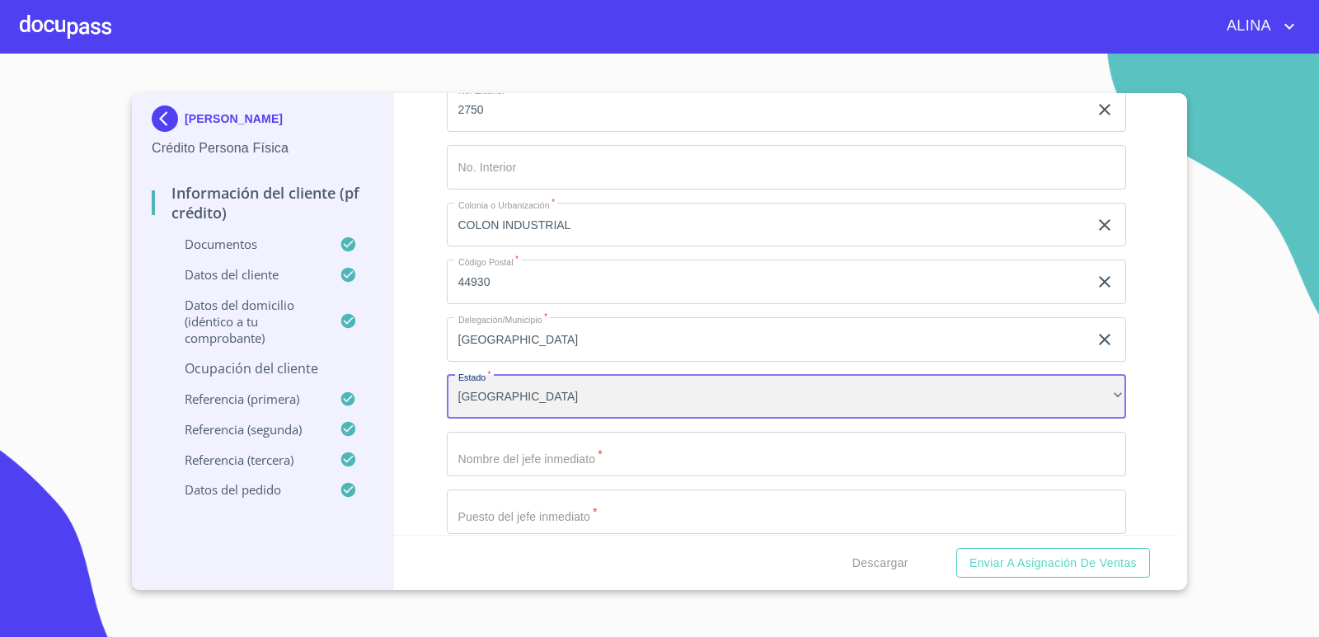
scroll to position [7740, 0]
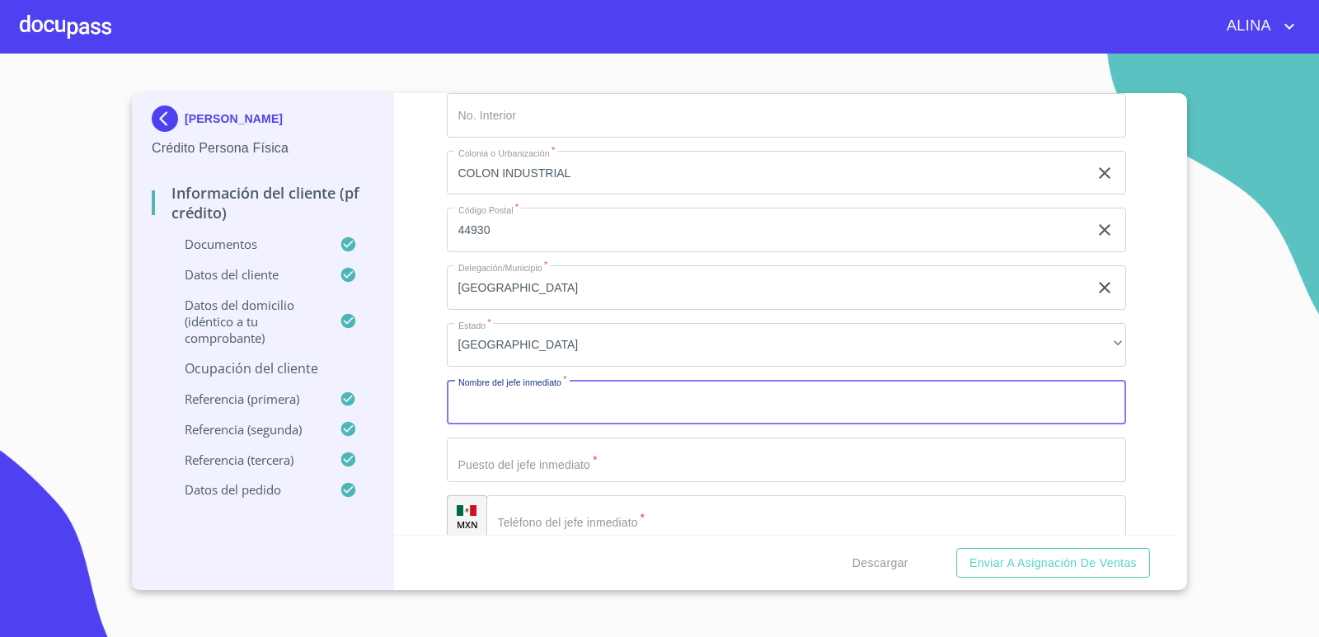
click at [552, 402] on input "Documento de identificación.   *" at bounding box center [787, 402] width 680 height 45
type input "[PERSON_NAME]"
click at [541, 467] on input "Documento de identificación.   *" at bounding box center [787, 460] width 680 height 45
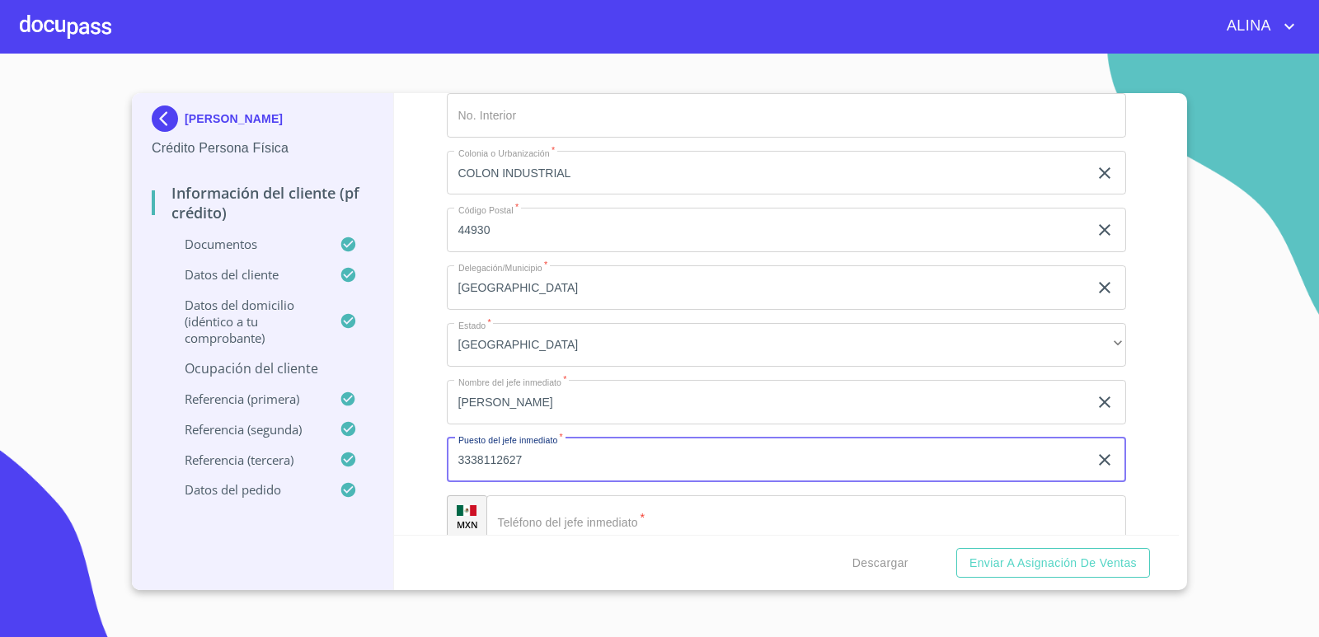
drag, startPoint x: 559, startPoint y: 467, endPoint x: 439, endPoint y: 468, distance: 120.4
click at [439, 468] on div "Información del cliente (PF crédito) Documentos Documento de identificación.   …" at bounding box center [787, 314] width 786 height 442
type input "3338112627"
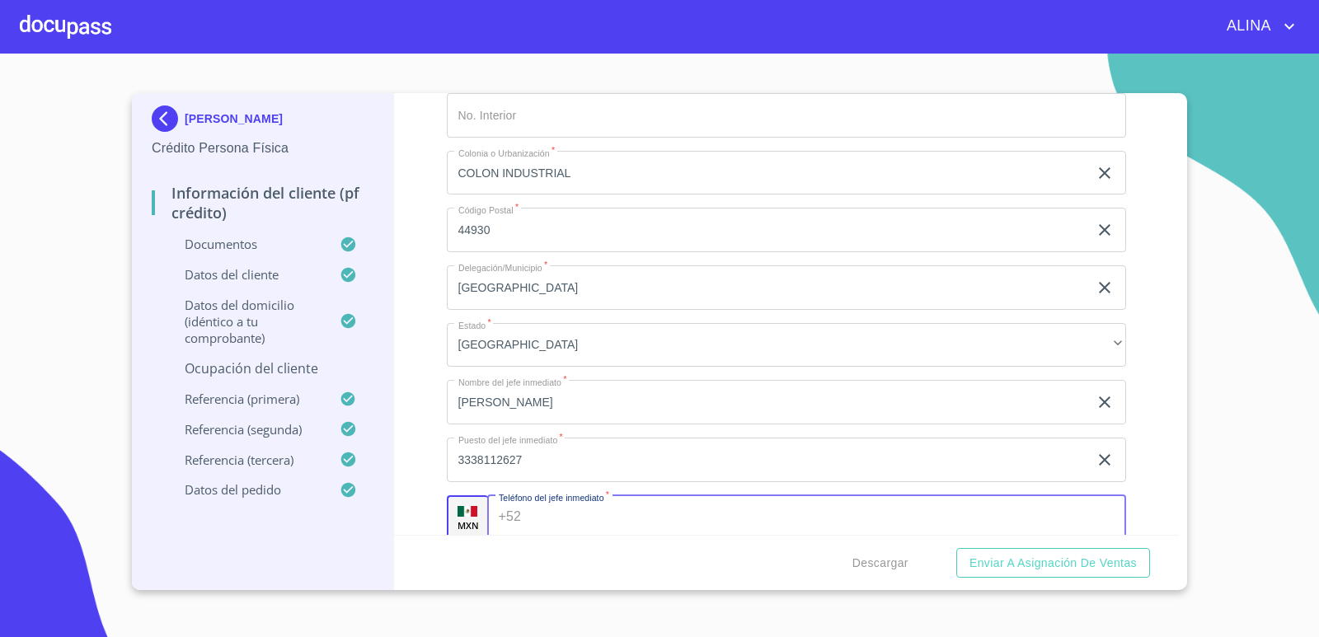
click at [536, 527] on input "Documento de identificación.   *" at bounding box center [827, 517] width 598 height 45
paste input "[PHONE_NUMBER]"
type input "[PHONE_NUMBER]"
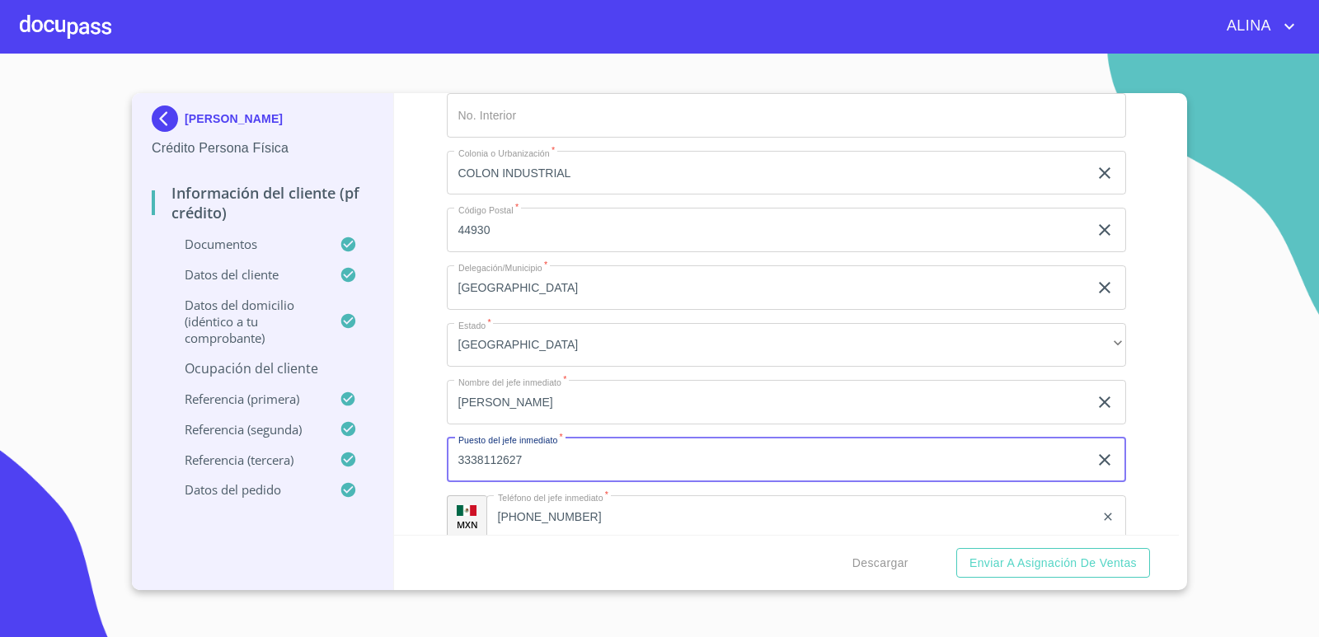
click at [565, 459] on input "3338112627" at bounding box center [768, 460] width 642 height 45
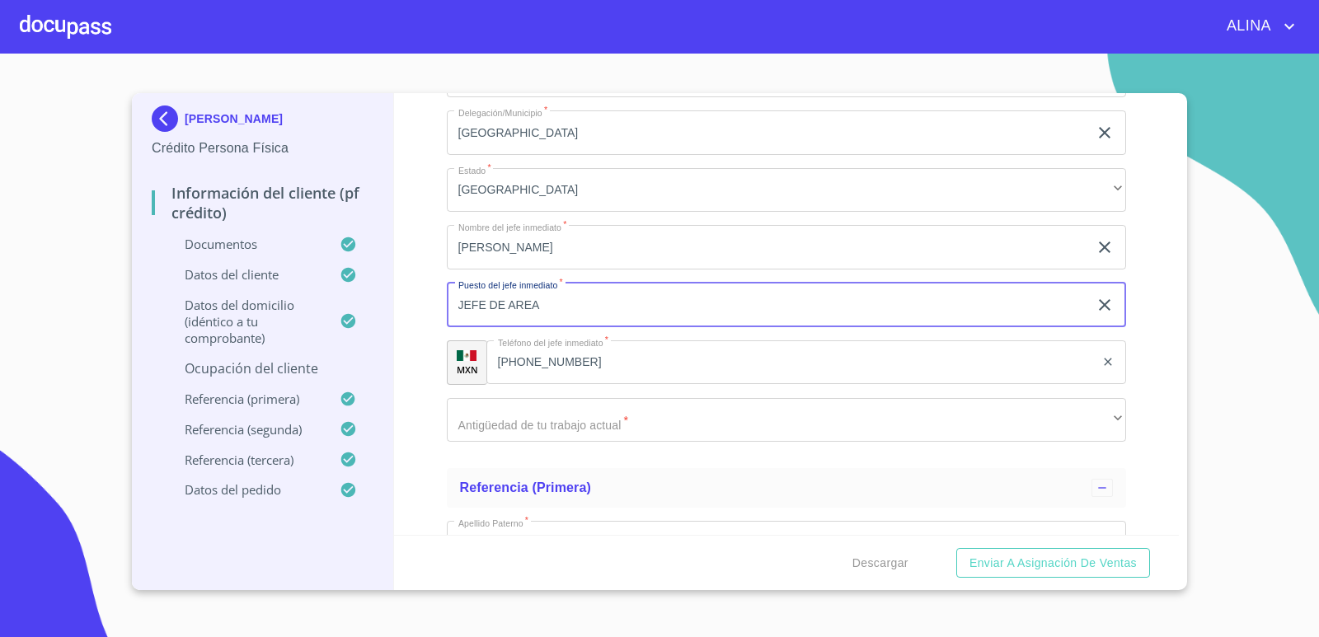
scroll to position [7905, 0]
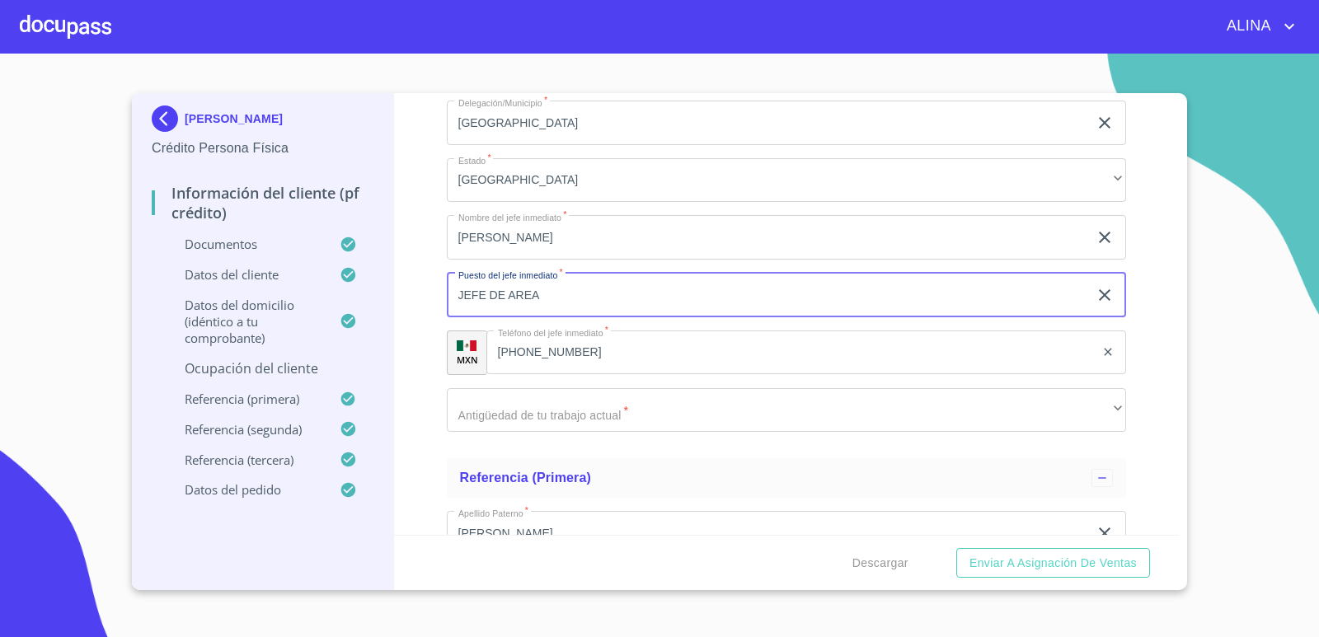
type input "JEFE DE AREA"
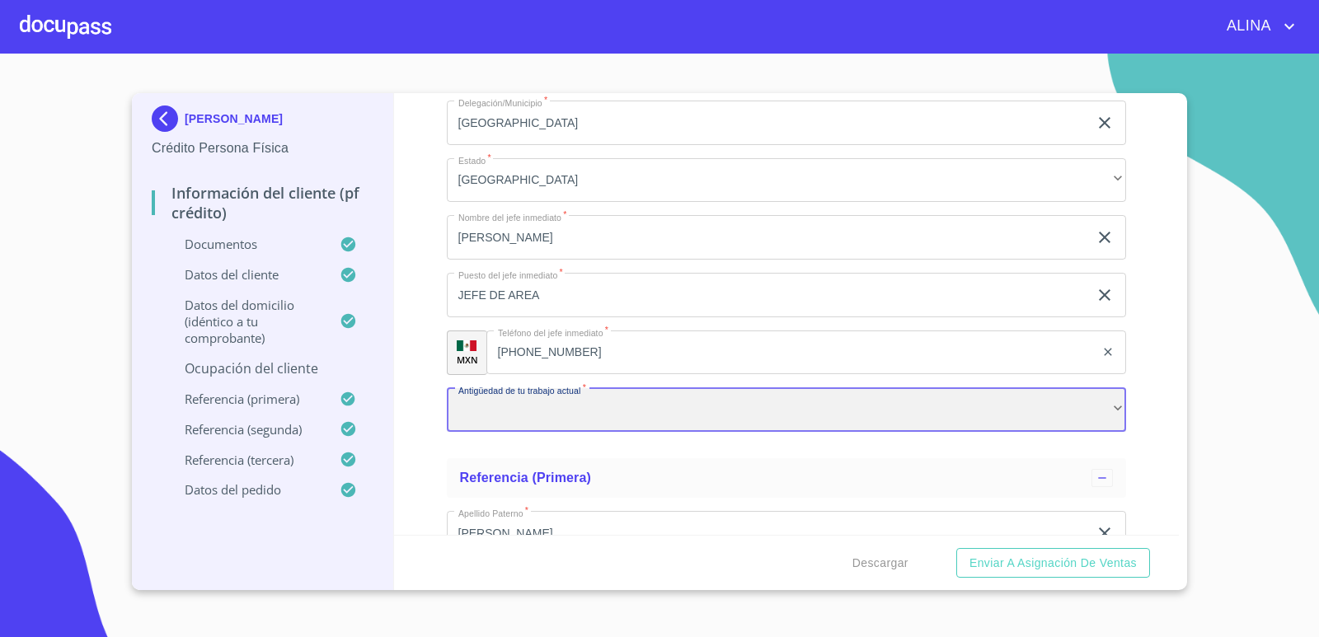
click at [598, 413] on div "​" at bounding box center [787, 410] width 680 height 45
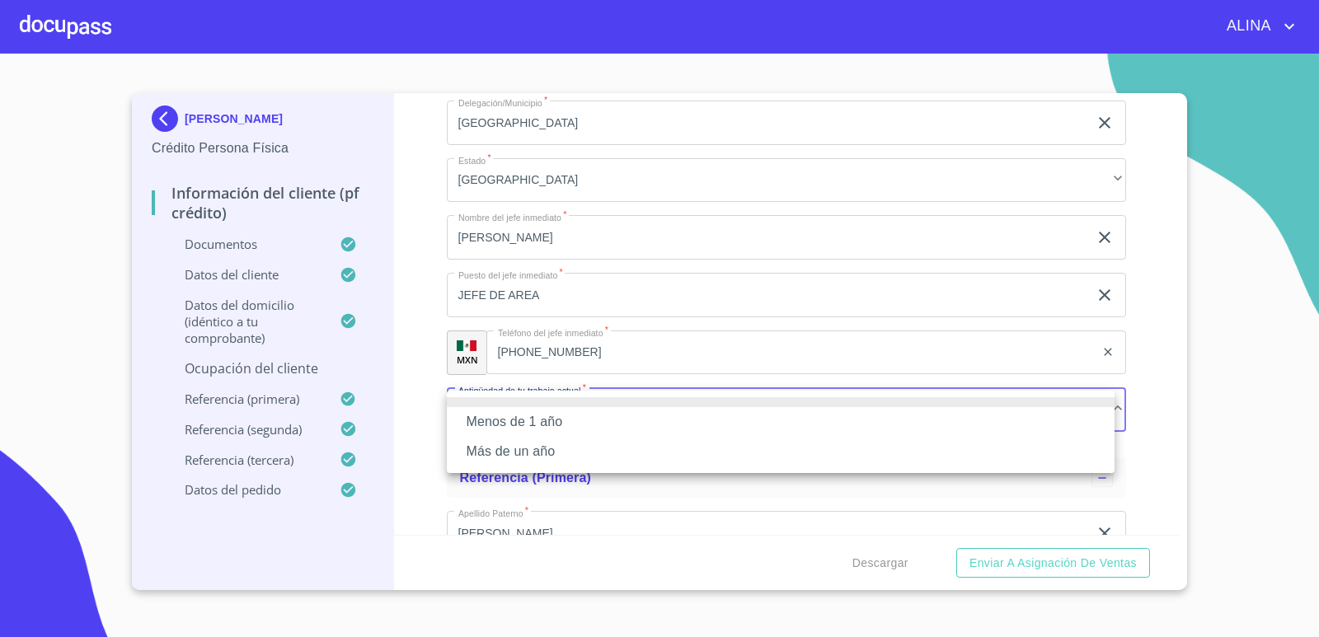
click at [538, 458] on li "Más de un año" at bounding box center [781, 452] width 668 height 30
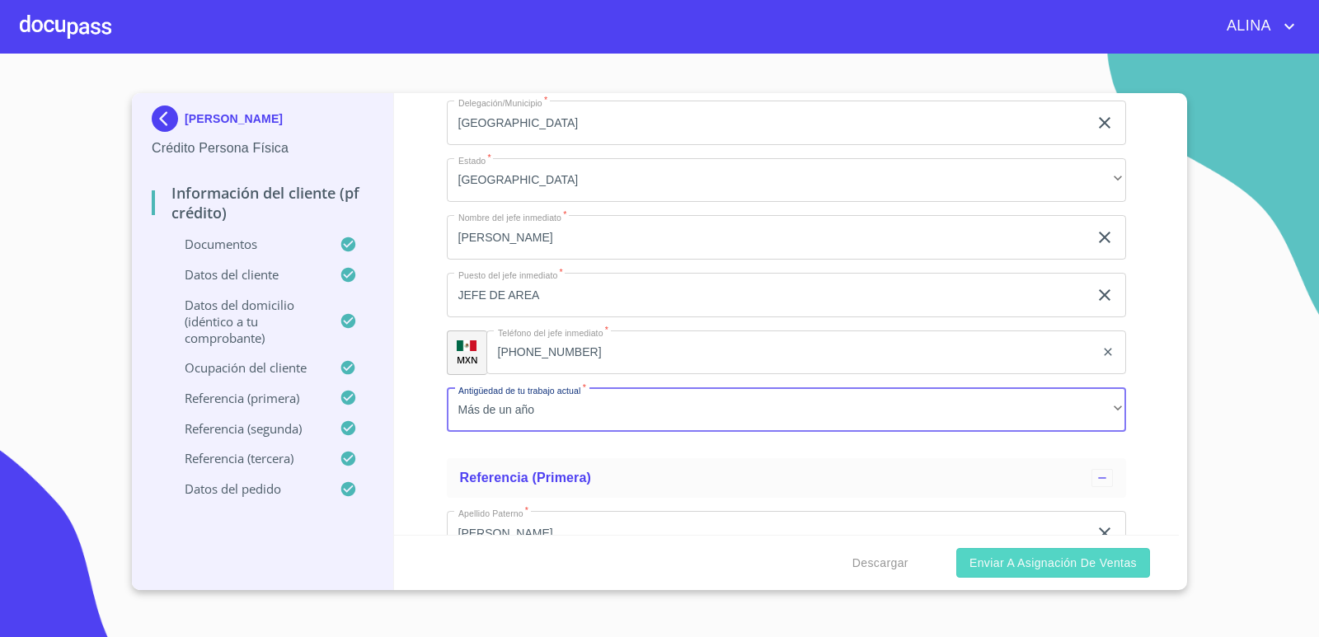
click at [1010, 571] on span "Enviar a Asignación de Ventas" at bounding box center [1052, 563] width 167 height 21
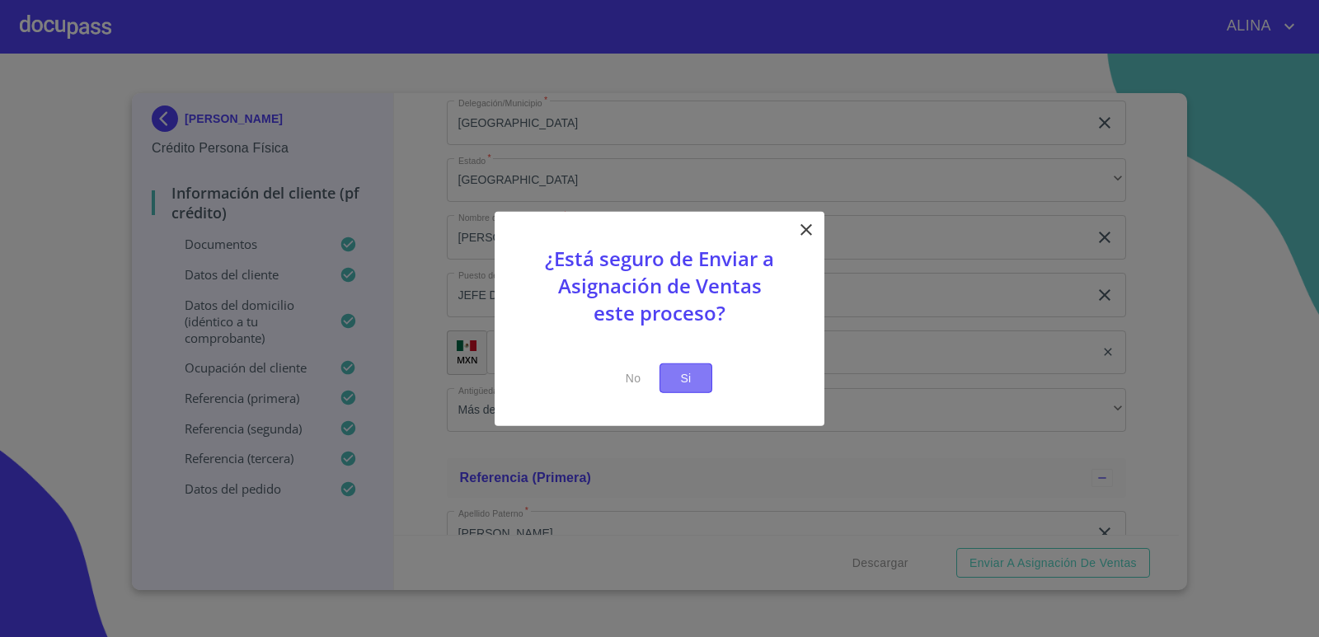
click at [684, 387] on span "Si" at bounding box center [686, 378] width 26 height 21
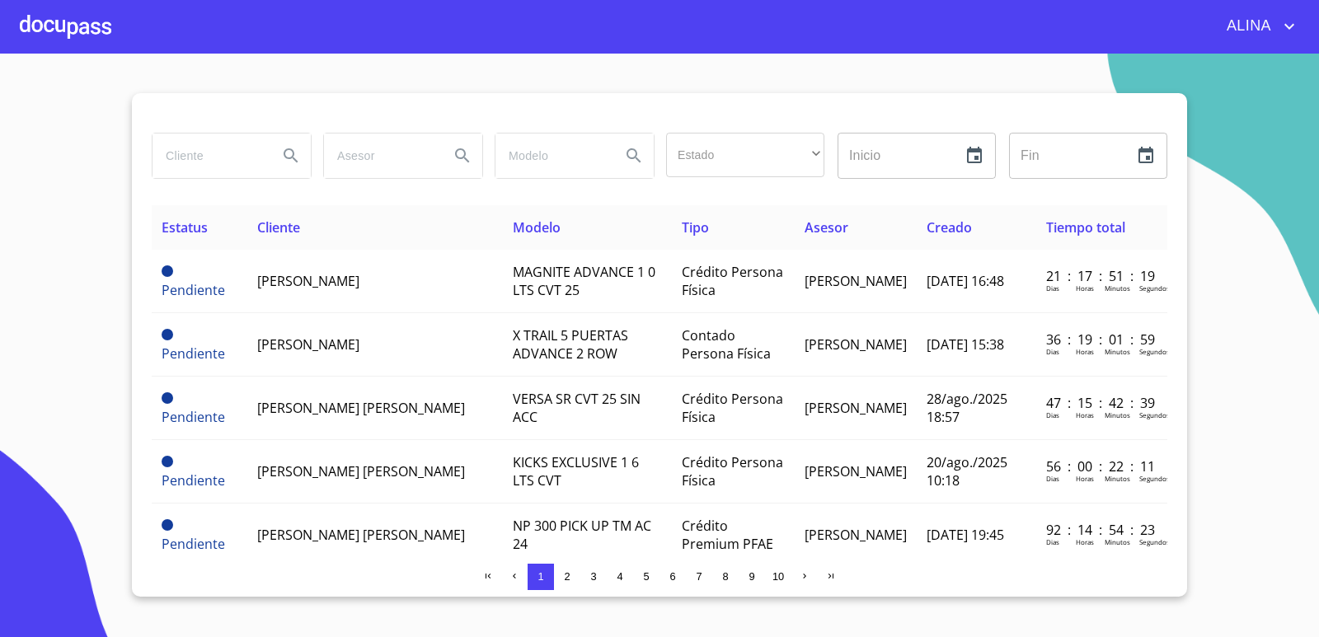
click at [75, 26] on div at bounding box center [66, 26] width 92 height 53
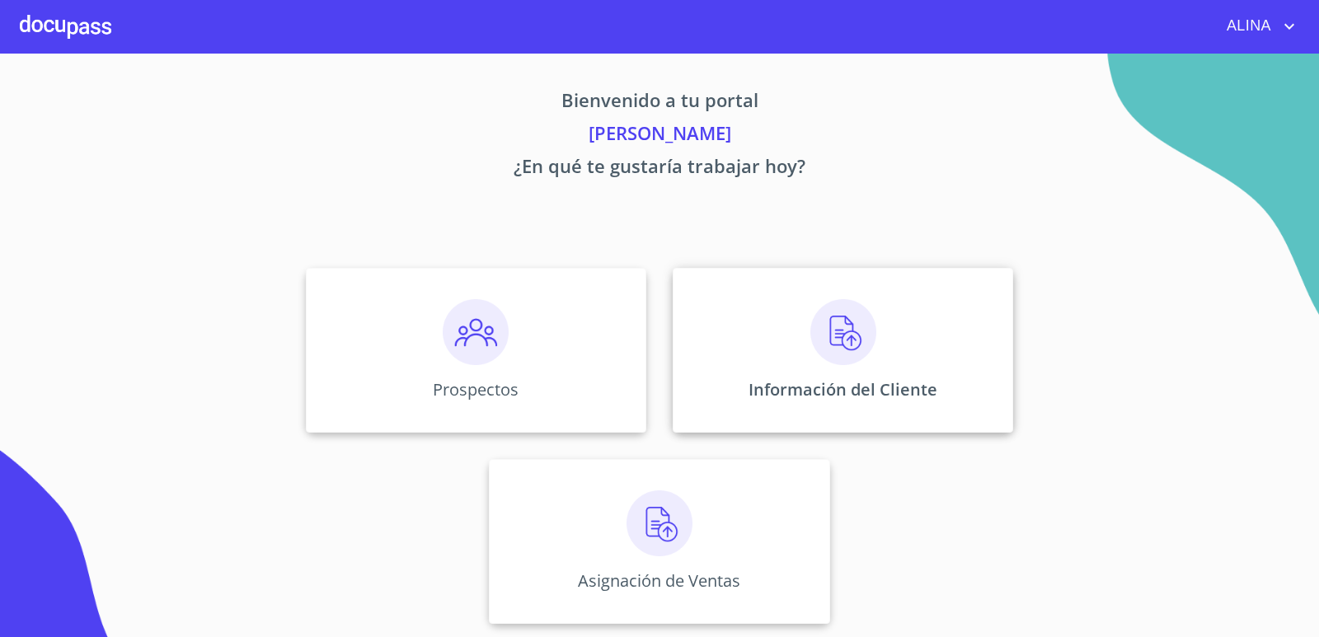
click at [746, 331] on div "Información del Cliente" at bounding box center [843, 350] width 340 height 165
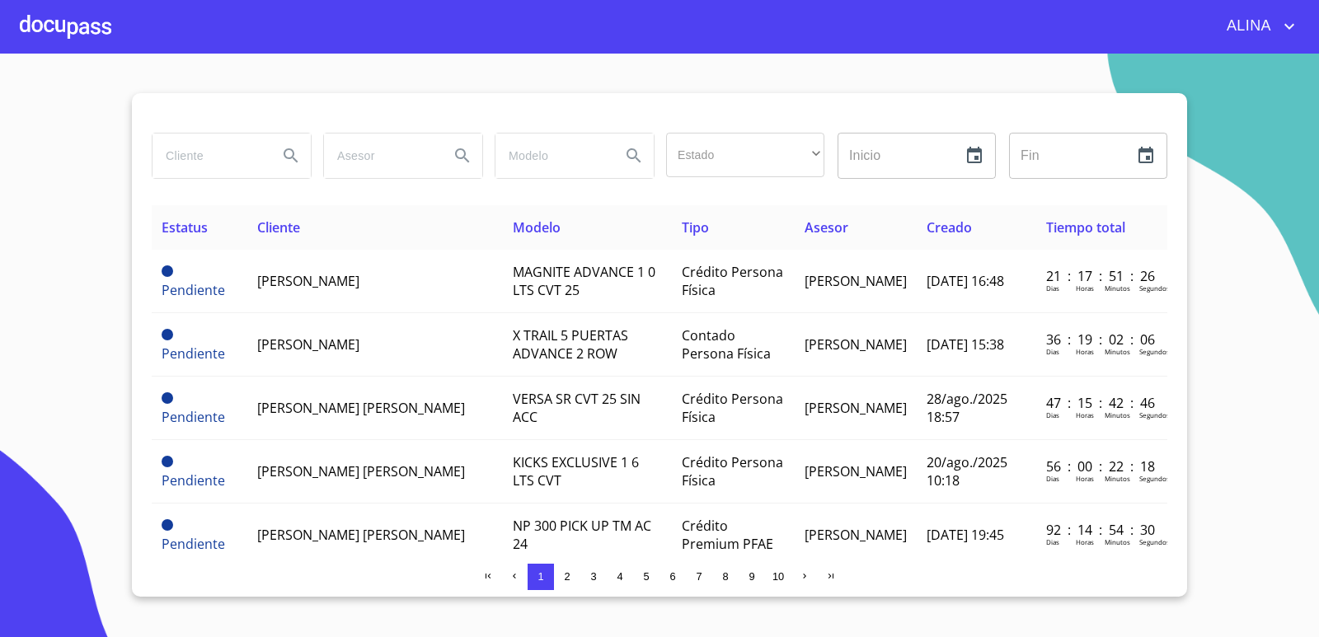
click at [228, 166] on input "search" at bounding box center [209, 156] width 112 height 45
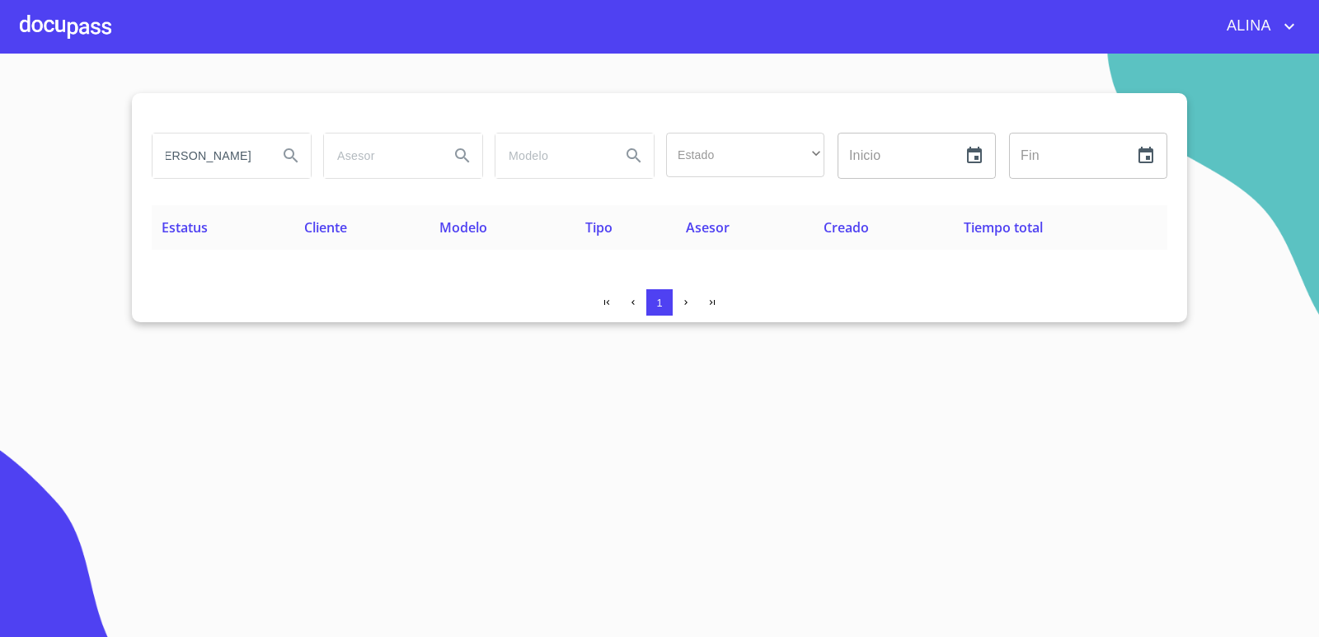
click at [291, 161] on icon "Search" at bounding box center [291, 156] width 20 height 20
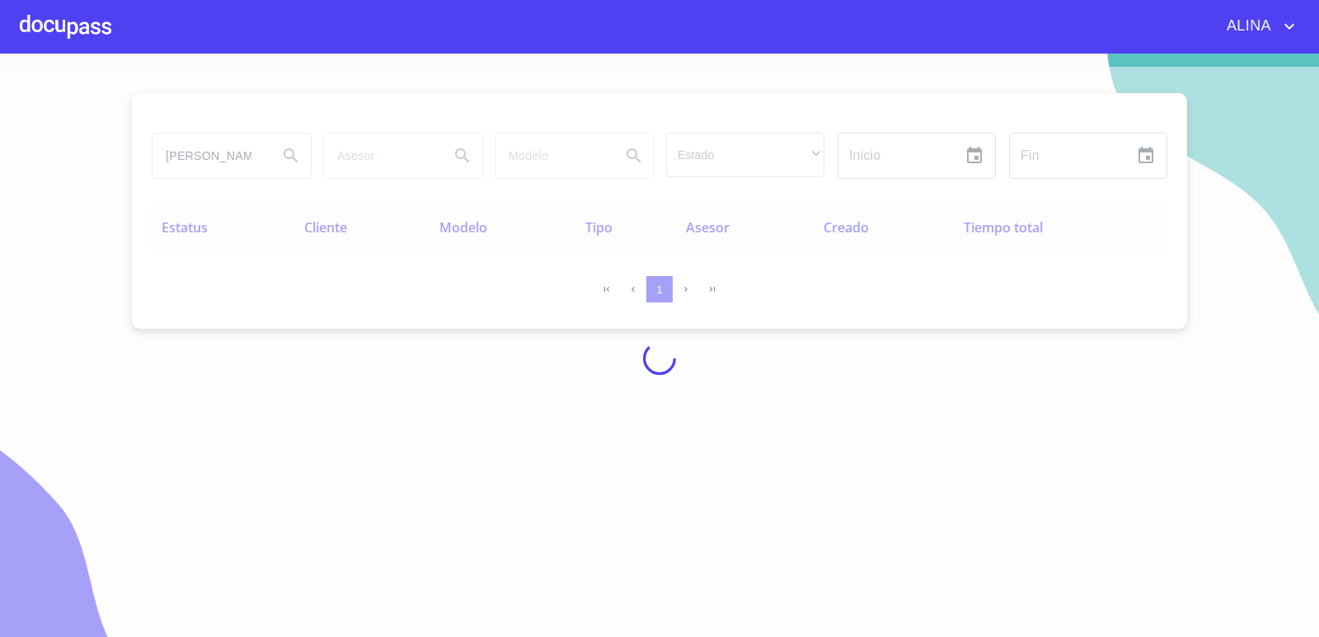
click at [250, 167] on div at bounding box center [659, 359] width 1319 height 584
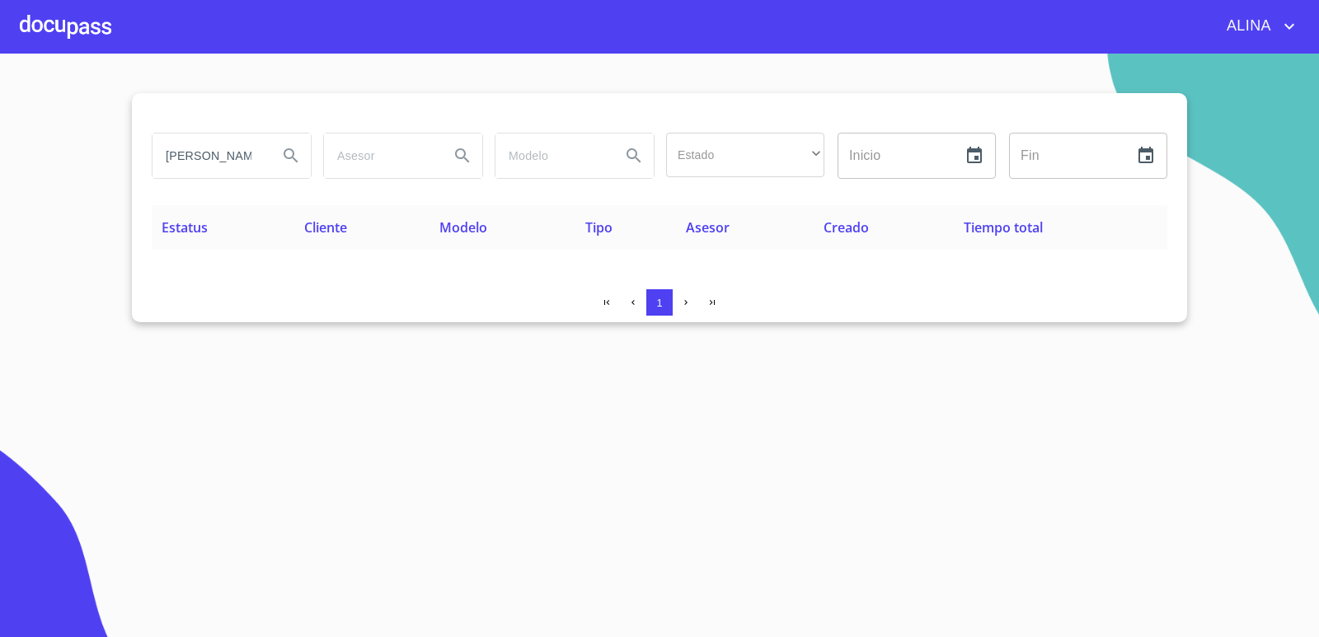
click at [262, 166] on input "[PERSON_NAME]" at bounding box center [209, 156] width 112 height 45
click at [261, 168] on input "[PERSON_NAME]" at bounding box center [209, 156] width 112 height 45
click at [298, 157] on icon "Search" at bounding box center [291, 156] width 20 height 20
drag, startPoint x: 160, startPoint y: 152, endPoint x: 324, endPoint y: 165, distance: 164.6
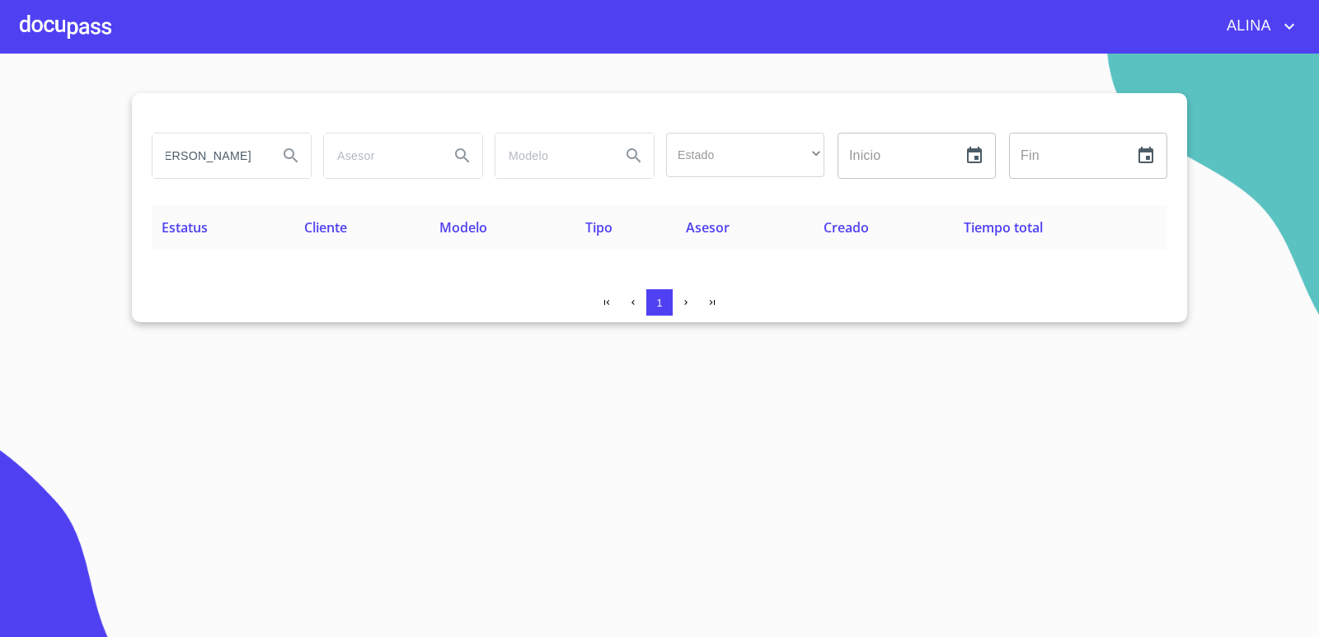
click at [324, 165] on div "[PERSON_NAME] Estado ​ ​ Inicio ​ Fin ​" at bounding box center [659, 155] width 1029 height 59
type input "[PERSON_NAME]"
click at [294, 161] on icon "Search" at bounding box center [291, 156] width 20 height 20
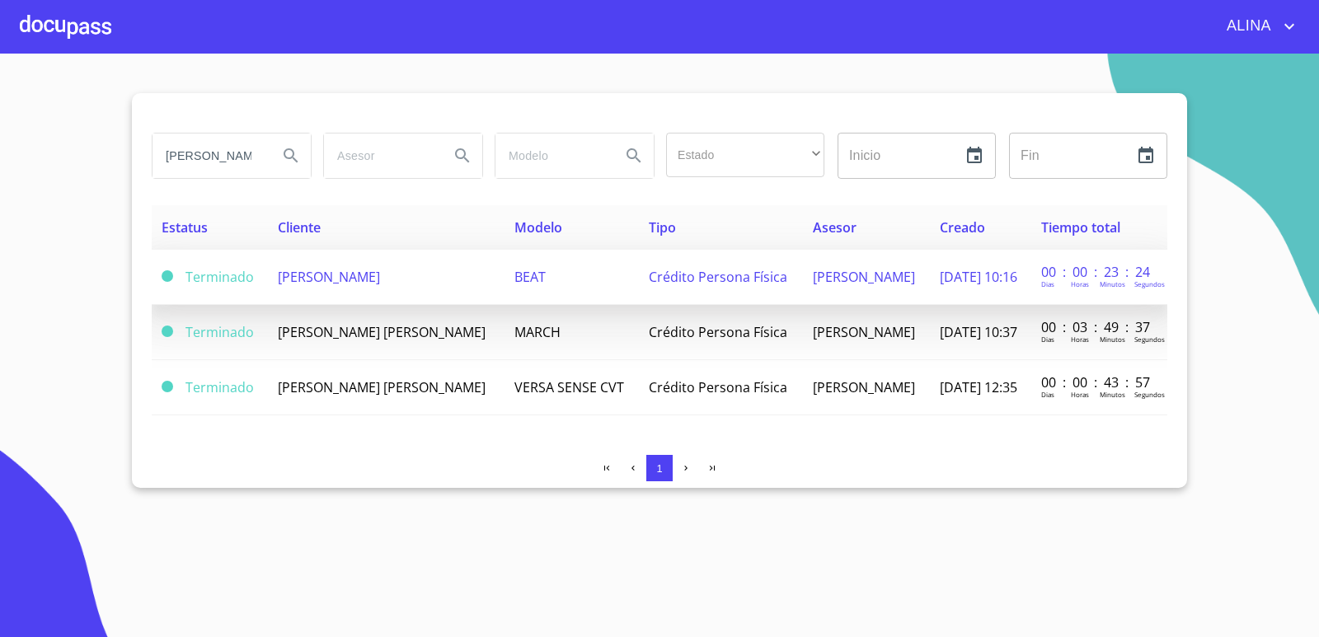
click at [365, 290] on td "[PERSON_NAME]" at bounding box center [386, 277] width 237 height 55
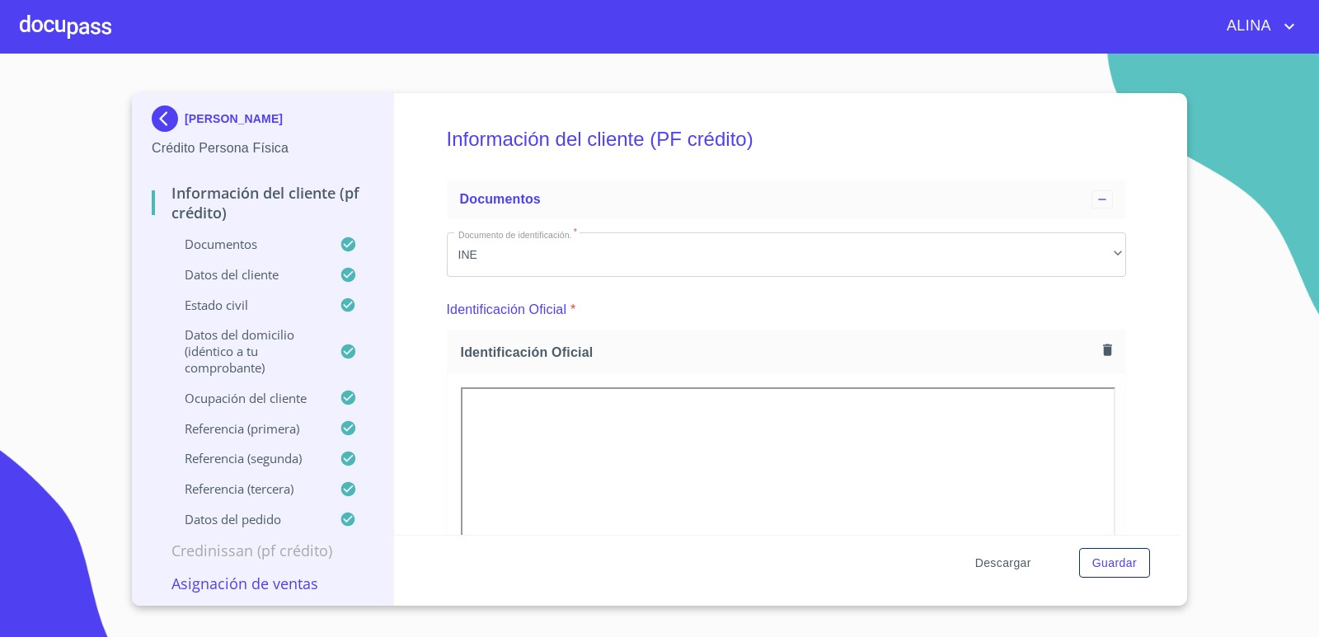
click at [1005, 567] on span "Descargar" at bounding box center [1003, 563] width 56 height 21
